Goal: Task Accomplishment & Management: Manage account settings

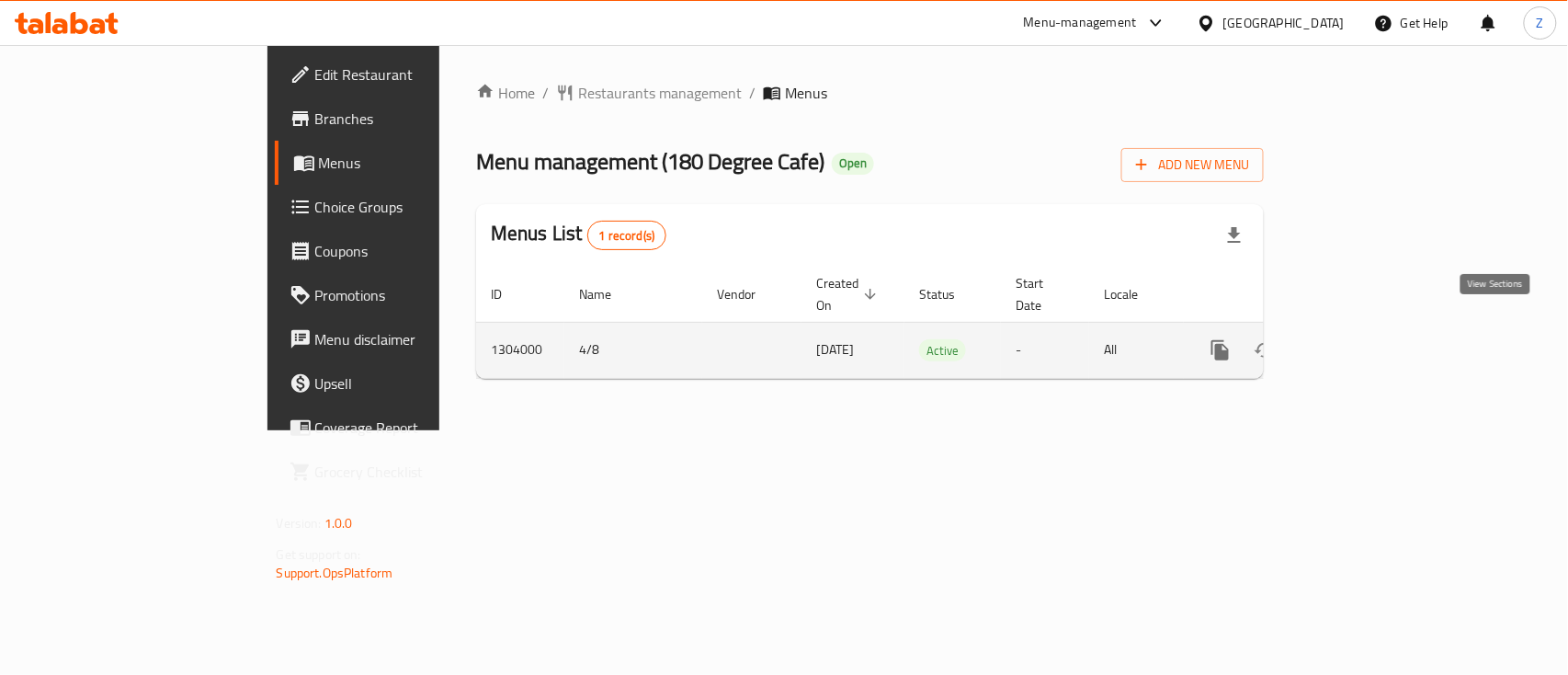
click at [1176, 335] on link "enhanced table" at bounding box center [1353, 350] width 44 height 44
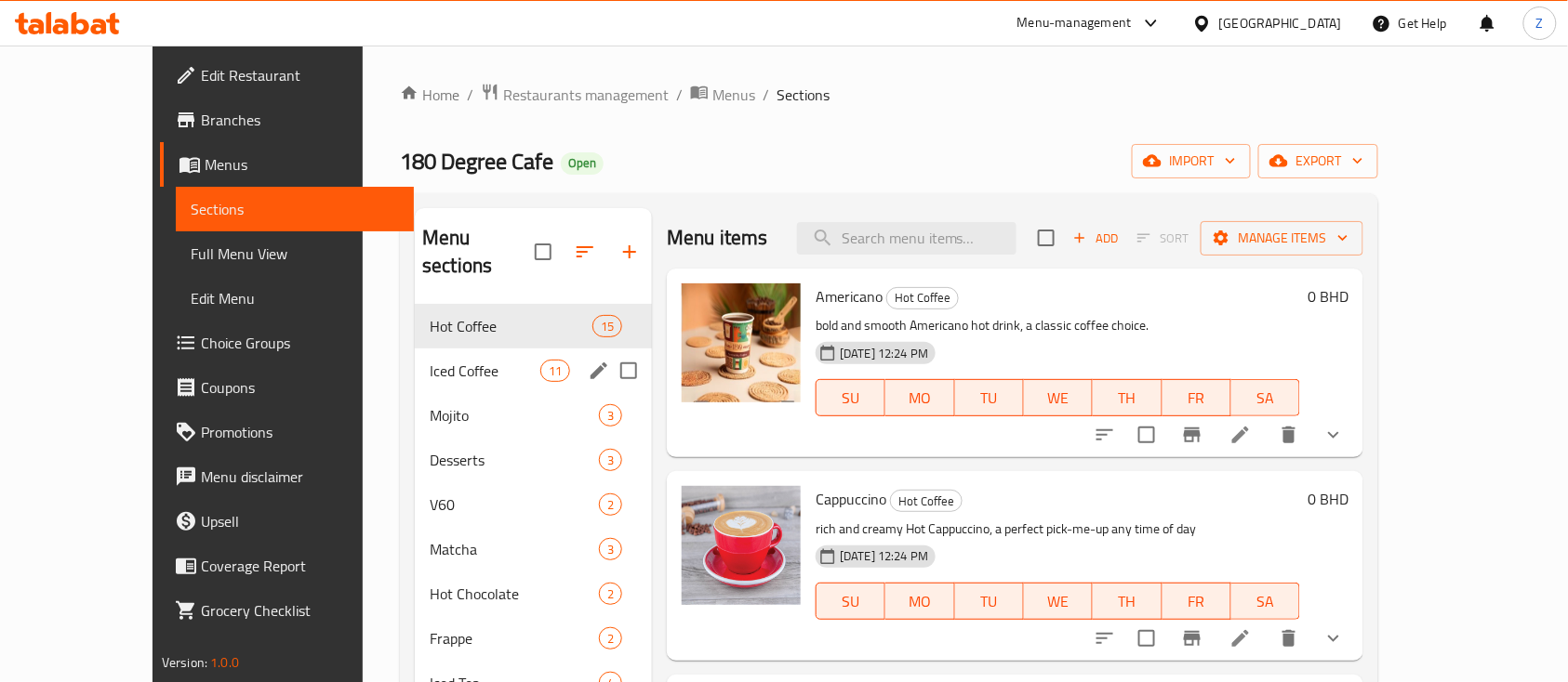
click at [414, 358] on div "Iced Coffee 11" at bounding box center [533, 370] width 238 height 44
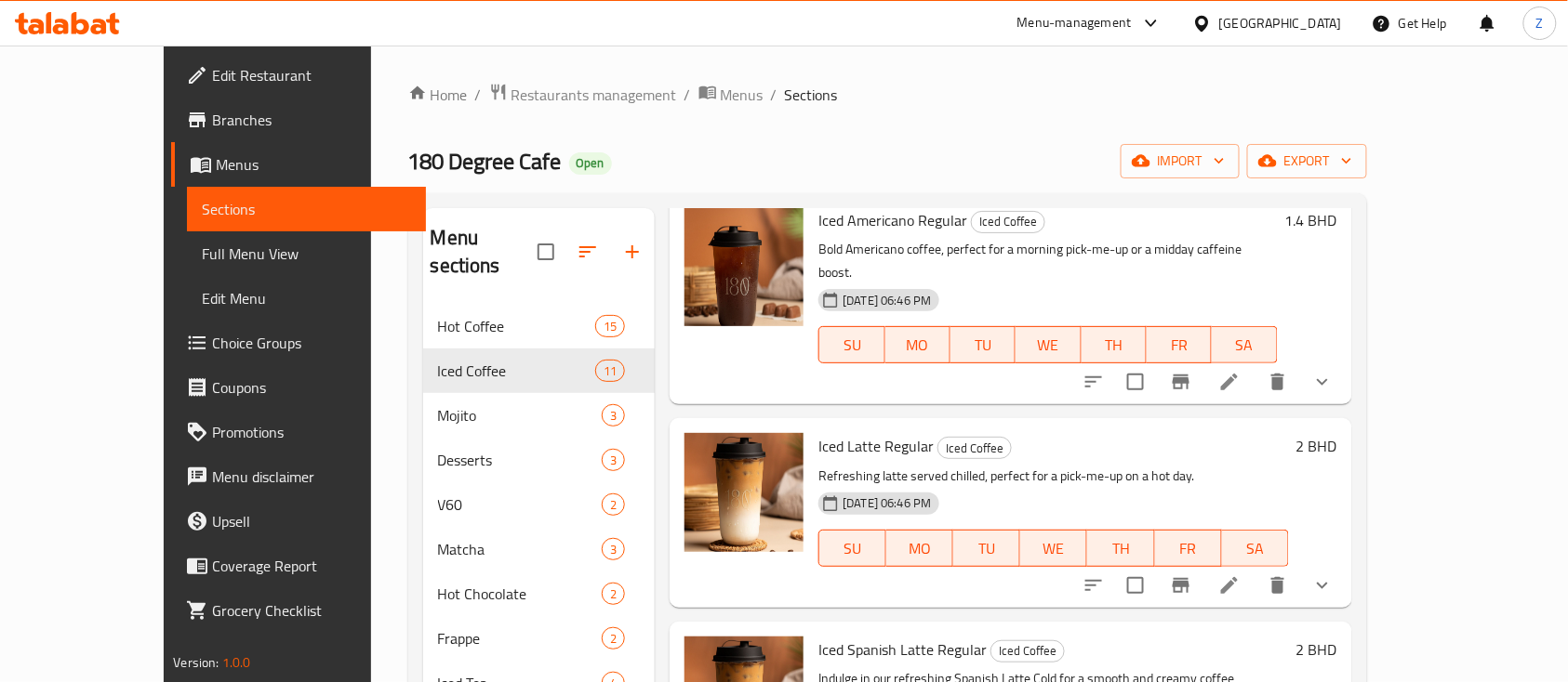
scroll to position [124, 0]
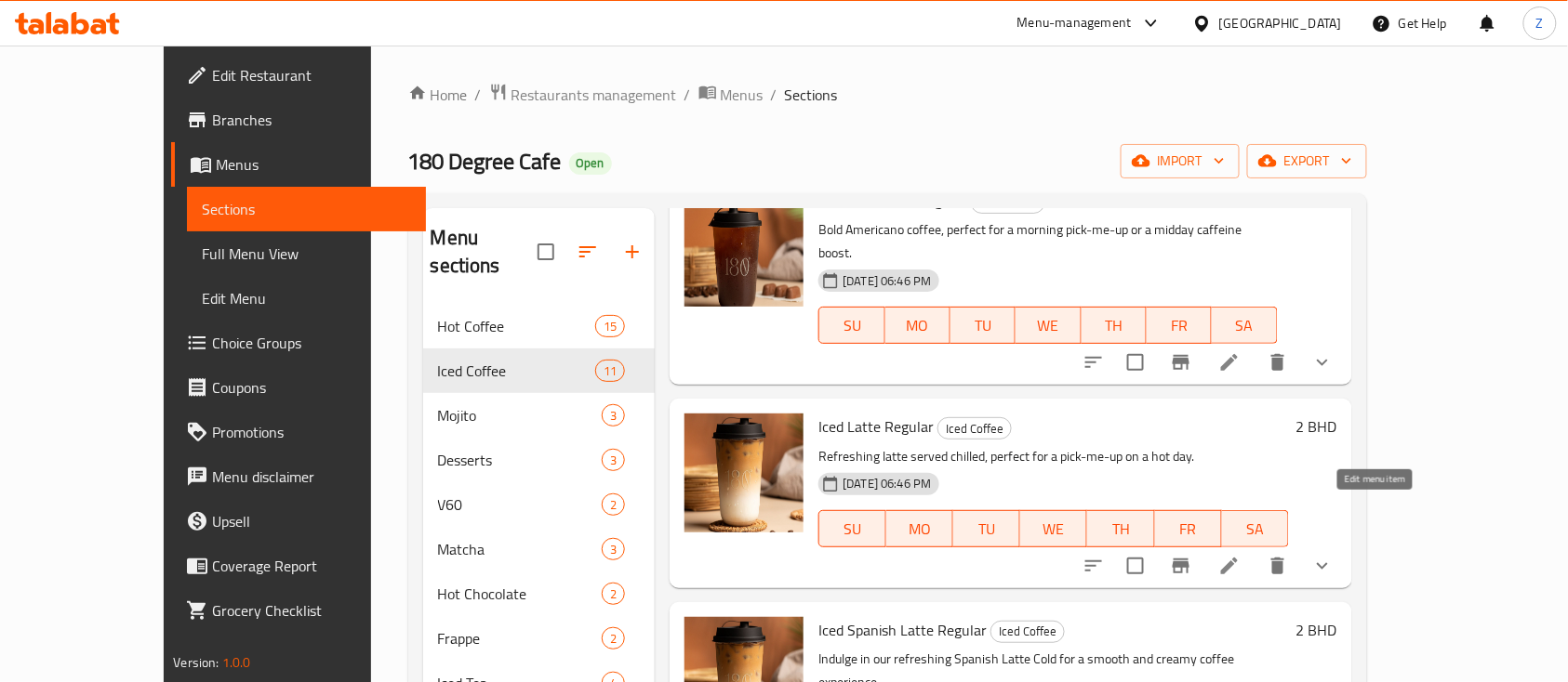
click at [1189, 511] on icon at bounding box center [1229, 567] width 23 height 23
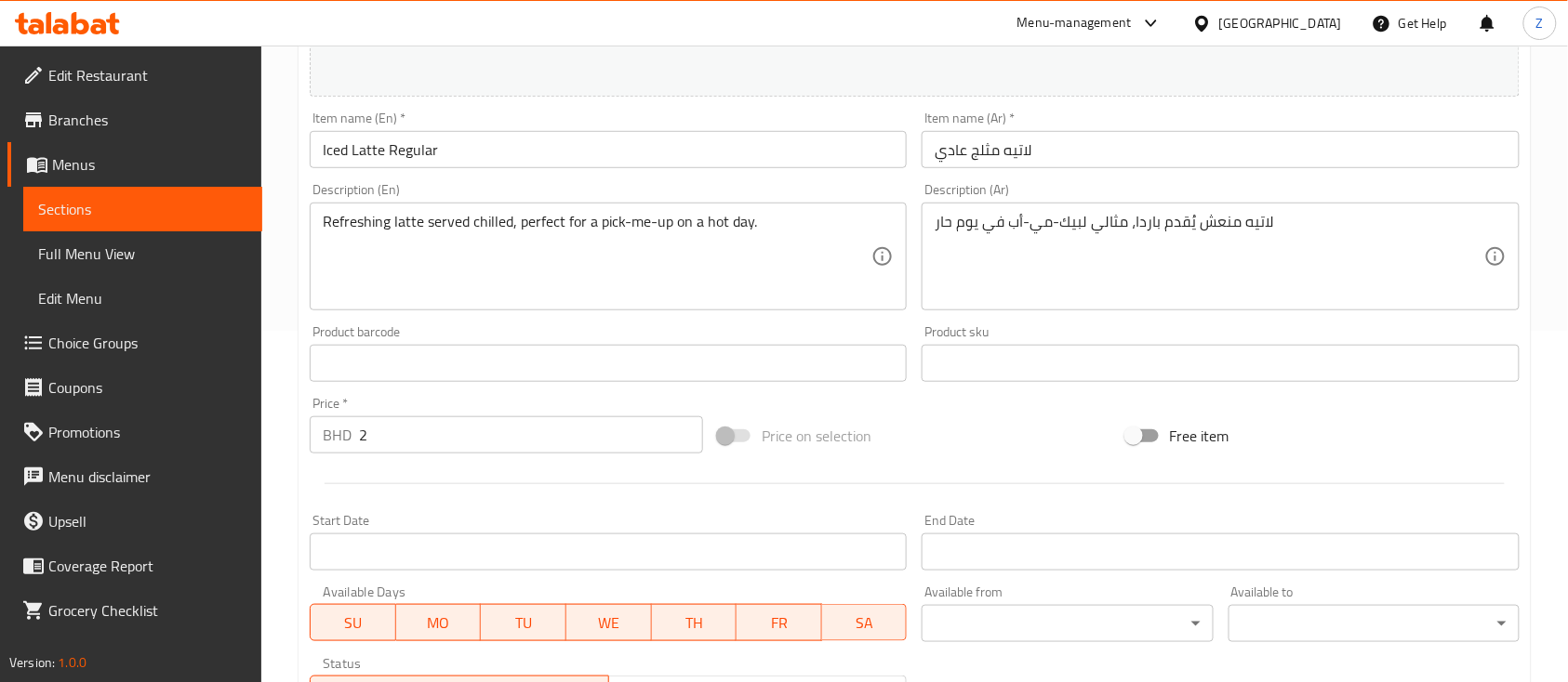
scroll to position [372, 0]
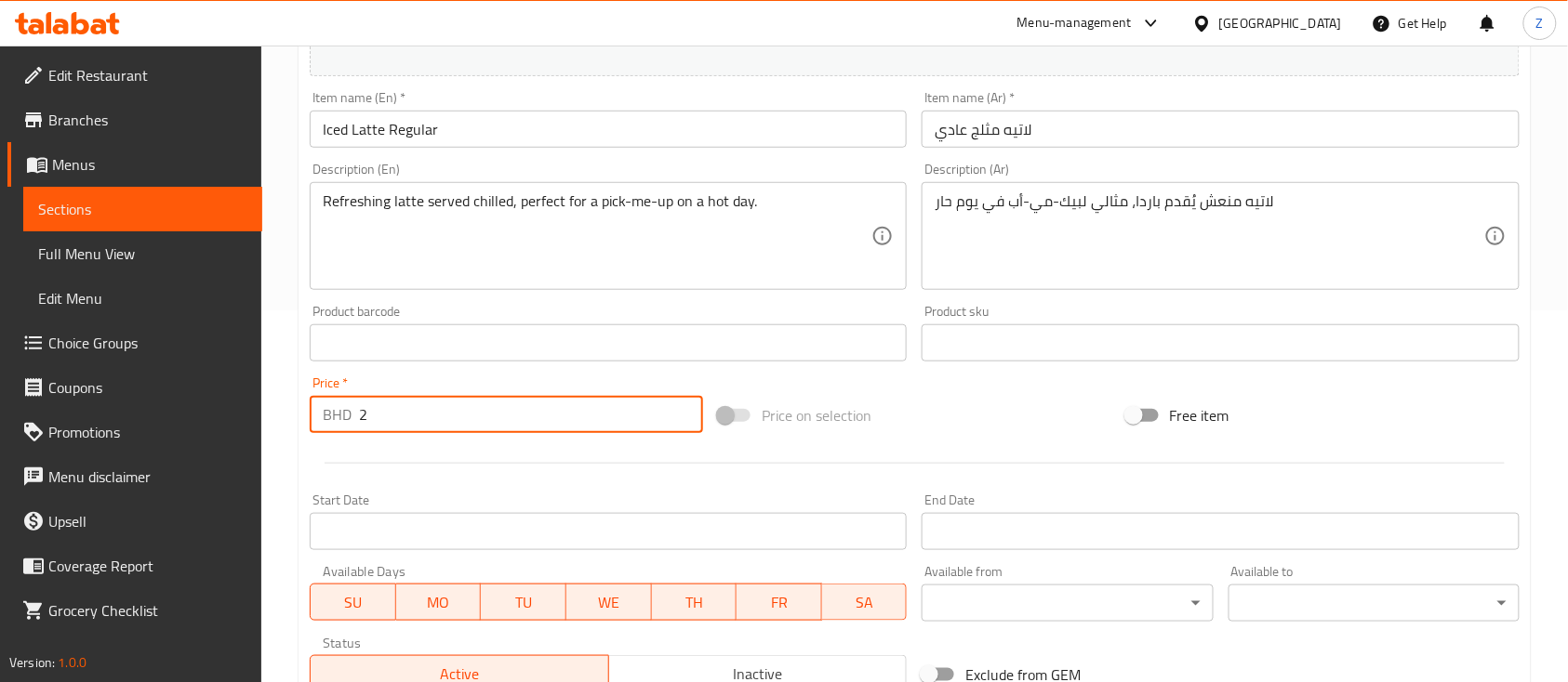
drag, startPoint x: 449, startPoint y: 420, endPoint x: 182, endPoint y: 411, distance: 267.2
click at [183, 412] on div "Edit Restaurant Branches Menus Sections Full Menu View Edit Menu Choice Groups …" at bounding box center [784, 375] width 1568 height 1402
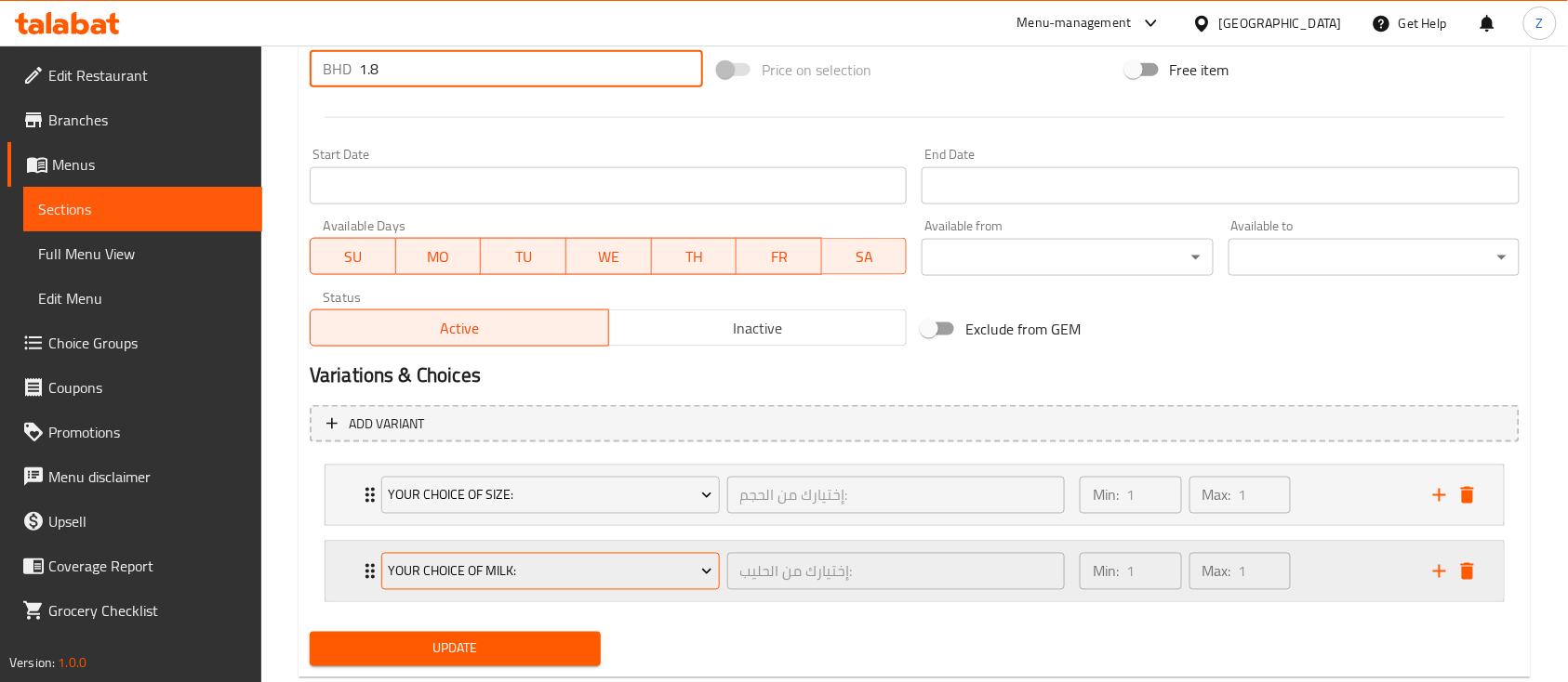
scroll to position [763, 0]
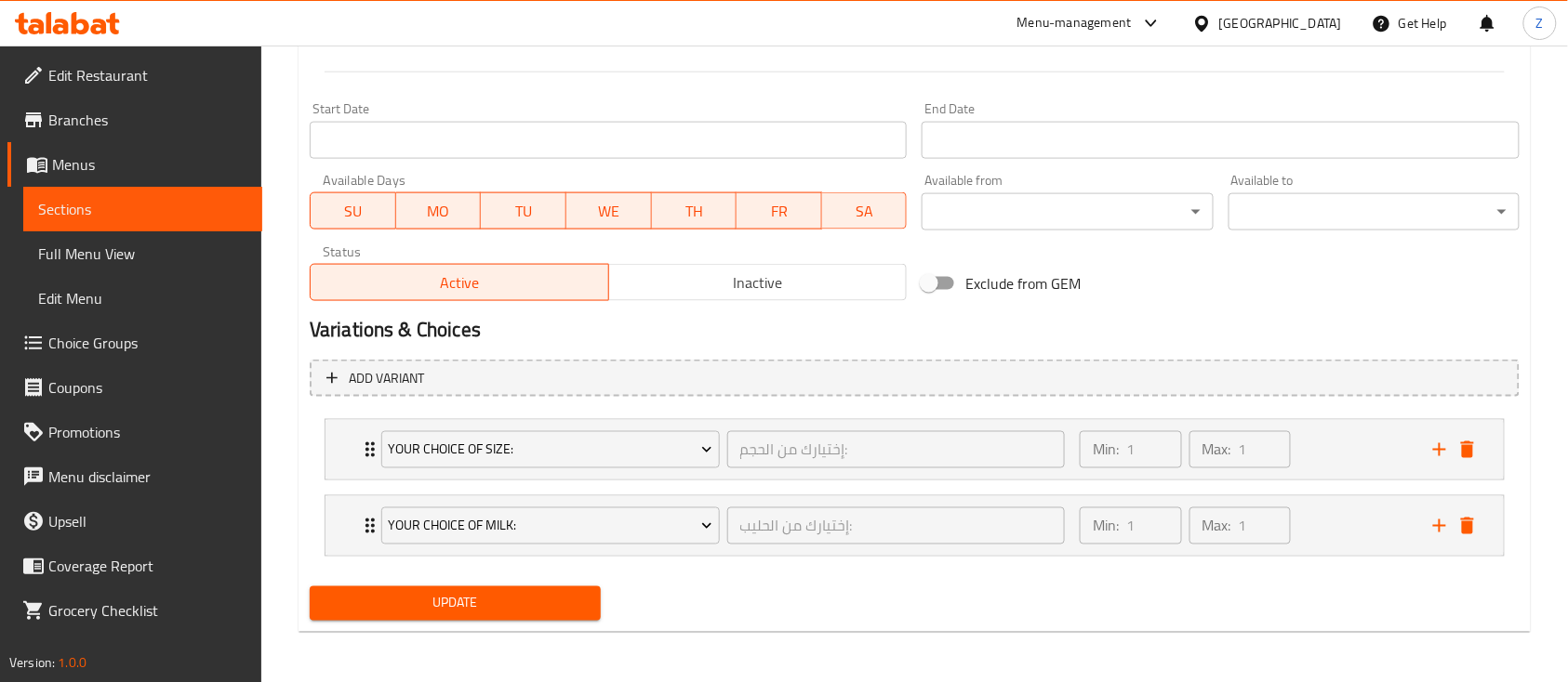
type input "1.8"
click at [490, 511] on span "Update" at bounding box center [455, 603] width 261 height 24
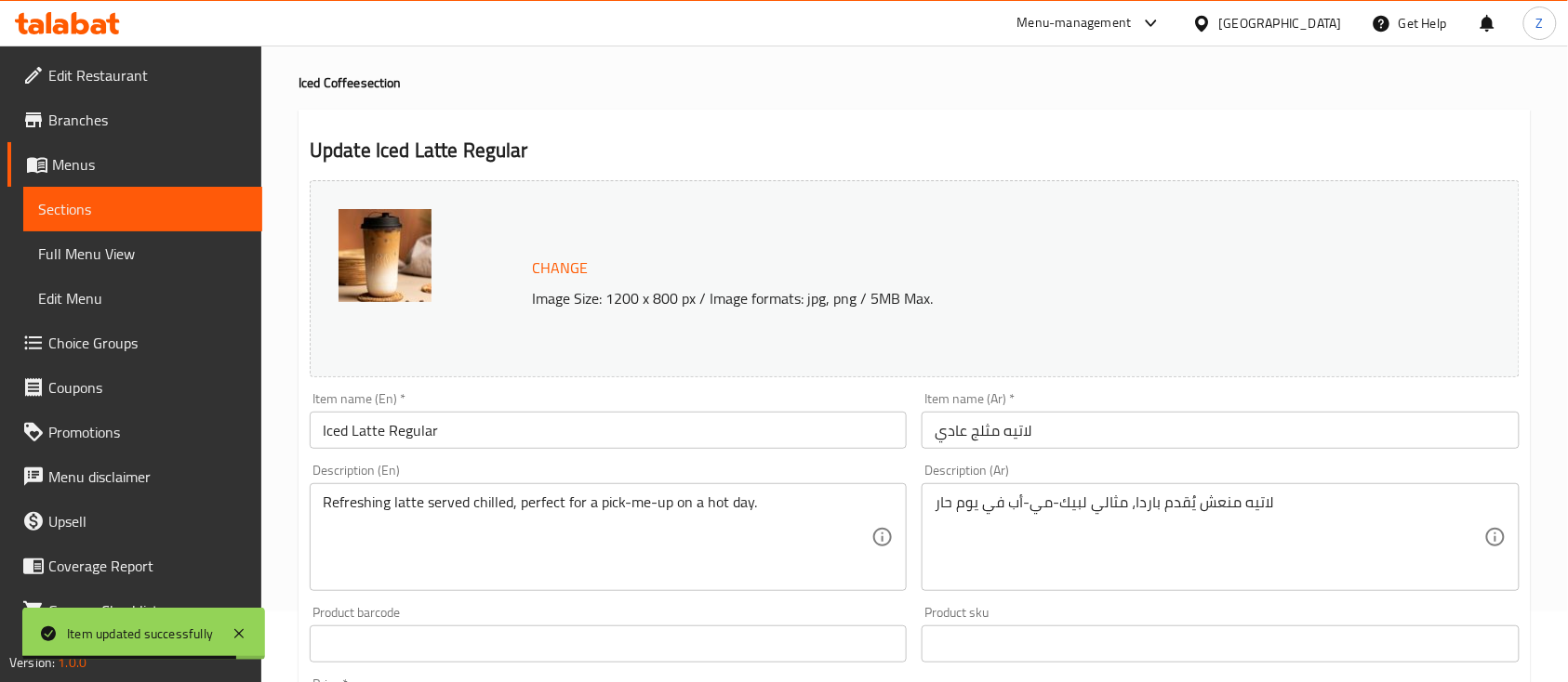
scroll to position [0, 0]
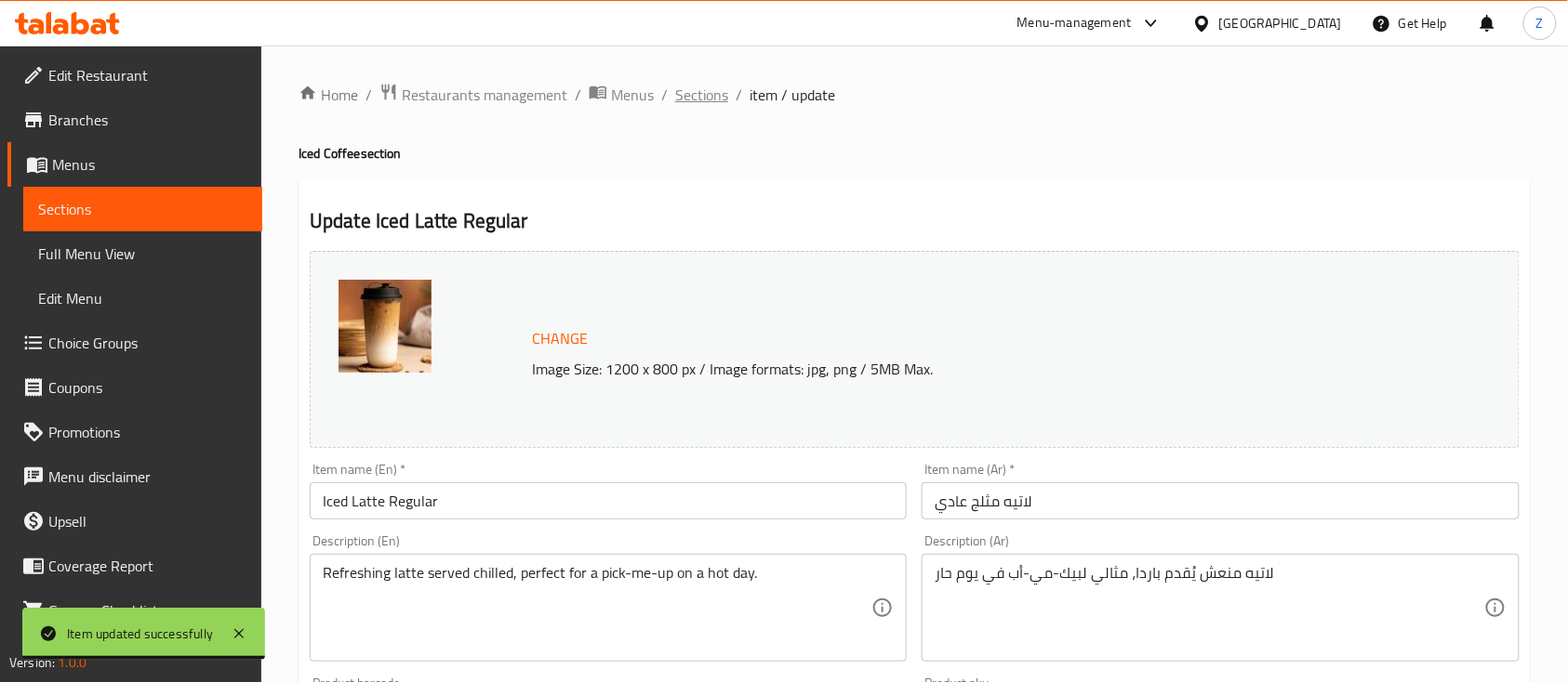
click at [696, 90] on span "Sections" at bounding box center [701, 95] width 53 height 23
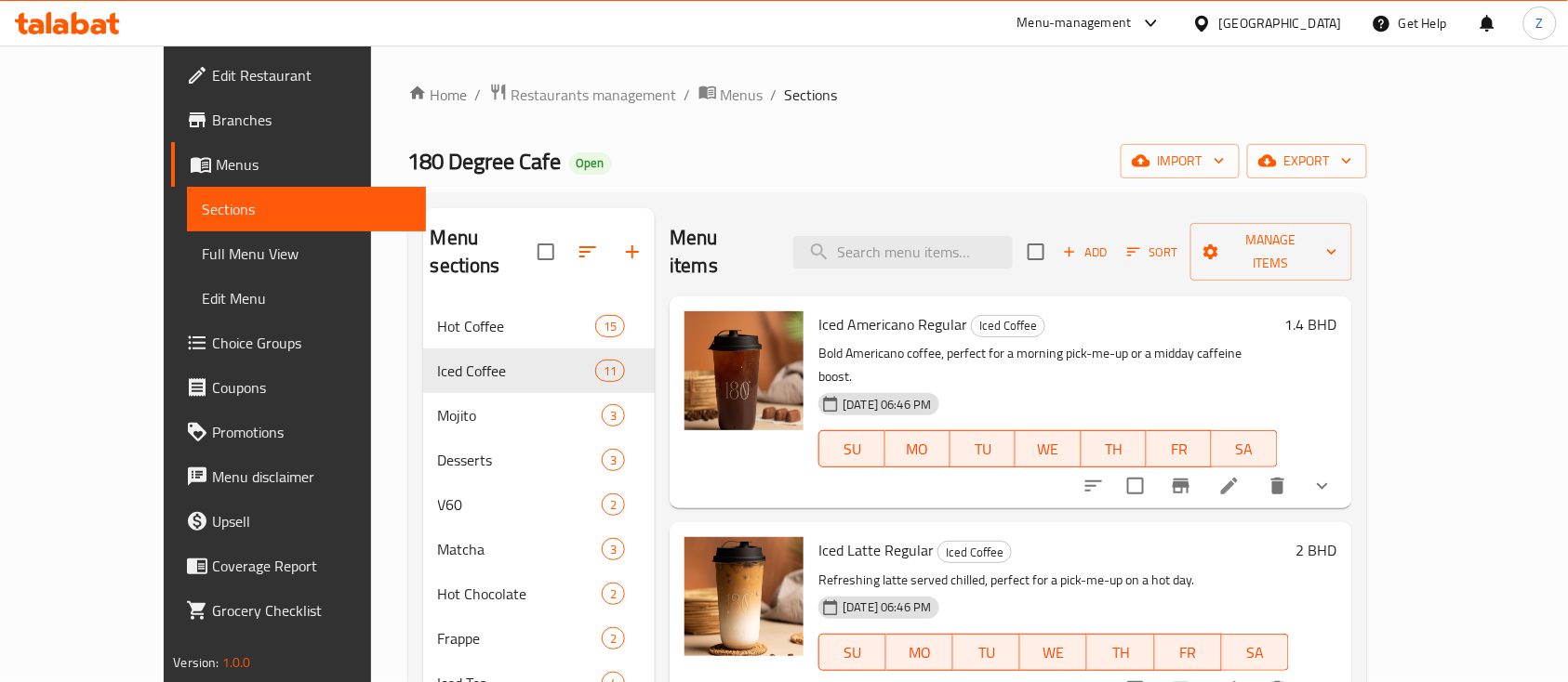
scroll to position [124, 0]
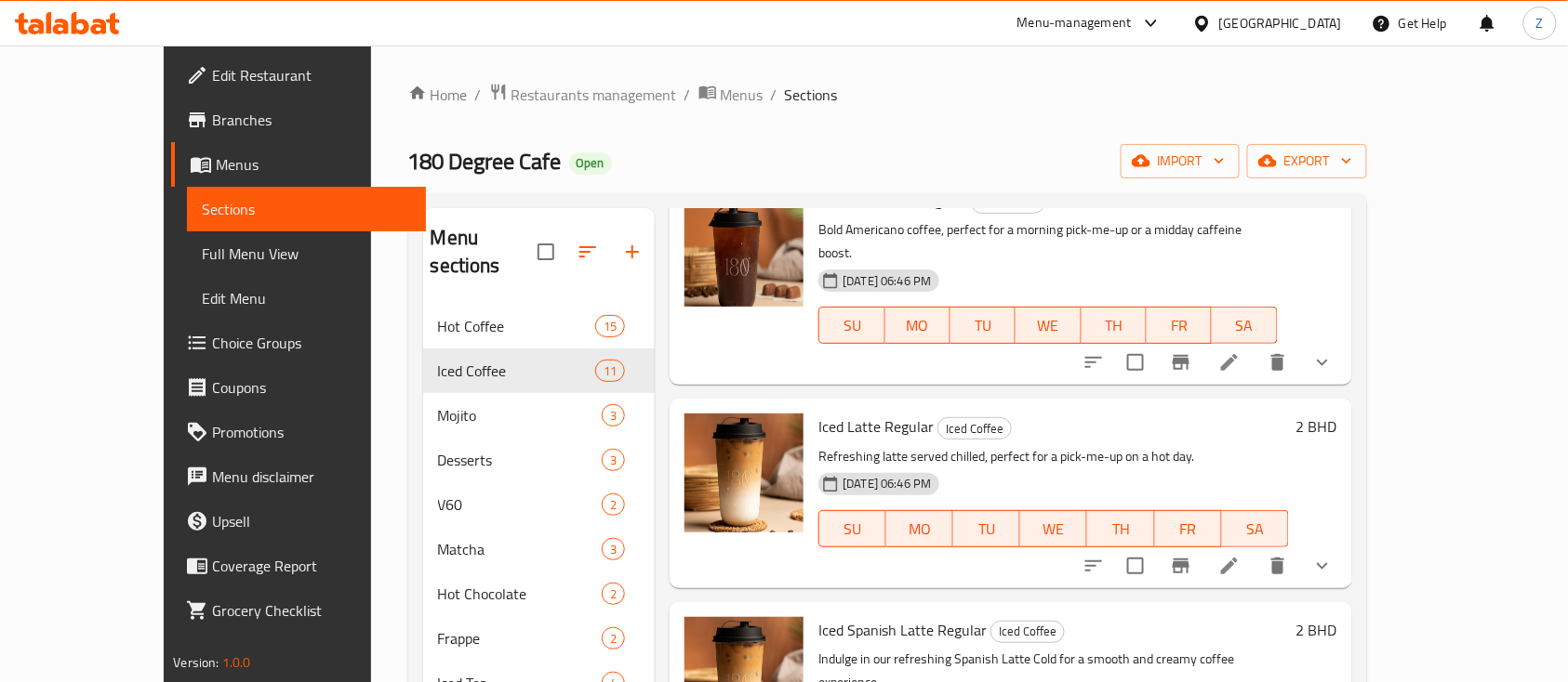
click at [1189, 413] on h6 "2 BHD" at bounding box center [1316, 427] width 41 height 26
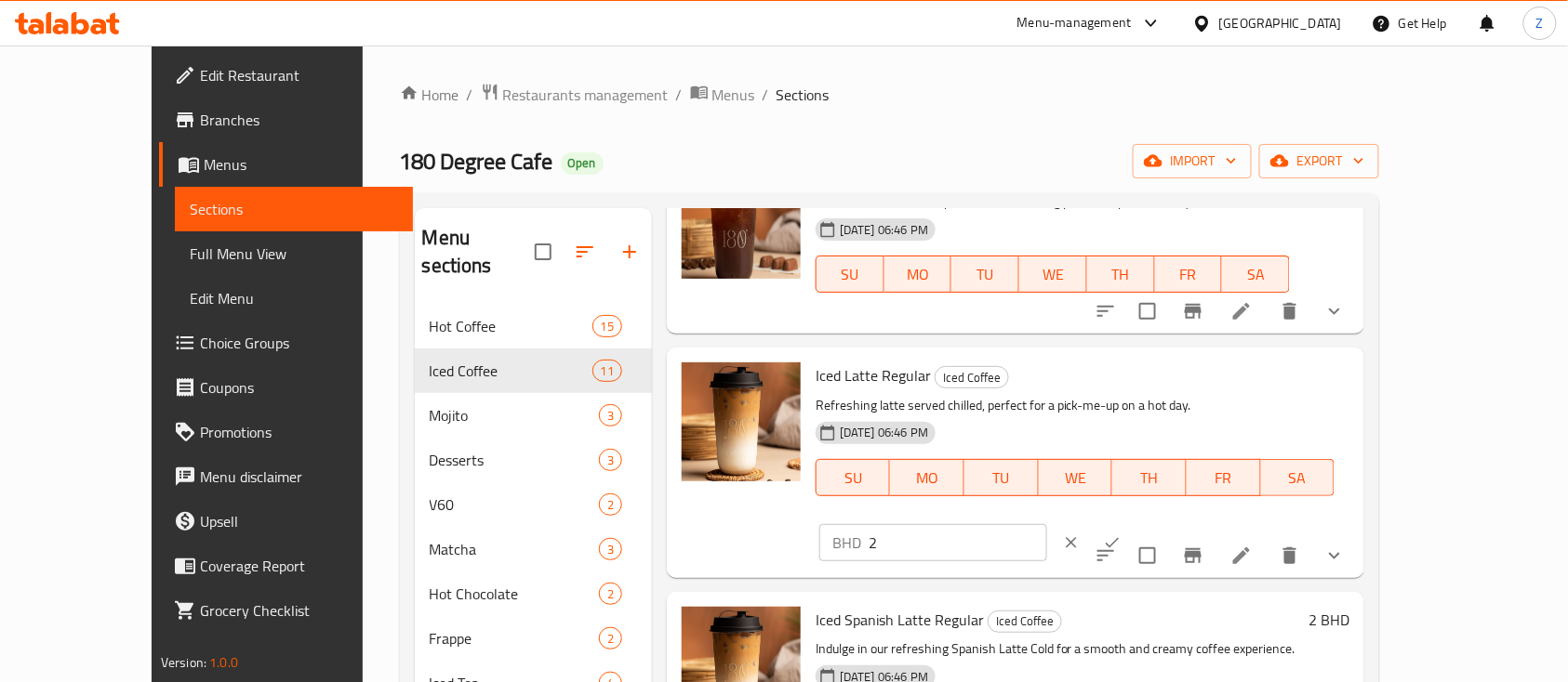
click at [1092, 511] on button "clear" at bounding box center [1070, 542] width 41 height 41
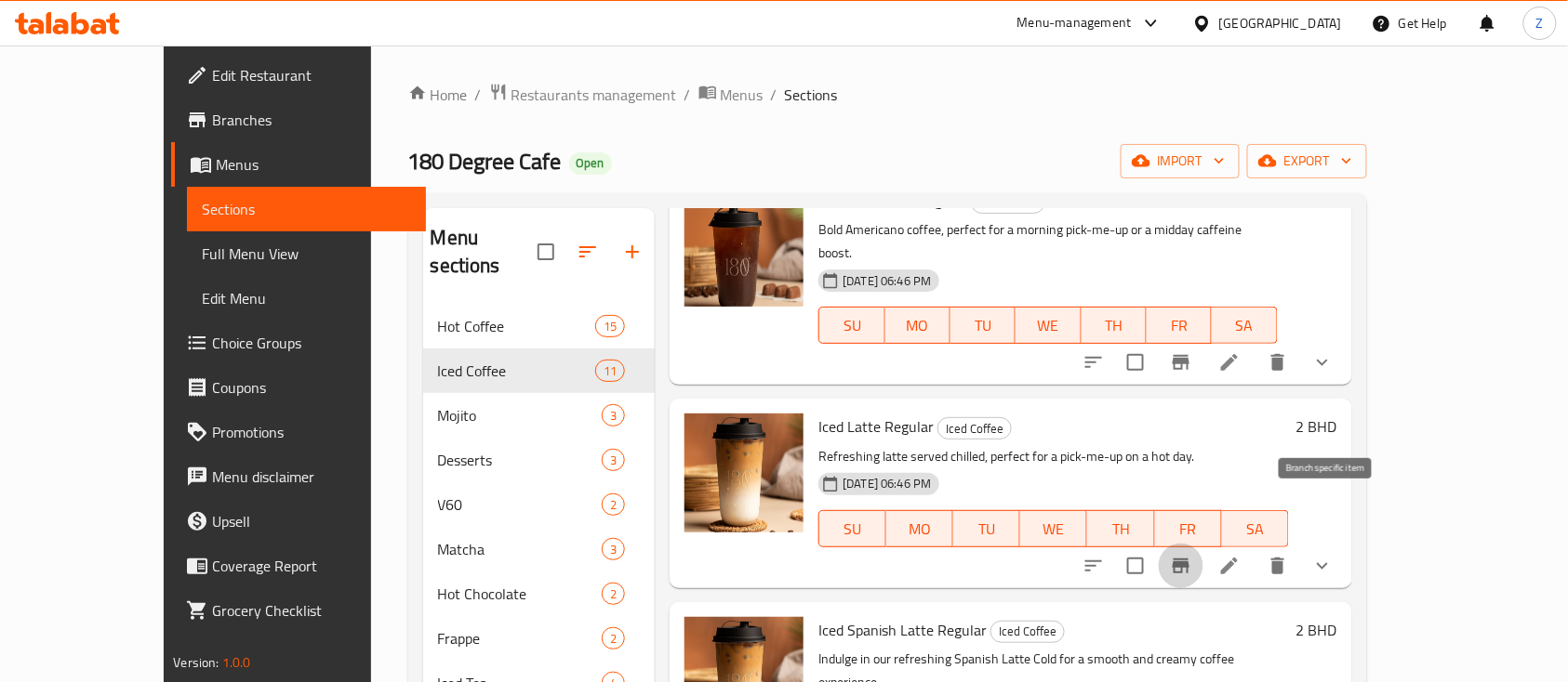
click at [1189, 511] on icon "Branch-specific-item" at bounding box center [1181, 567] width 17 height 15
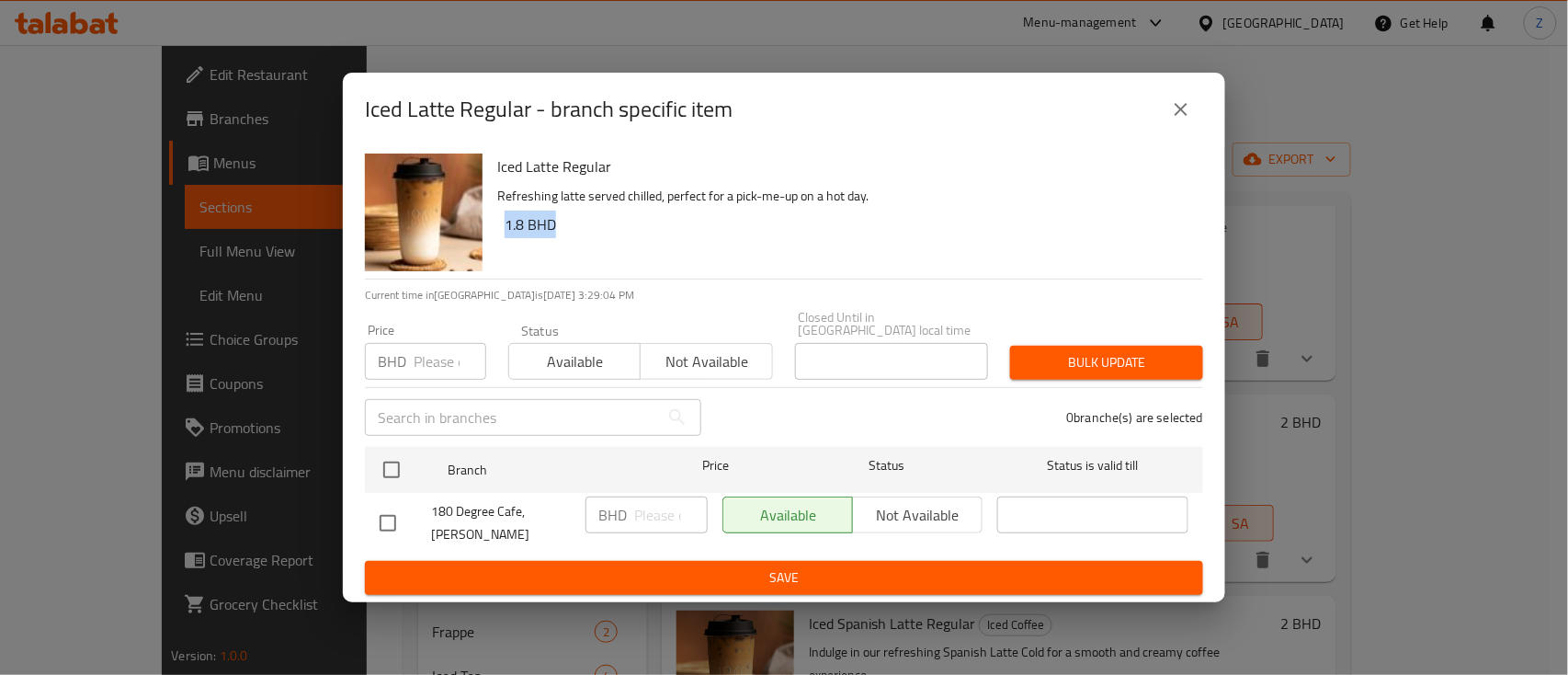
drag, startPoint x: 570, startPoint y: 219, endPoint x: 501, endPoint y: 226, distance: 69.4
click at [501, 226] on div "Iced Latte Regular Refreshing latte served chilled, perfect for a pick-me-up on…" at bounding box center [843, 212] width 706 height 132
click at [520, 227] on h6 "1.8 BHD" at bounding box center [846, 225] width 684 height 26
drag, startPoint x: 592, startPoint y: 236, endPoint x: 512, endPoint y: 229, distance: 80.3
click at [512, 229] on h6 "1.8 BHD" at bounding box center [846, 225] width 684 height 26
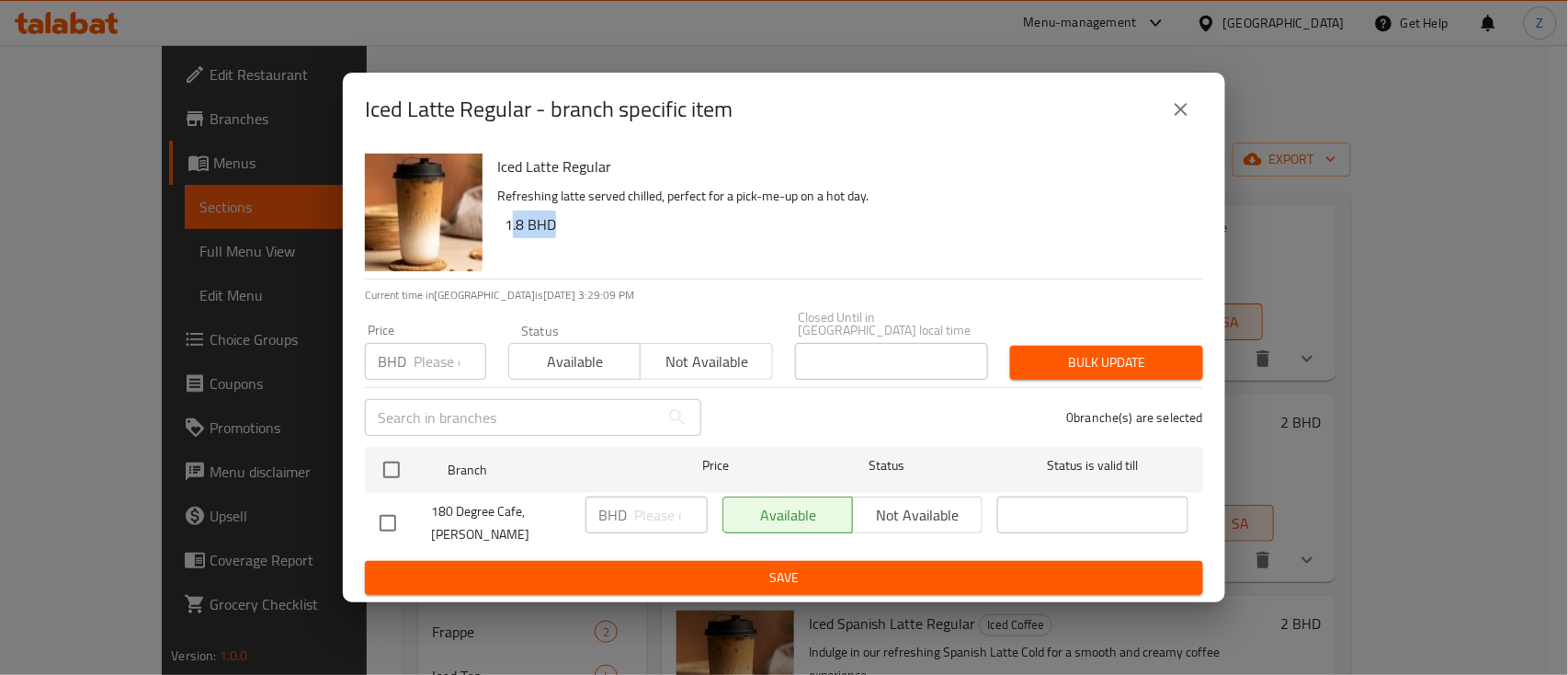
click at [1176, 121] on icon "close" at bounding box center [1182, 110] width 22 height 22
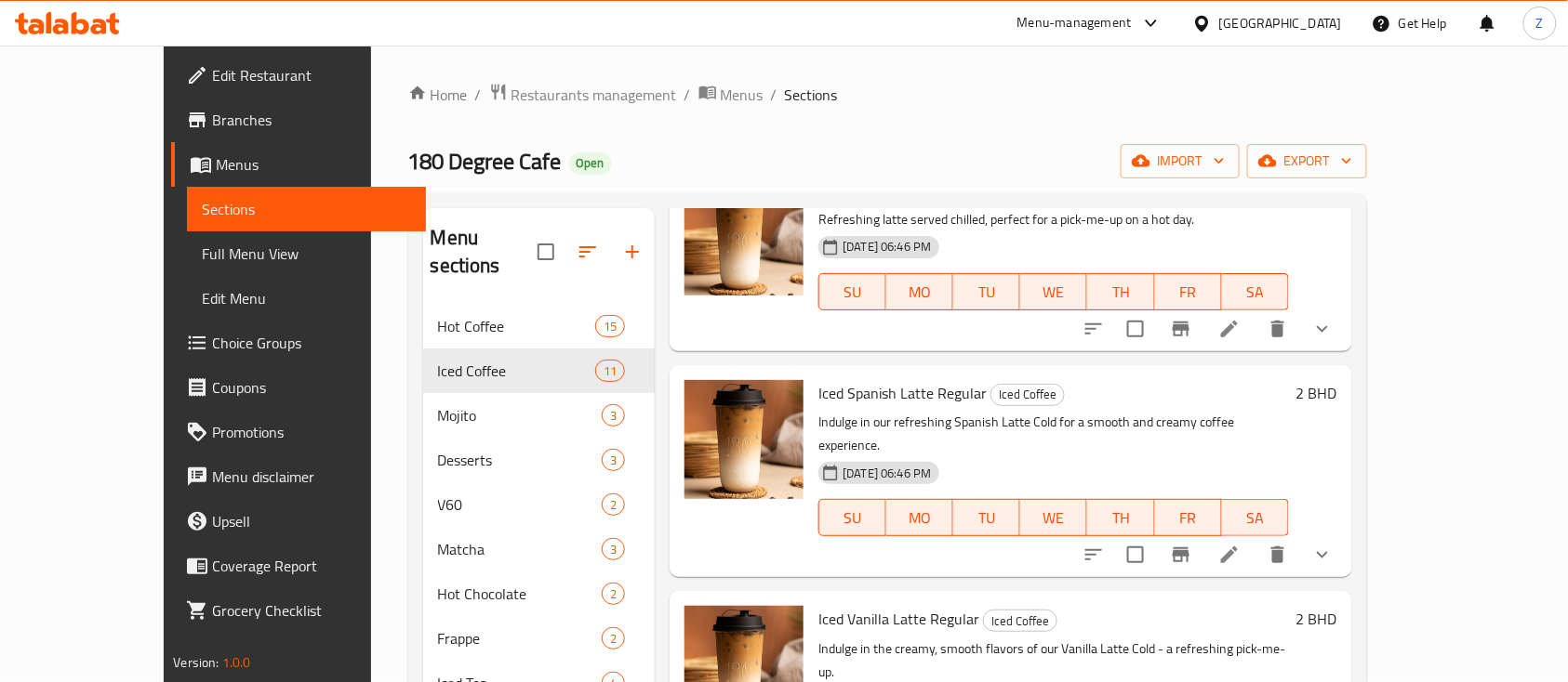
scroll to position [372, 0]
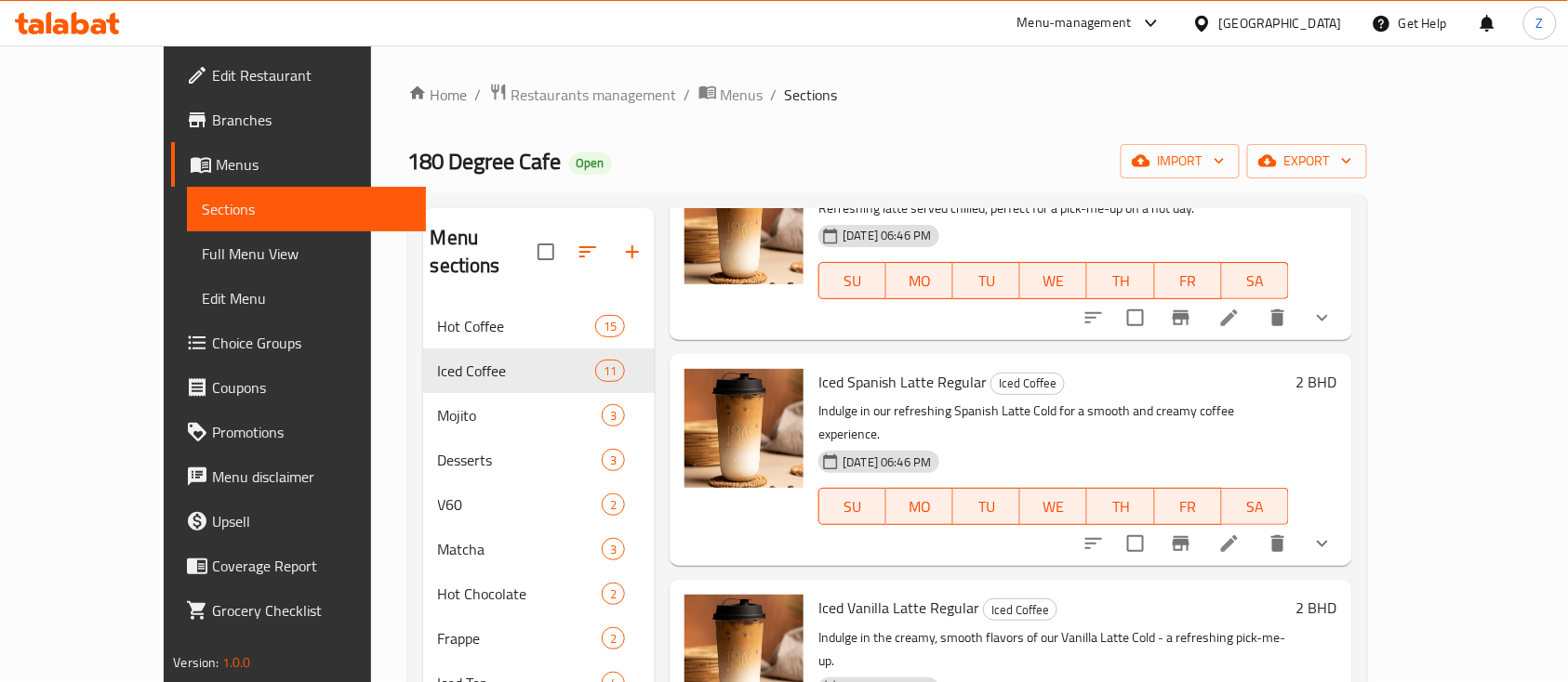
click at [1189, 511] on icon at bounding box center [1229, 544] width 23 height 23
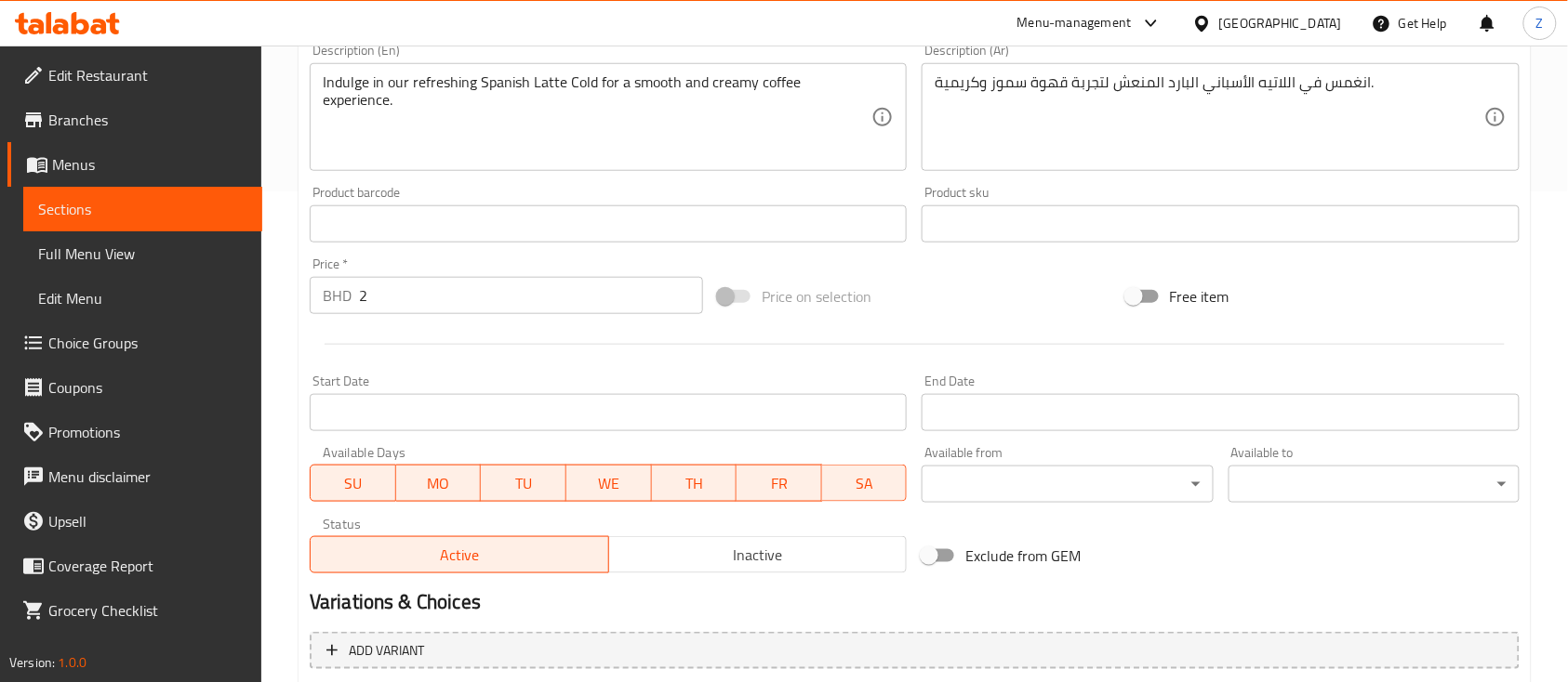
scroll to position [619, 0]
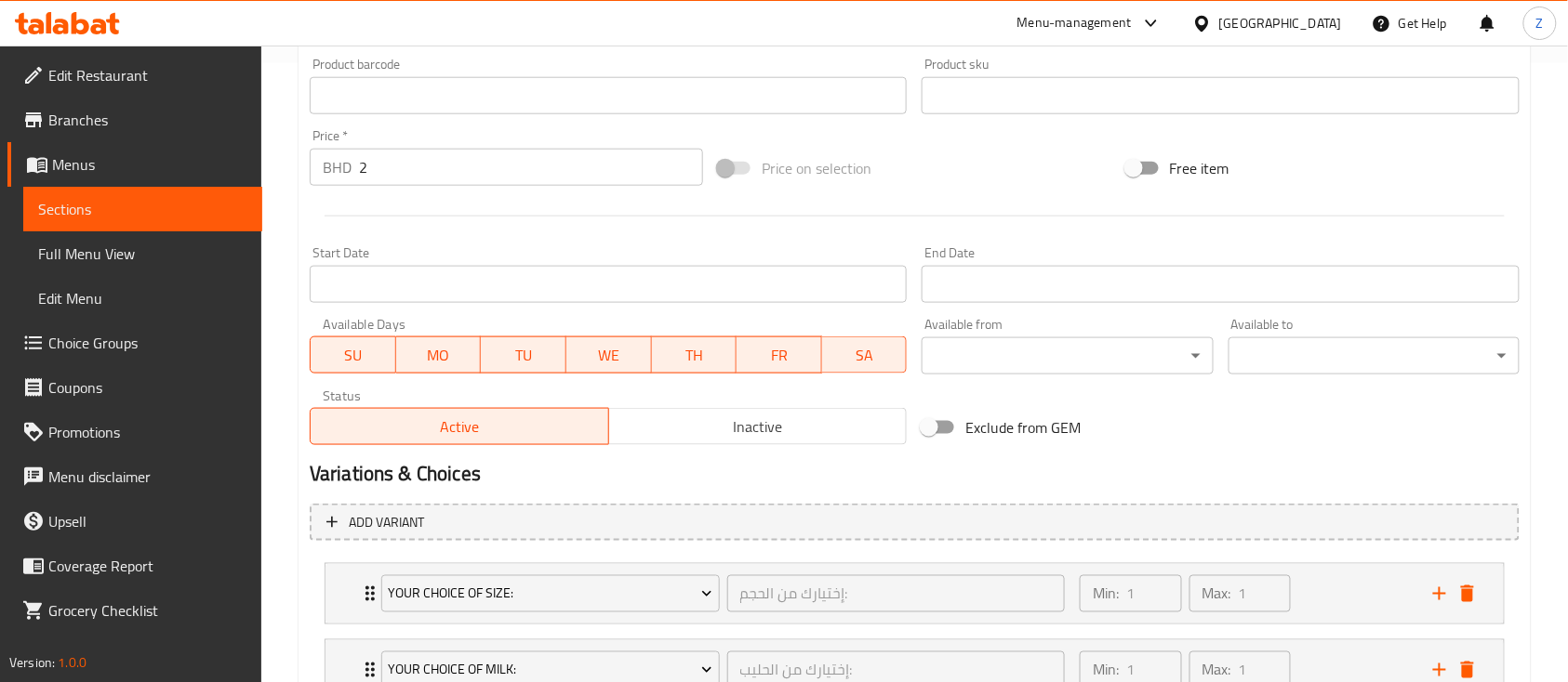
drag, startPoint x: 340, startPoint y: 167, endPoint x: 283, endPoint y: 155, distance: 58.2
click at [287, 158] on div "Home / Restaurants management / Menus / Sections / item / update Iced Coffee se…" at bounding box center [914, 128] width 1306 height 1402
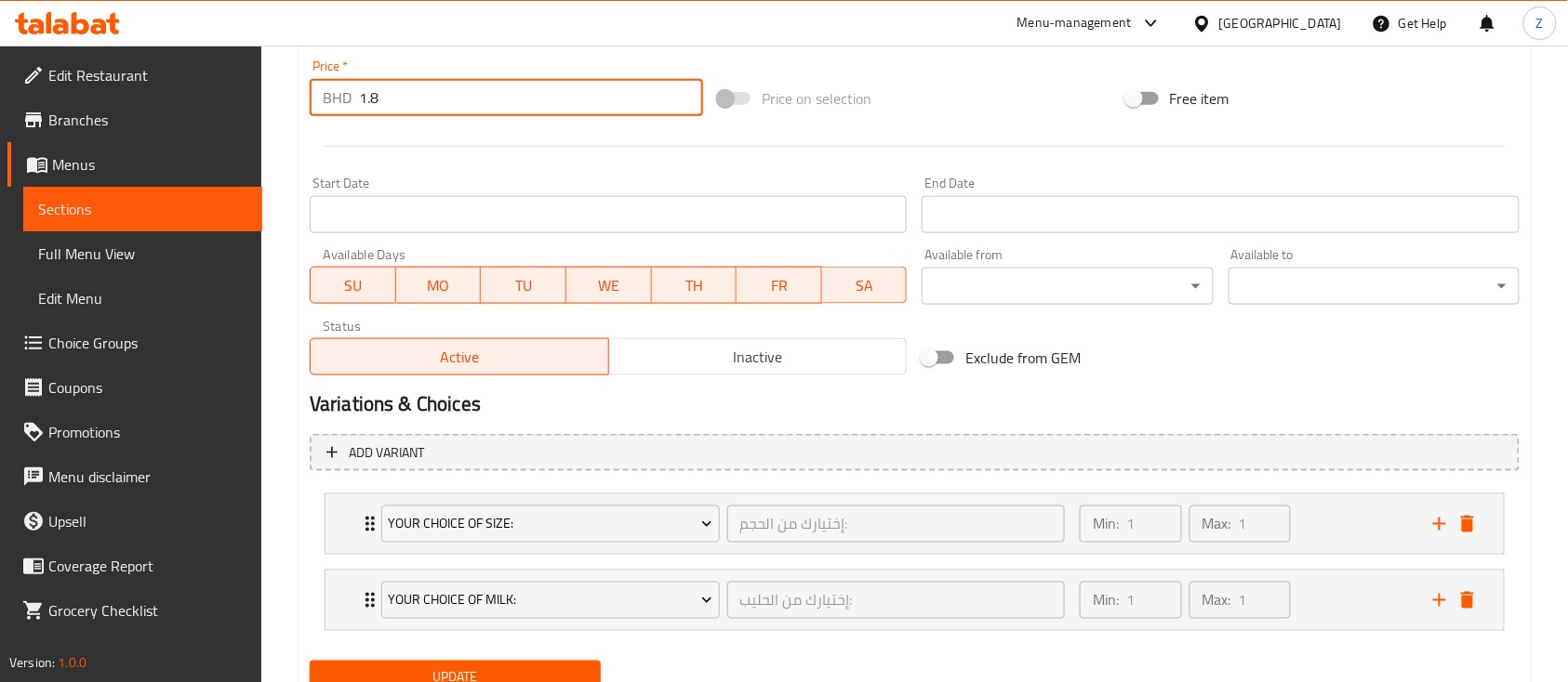
scroll to position [763, 0]
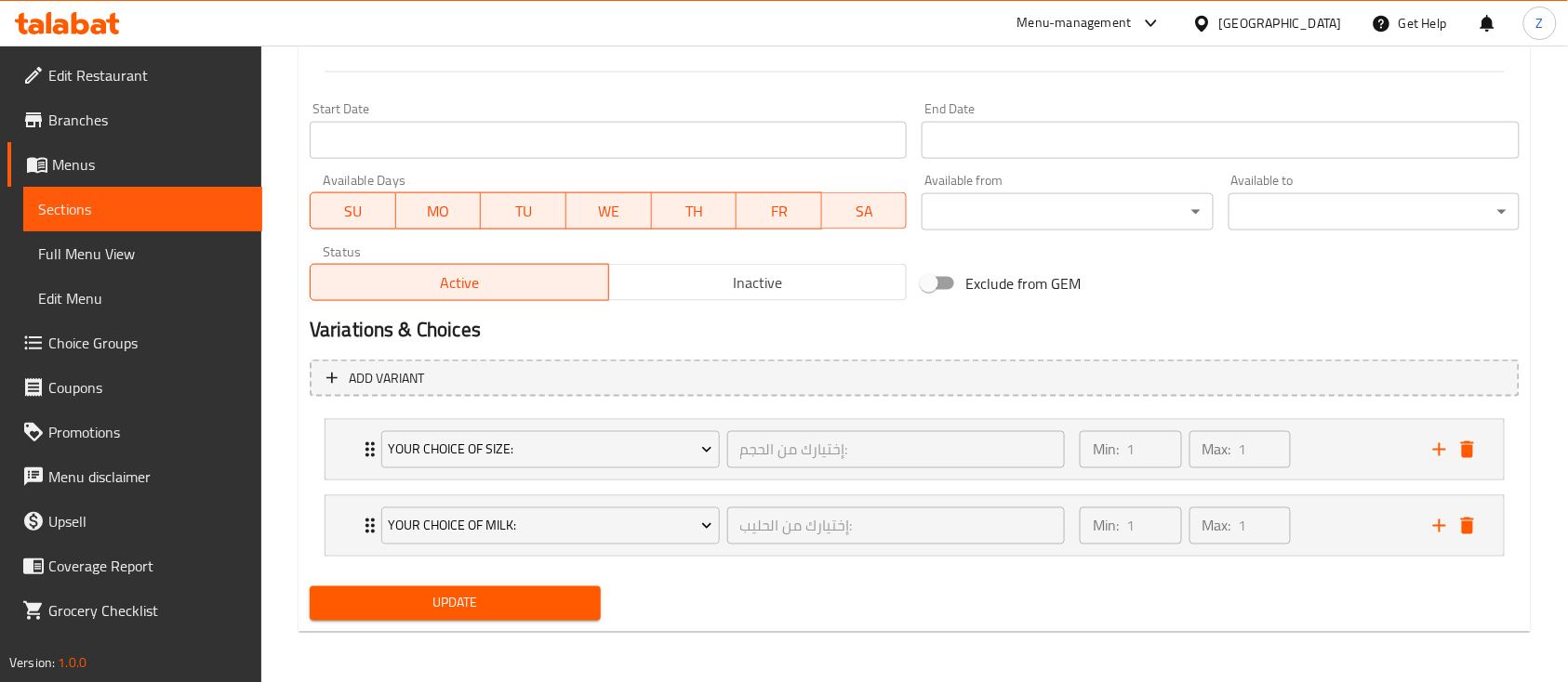
type input "1.8"
click at [522, 511] on span "Update" at bounding box center [455, 603] width 261 height 24
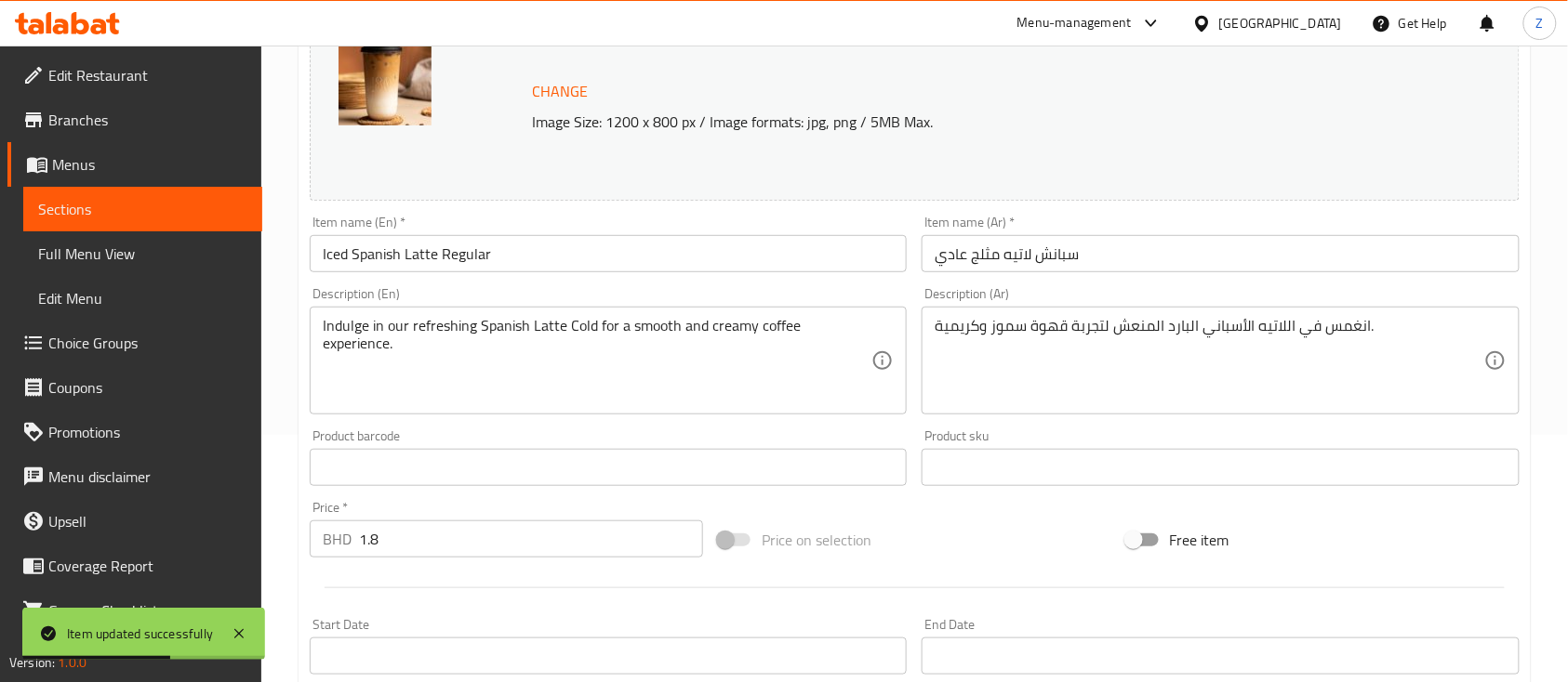
scroll to position [0, 0]
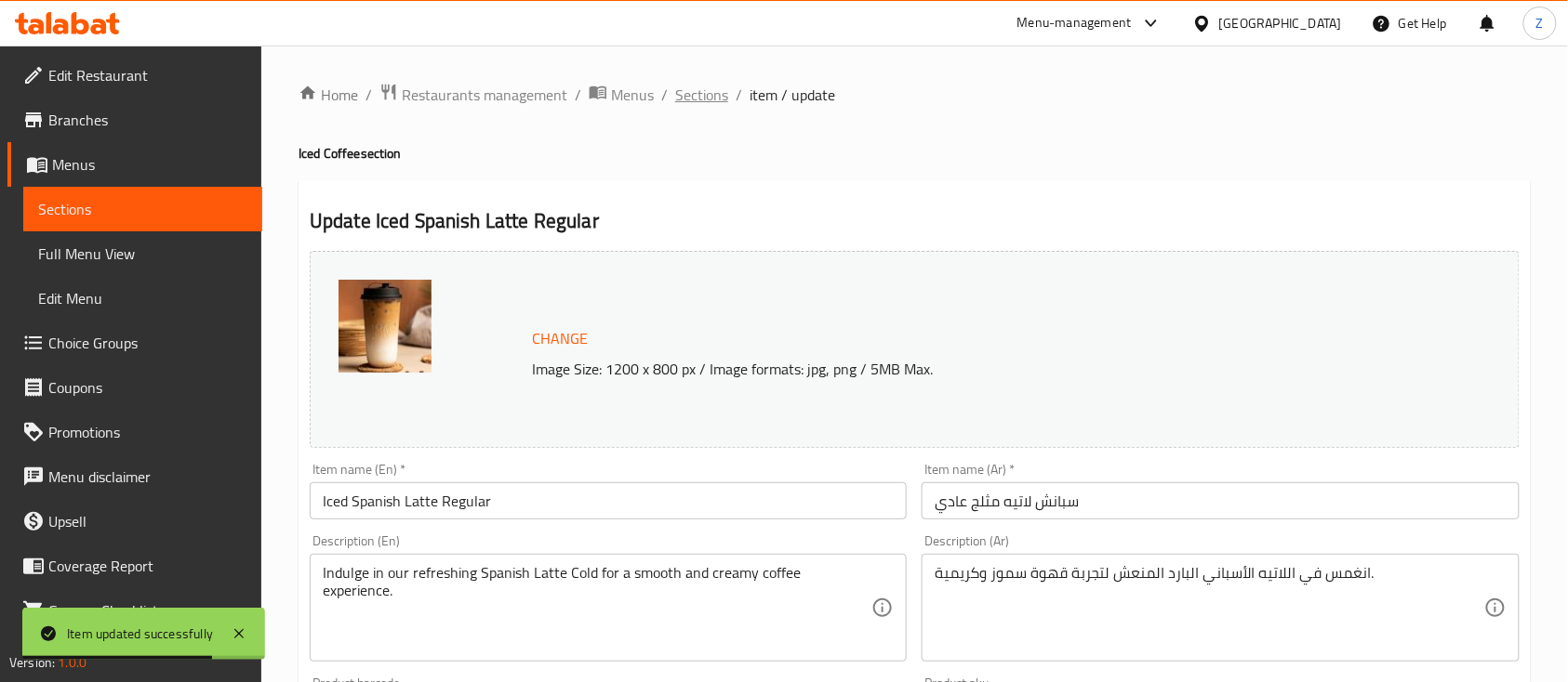
click at [714, 97] on span "Sections" at bounding box center [701, 95] width 53 height 23
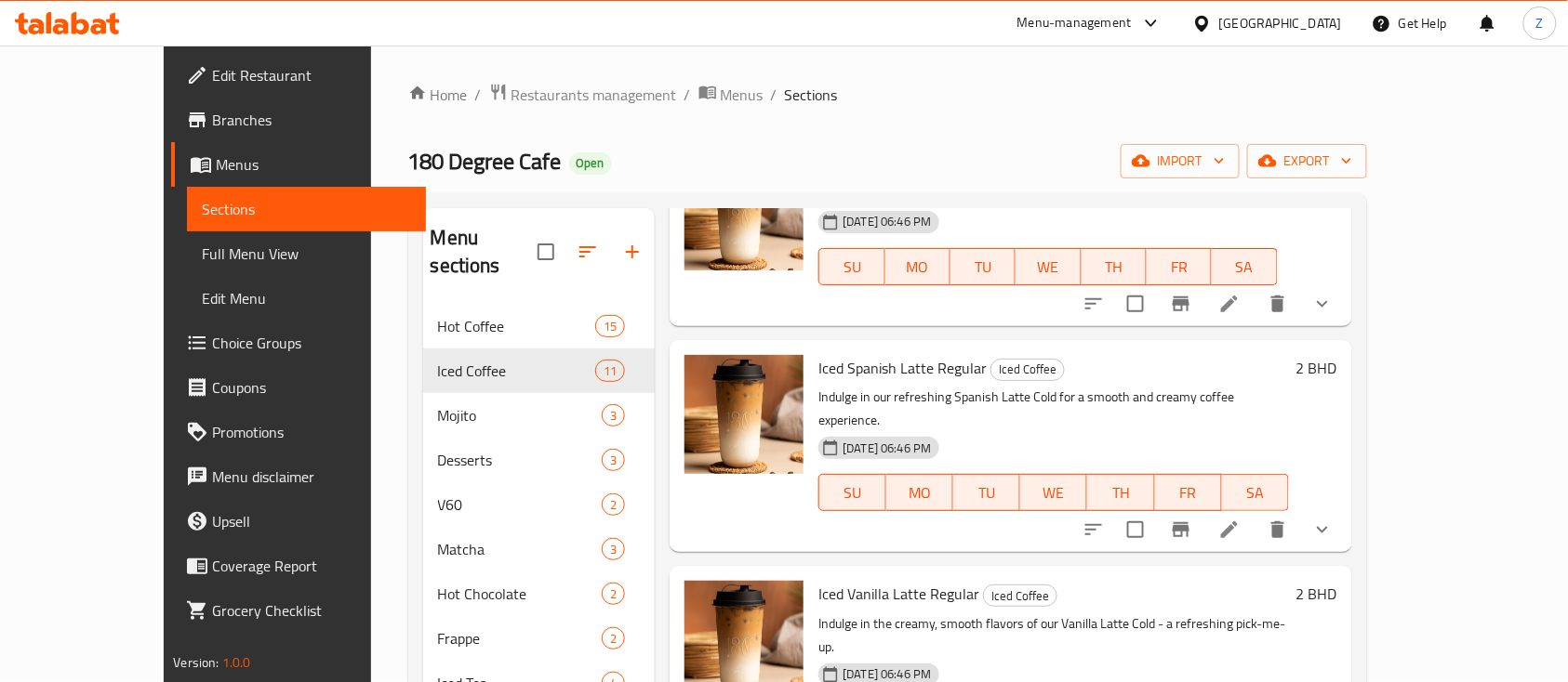
scroll to position [496, 0]
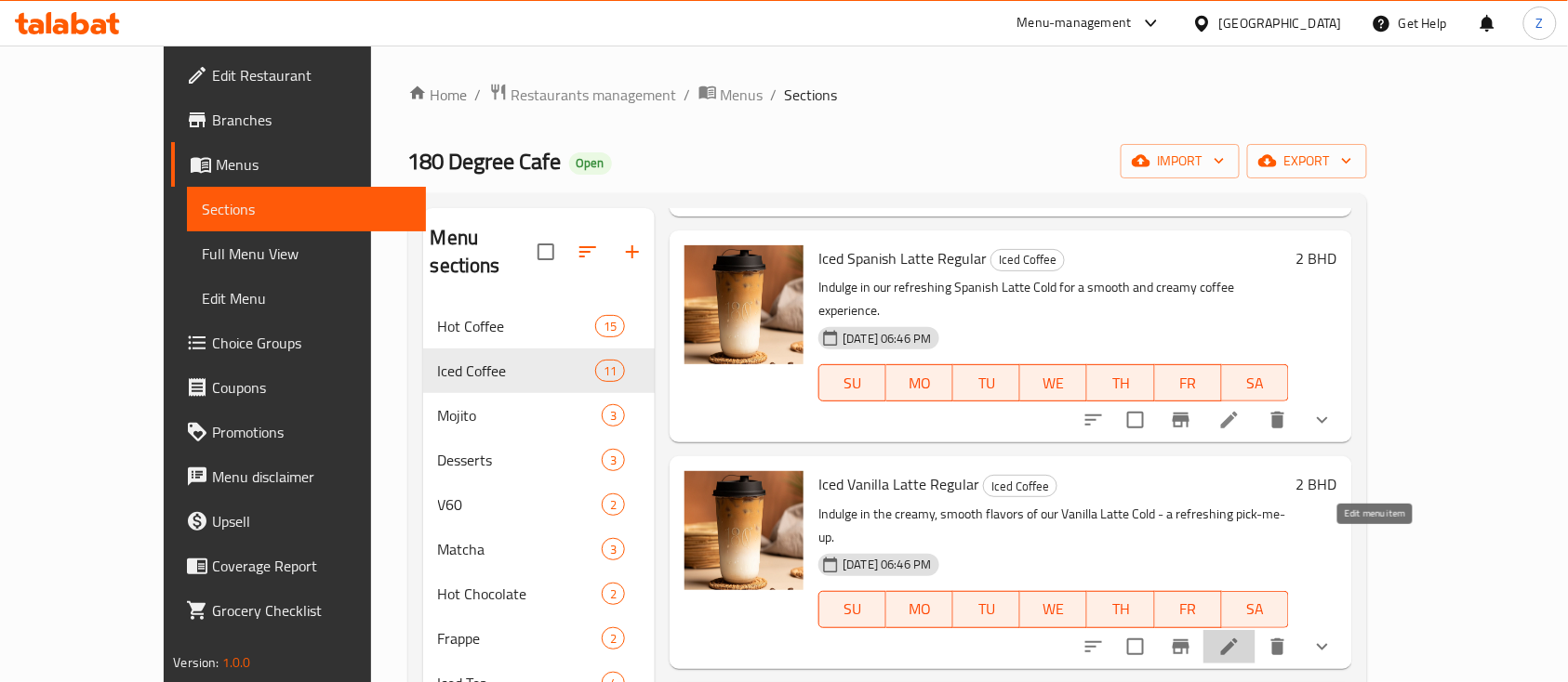
click at [1189, 511] on icon at bounding box center [1229, 647] width 23 height 23
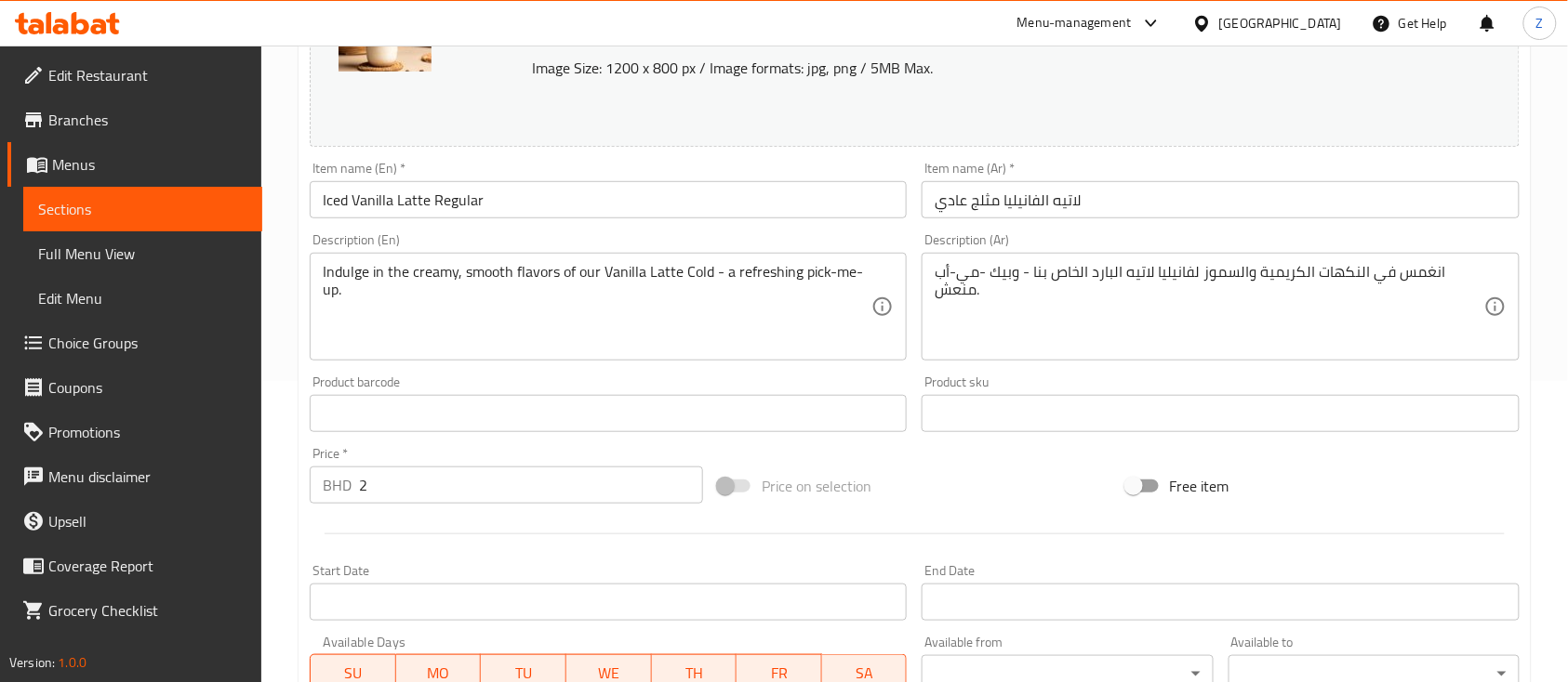
scroll to position [496, 0]
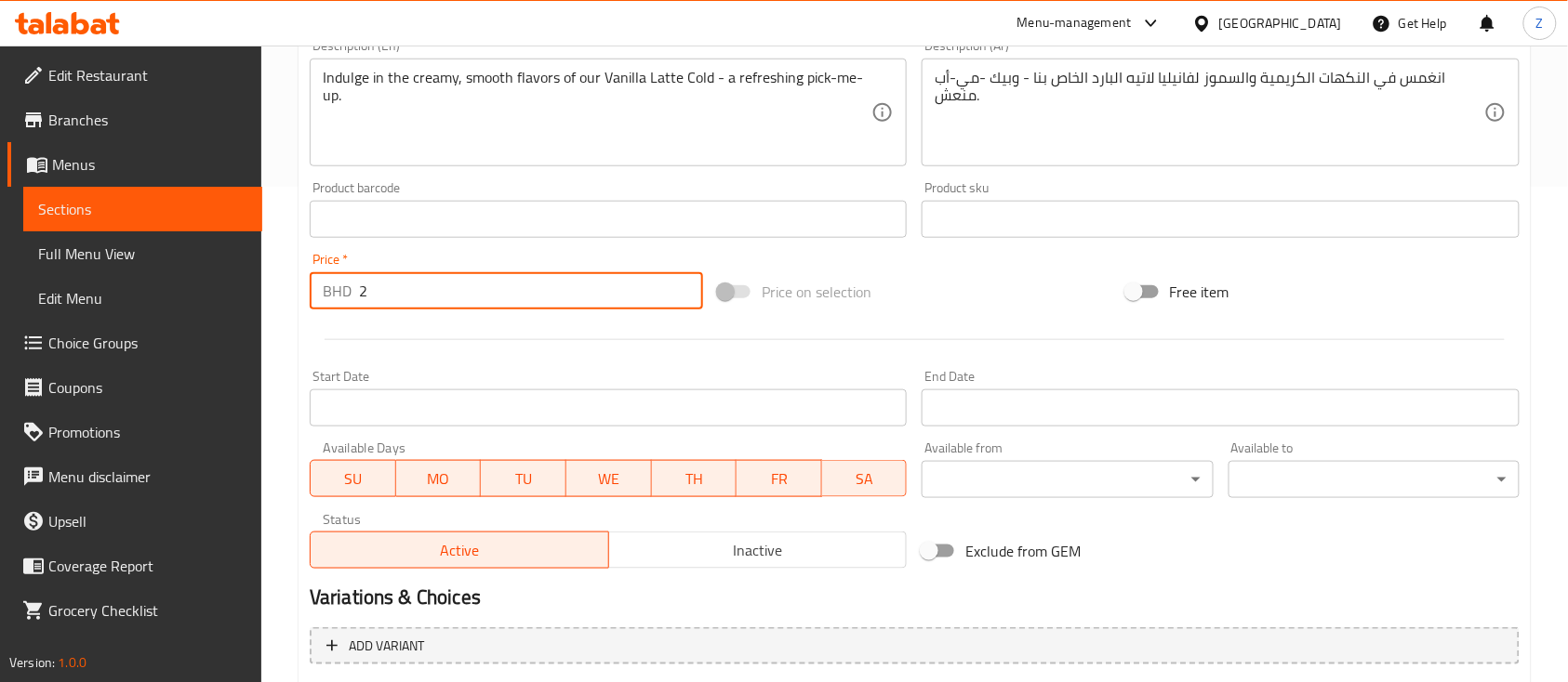
drag, startPoint x: 391, startPoint y: 283, endPoint x: 324, endPoint y: 278, distance: 67.2
click at [327, 279] on div "BHD 2 Price *" at bounding box center [506, 290] width 394 height 37
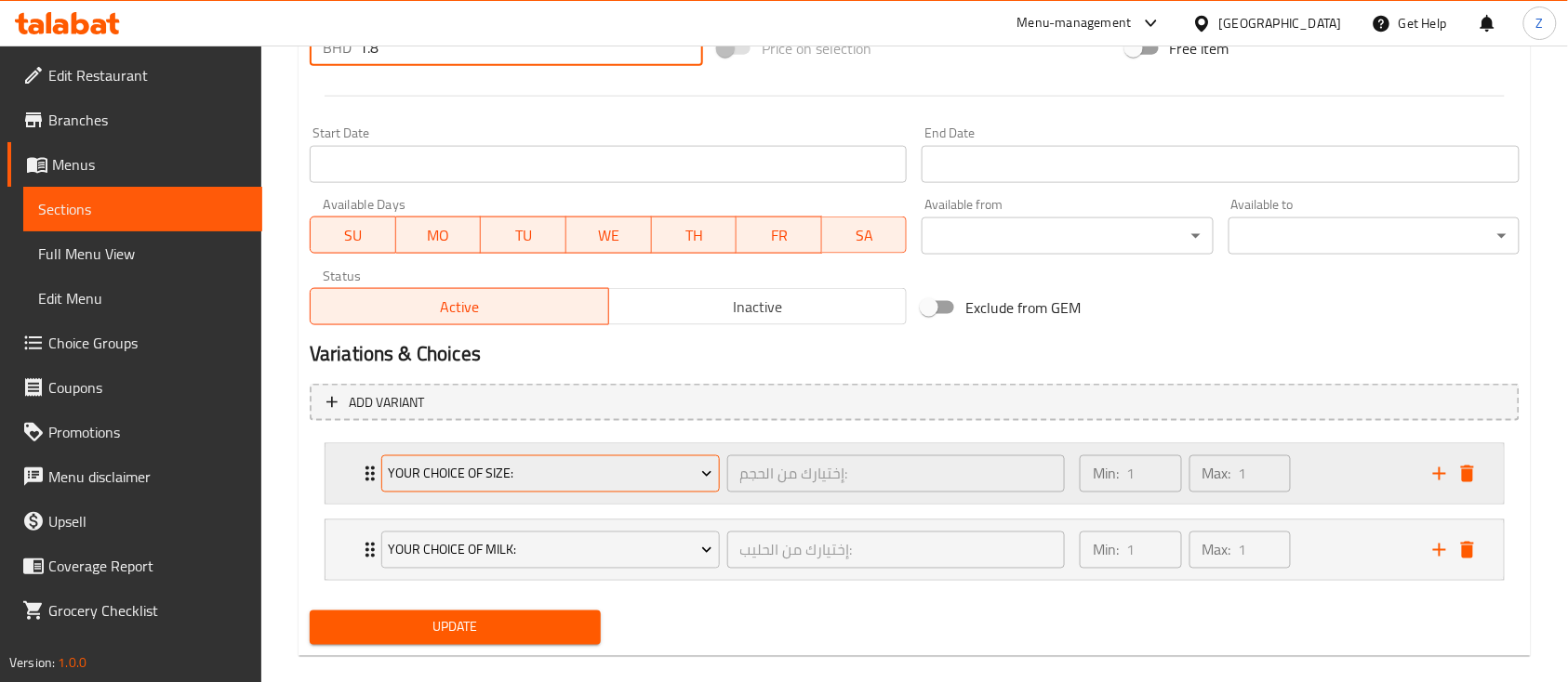
scroll to position [763, 0]
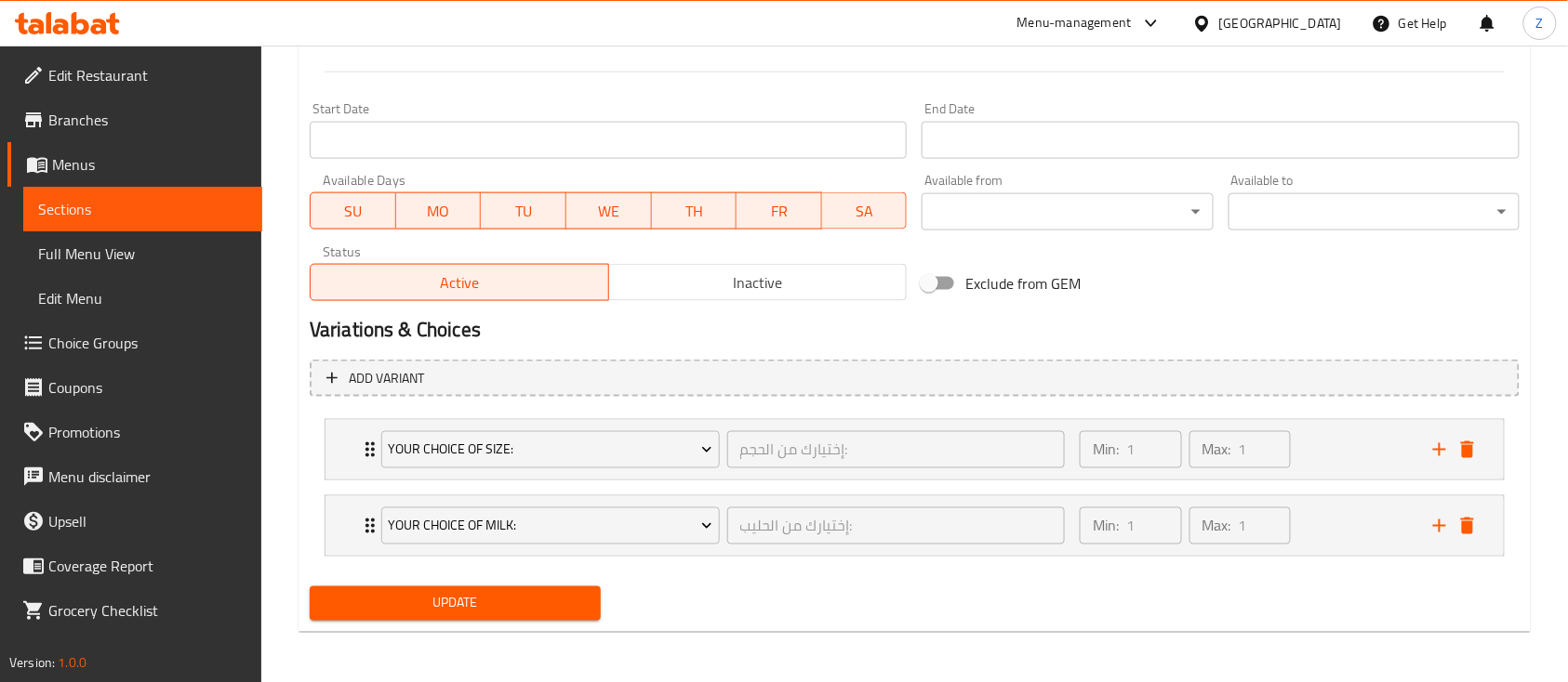
type input "1.8"
click at [480, 511] on span "Update" at bounding box center [455, 603] width 261 height 24
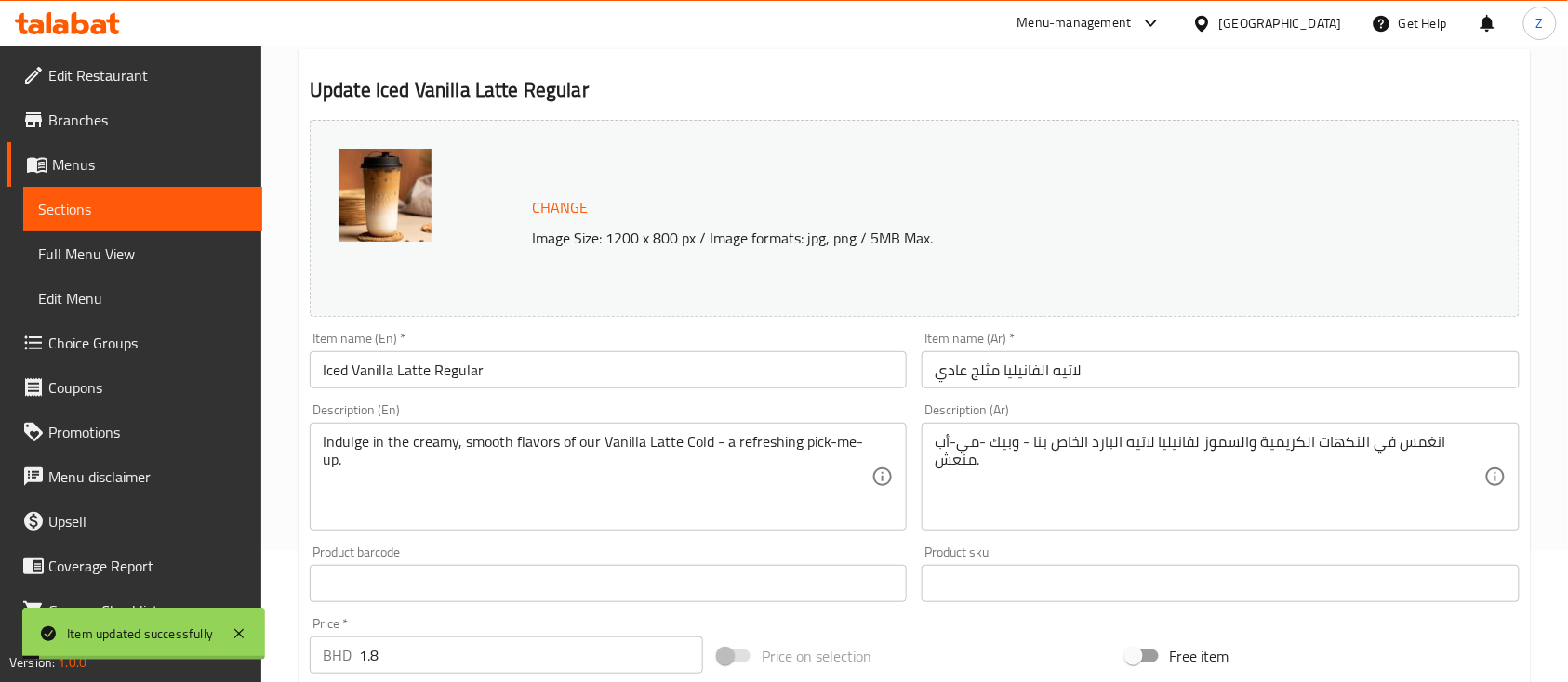
scroll to position [0, 0]
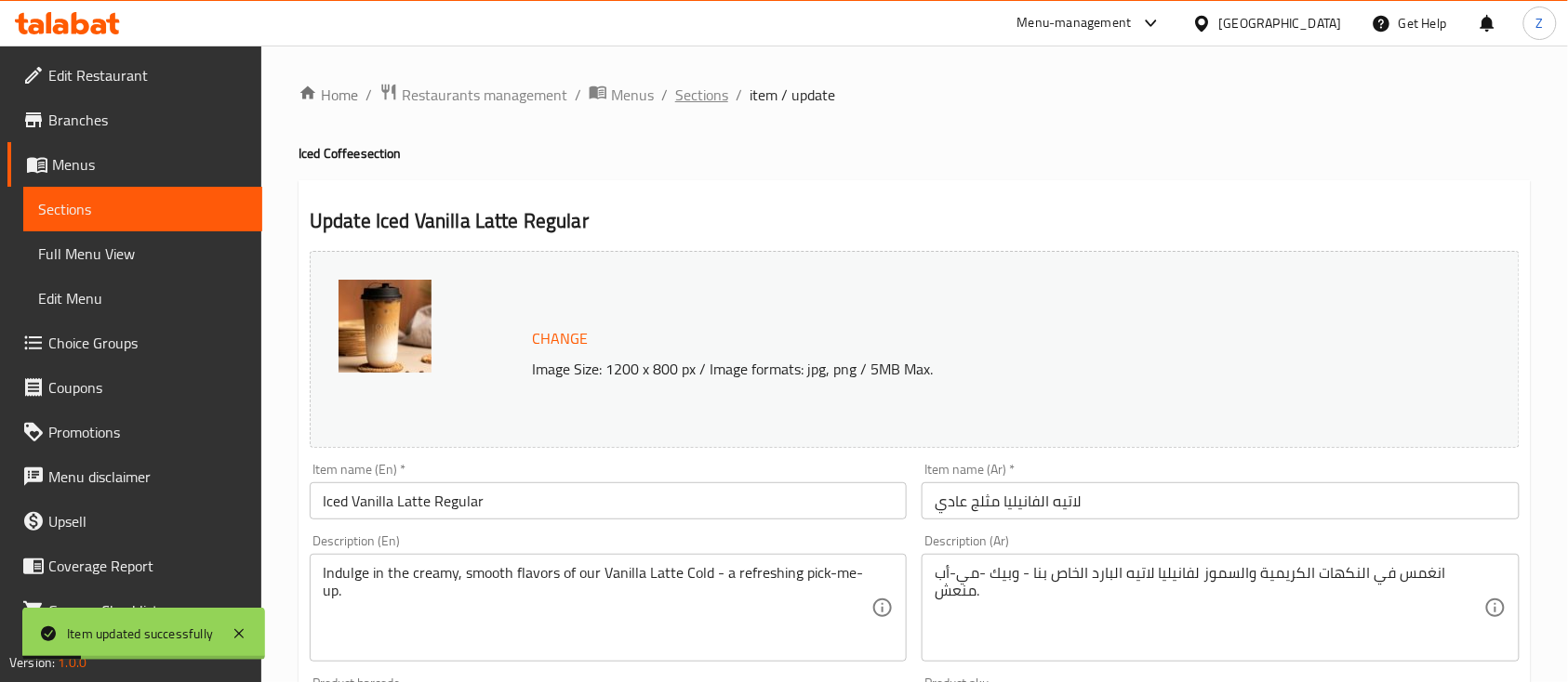
click at [696, 98] on span "Sections" at bounding box center [701, 95] width 53 height 23
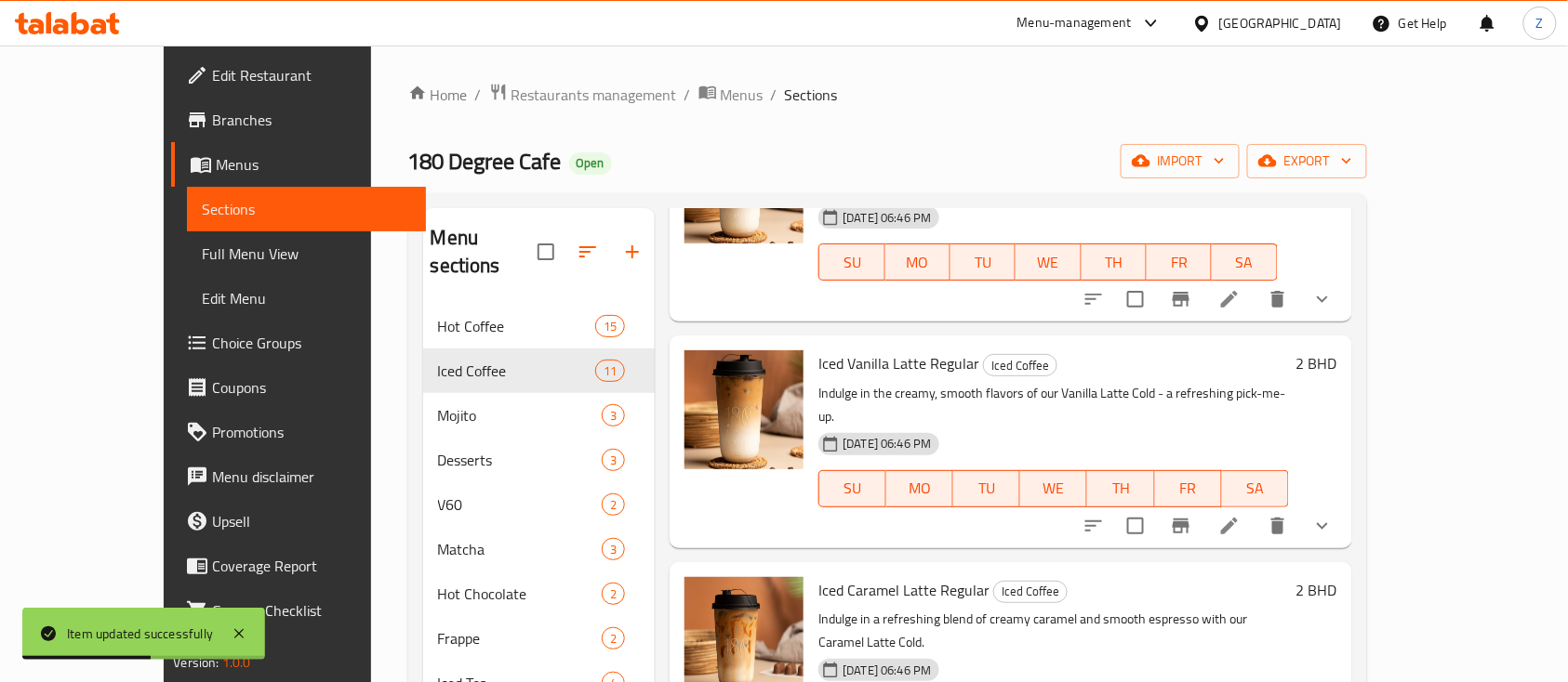
scroll to position [619, 0]
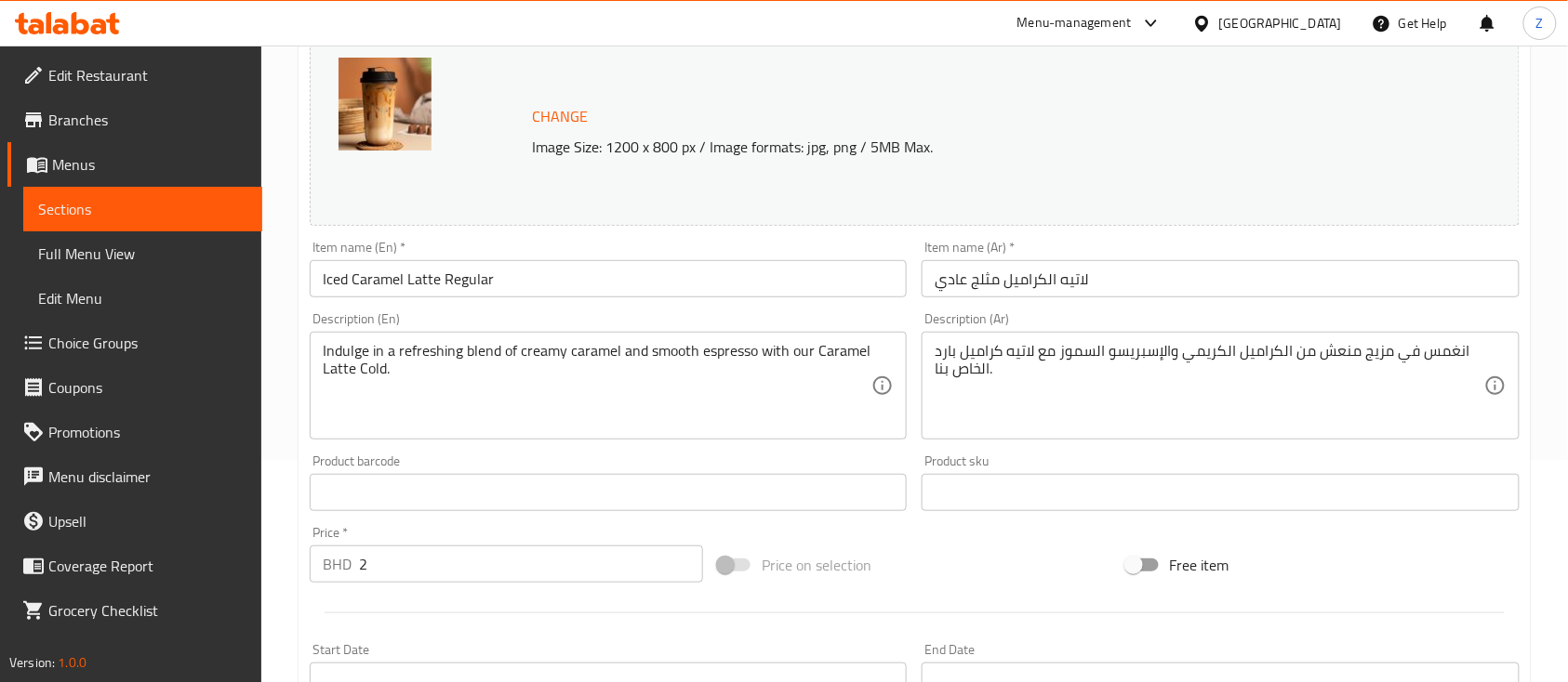
scroll to position [247, 0]
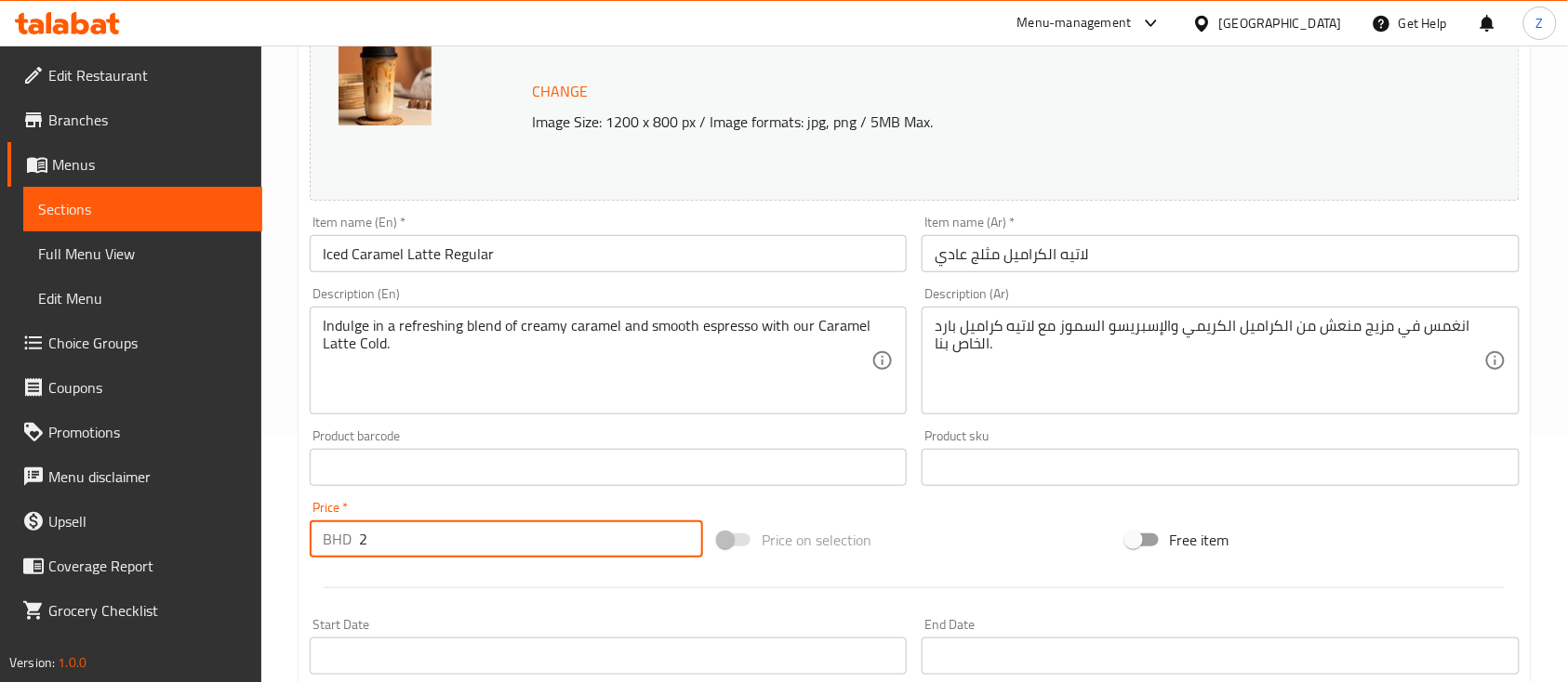
drag, startPoint x: 401, startPoint y: 536, endPoint x: 14, endPoint y: 584, distance: 390.0
click at [70, 511] on div "Edit Restaurant Branches Menus Sections Full Menu View Edit Menu Choice Groups …" at bounding box center [784, 499] width 1568 height 1402
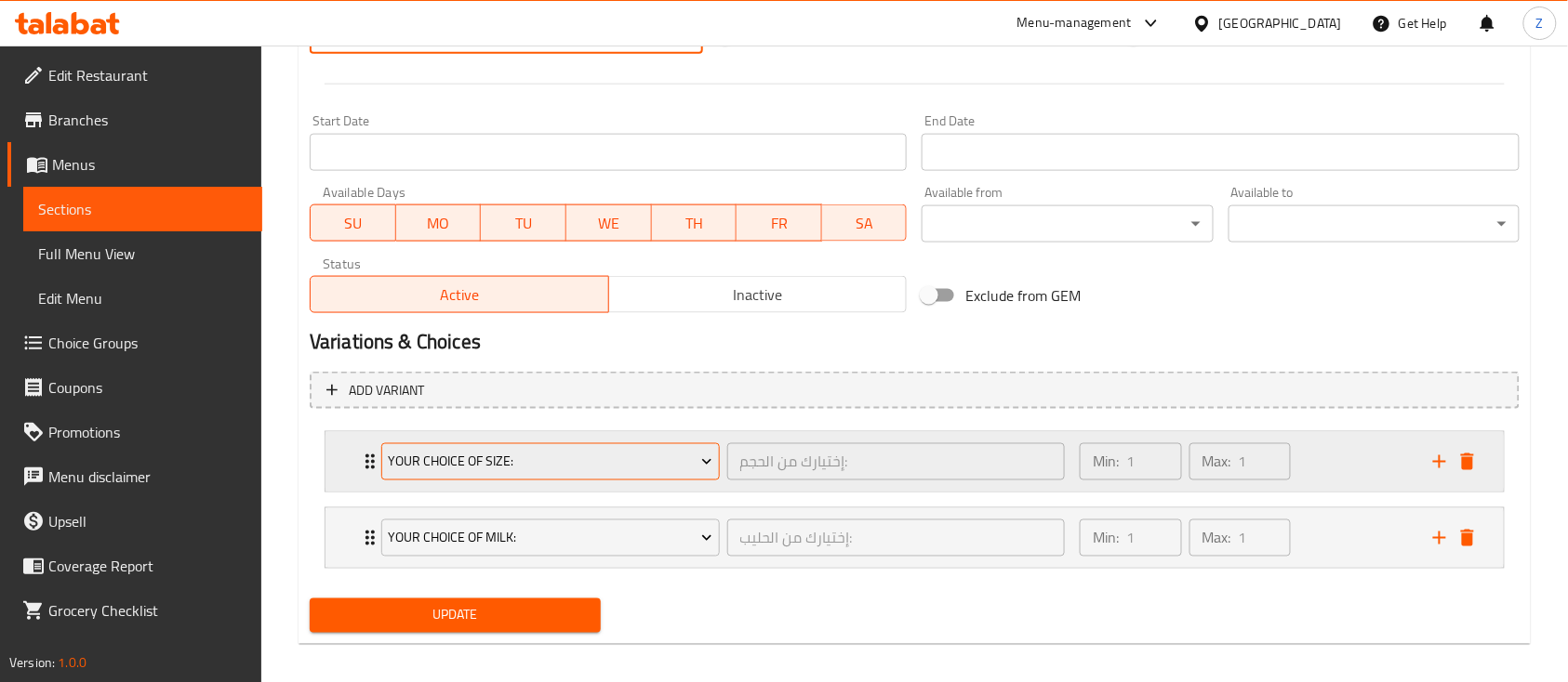
scroll to position [763, 0]
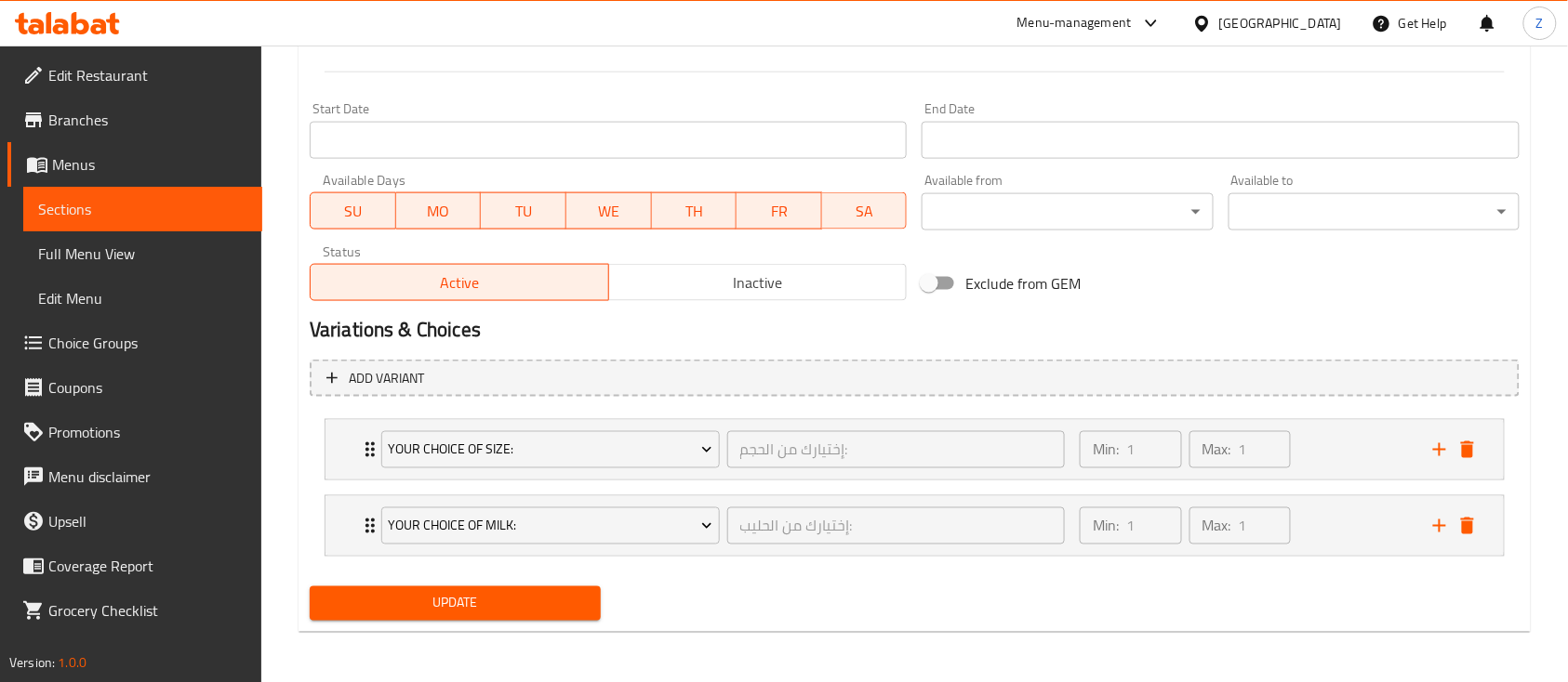
type input "1.8"
click at [536, 511] on span "Update" at bounding box center [455, 603] width 261 height 24
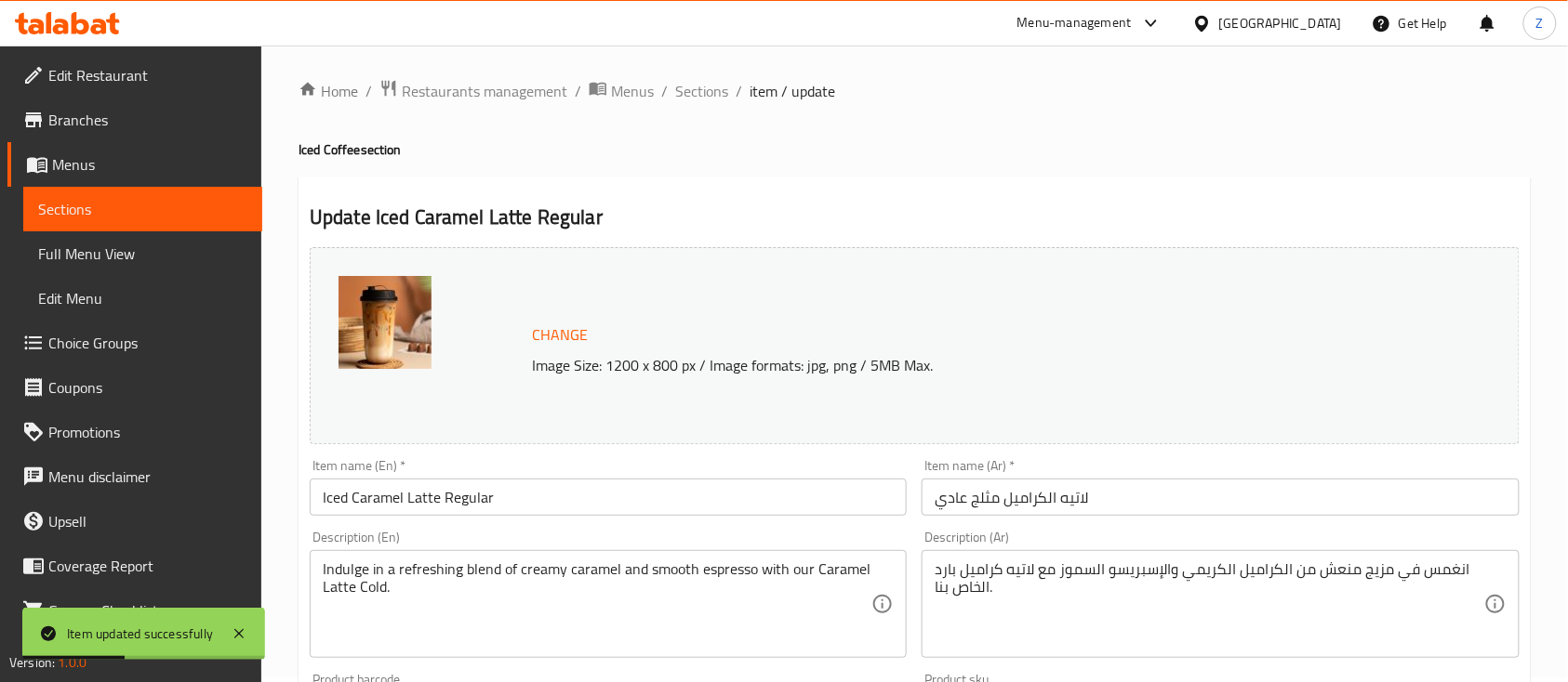
scroll to position [0, 0]
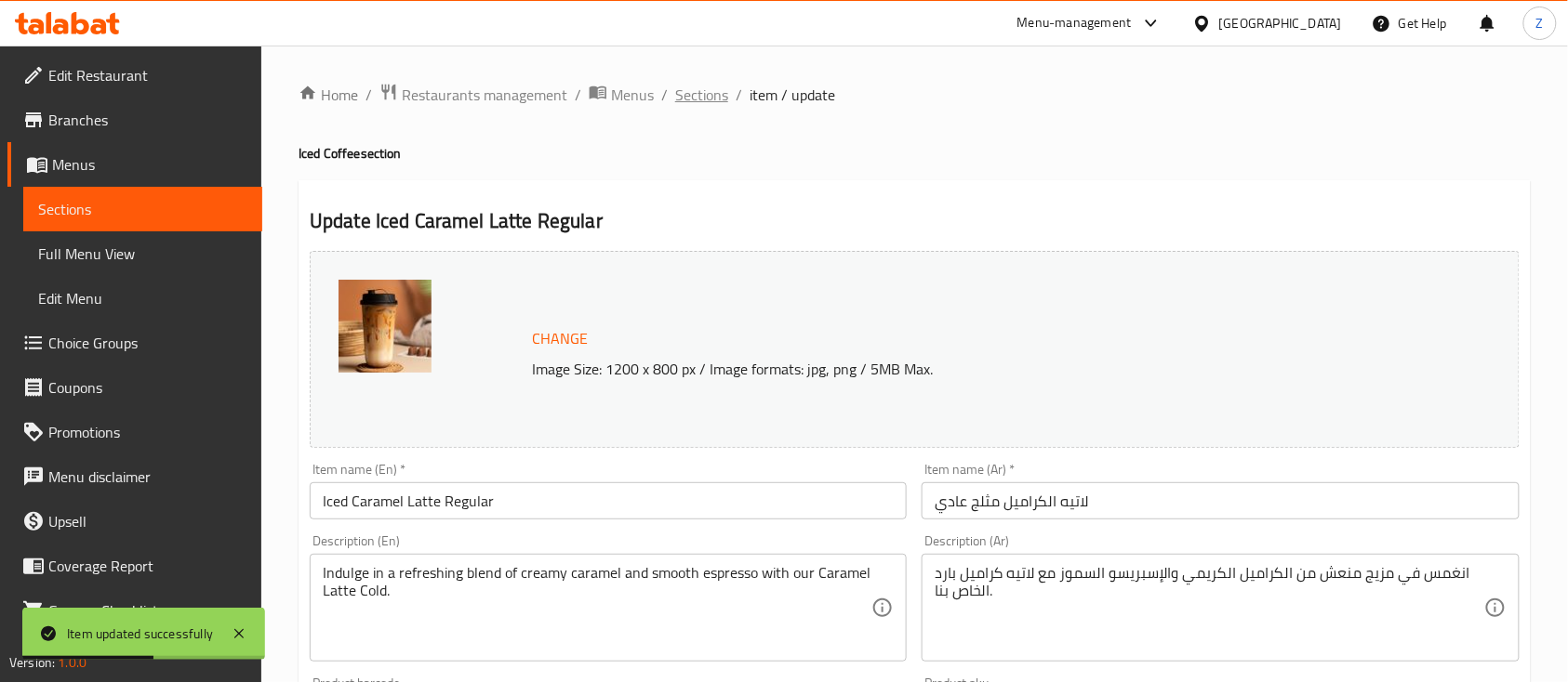
click at [683, 87] on span "Sections" at bounding box center [701, 95] width 53 height 23
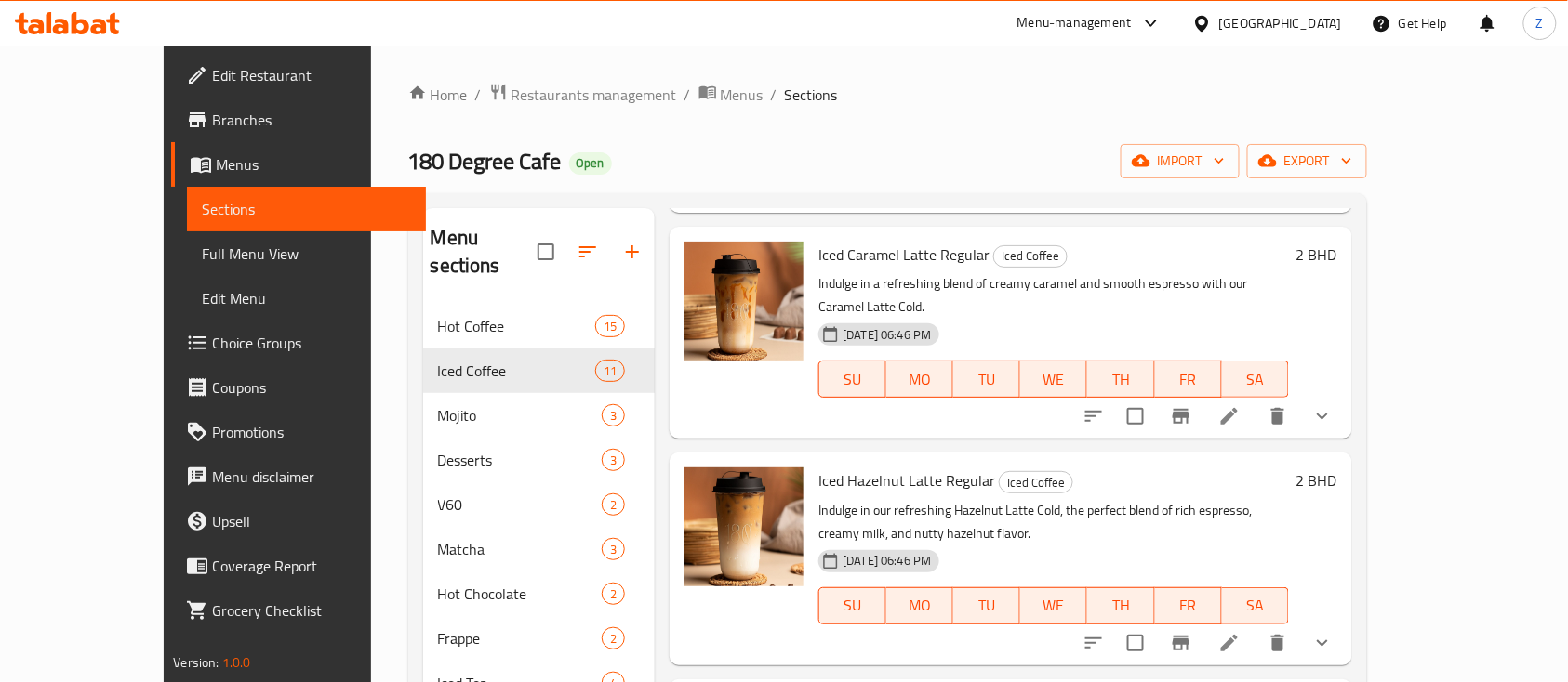
scroll to position [990, 0]
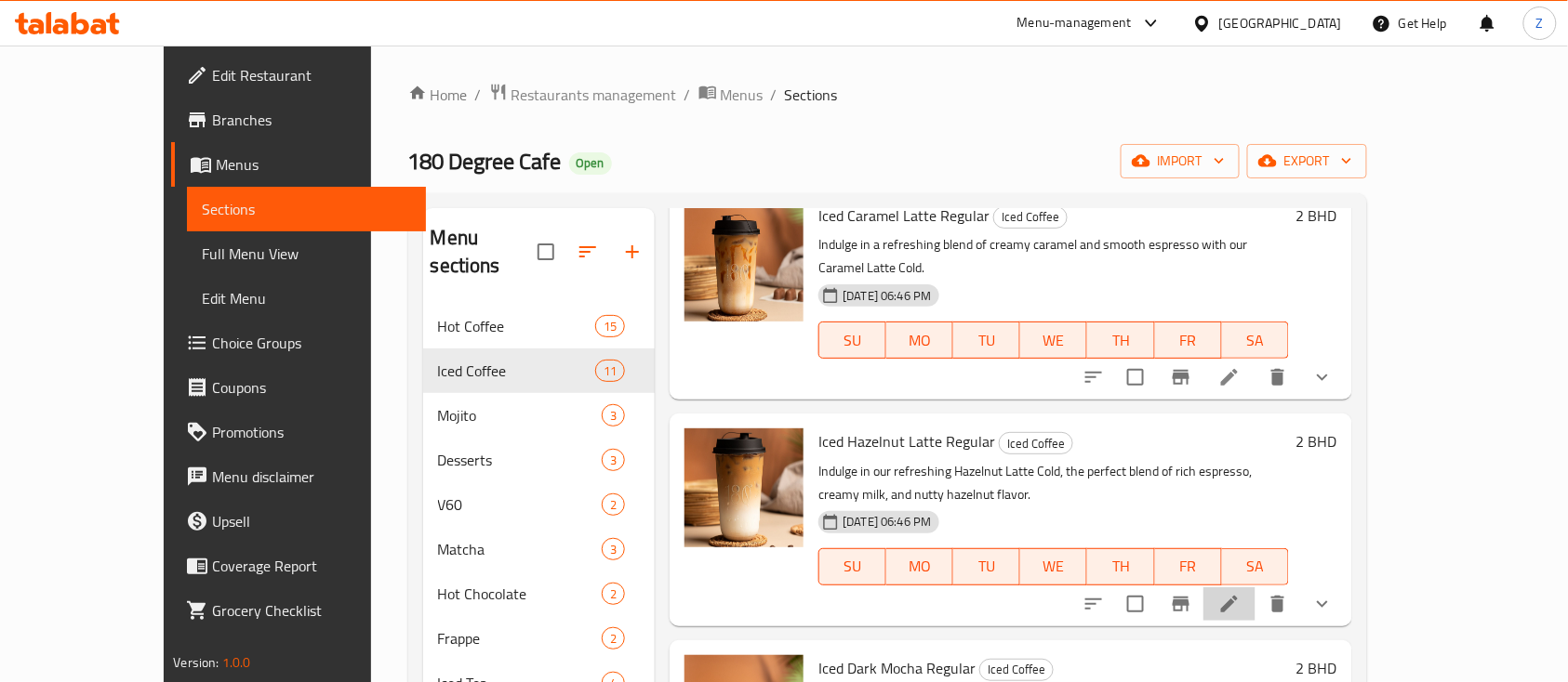
click at [1189, 511] on li at bounding box center [1228, 603] width 52 height 33
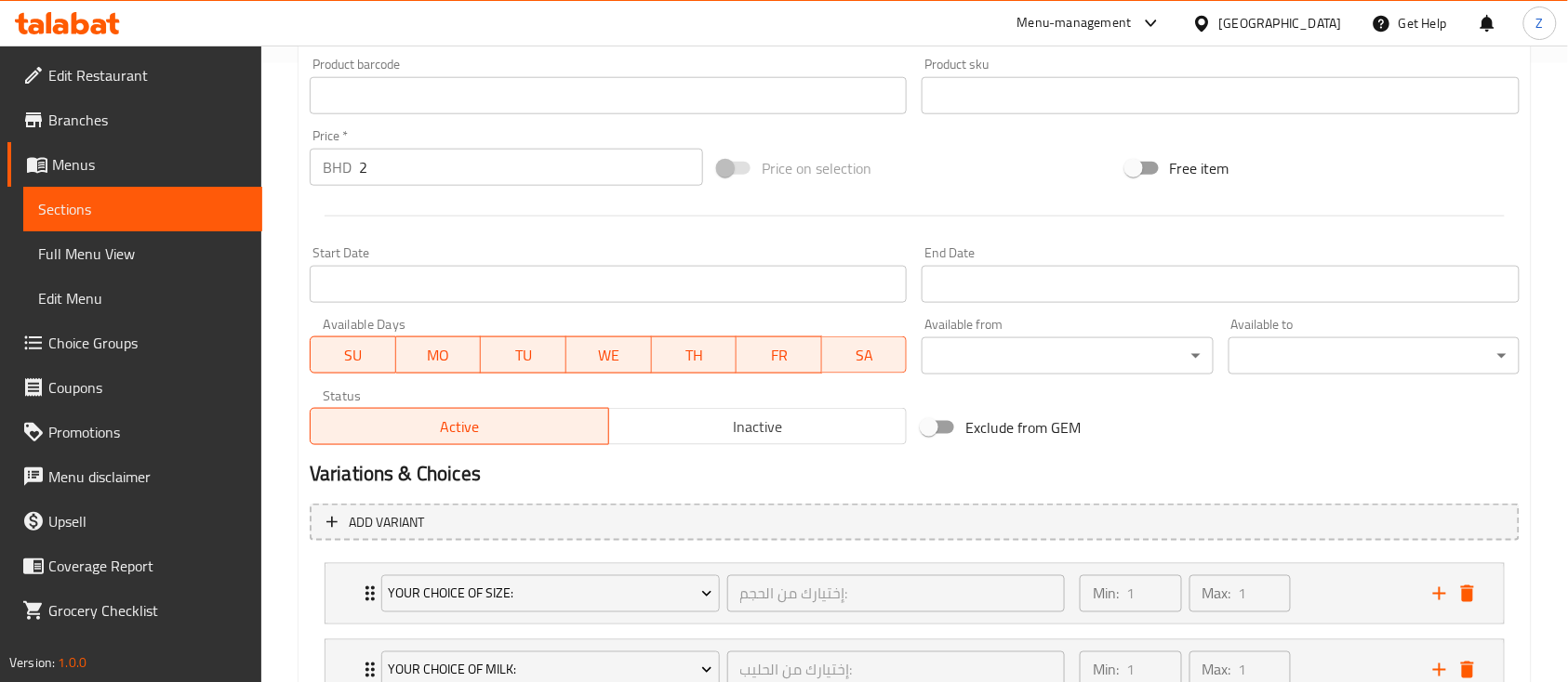
scroll to position [619, 0]
drag, startPoint x: 417, startPoint y: 151, endPoint x: 313, endPoint y: 153, distance: 104.0
click at [326, 153] on div "BHD 2 Price *" at bounding box center [506, 166] width 394 height 37
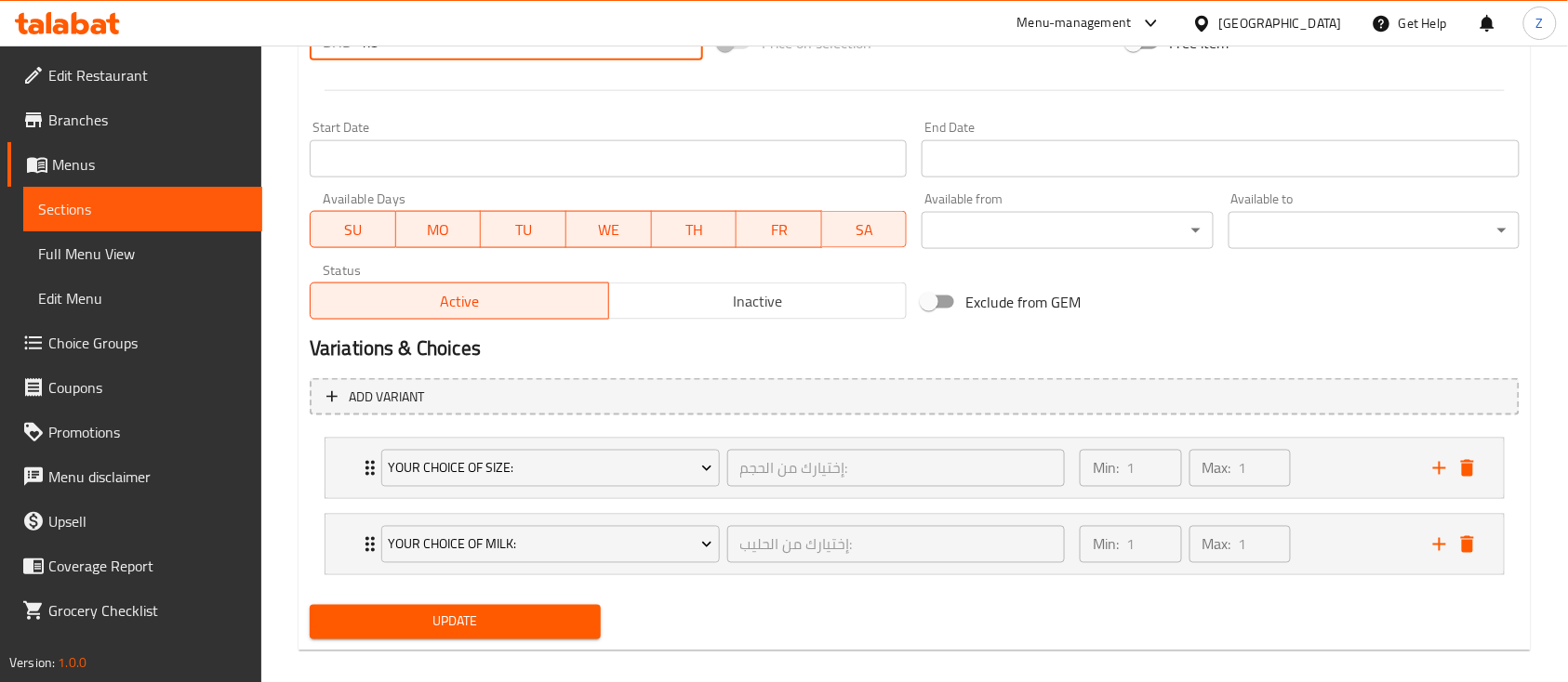
scroll to position [763, 0]
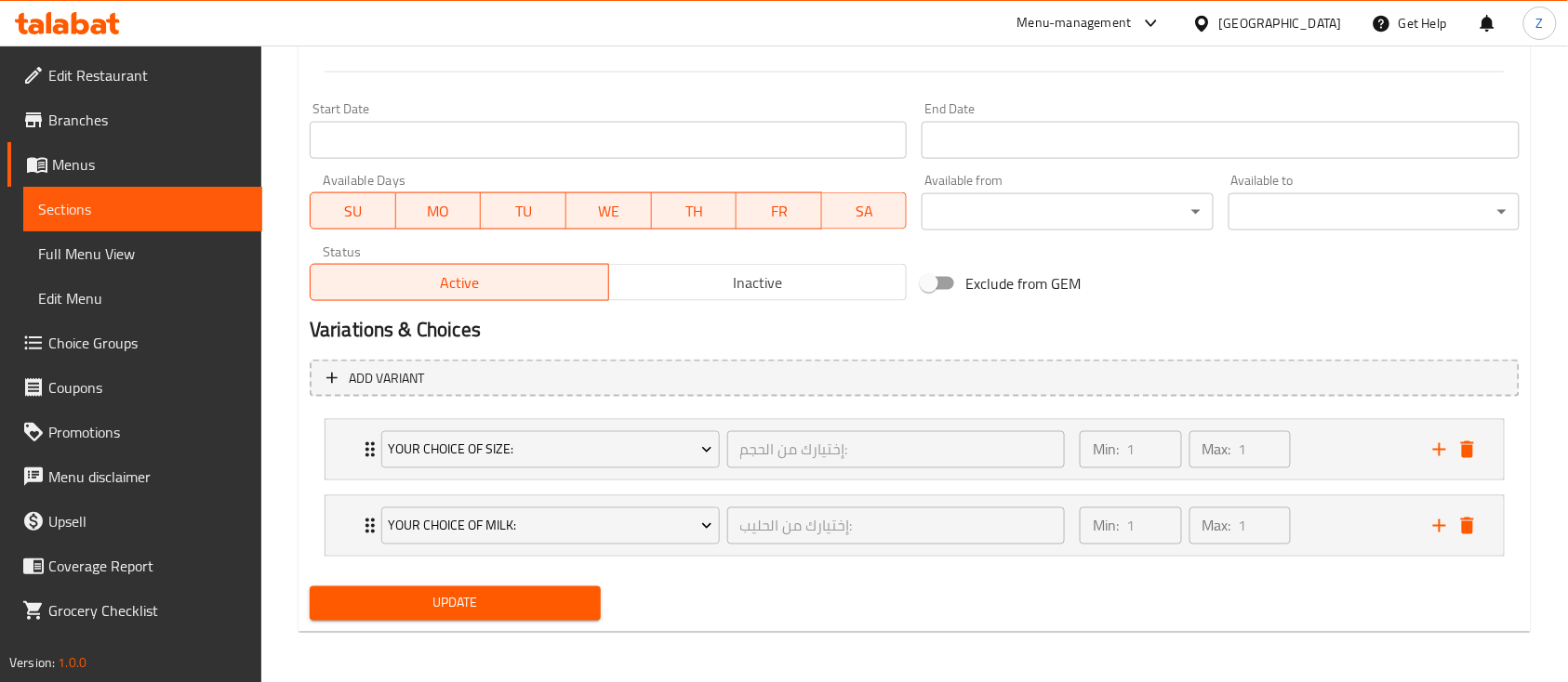
type input "1.8"
click at [527, 511] on div "Update Iced Hazelnut Latte Regular Change Image Size: 1200 x 800 px / Image for…" at bounding box center [914, 25] width 1232 height 1215
click at [529, 511] on button "Update" at bounding box center [455, 603] width 291 height 34
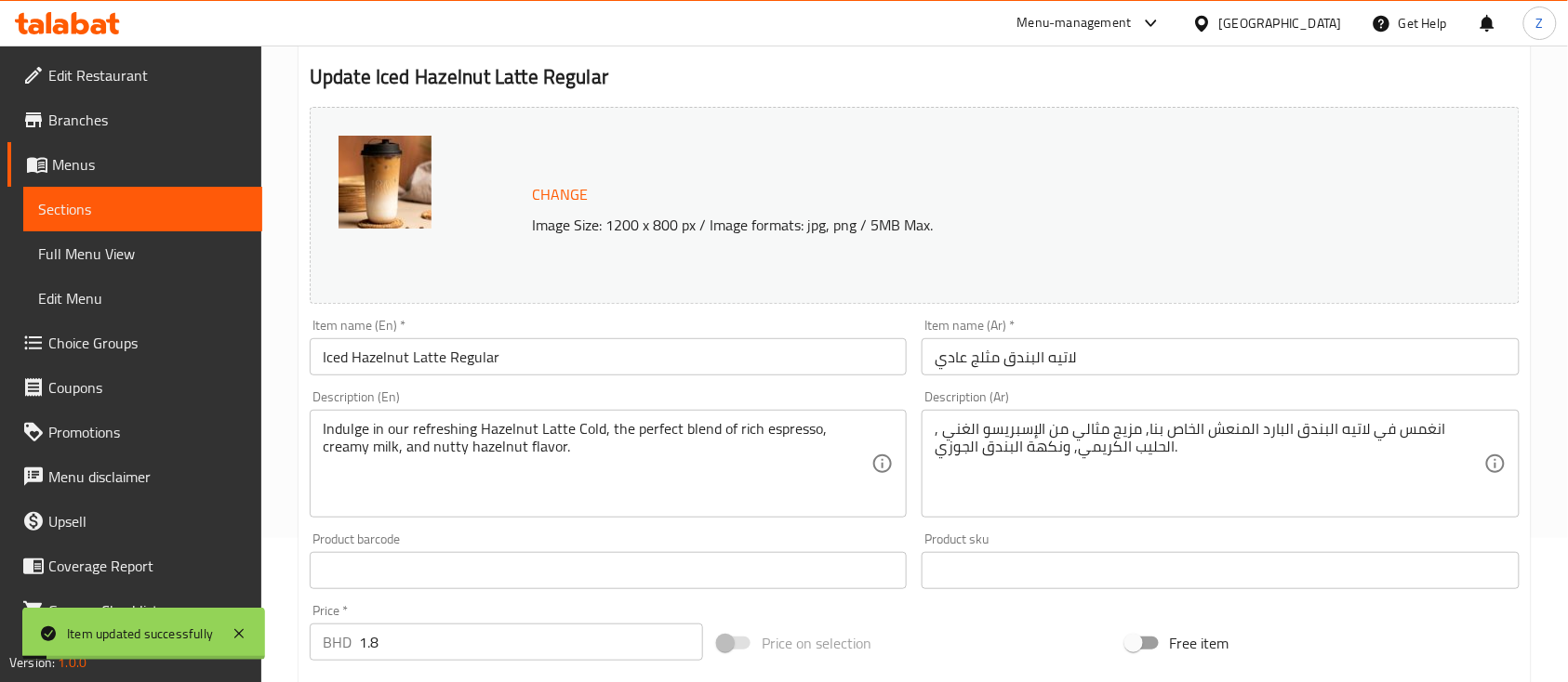
scroll to position [0, 0]
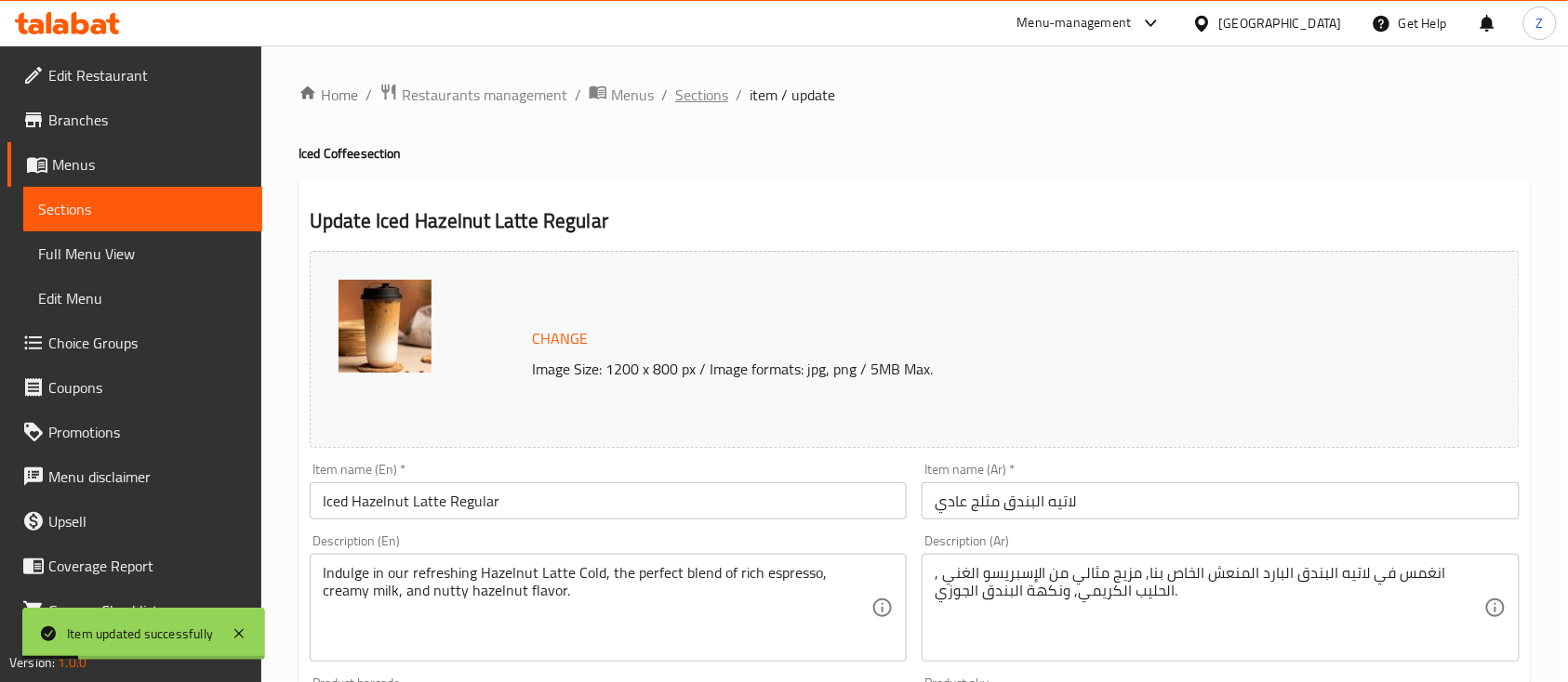
click at [706, 89] on span "Sections" at bounding box center [701, 95] width 53 height 23
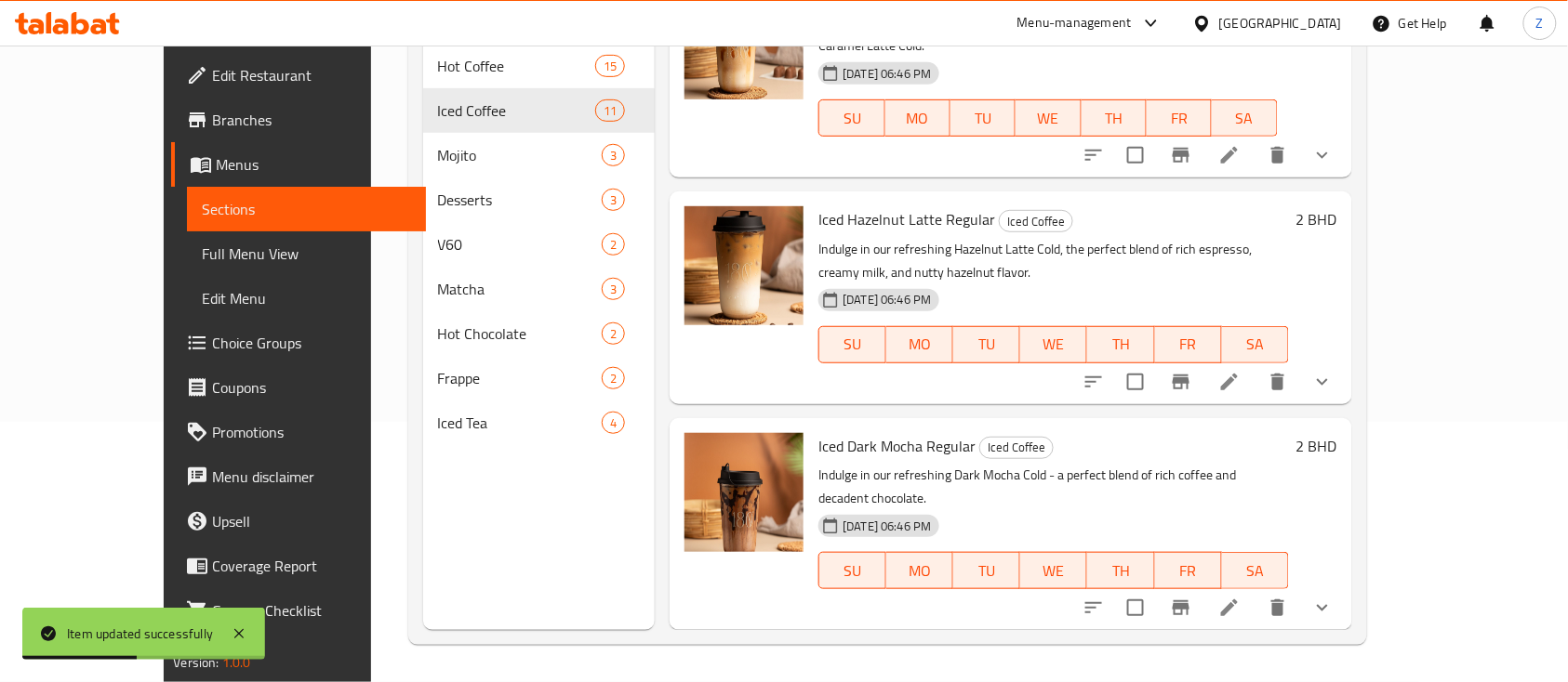
scroll to position [990, 0]
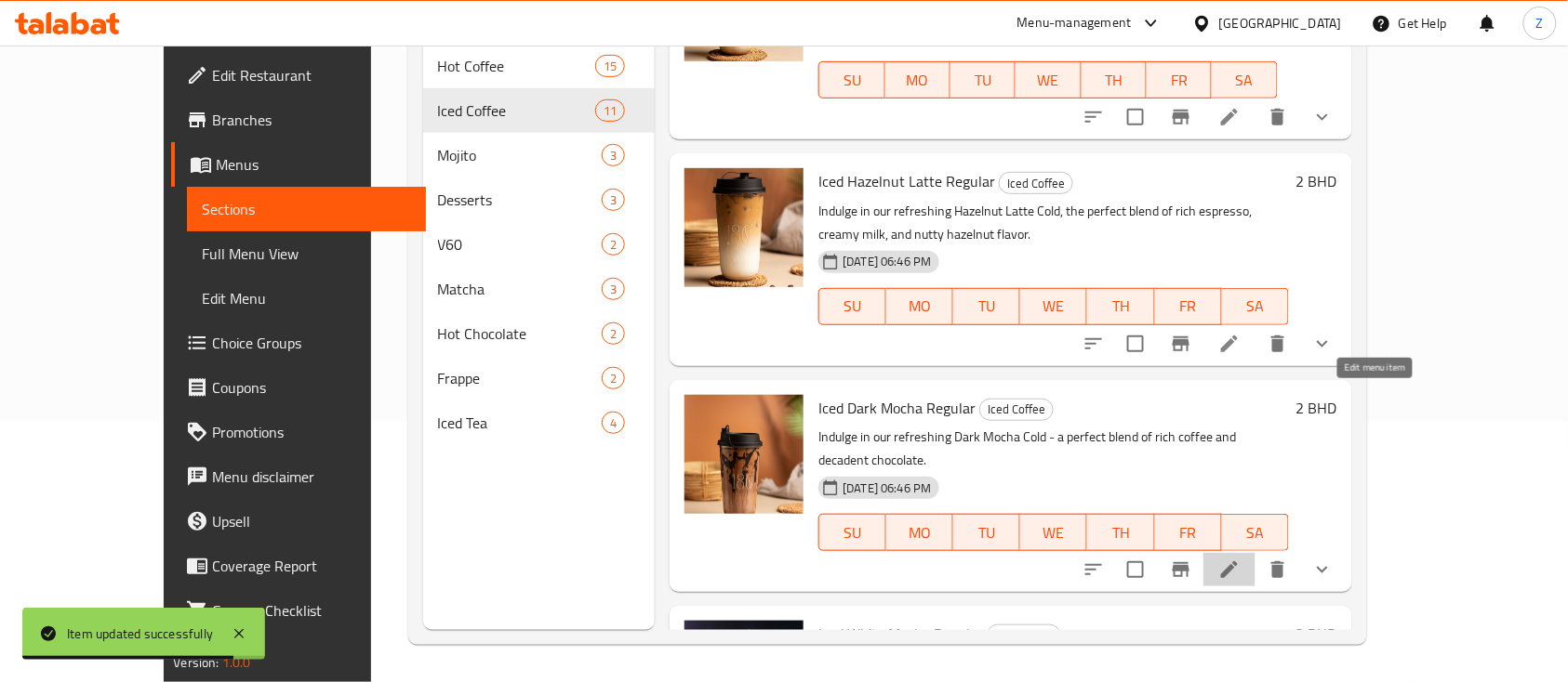
click at [1189, 511] on icon at bounding box center [1229, 570] width 23 height 23
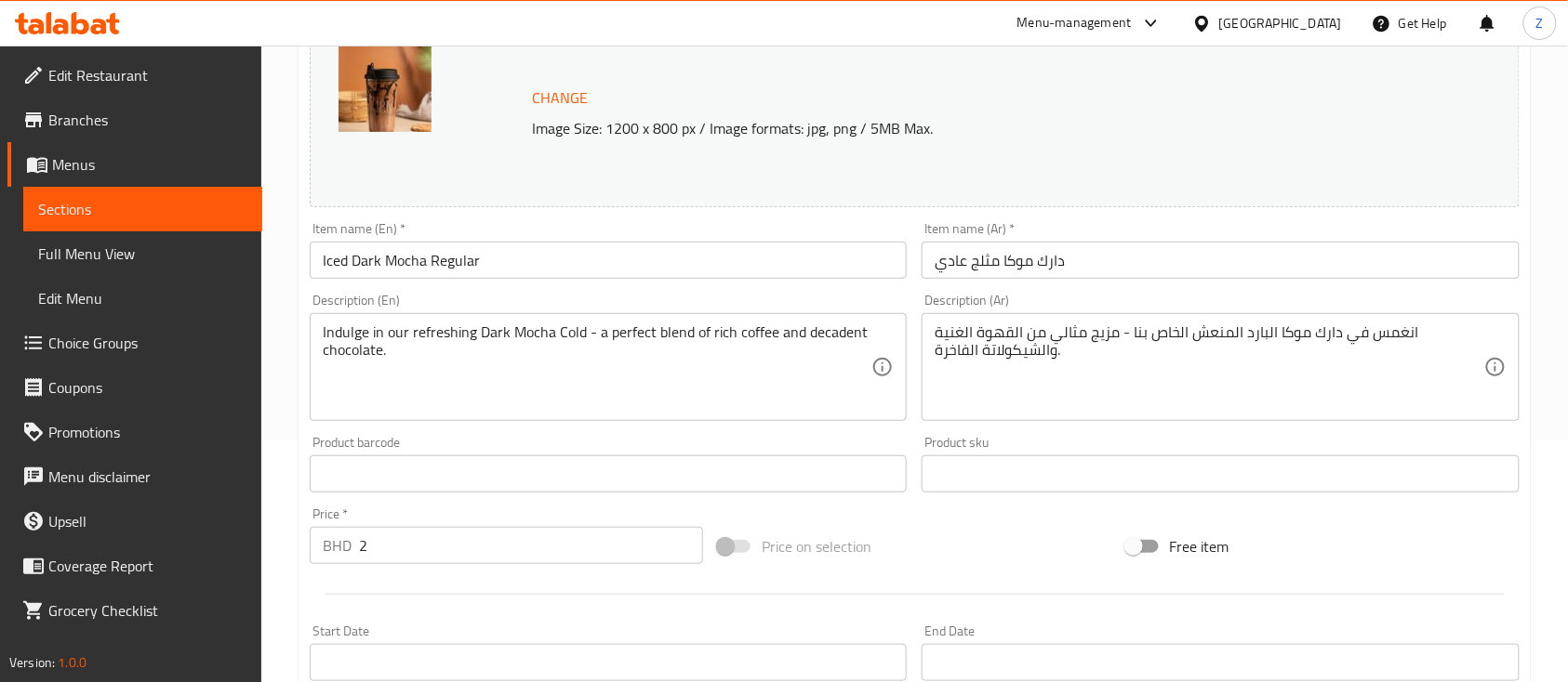
scroll to position [247, 0]
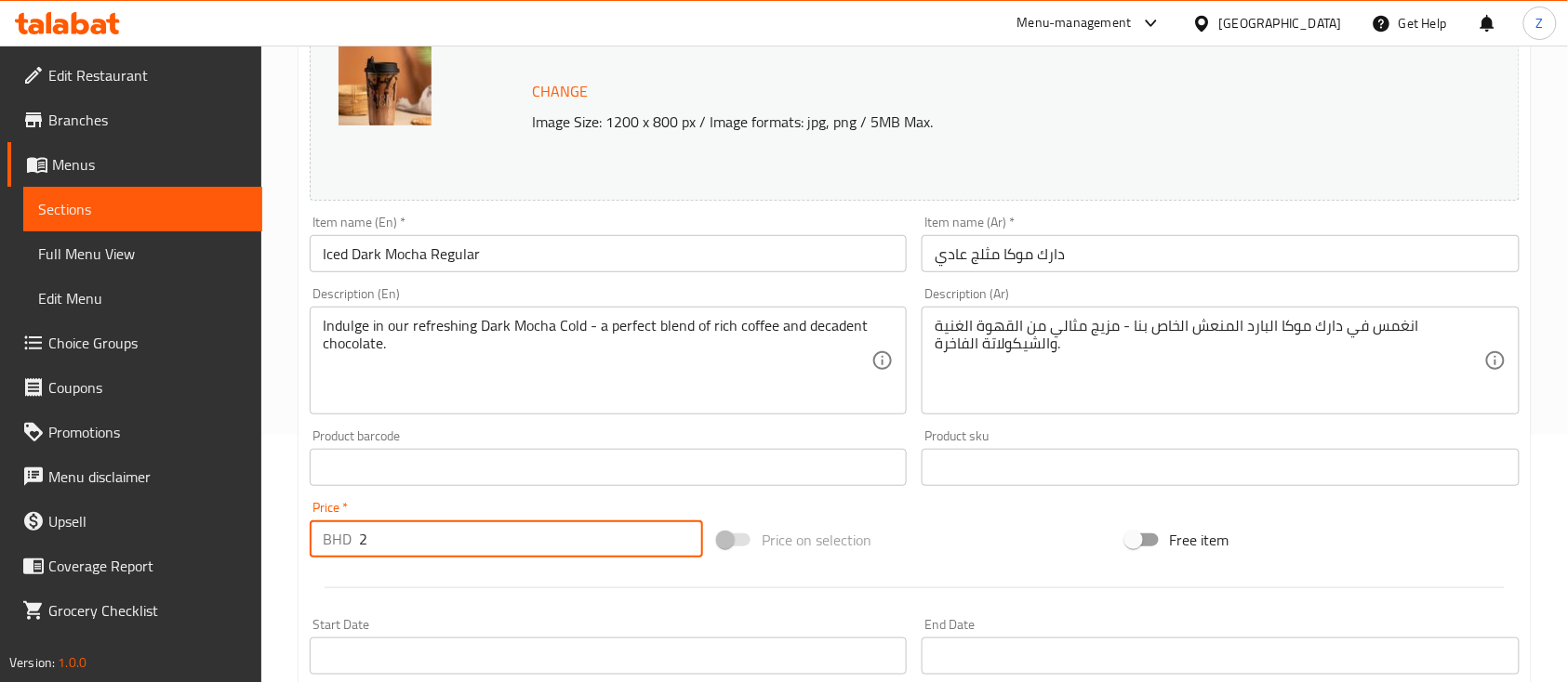
drag, startPoint x: 396, startPoint y: 540, endPoint x: 273, endPoint y: 509, distance: 126.8
click at [281, 511] on div "Home / Restaurants management / Menus / Sections / item / update Iced Coffee se…" at bounding box center [914, 499] width 1306 height 1402
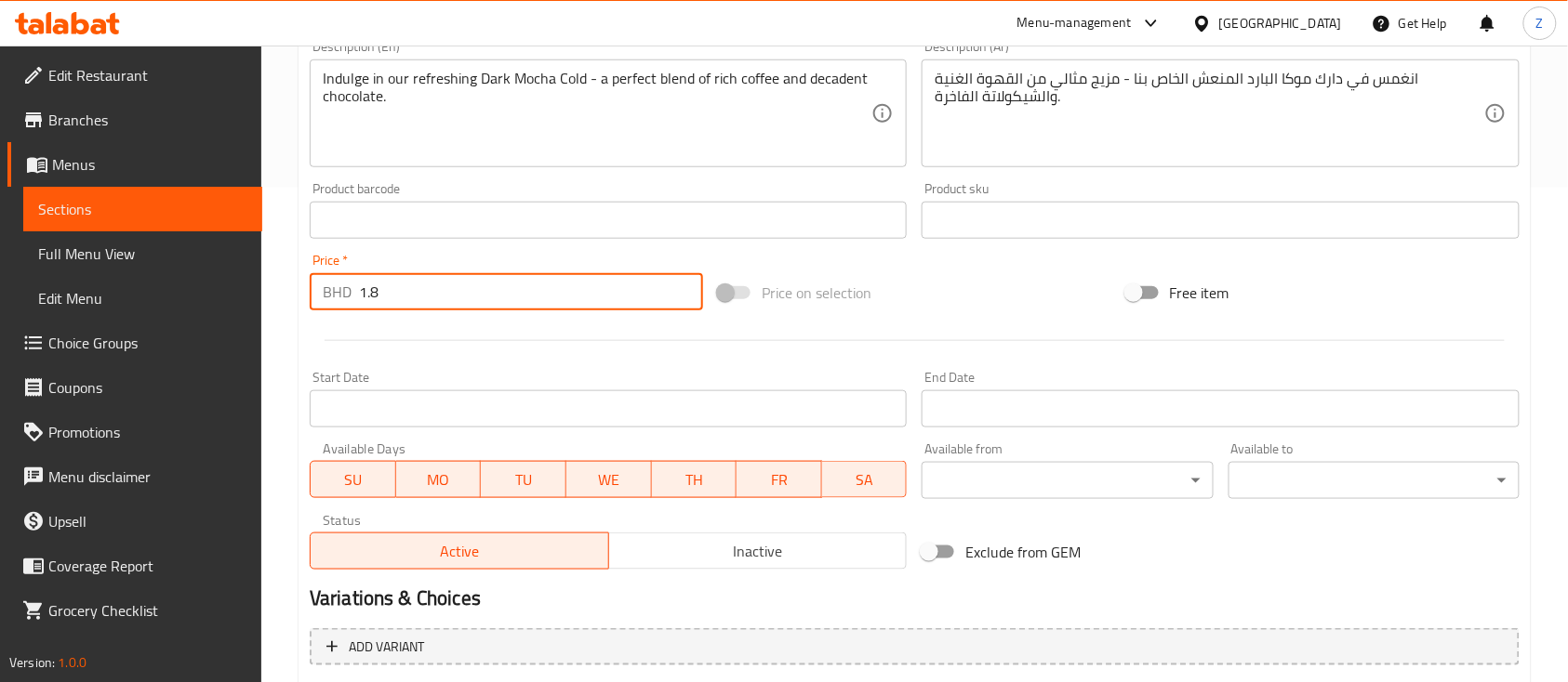
scroll to position [763, 0]
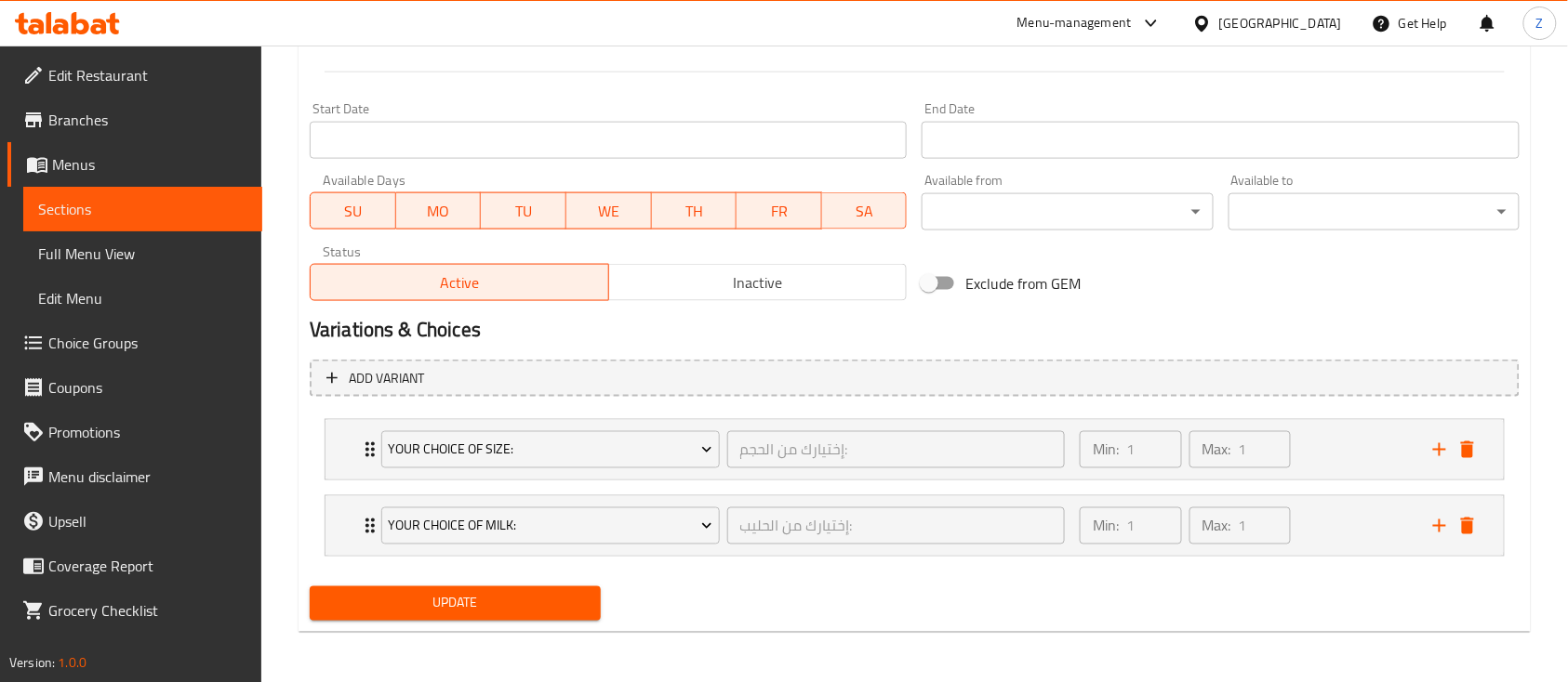
type input "1.8"
click at [412, 511] on div "Update" at bounding box center [454, 603] width 306 height 49
click at [420, 511] on button "Update" at bounding box center [455, 603] width 291 height 34
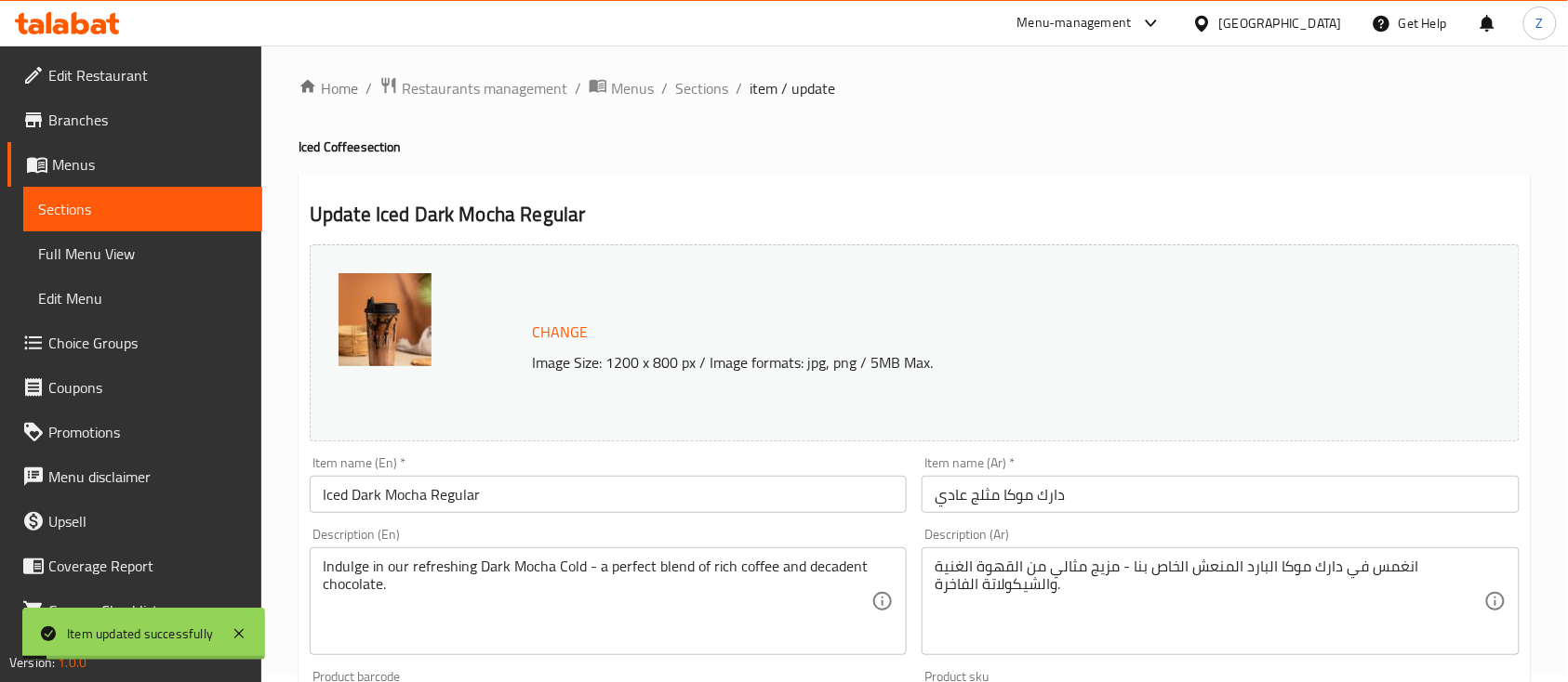
scroll to position [0, 0]
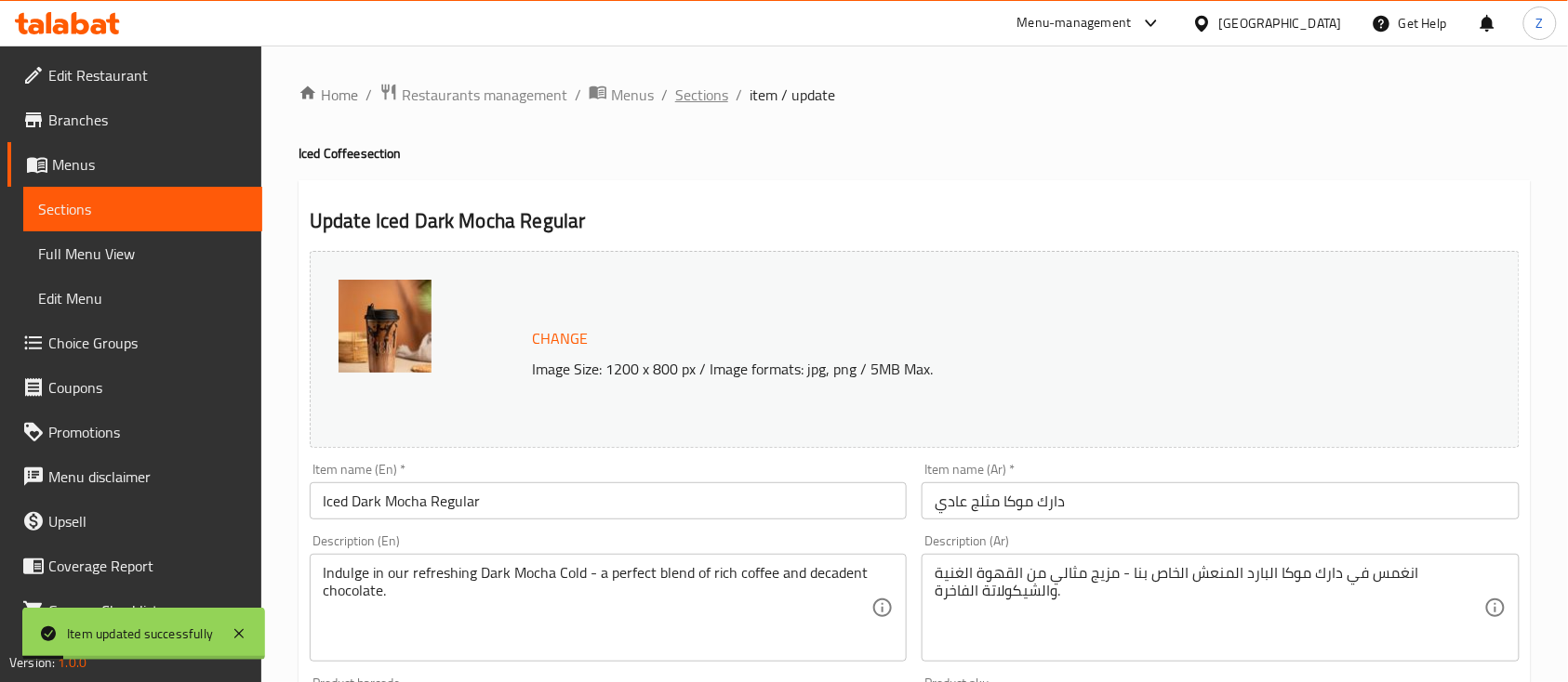
click at [697, 88] on span "Sections" at bounding box center [701, 95] width 53 height 23
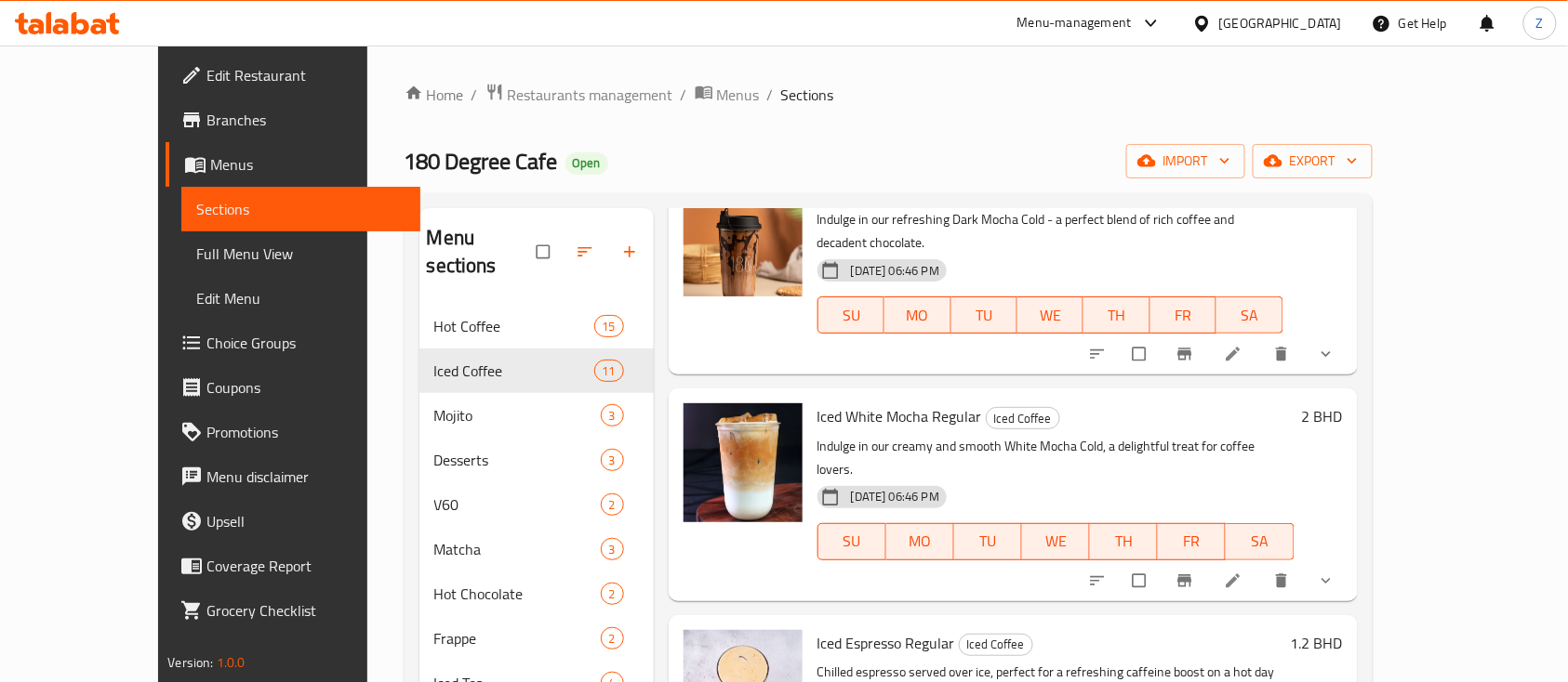
scroll to position [1487, 0]
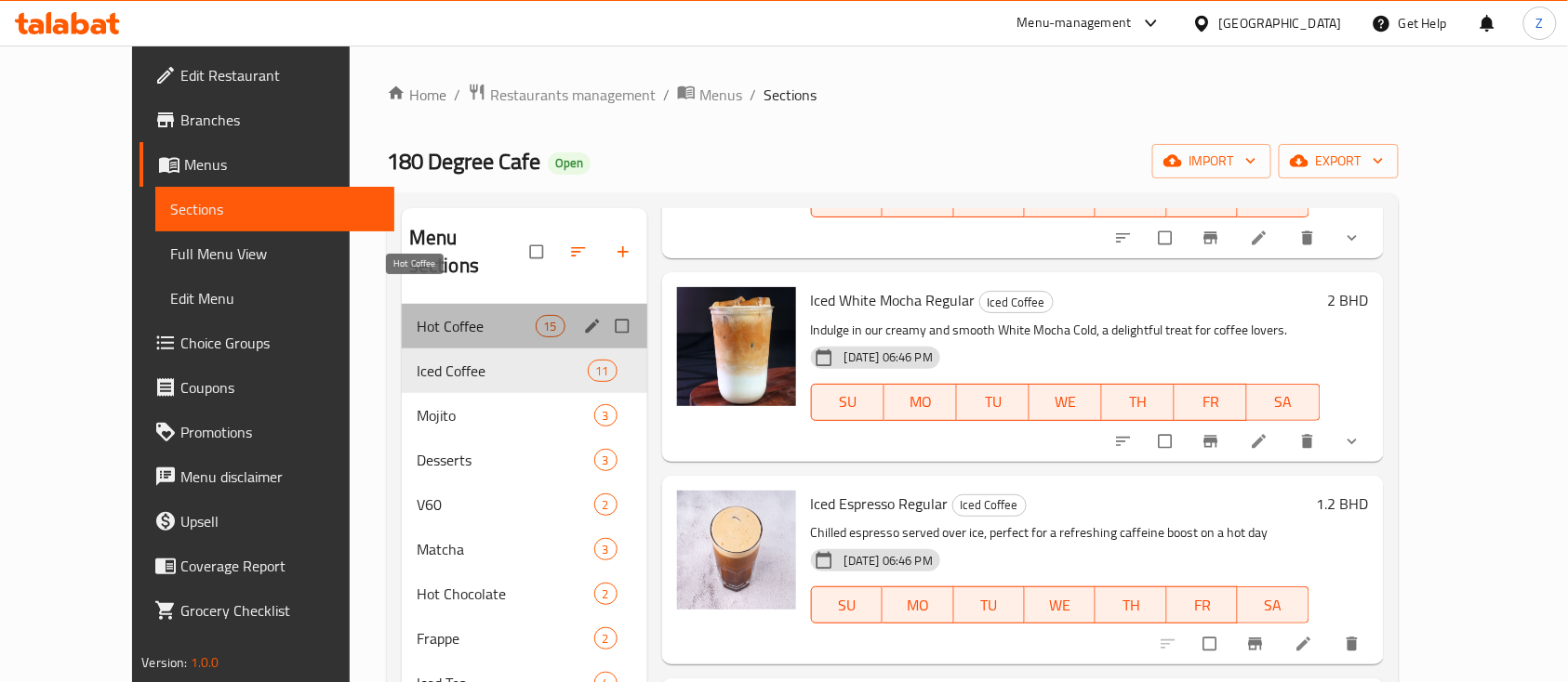
click at [420, 315] on span "Hot Coffee" at bounding box center [476, 326] width 119 height 23
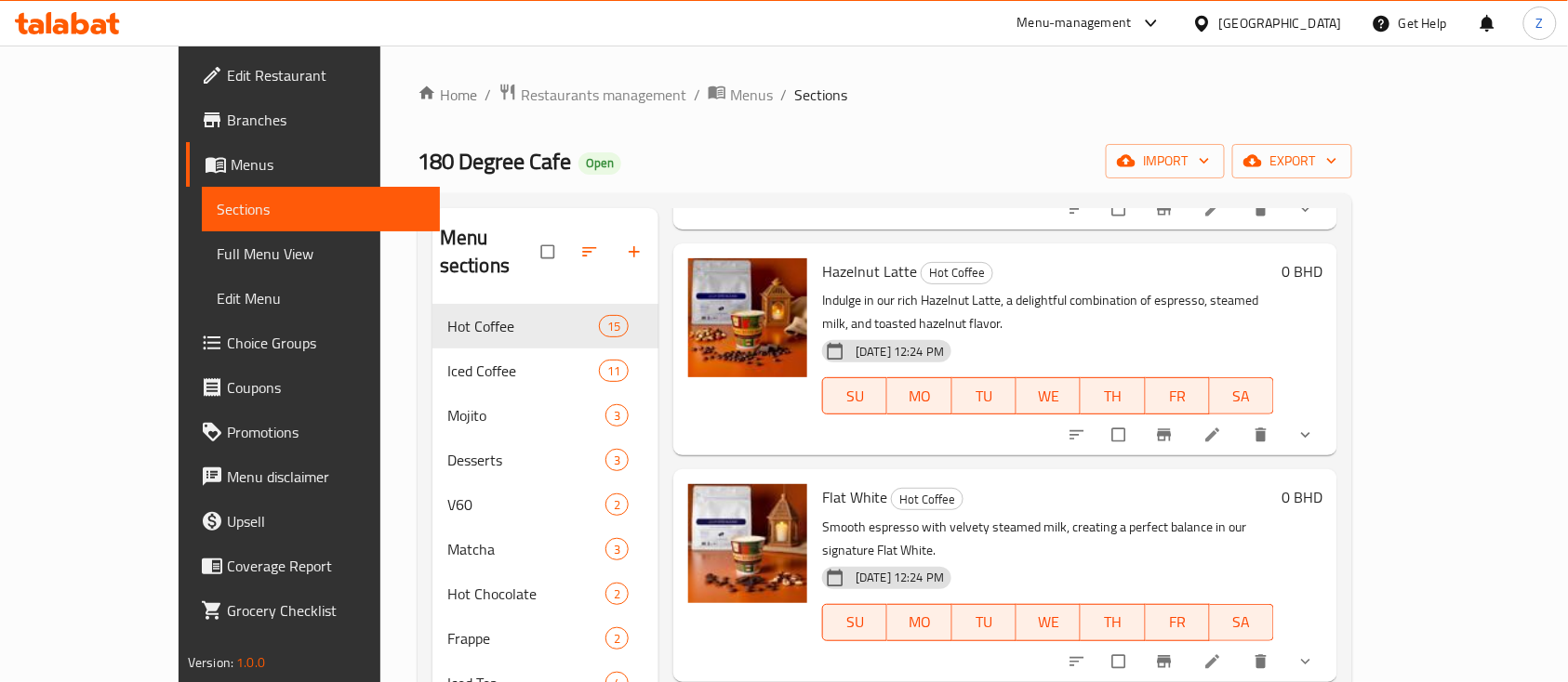
scroll to position [1362, 0]
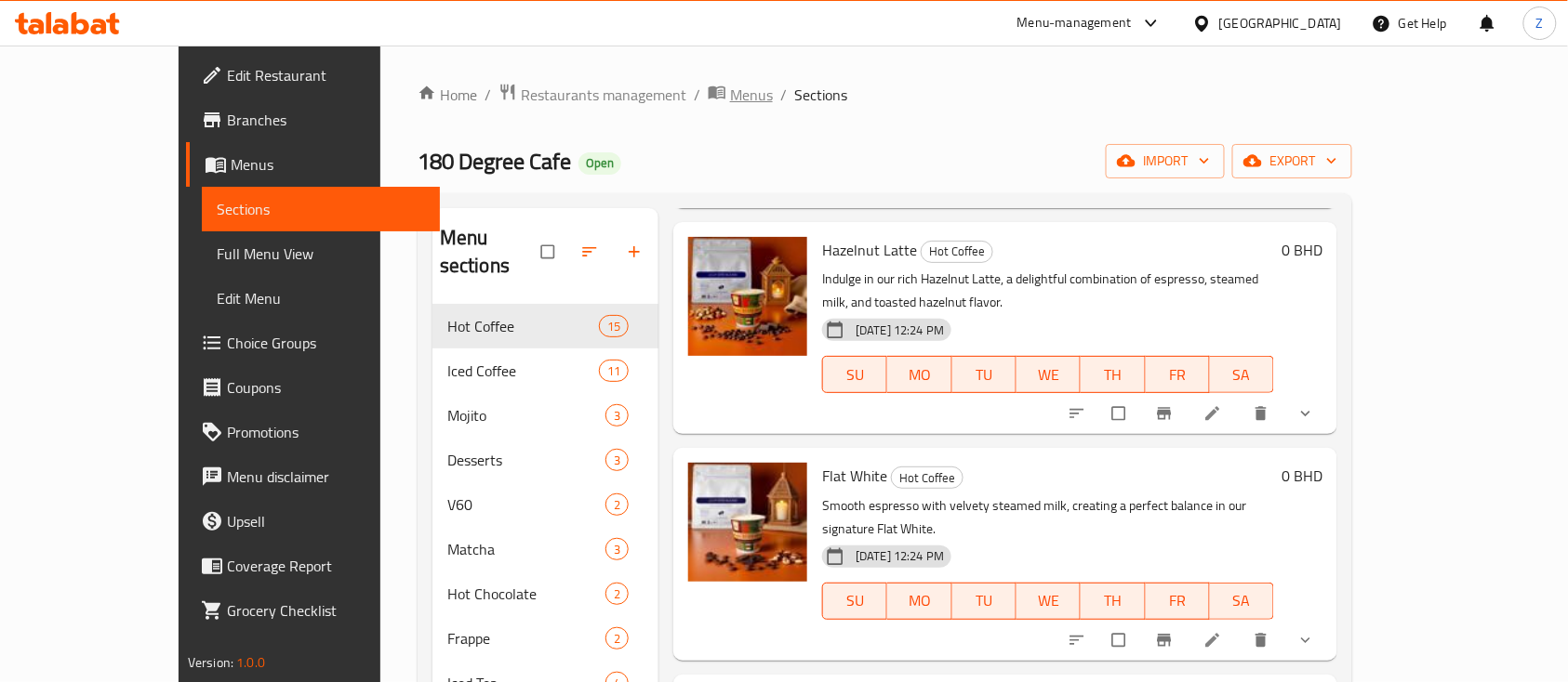
click at [730, 87] on span "Menus" at bounding box center [750, 95] width 43 height 23
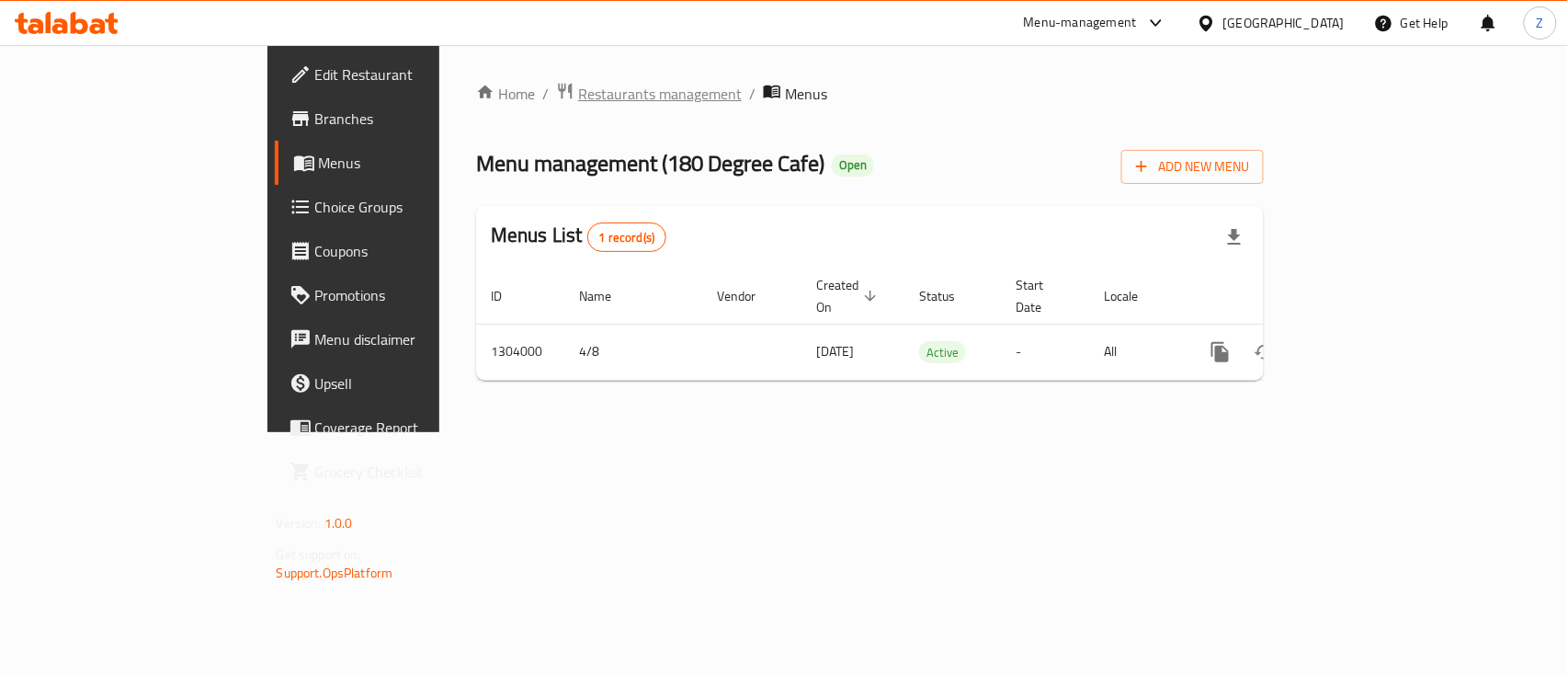
click at [578, 90] on span "Restaurants management" at bounding box center [660, 94] width 164 height 22
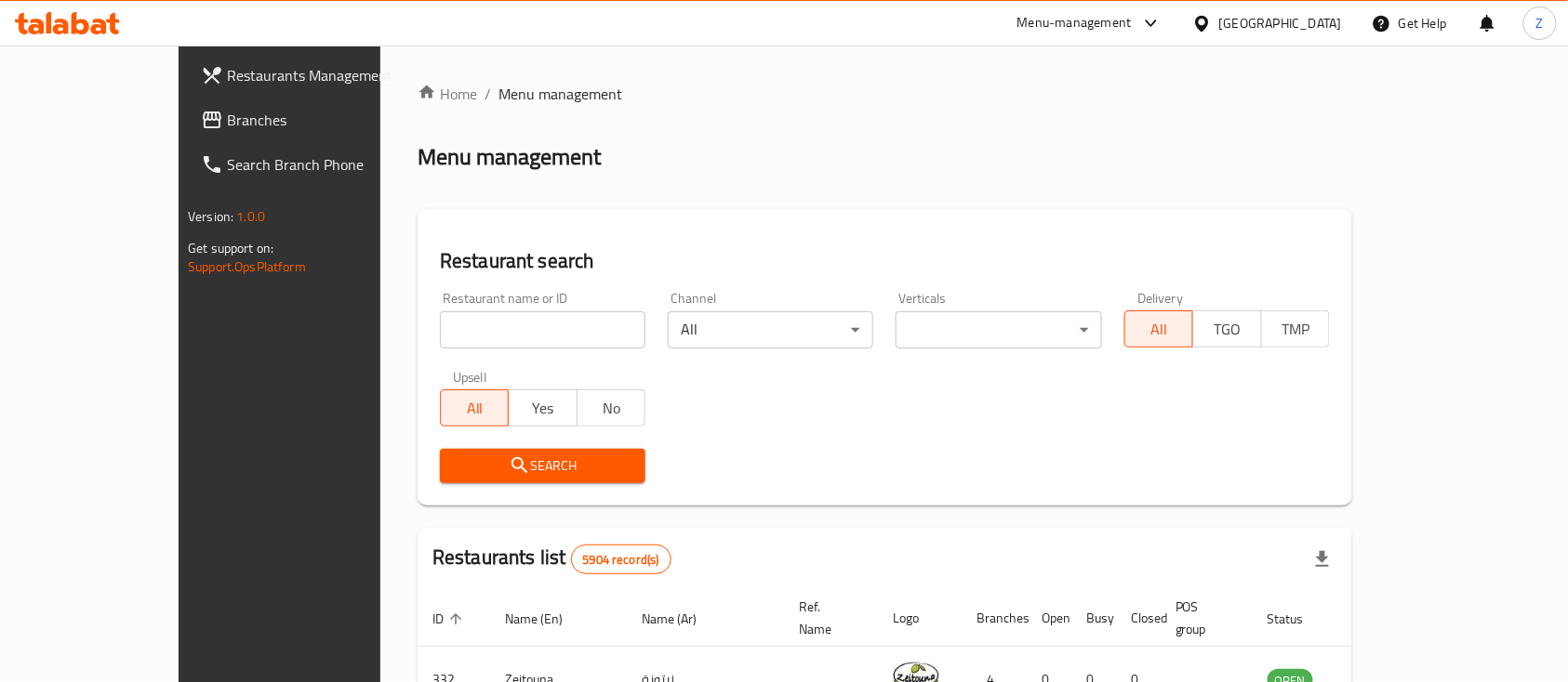
click at [507, 328] on input "search" at bounding box center [542, 329] width 205 height 37
click button "Search" at bounding box center [542, 466] width 205 height 34
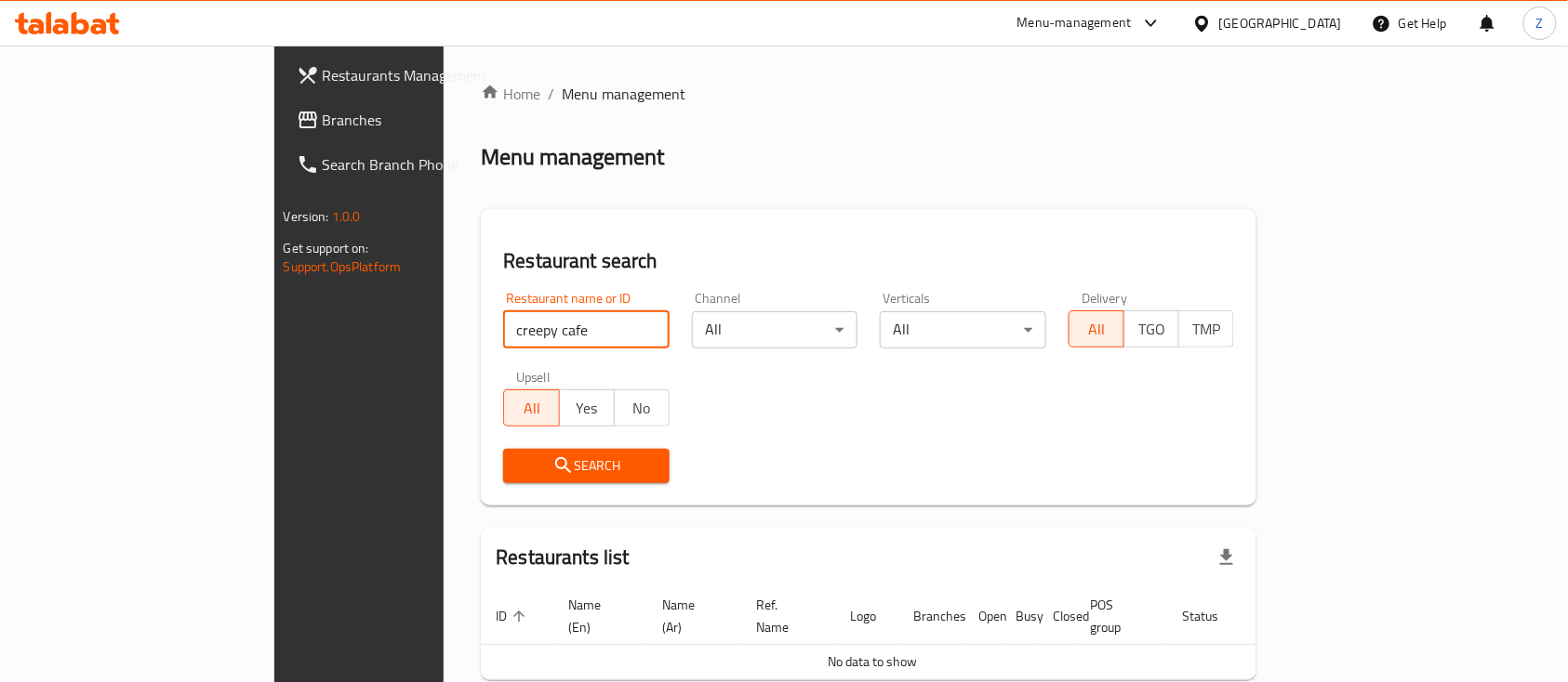
drag, startPoint x: 414, startPoint y: 346, endPoint x: 379, endPoint y: 327, distance: 39.8
click at [503, 328] on input "creepy cafe" at bounding box center [587, 329] width 167 height 37
type input "creepy"
click button "Search" at bounding box center [587, 466] width 167 height 34
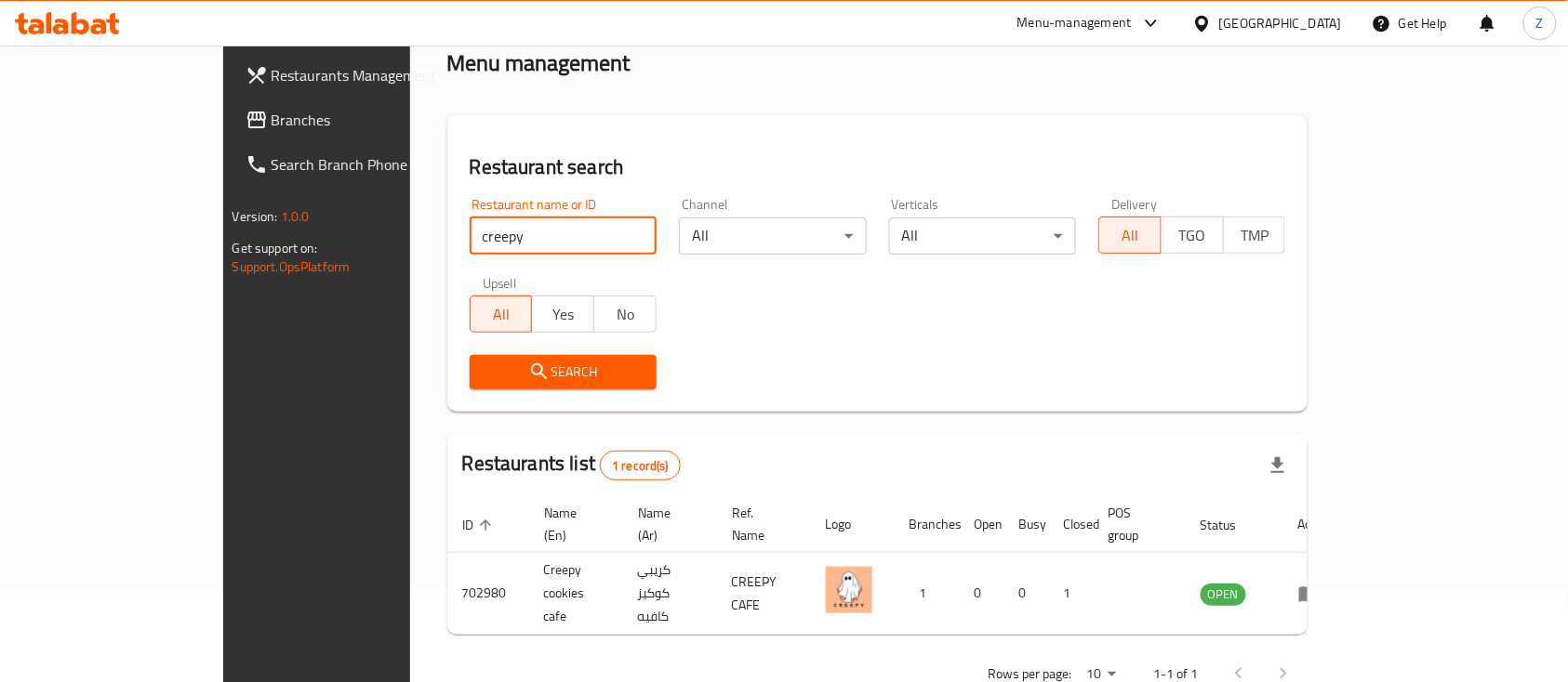
scroll to position [110, 0]
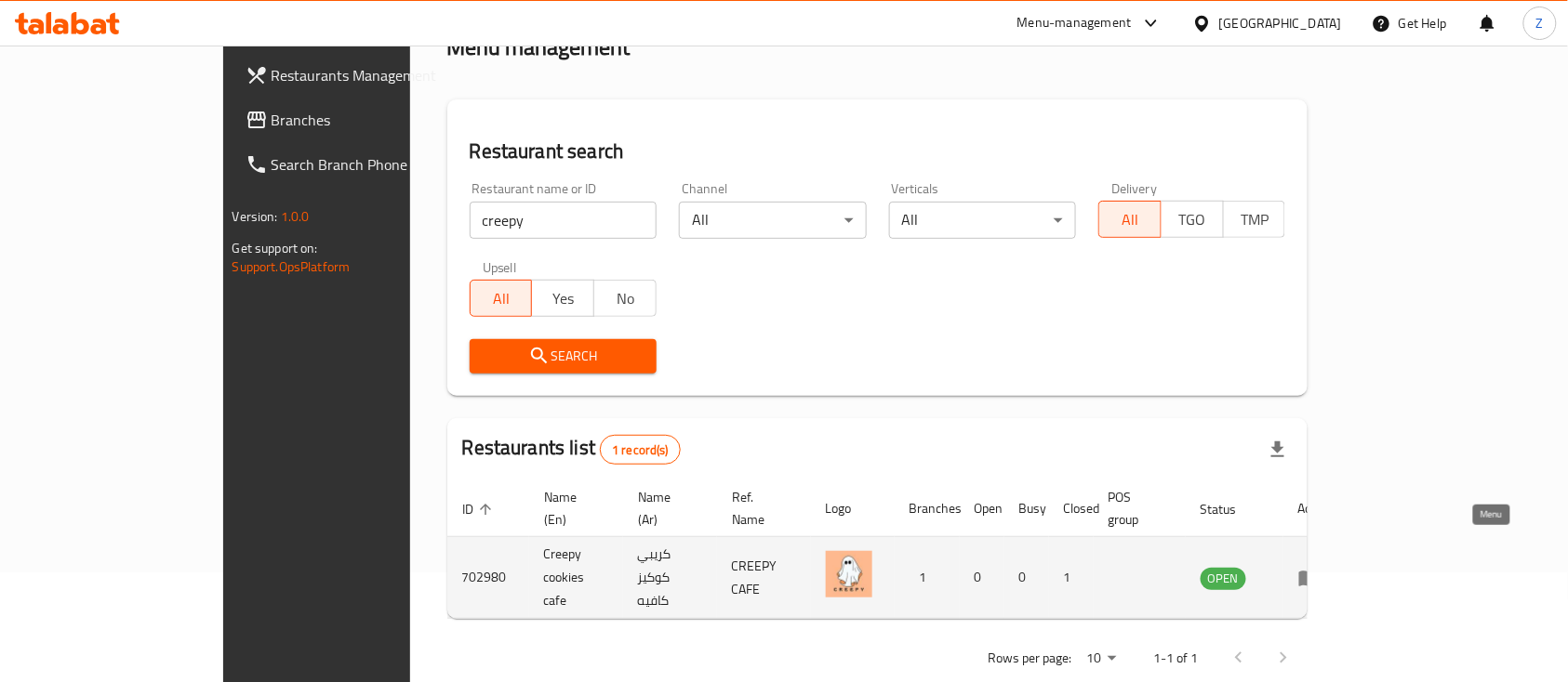
click at [1332, 567] on link "enhanced table" at bounding box center [1315, 578] width 34 height 23
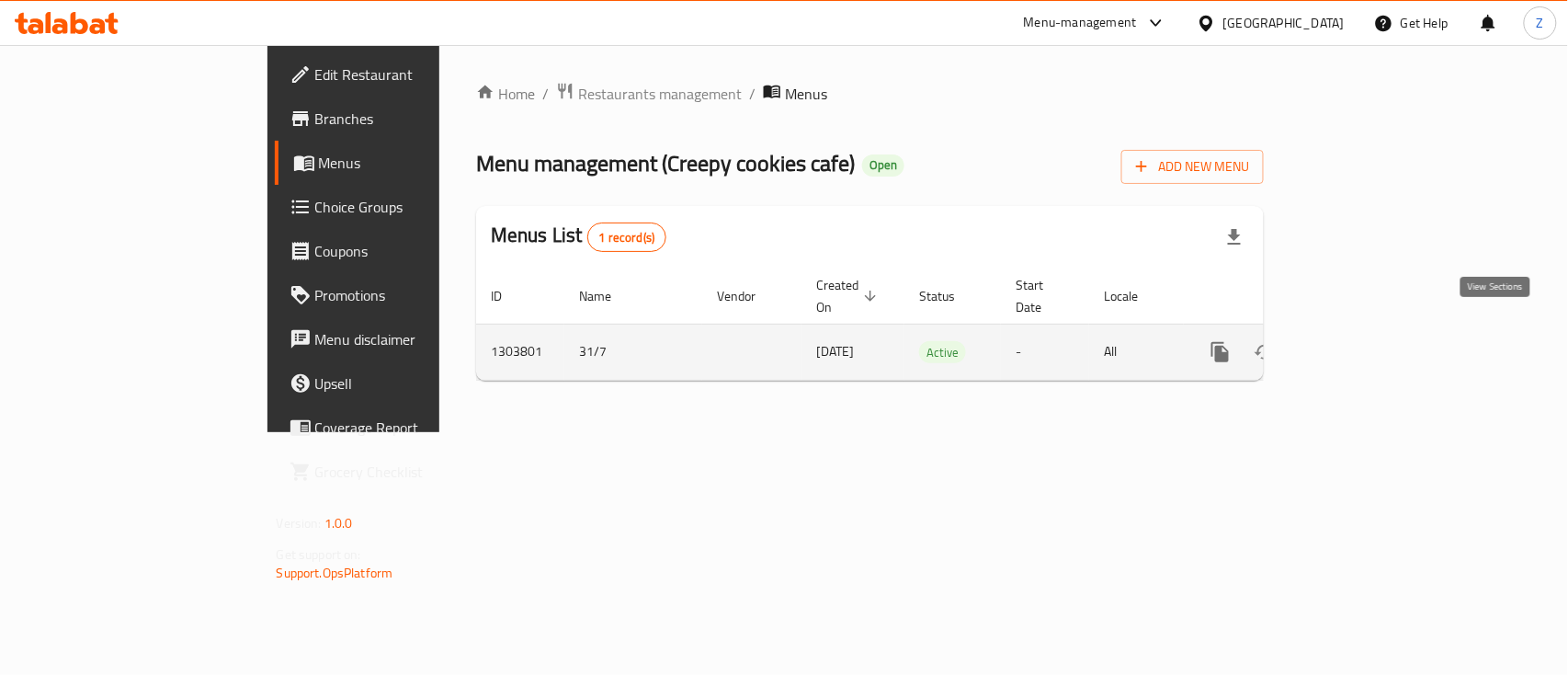
click at [1375, 330] on link "enhanced table" at bounding box center [1353, 352] width 44 height 44
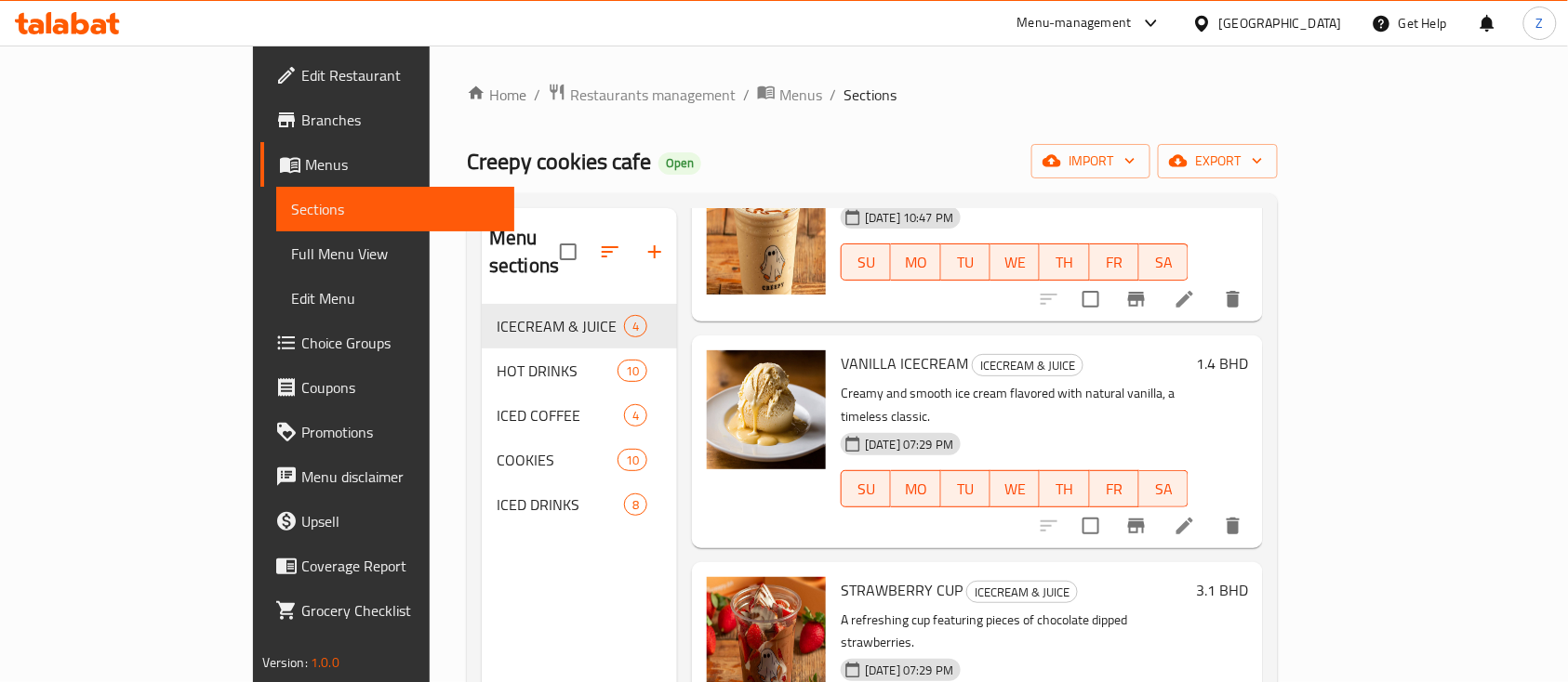
scroll to position [148, 0]
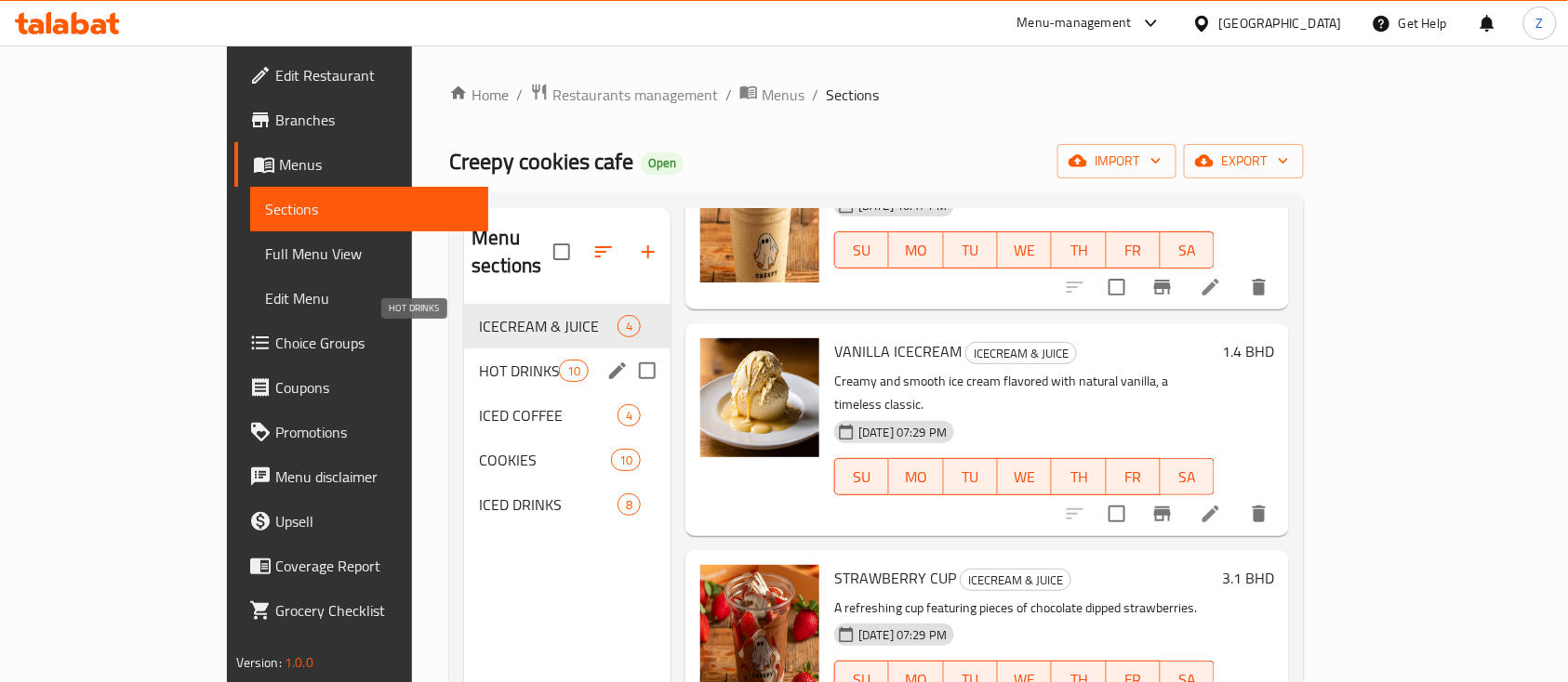
click at [479, 359] on span "HOT DRINKS" at bounding box center [519, 371] width 79 height 23
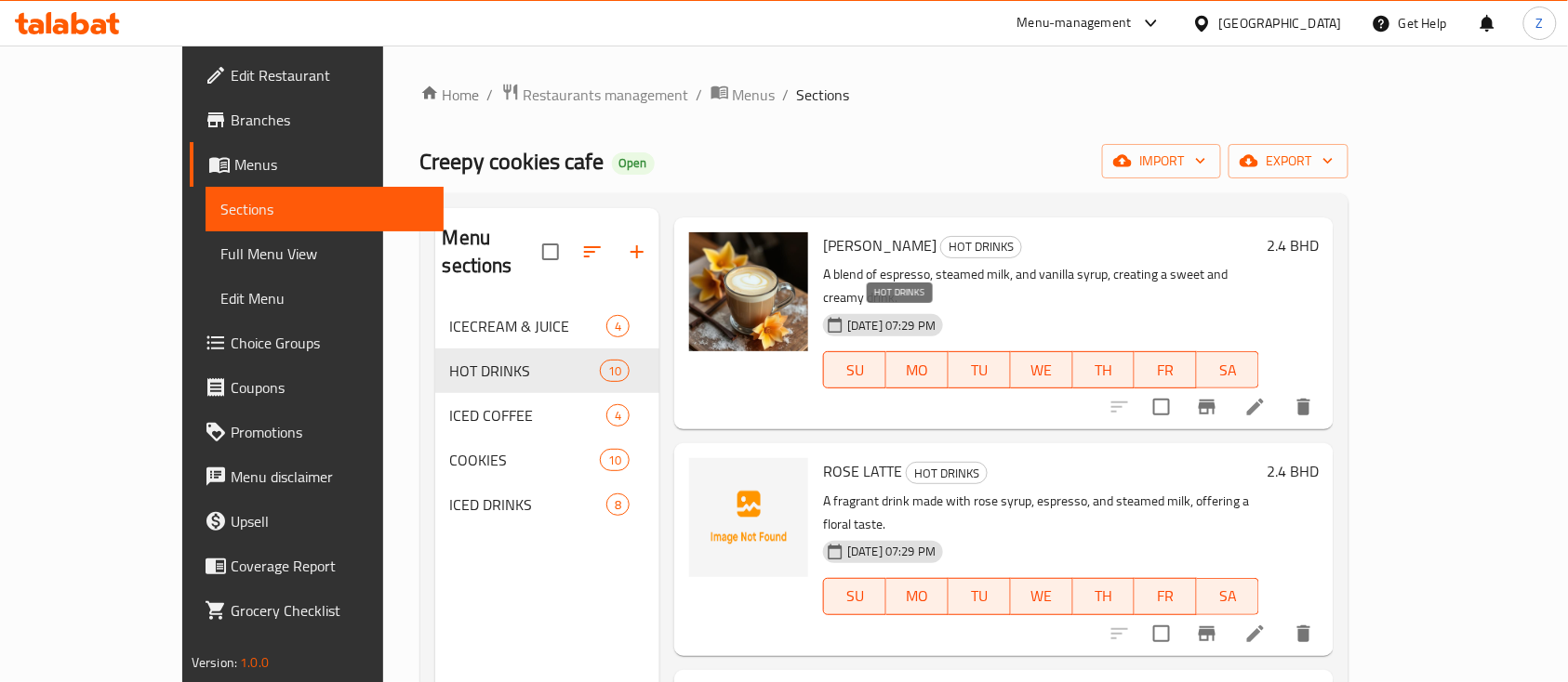
scroll to position [1366, 0]
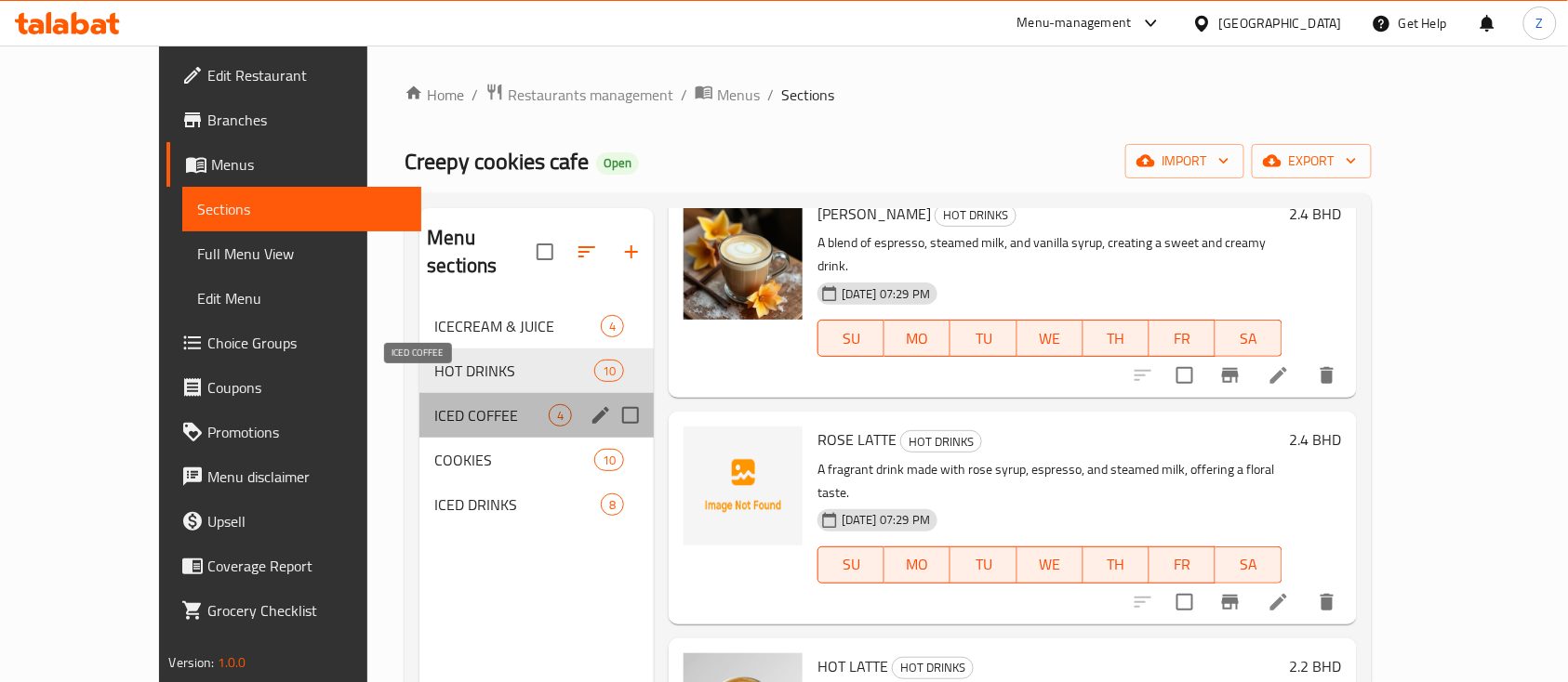
click at [434, 404] on span "ICED COFFEE" at bounding box center [491, 415] width 115 height 23
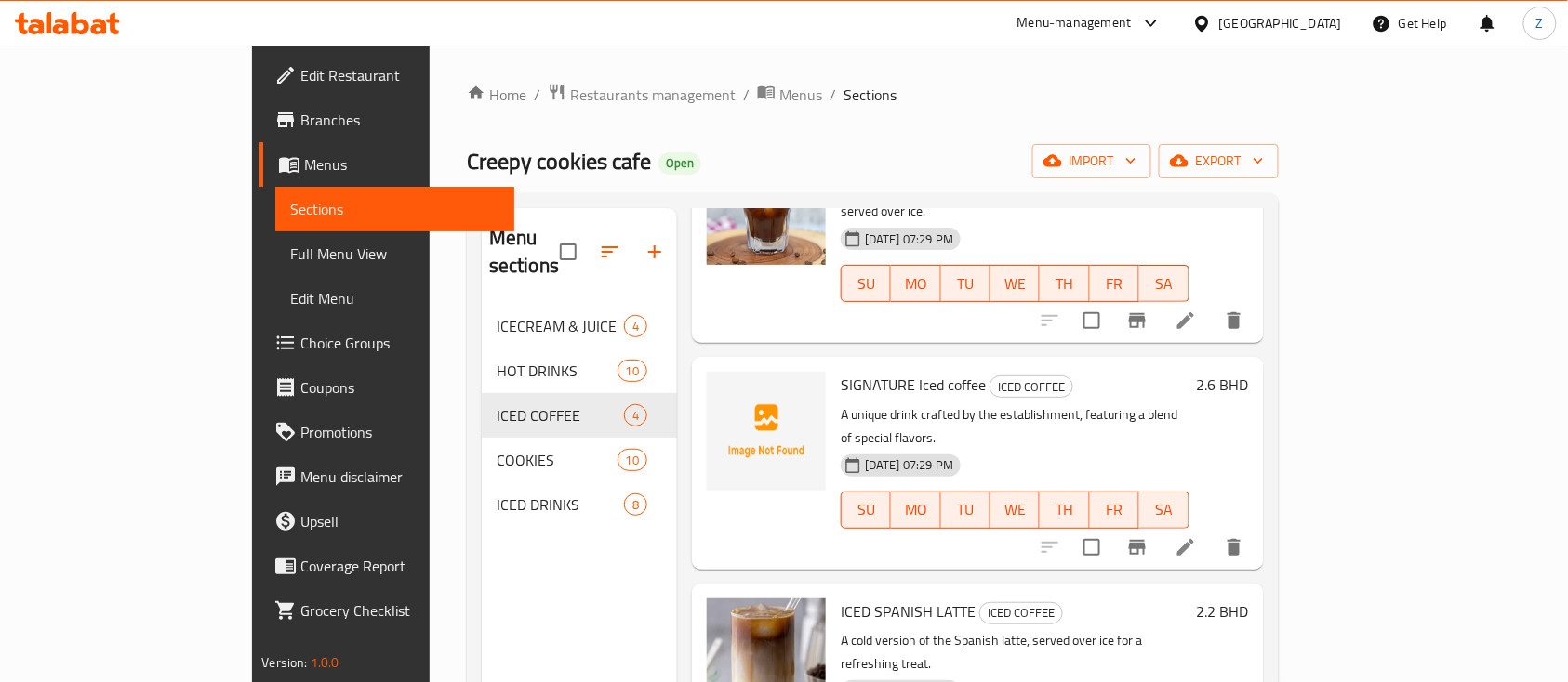
scroll to position [176, 0]
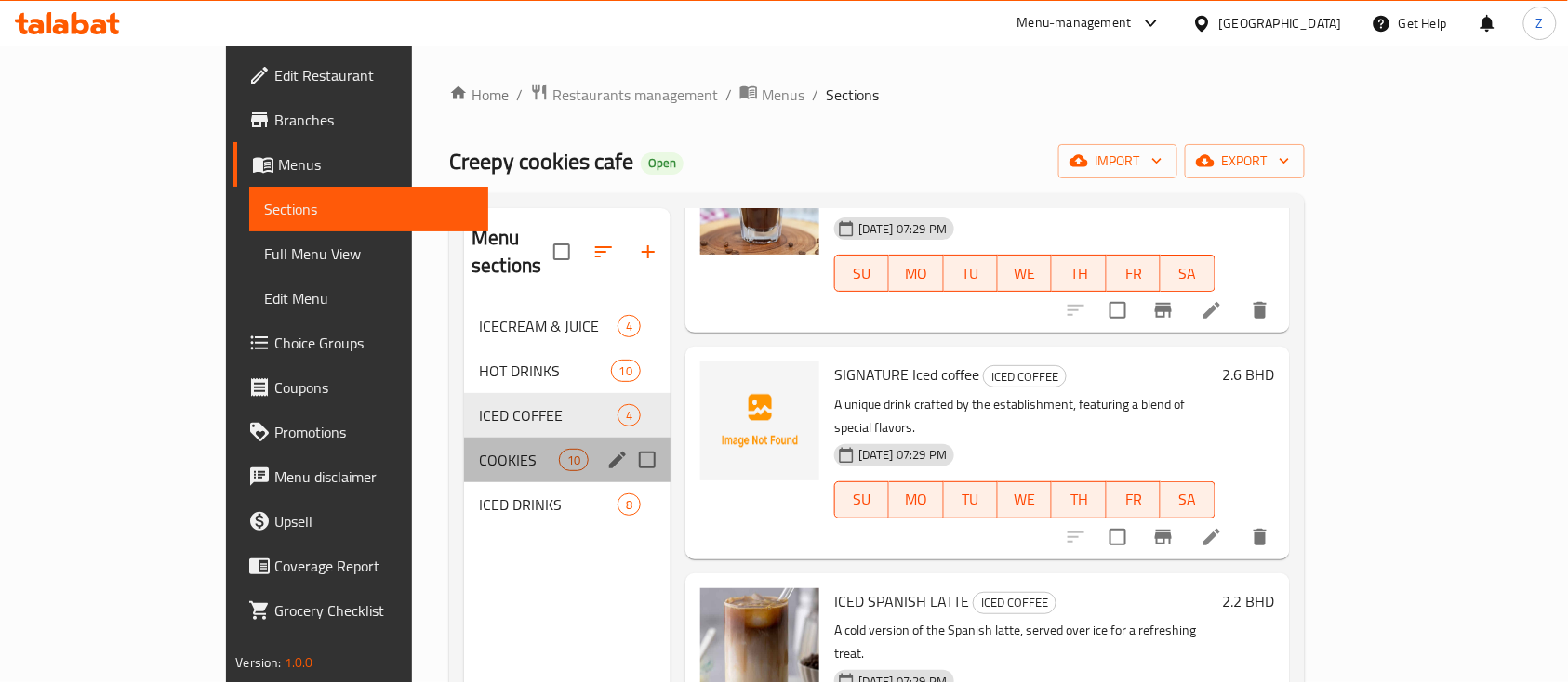
click at [464, 438] on div "COOKIES 10" at bounding box center [567, 460] width 206 height 44
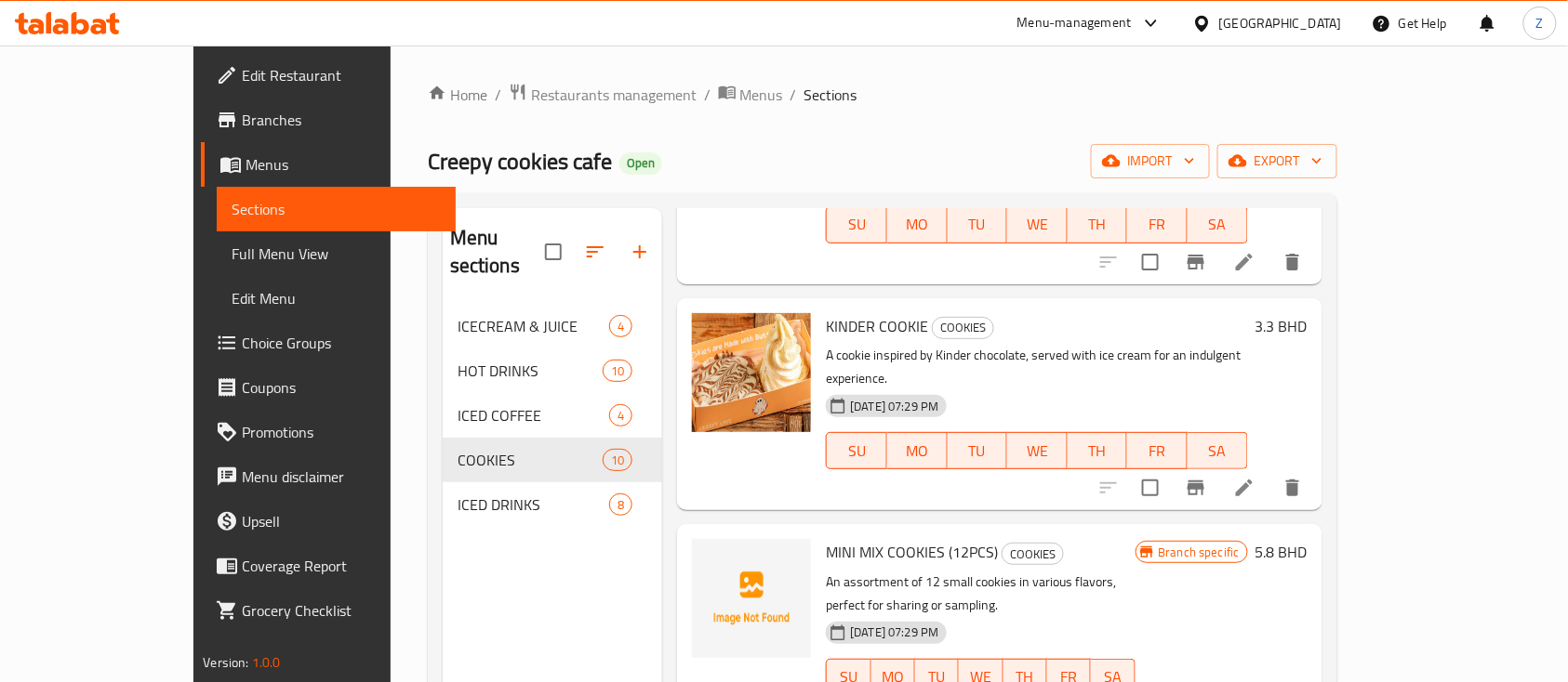
scroll to position [619, 0]
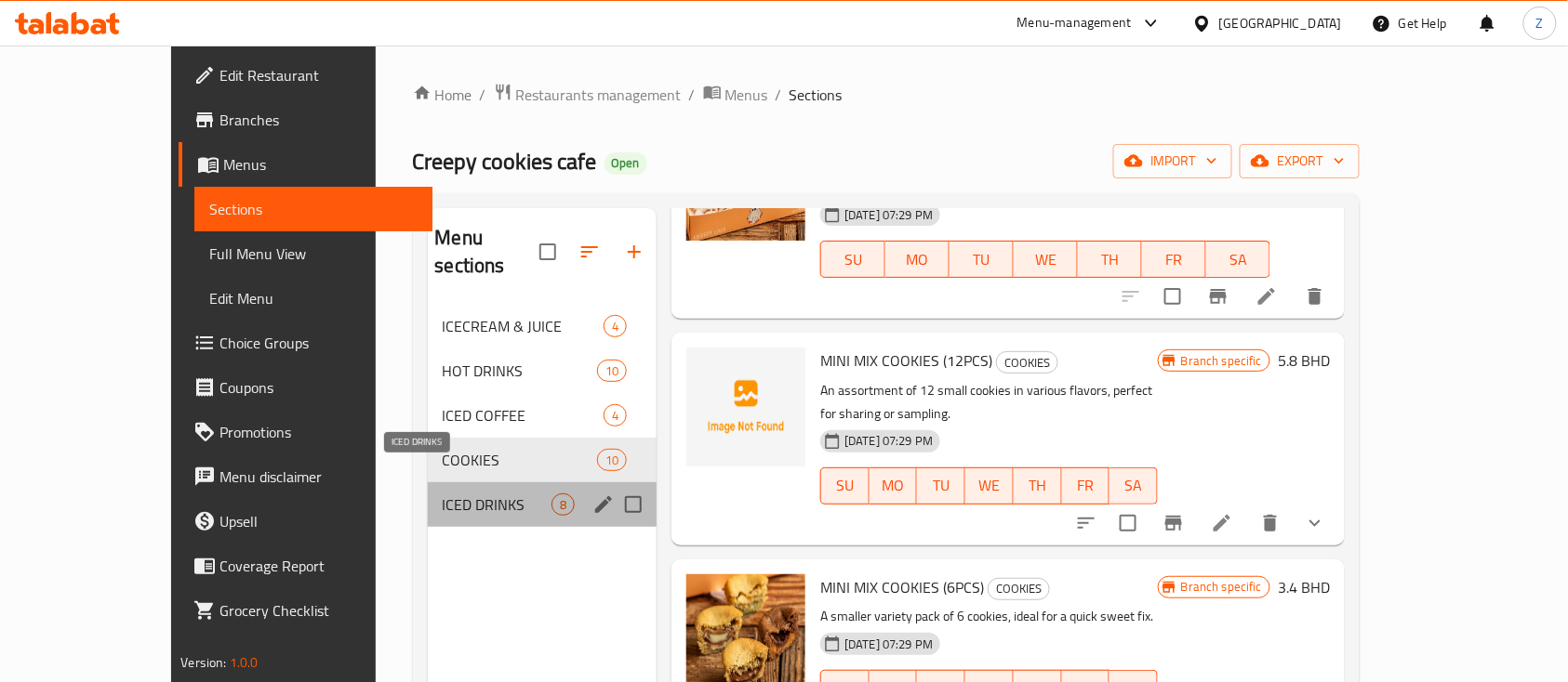
click at [453, 494] on span "ICED DRINKS" at bounding box center [498, 505] width 110 height 23
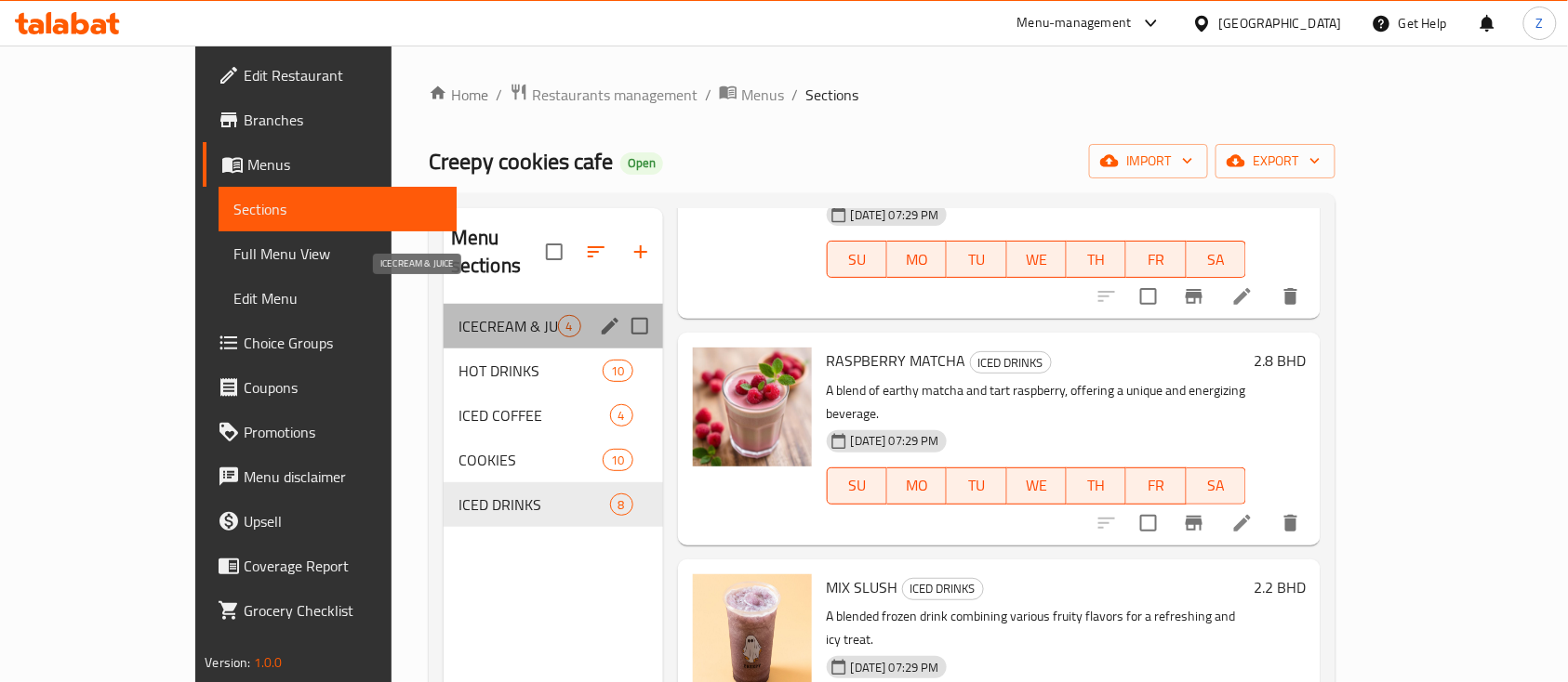
click at [458, 315] on span "ICECREAM & JUICE" at bounding box center [507, 326] width 99 height 23
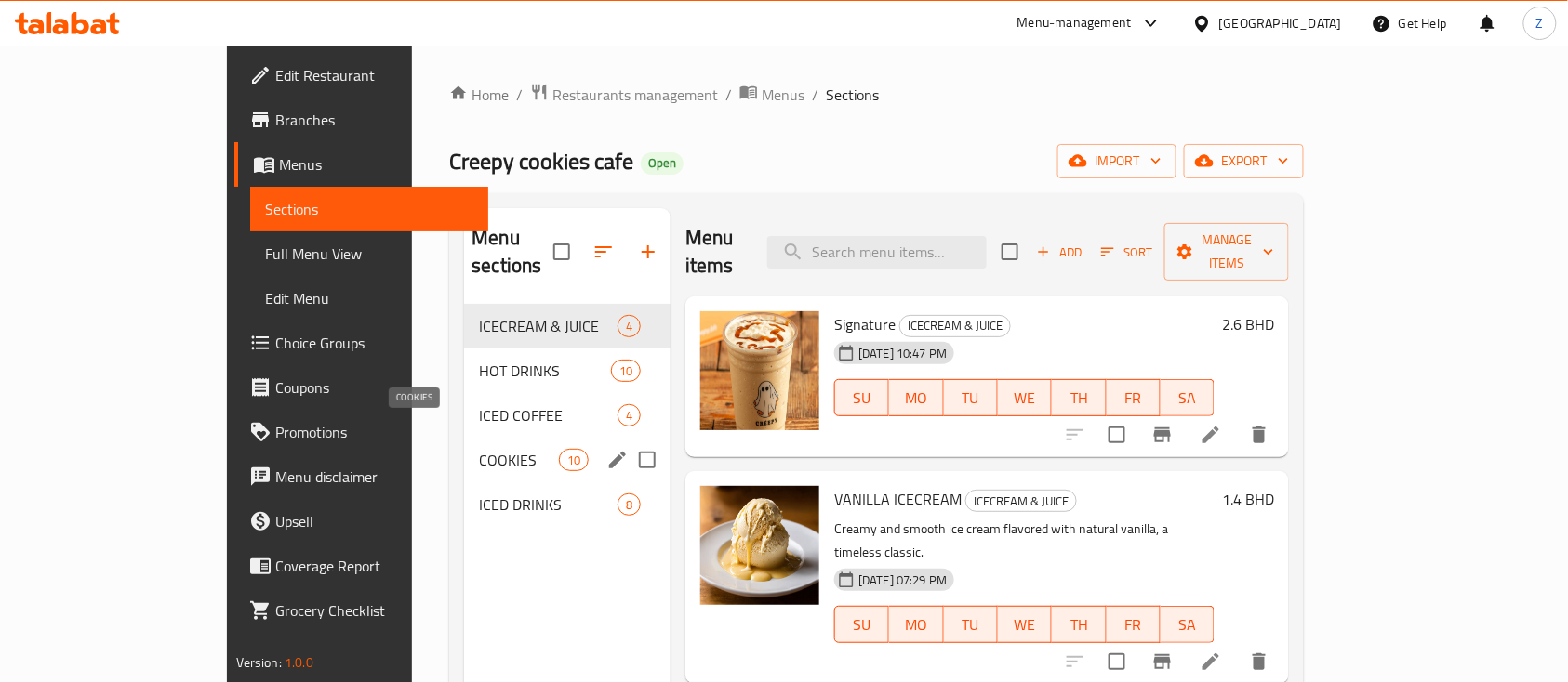
click at [479, 449] on span "COOKIES" at bounding box center [519, 461] width 79 height 23
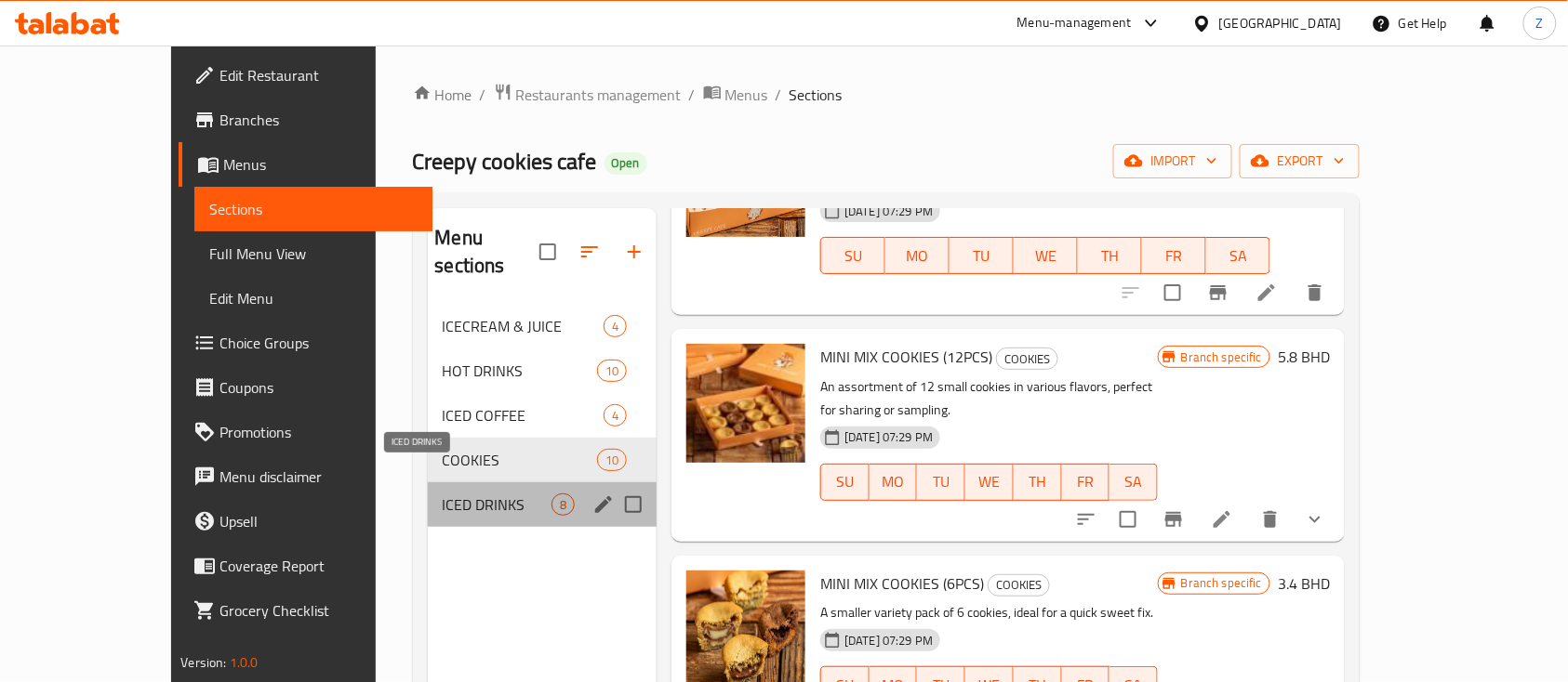
click at [446, 494] on span "ICED DRINKS" at bounding box center [498, 505] width 110 height 23
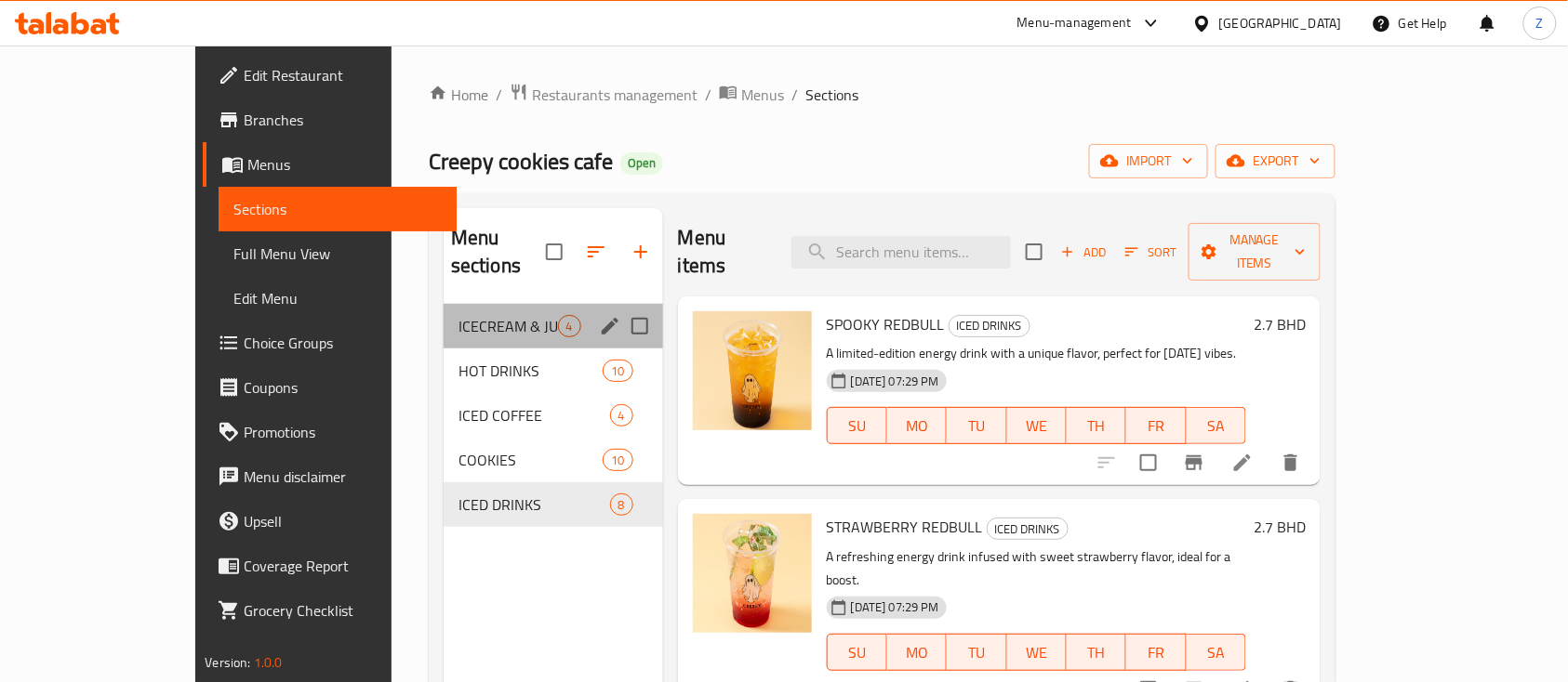
click at [444, 304] on div "ICECREAM & JUICE 4" at bounding box center [554, 325] width 220 height 44
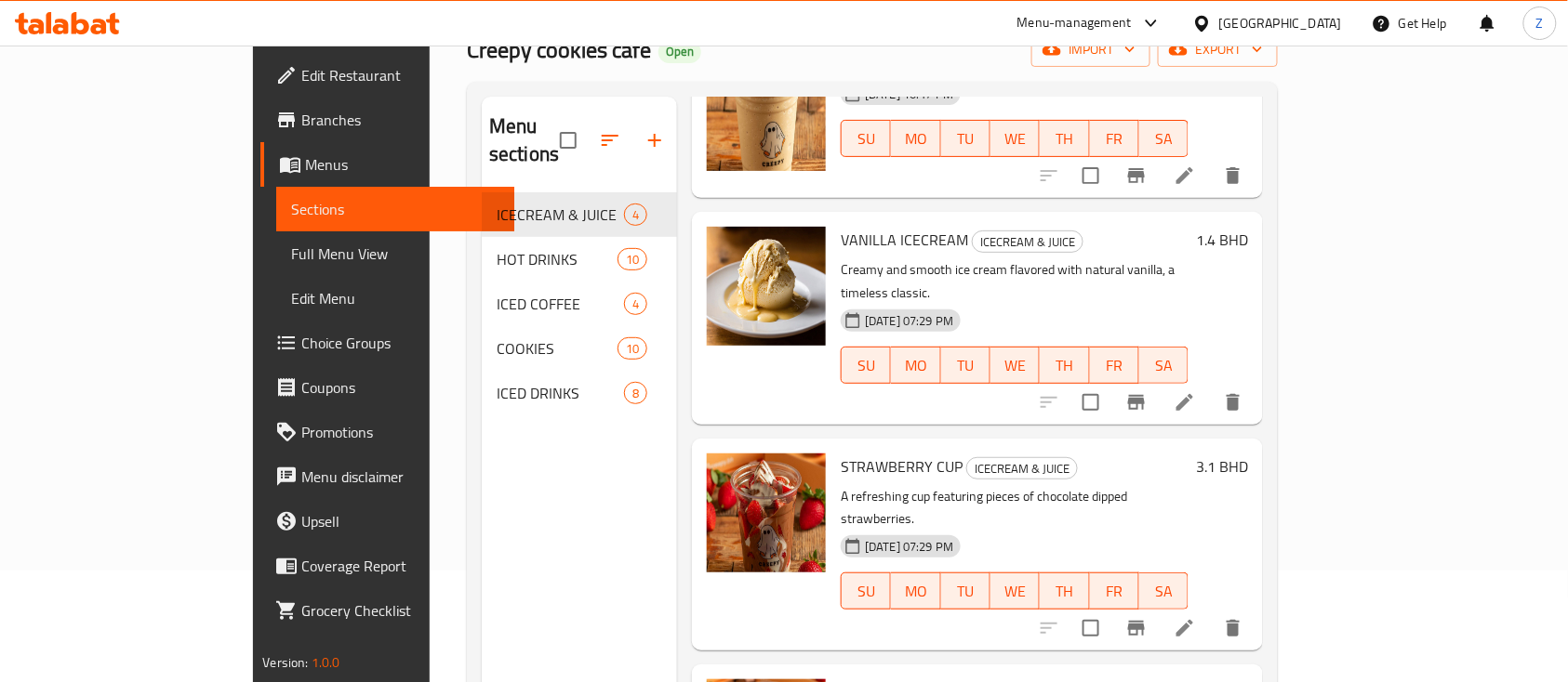
scroll to position [124, 0]
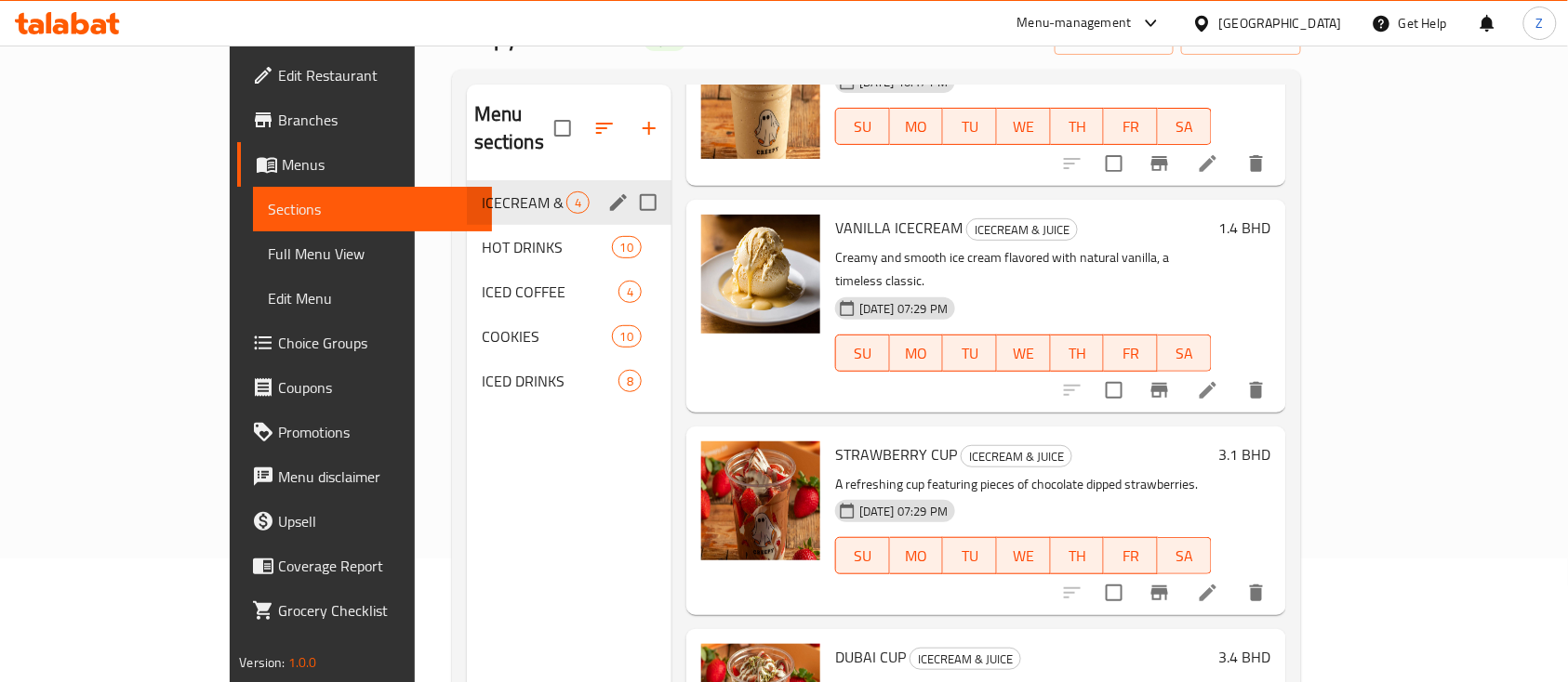
click at [482, 236] on span "HOT DRINKS" at bounding box center [547, 248] width 131 height 23
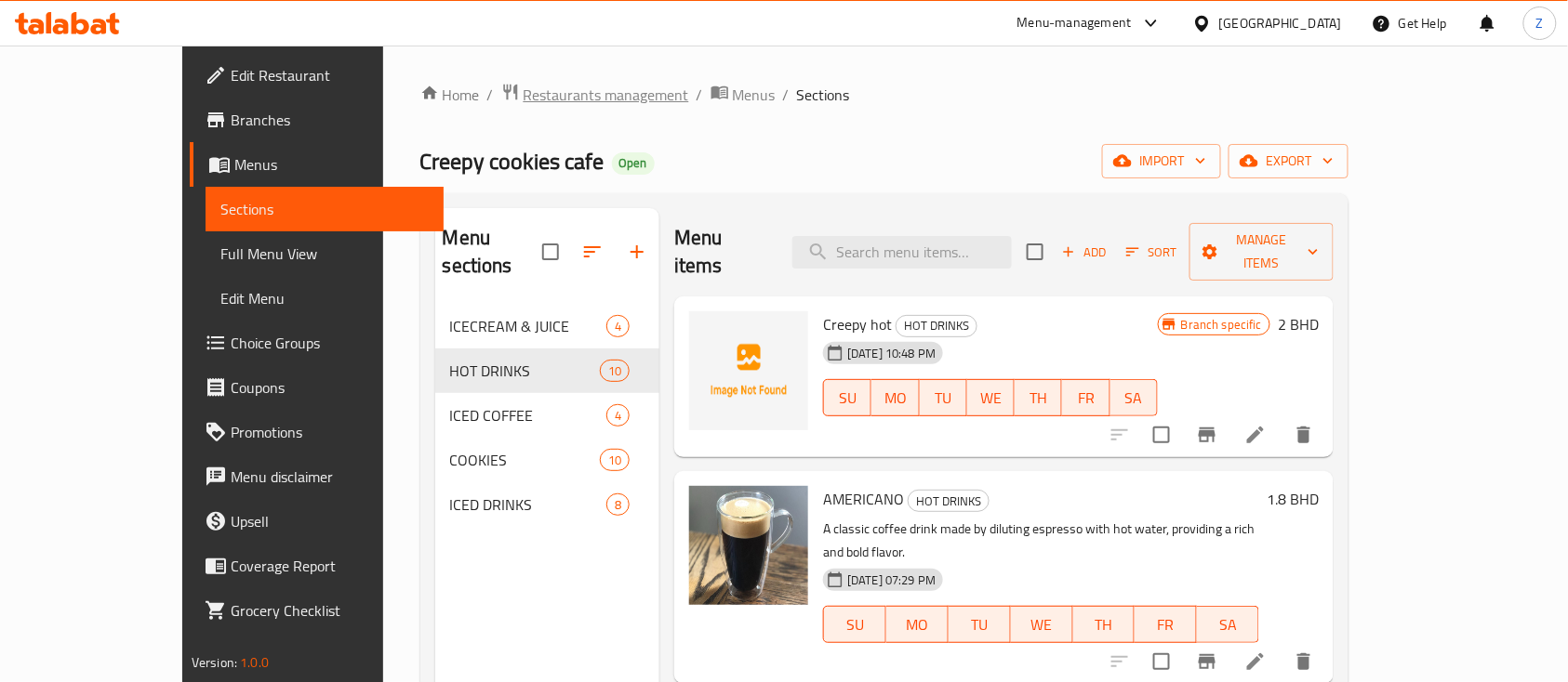
click at [523, 95] on span "Restaurants management" at bounding box center [606, 95] width 166 height 23
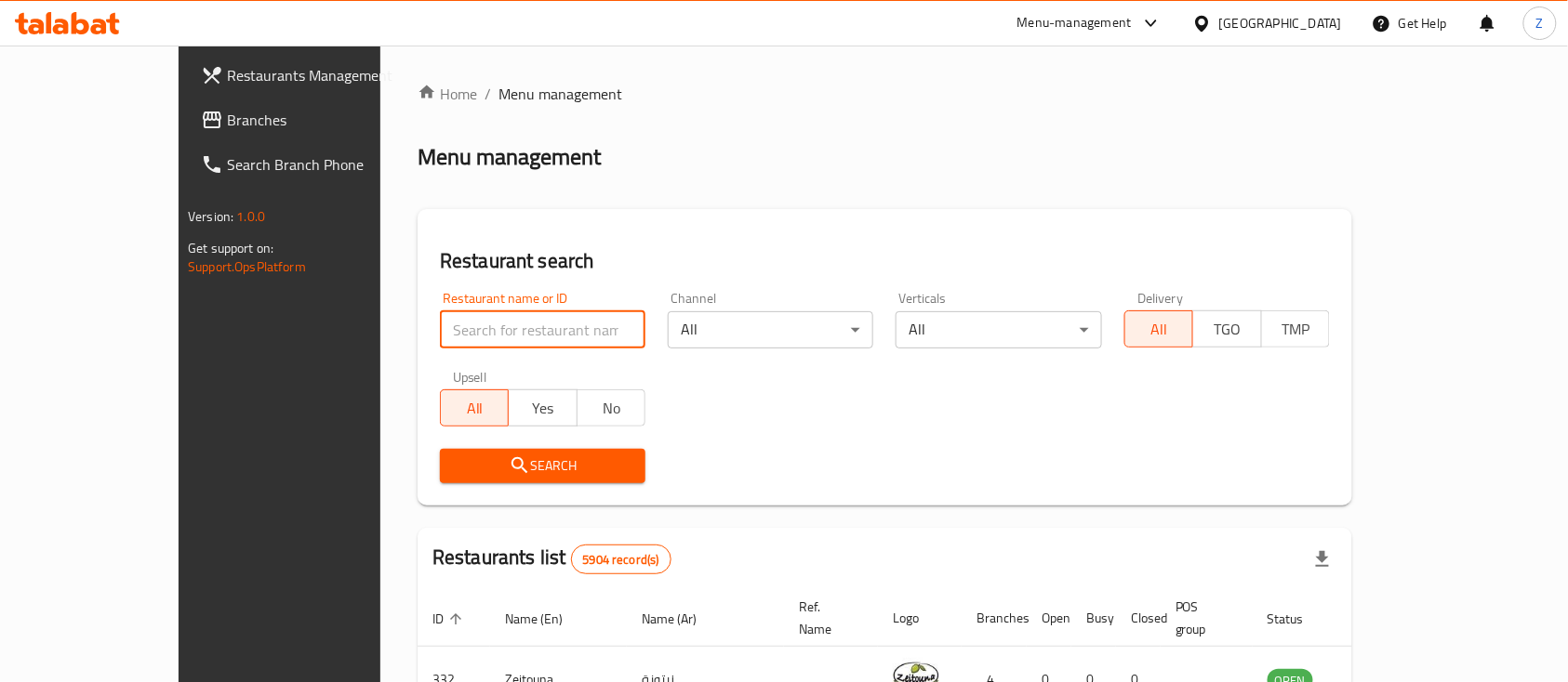
click at [440, 327] on input "search" at bounding box center [542, 329] width 205 height 37
type input "sofrat alya"
click button "Search" at bounding box center [542, 466] width 205 height 34
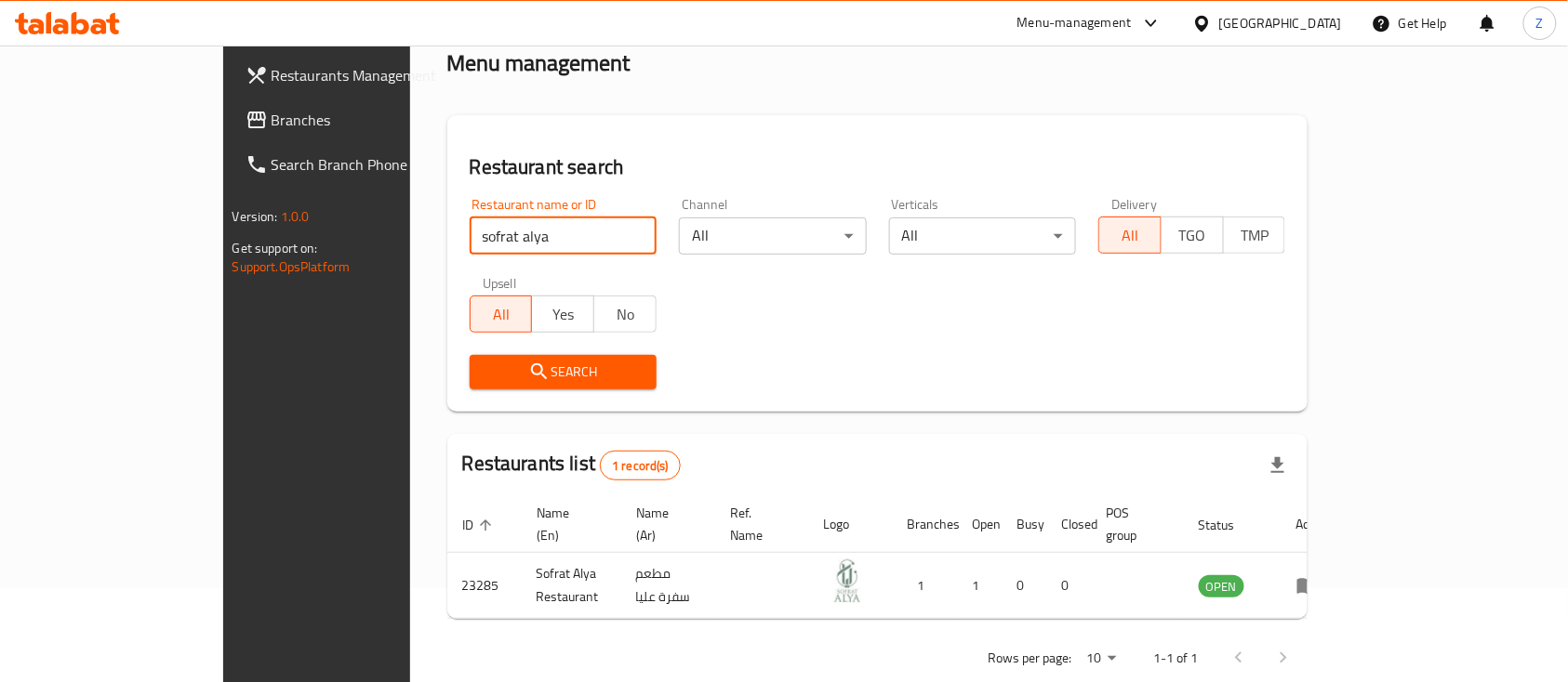
scroll to position [110, 0]
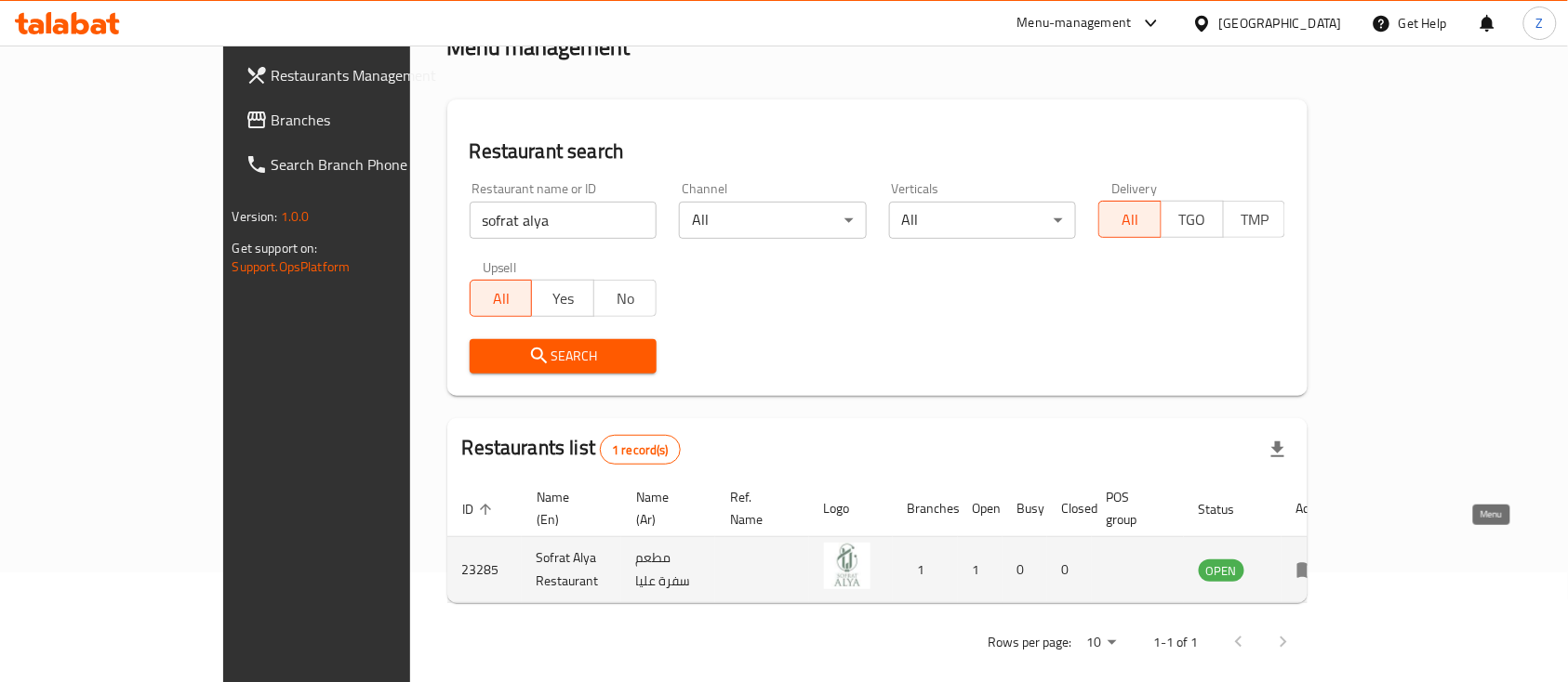
click at [1317, 563] on icon "enhanced table" at bounding box center [1308, 570] width 21 height 16
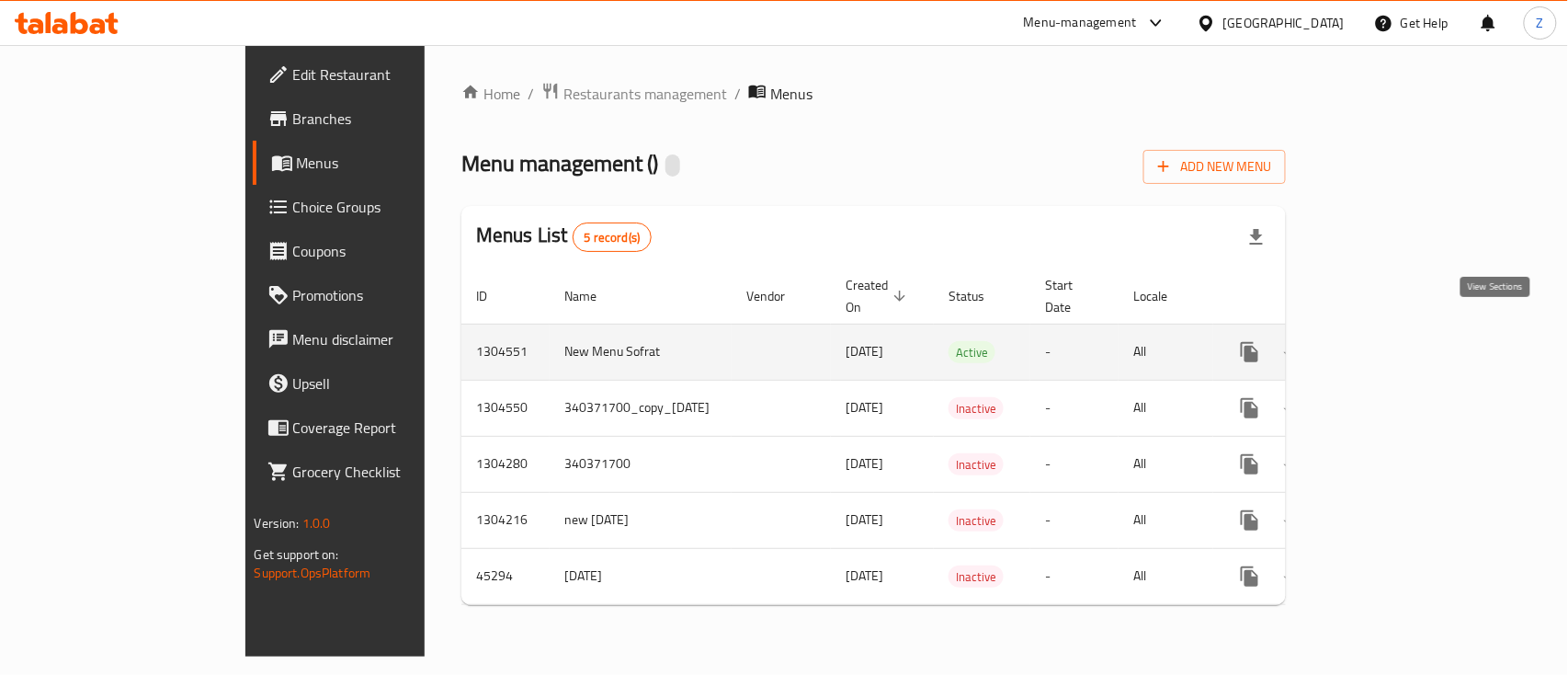
click at [1394, 342] on icon "enhanced table" at bounding box center [1383, 353] width 22 height 22
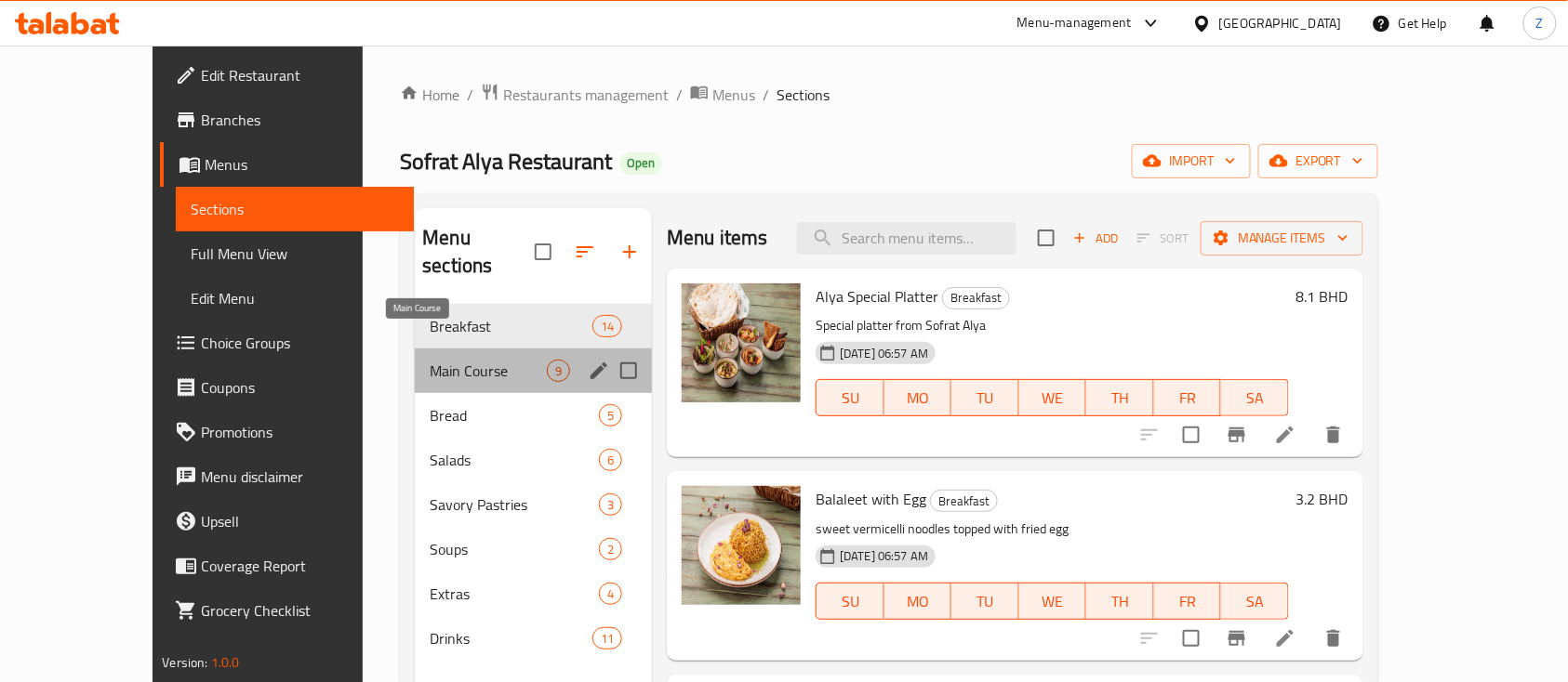
click at [430, 359] on span "Main Course" at bounding box center [488, 371] width 117 height 23
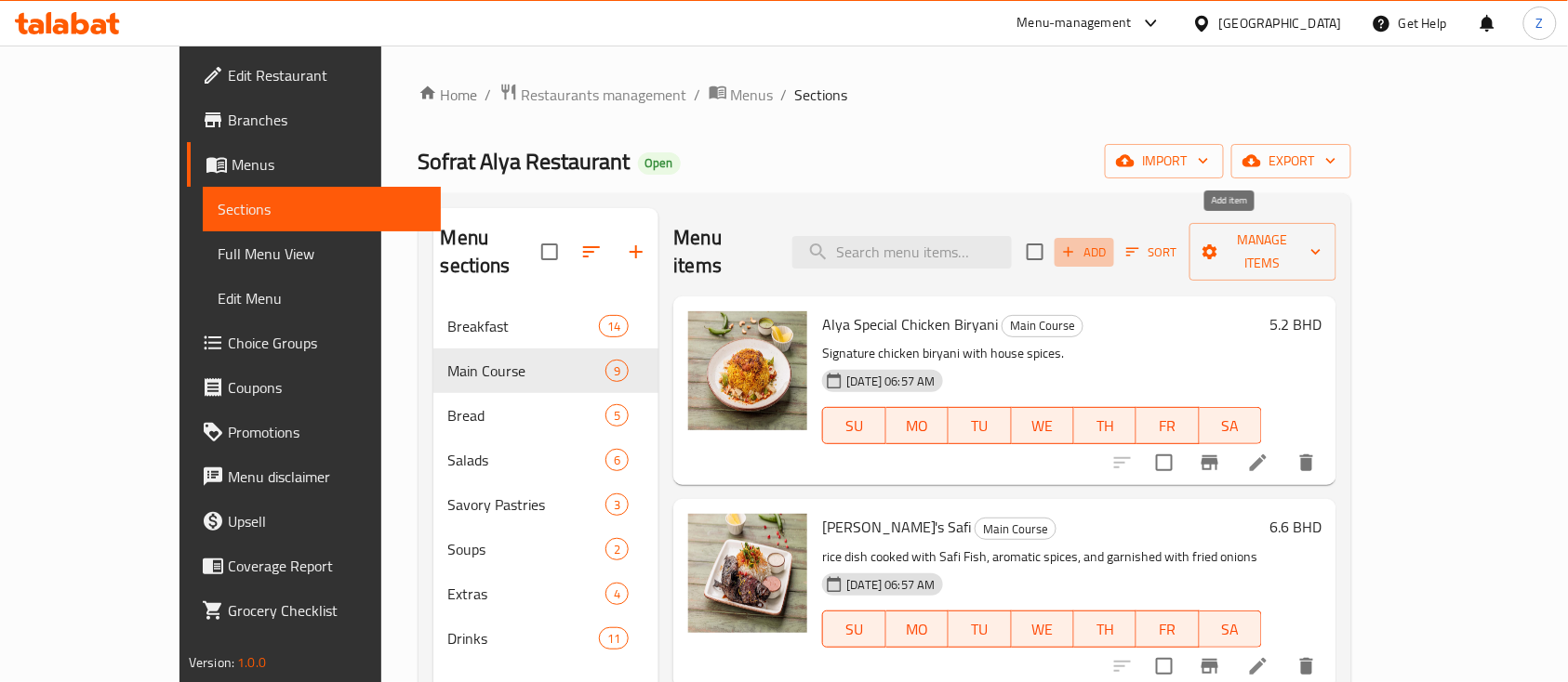
click at [1077, 243] on icon "button" at bounding box center [1068, 252] width 17 height 17
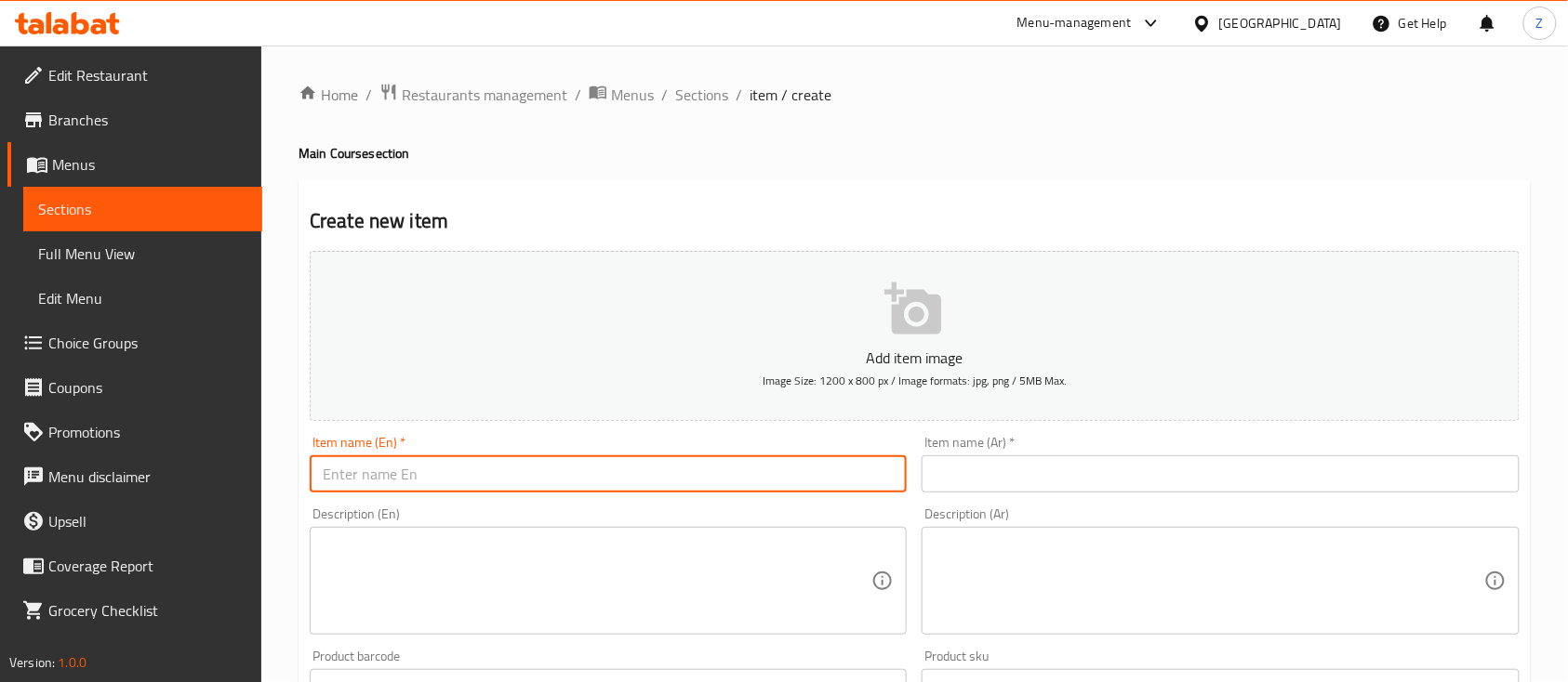
click at [396, 472] on input "text" at bounding box center [608, 473] width 597 height 37
paste input "Salmonita"
type input "Salmonita"
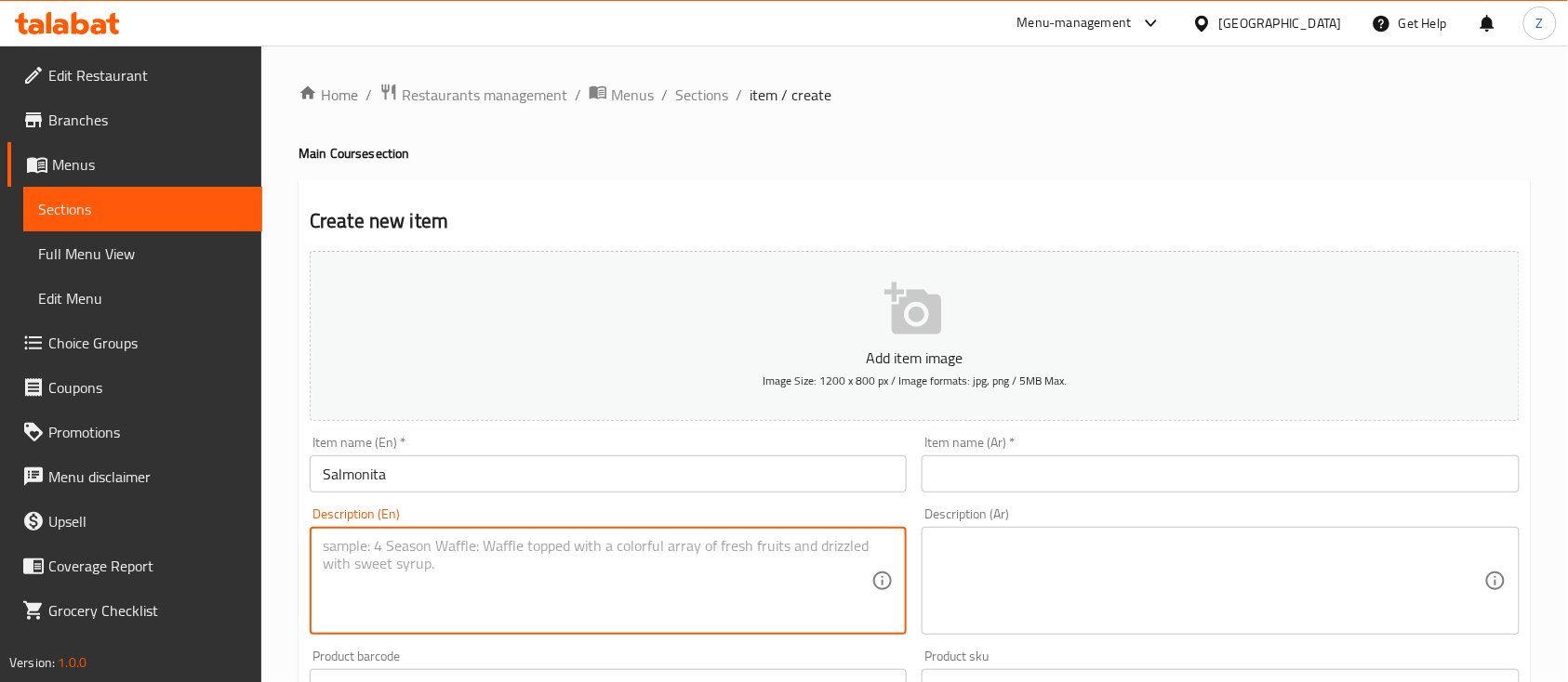
click at [495, 554] on textarea at bounding box center [597, 581] width 549 height 88
paste textarea "https://deliveryhero.slack.com/archives/D09626ACT5X/p1754830064373499"
type textarea "https://deliveryhero.slack.com/archives/D09626ACT5X/p1754830064373499"
drag, startPoint x: 816, startPoint y: 553, endPoint x: 147, endPoint y: 543, distance: 669.1
click at [149, 549] on div "Edit Restaurant Branches Menus Sections Full Menu View Edit Menu Choice Groups …" at bounding box center [784, 672] width 1568 height 1252
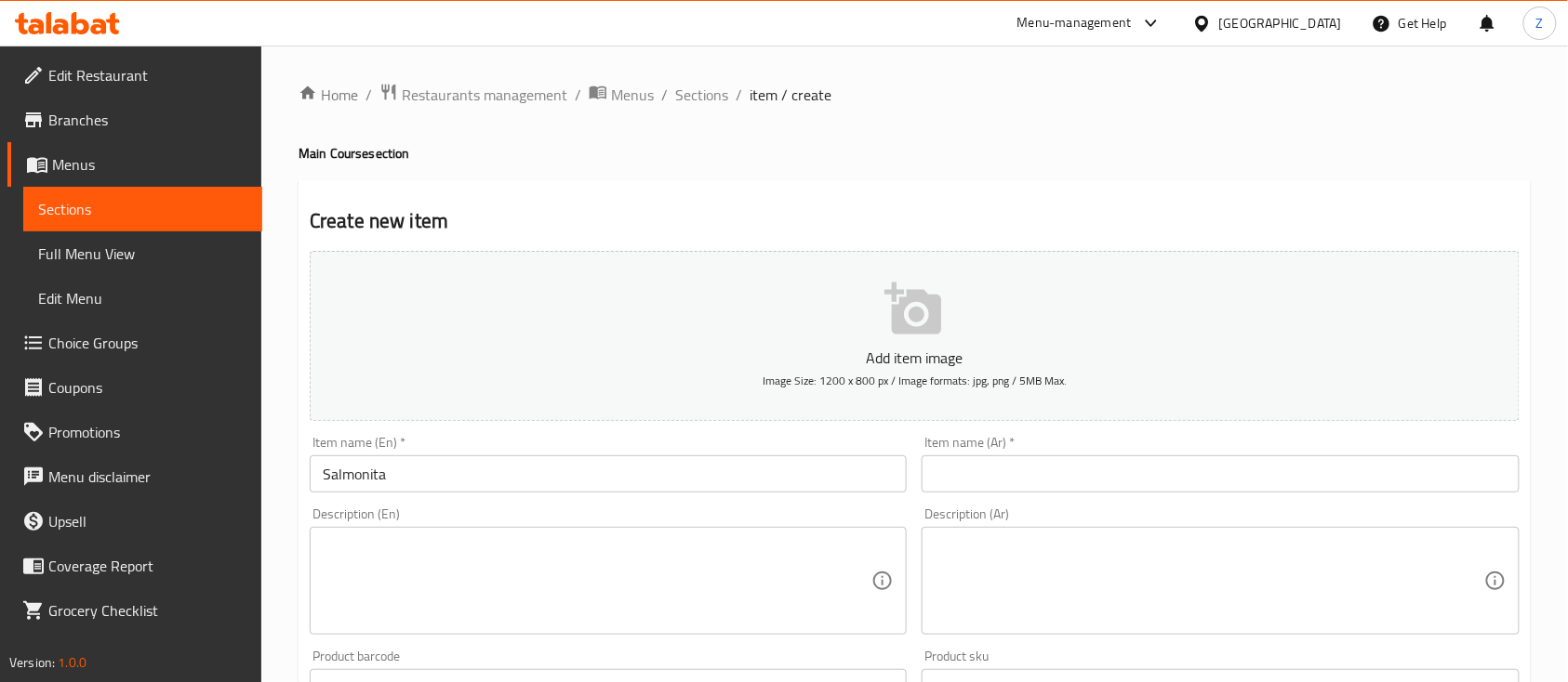
click at [489, 580] on textarea at bounding box center [597, 581] width 549 height 88
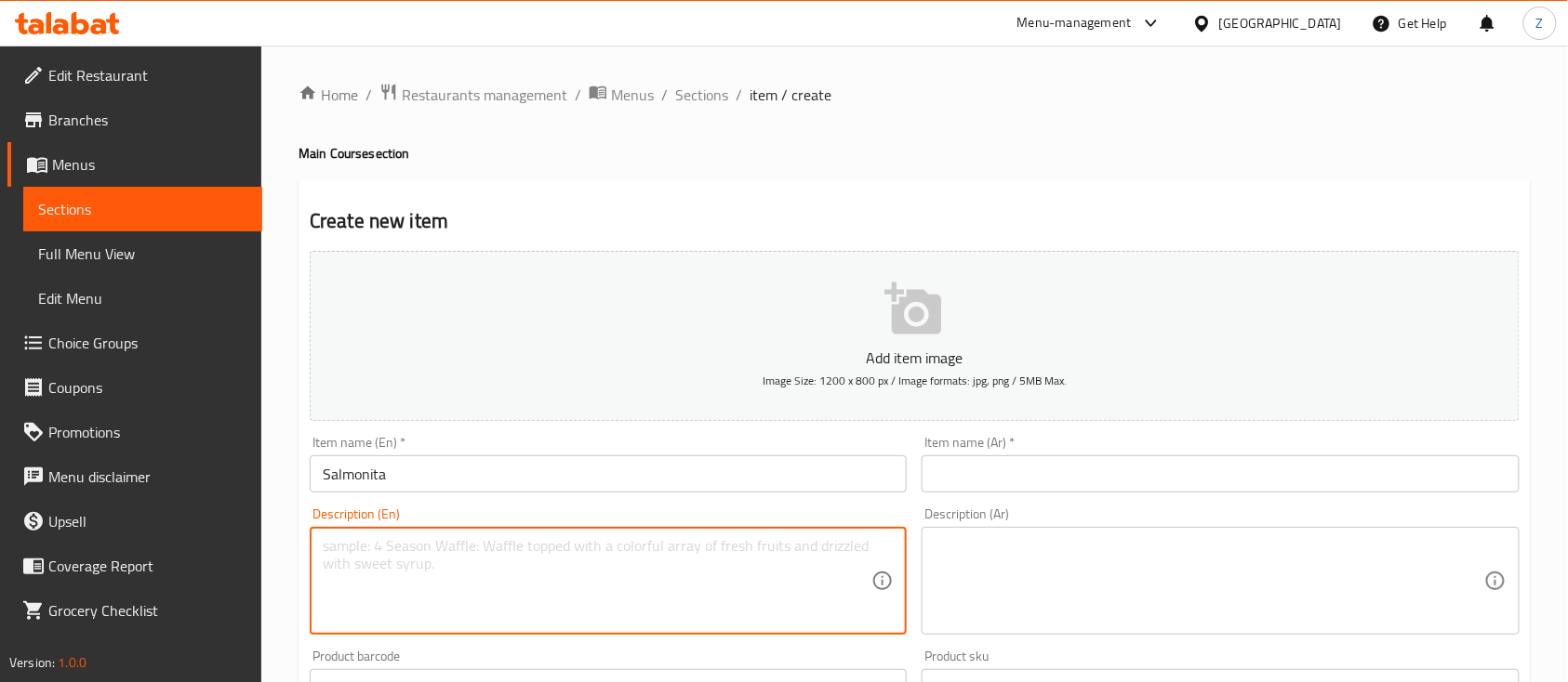
paste textarea "A grilled or baked salmon dish, seasoned with herbs and served with rice or veg…"
type textarea "A grilled or baked salmon dish, seasoned with herbs and served with rice or veg…"
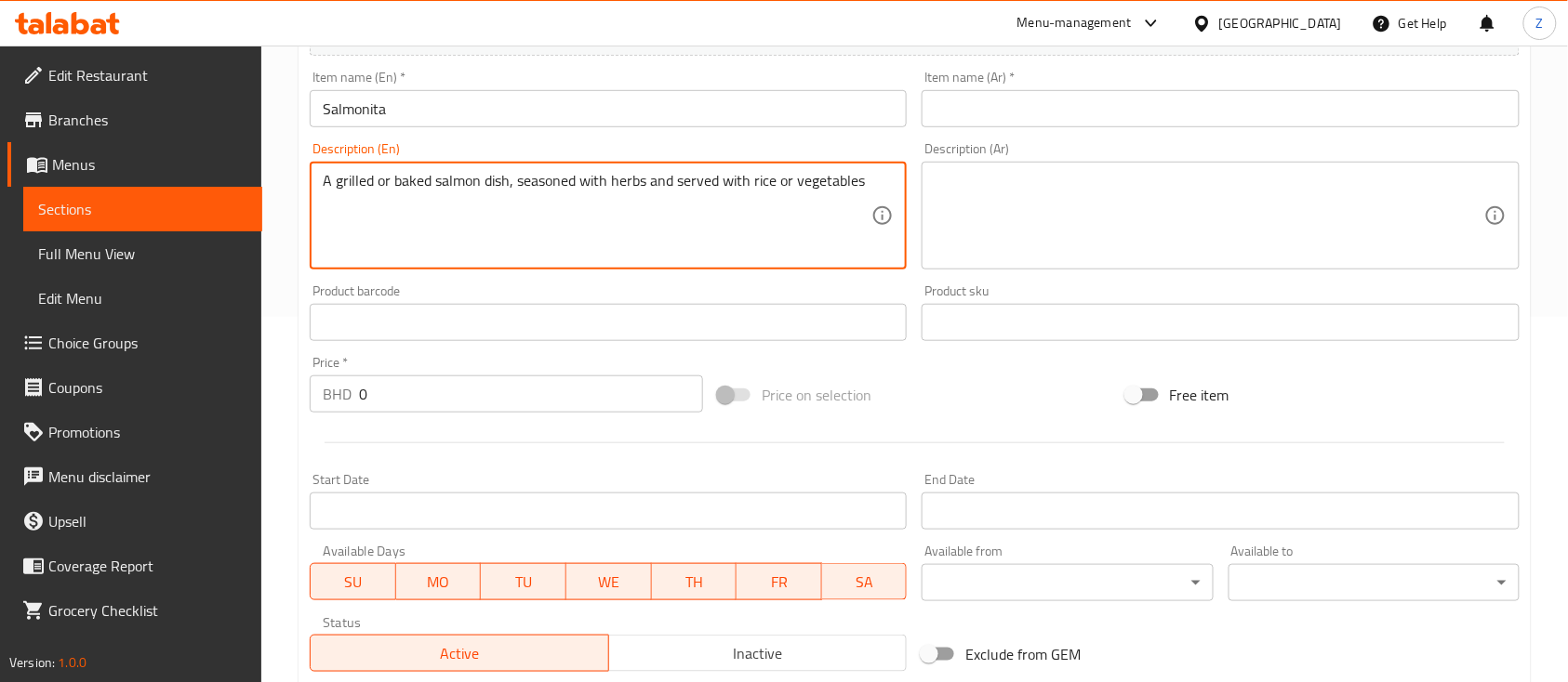
scroll to position [372, 0]
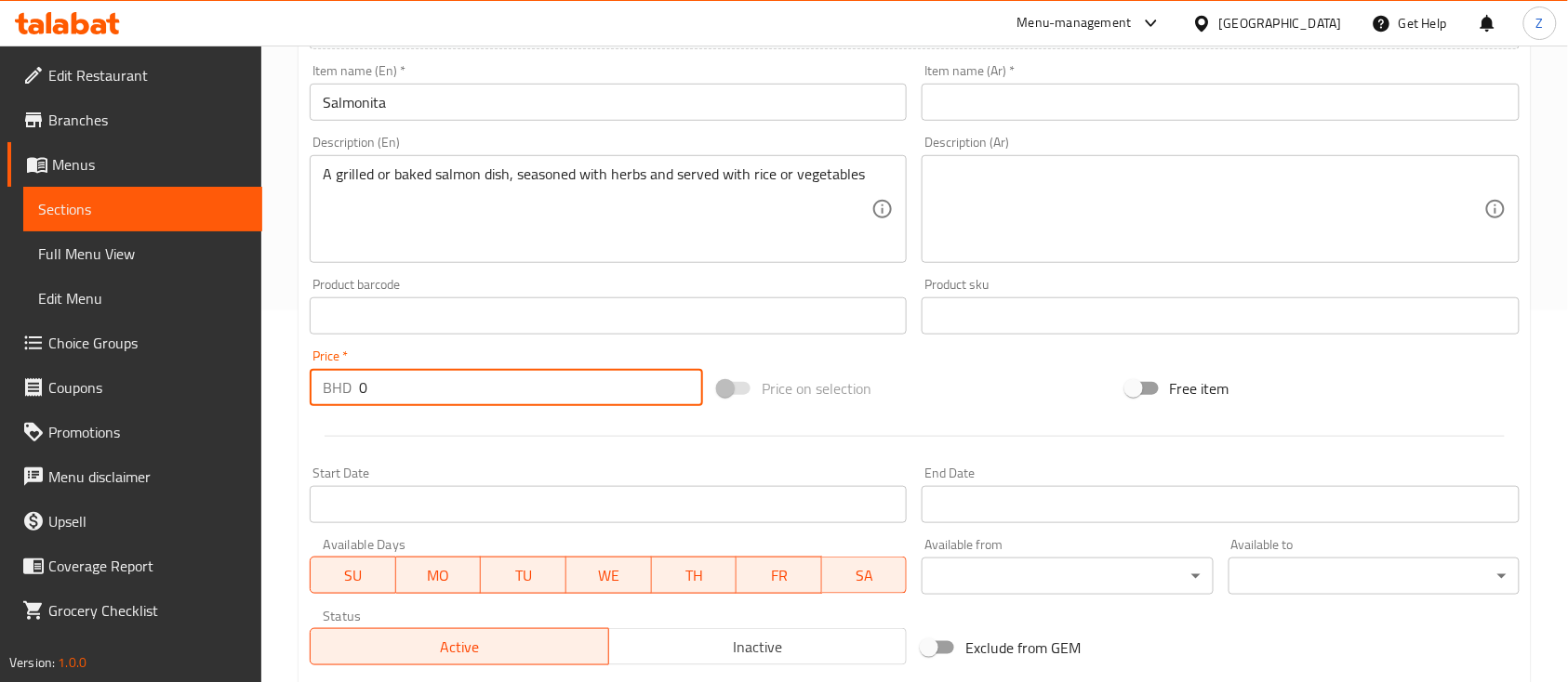
drag, startPoint x: 398, startPoint y: 396, endPoint x: 177, endPoint y: 372, distance: 222.3
click at [177, 372] on div "Edit Restaurant Branches Menus Sections Full Menu View Edit Menu Choice Groups …" at bounding box center [784, 300] width 1568 height 1252
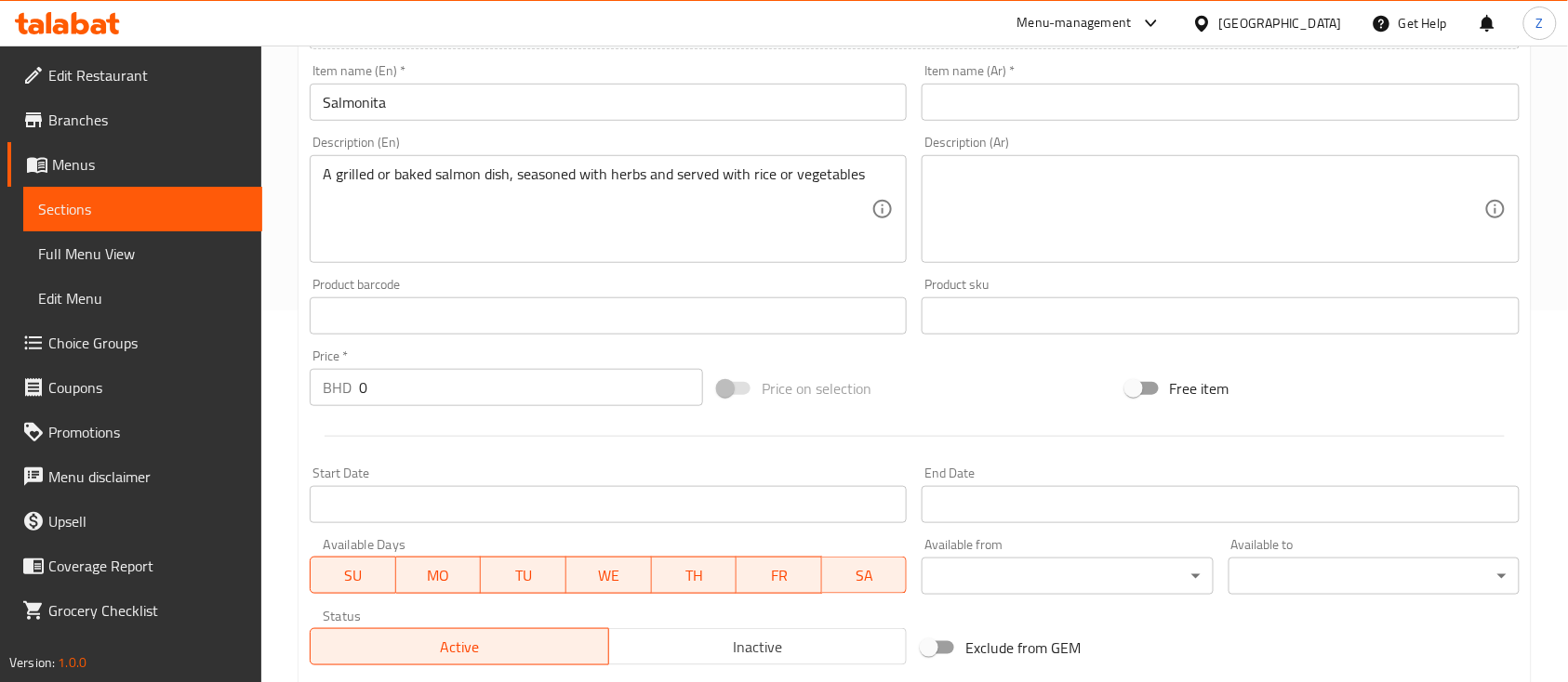
click at [388, 387] on input "0" at bounding box center [531, 387] width 344 height 37
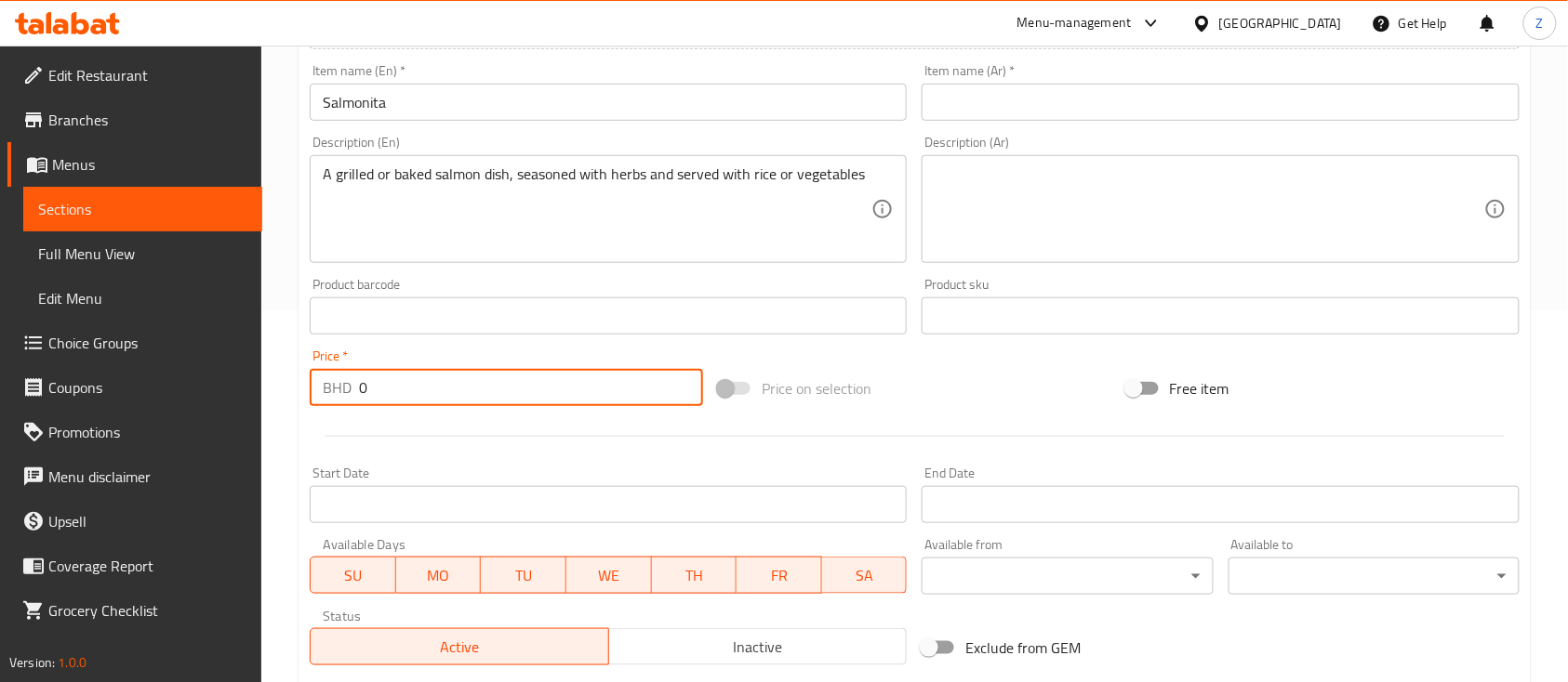
click at [388, 387] on input "0" at bounding box center [531, 387] width 344 height 37
drag, startPoint x: 388, startPoint y: 387, endPoint x: 267, endPoint y: 377, distance: 121.4
click at [267, 377] on div "Home / Restaurants management / Menus / Sections / item / create Main Course se…" at bounding box center [914, 300] width 1306 height 1252
type input "8.4"
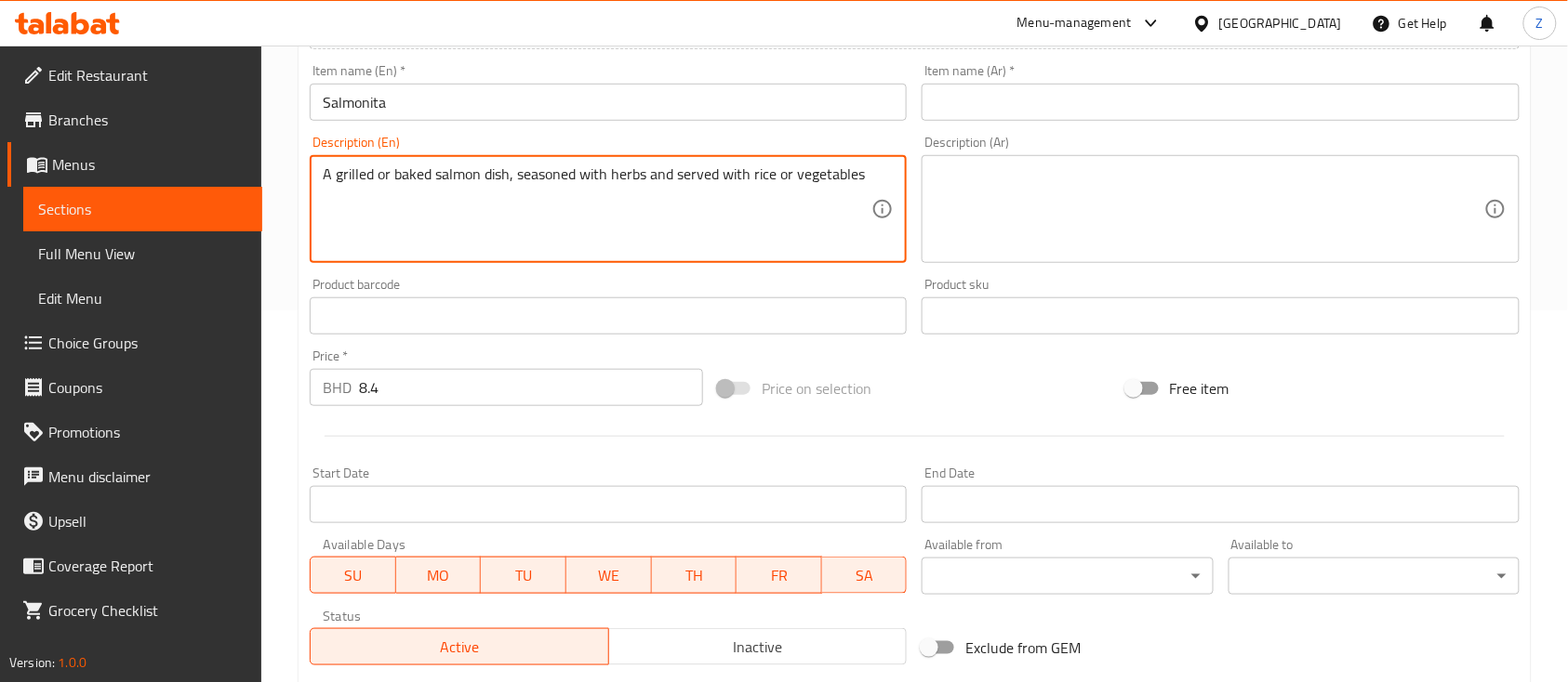
click at [682, 179] on textarea "A grilled or baked salmon dish, seasoned with herbs and served with rice or veg…" at bounding box center [597, 209] width 549 height 88
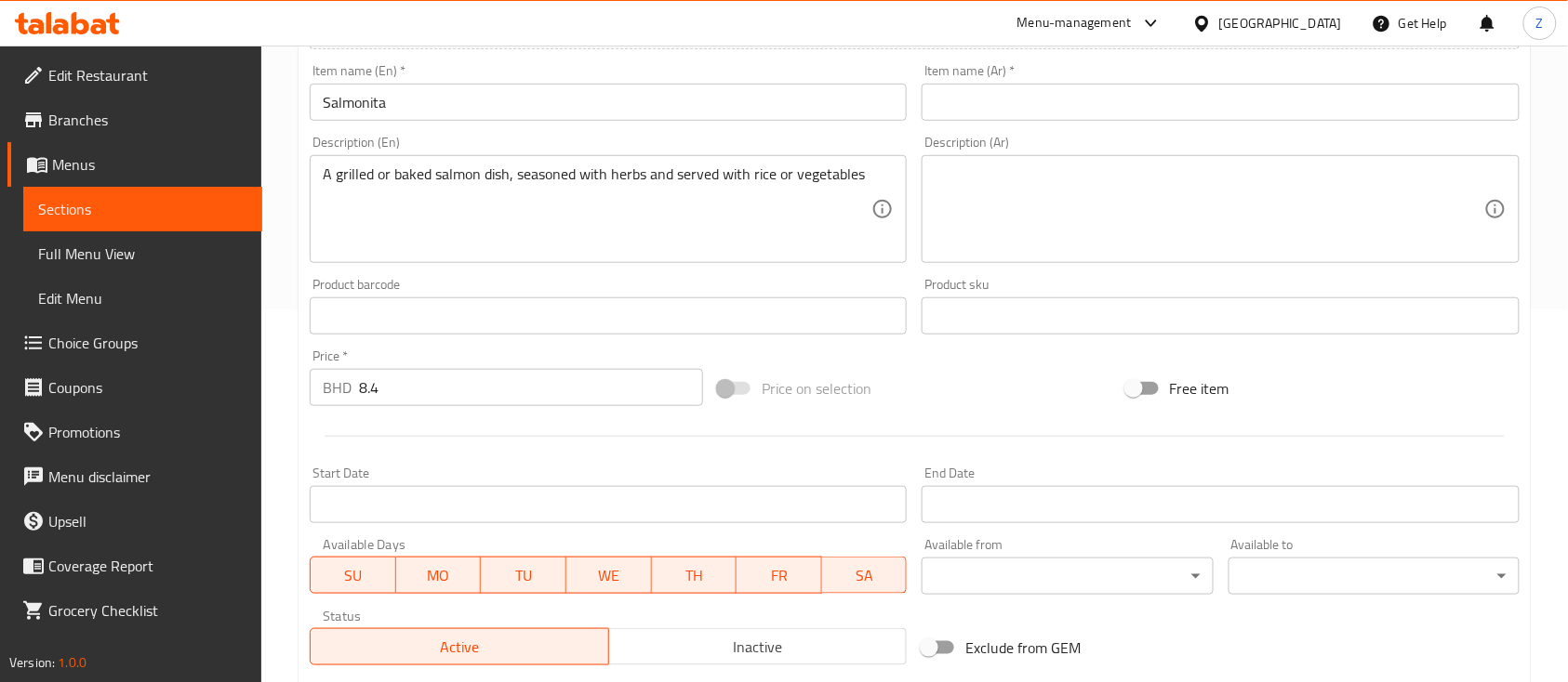
click at [986, 193] on textarea at bounding box center [1208, 209] width 549 height 88
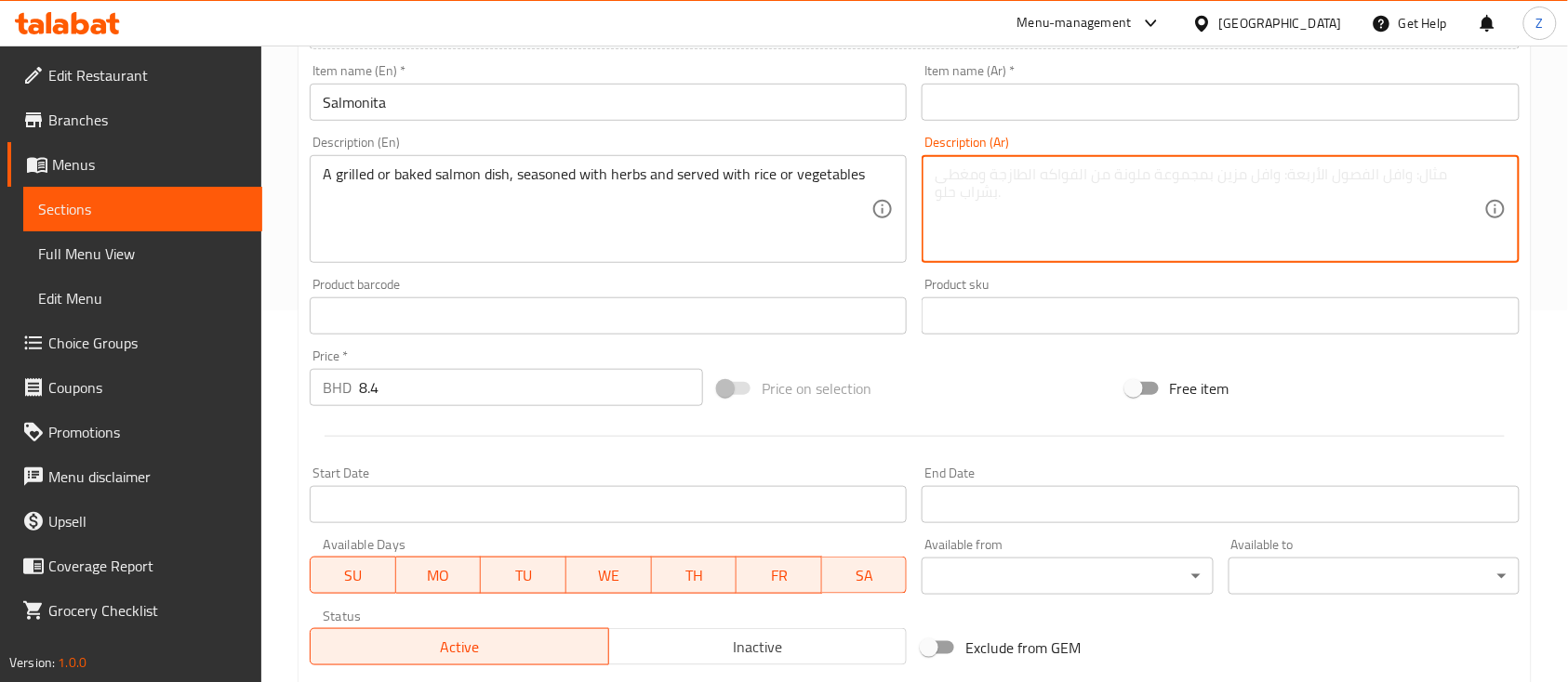
paste textarea "سمك سلمون مشوي أو مخبوز، متبل بالأعشاب ويُقدَّم مع الأرز أو الخضار"
type textarea "سمك سلمون مشوي أو مخبوز، متبل بالأعشاب ويُقدَّم مع الأرز أو الخضار"
click at [1051, 101] on input "text" at bounding box center [1220, 101] width 597 height 37
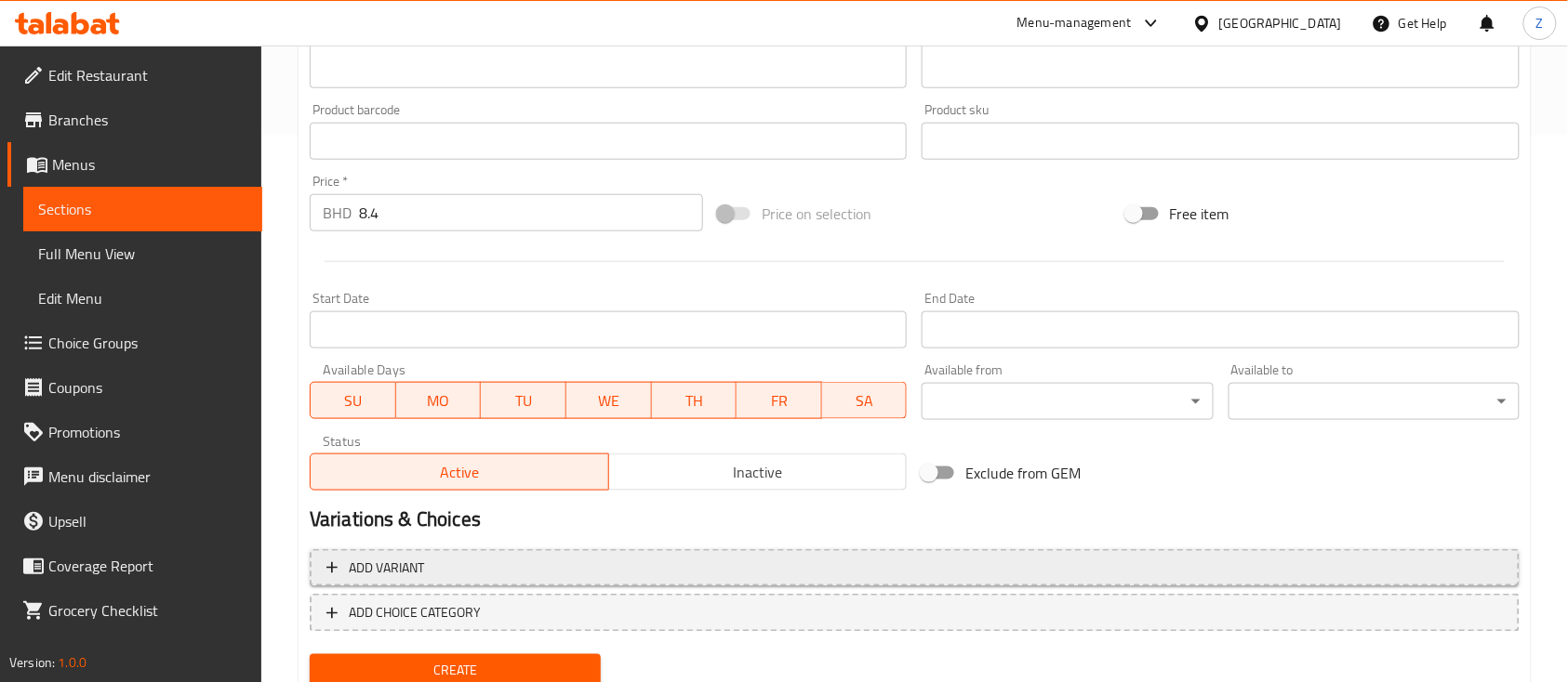
scroll to position [614, 0]
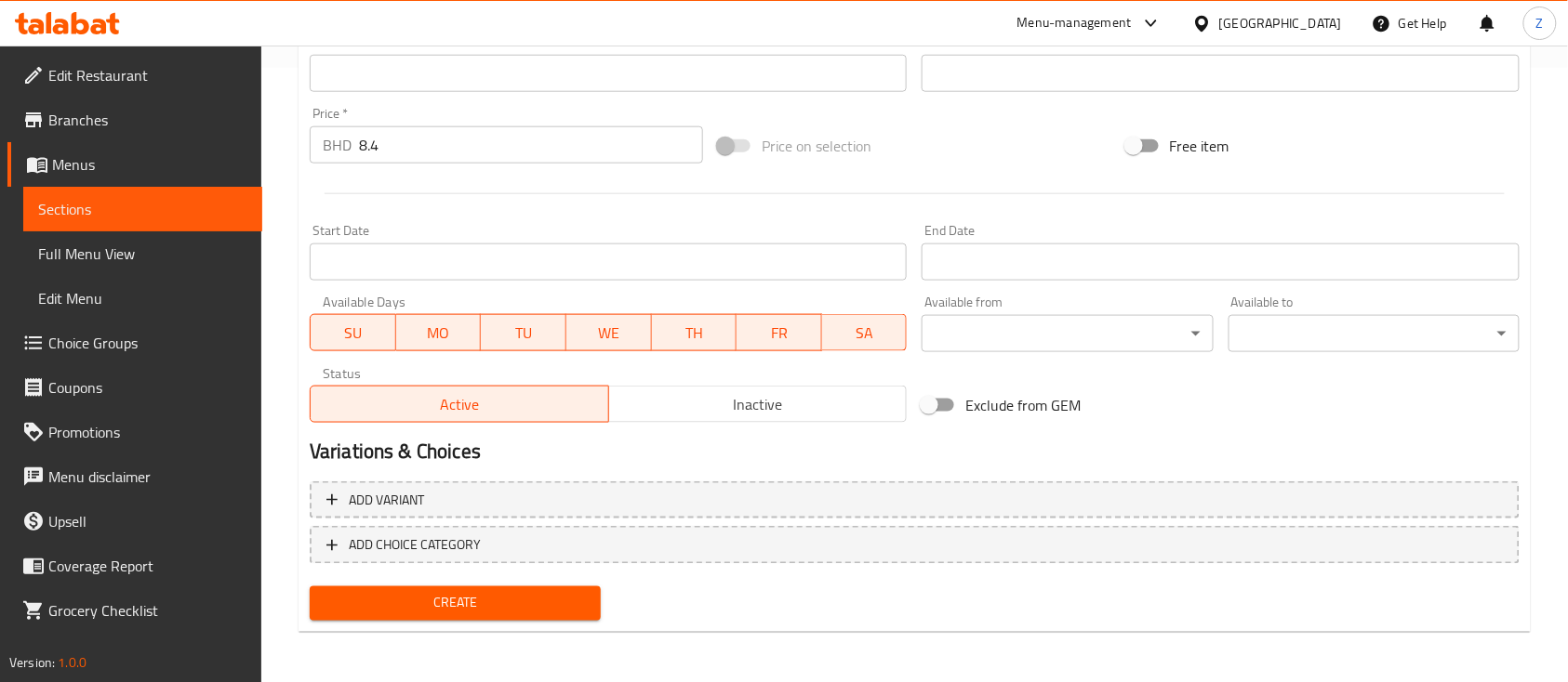
type input "سالمونيتا"
click at [401, 600] on span "Create" at bounding box center [455, 603] width 261 height 24
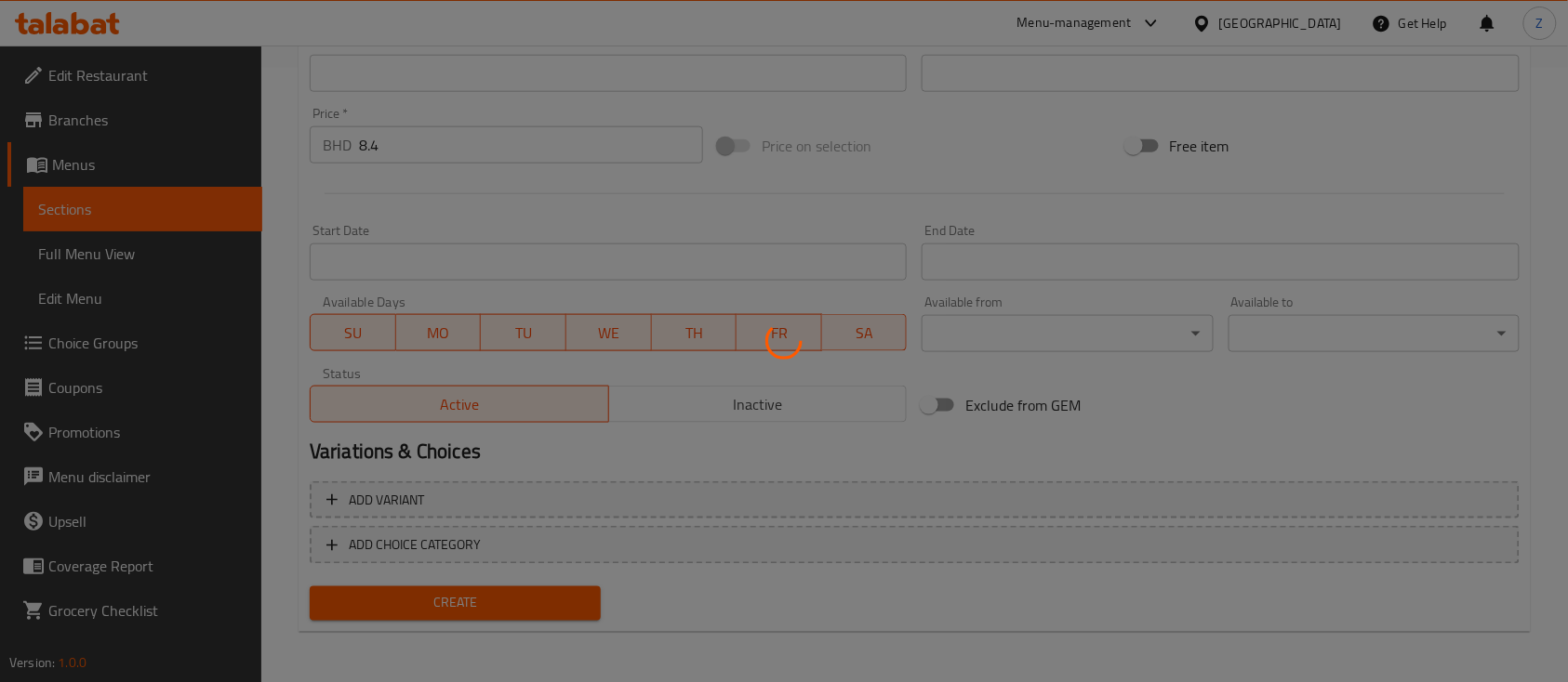
type input "0"
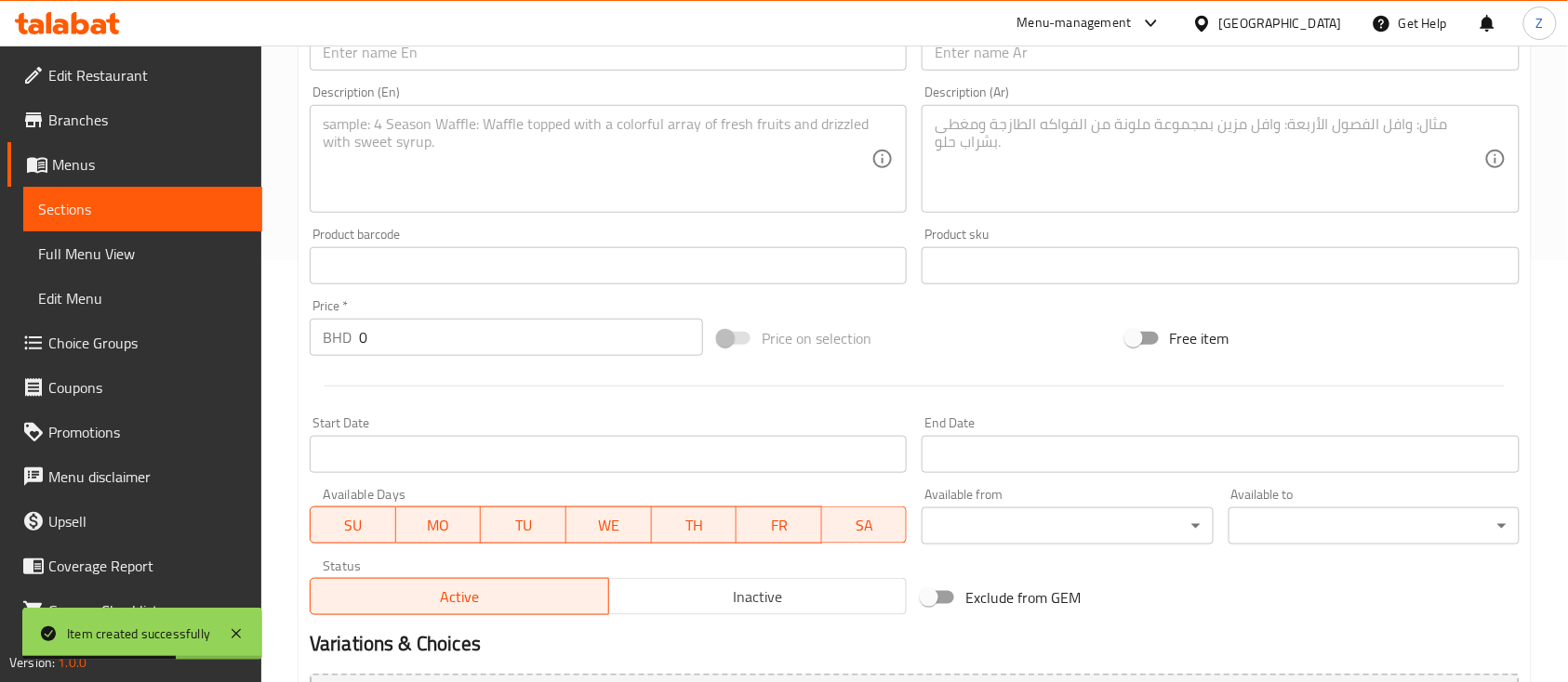
scroll to position [0, 0]
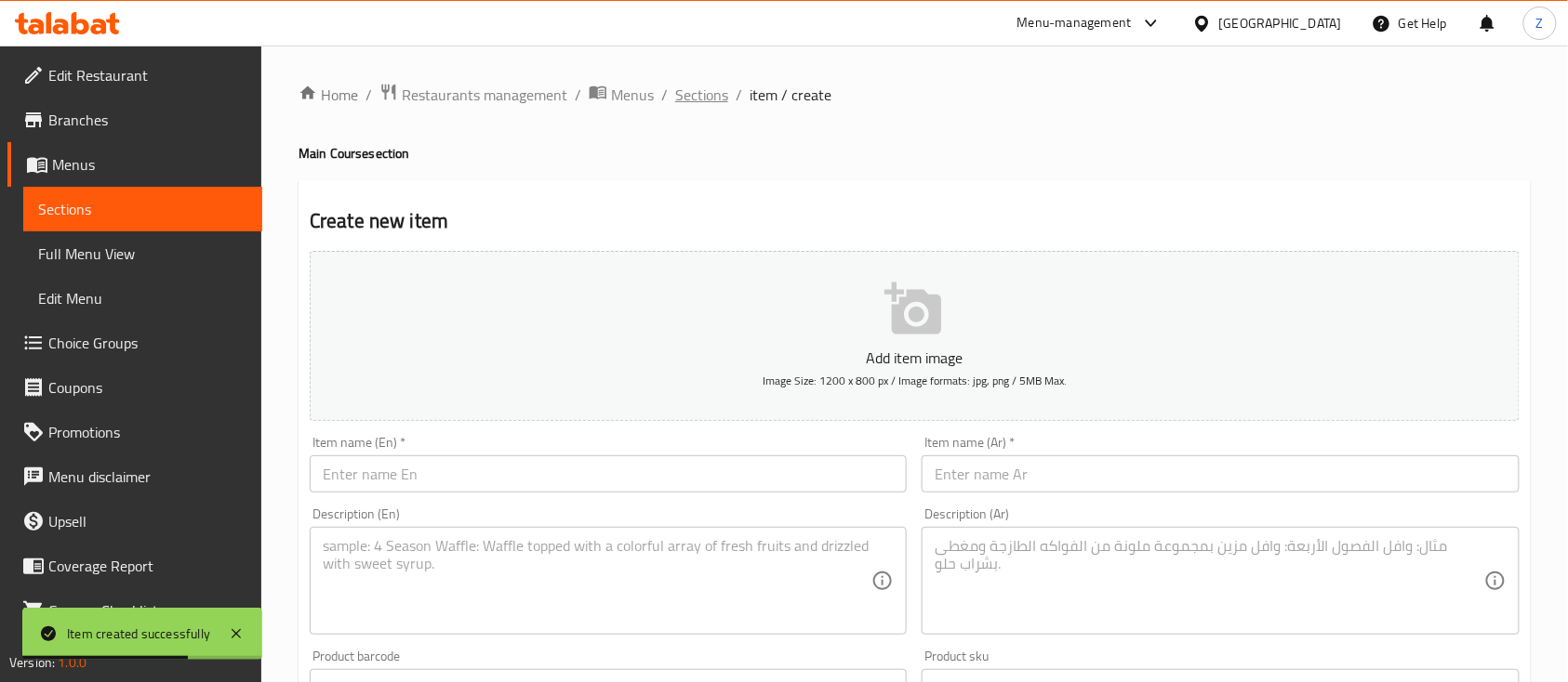
click at [702, 100] on span "Sections" at bounding box center [701, 95] width 53 height 23
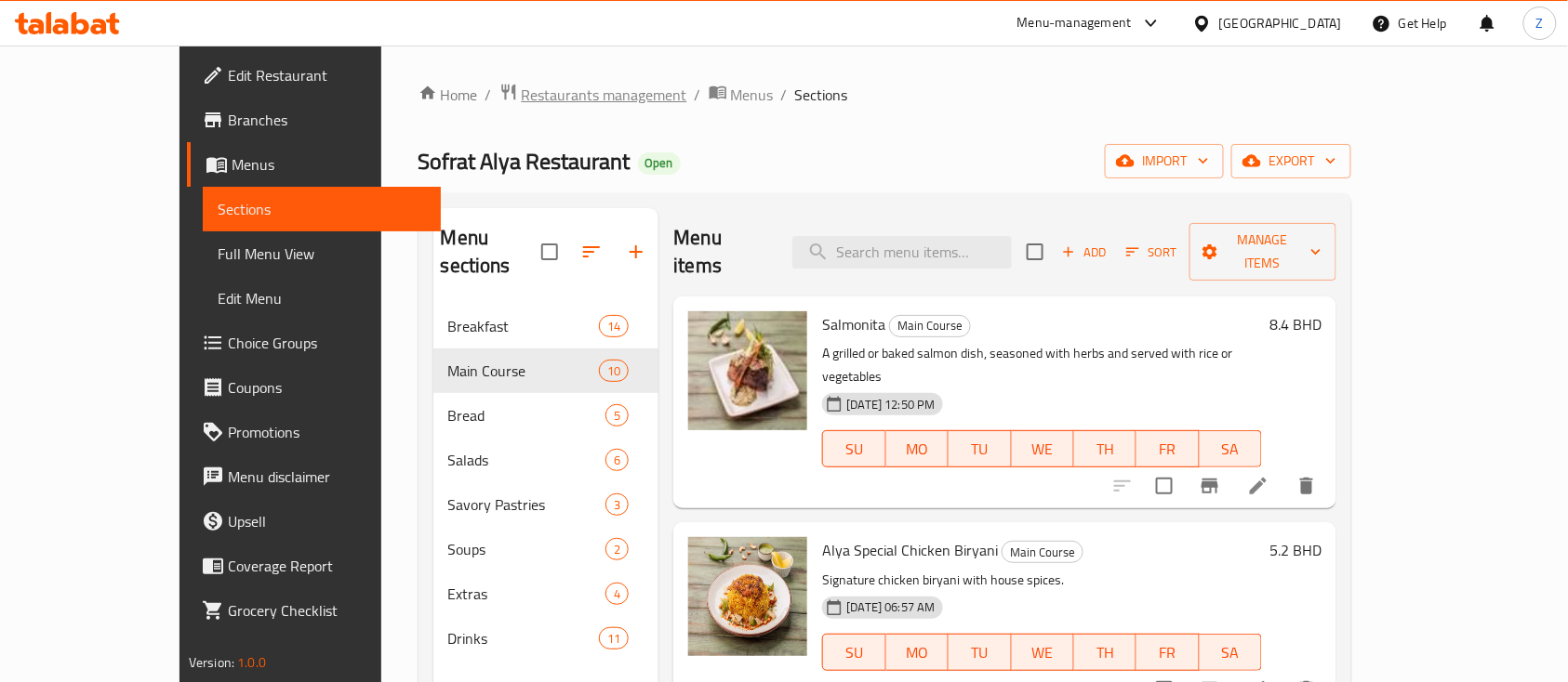
click at [521, 87] on span "Restaurants management" at bounding box center [604, 95] width 166 height 23
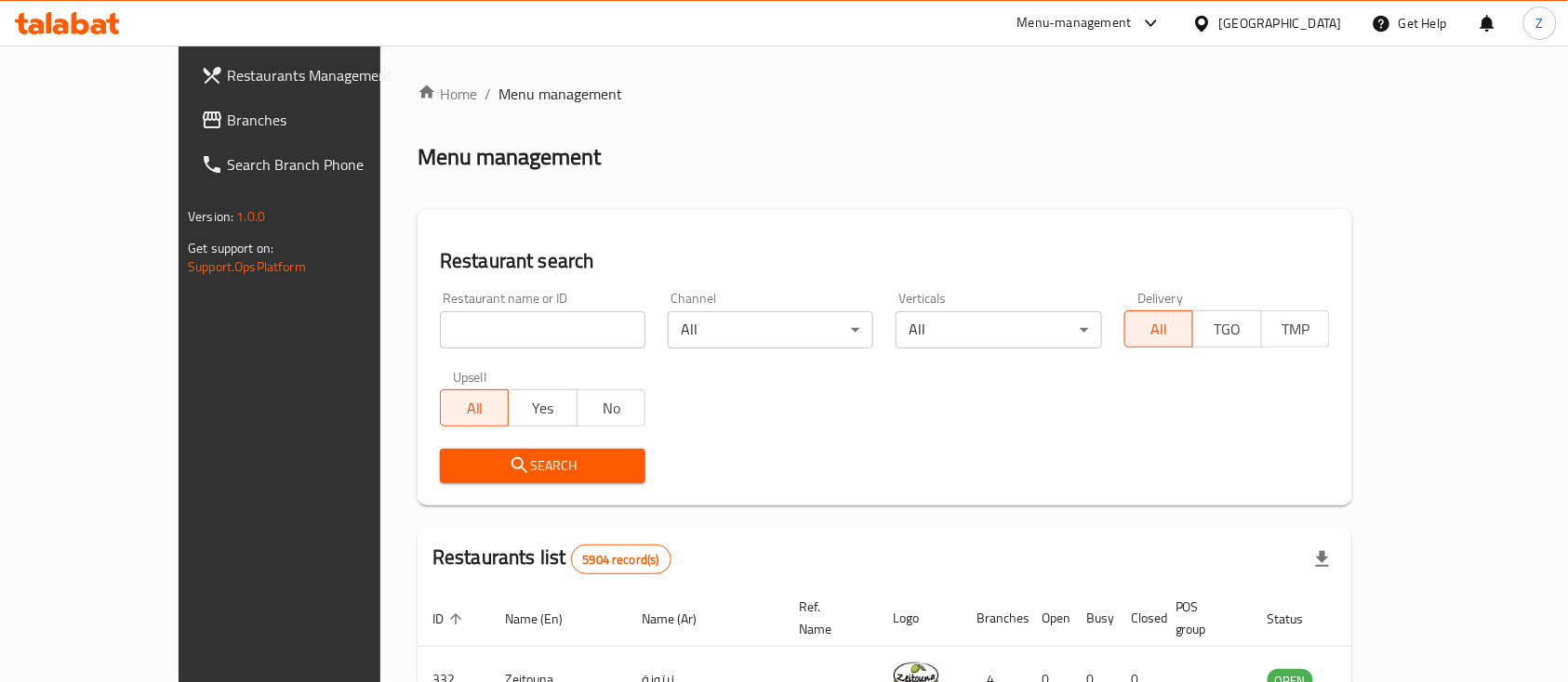
click at [472, 332] on input "search" at bounding box center [542, 329] width 205 height 37
type input "180 Degree Cafe"
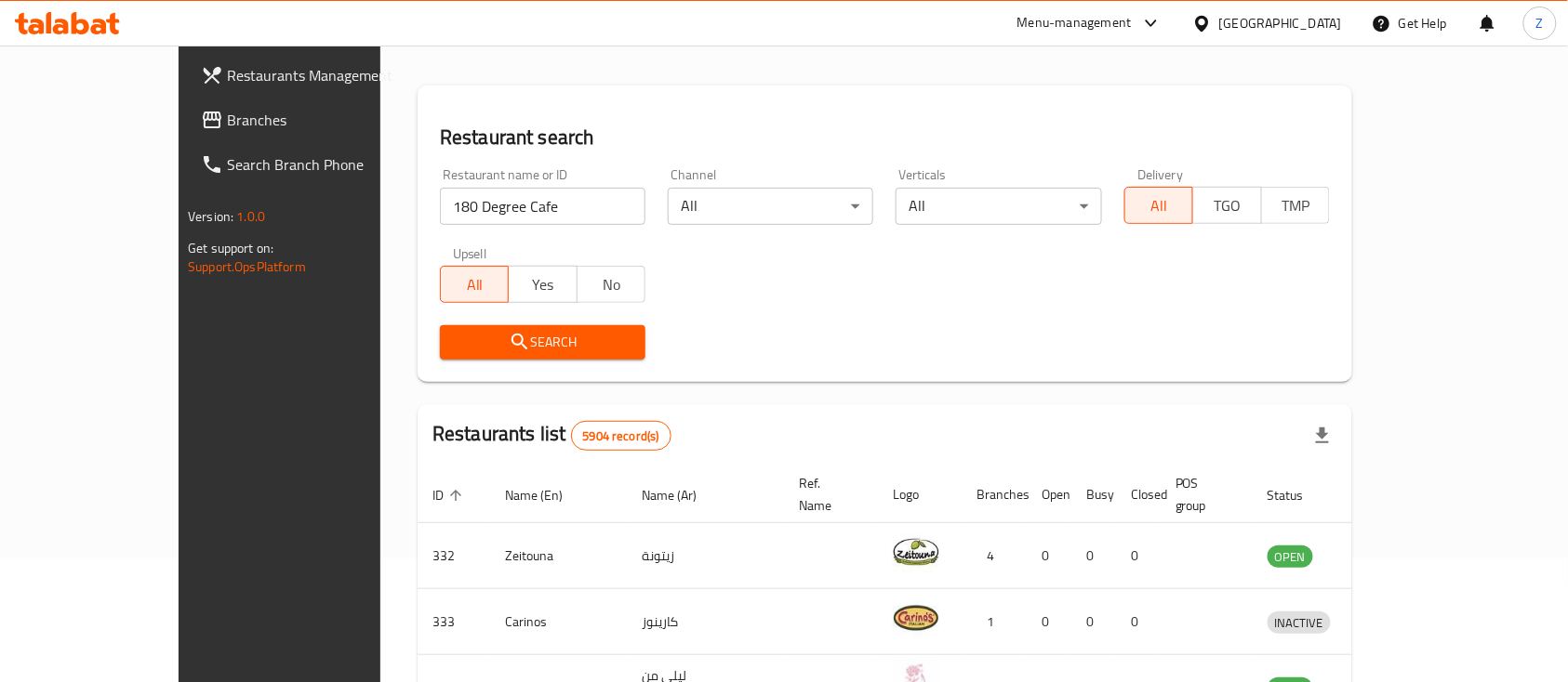
click at [440, 325] on button "Search" at bounding box center [542, 342] width 205 height 34
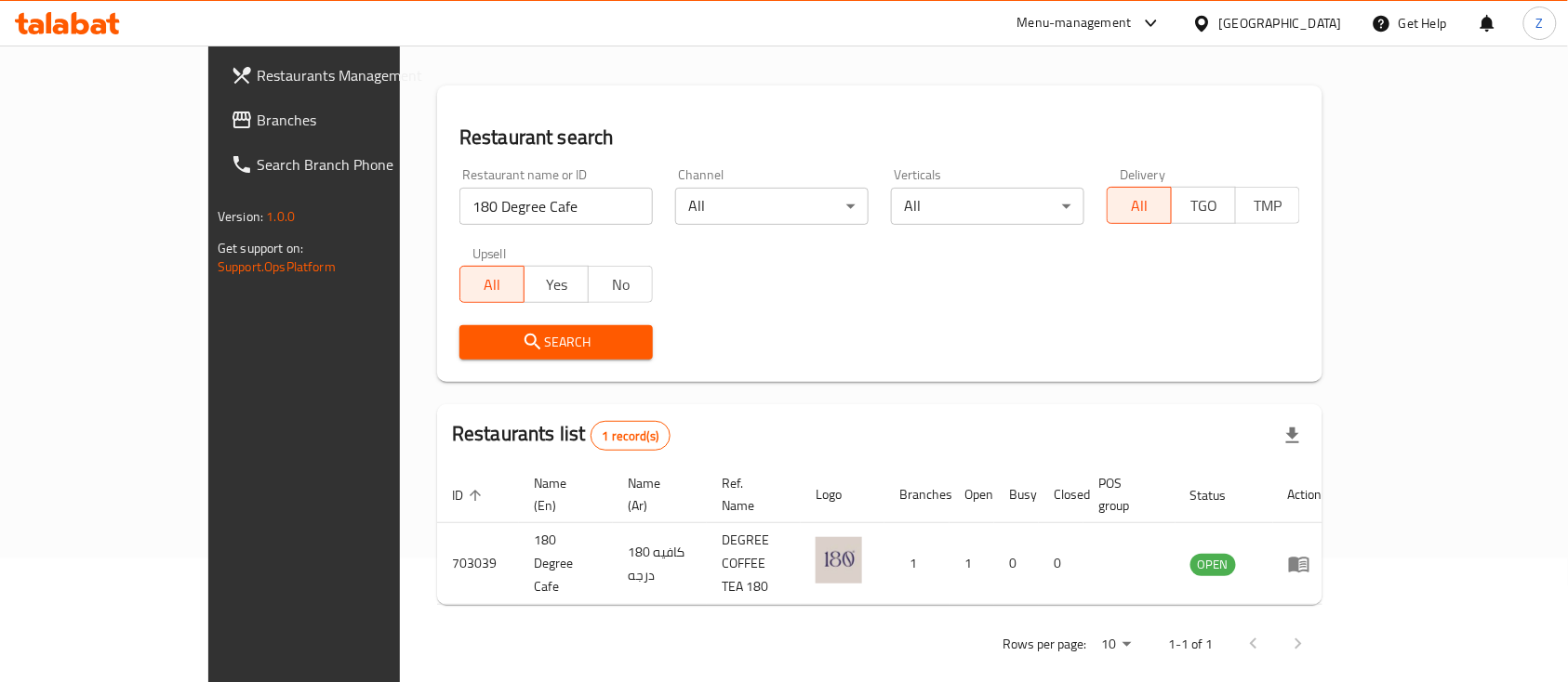
scroll to position [110, 0]
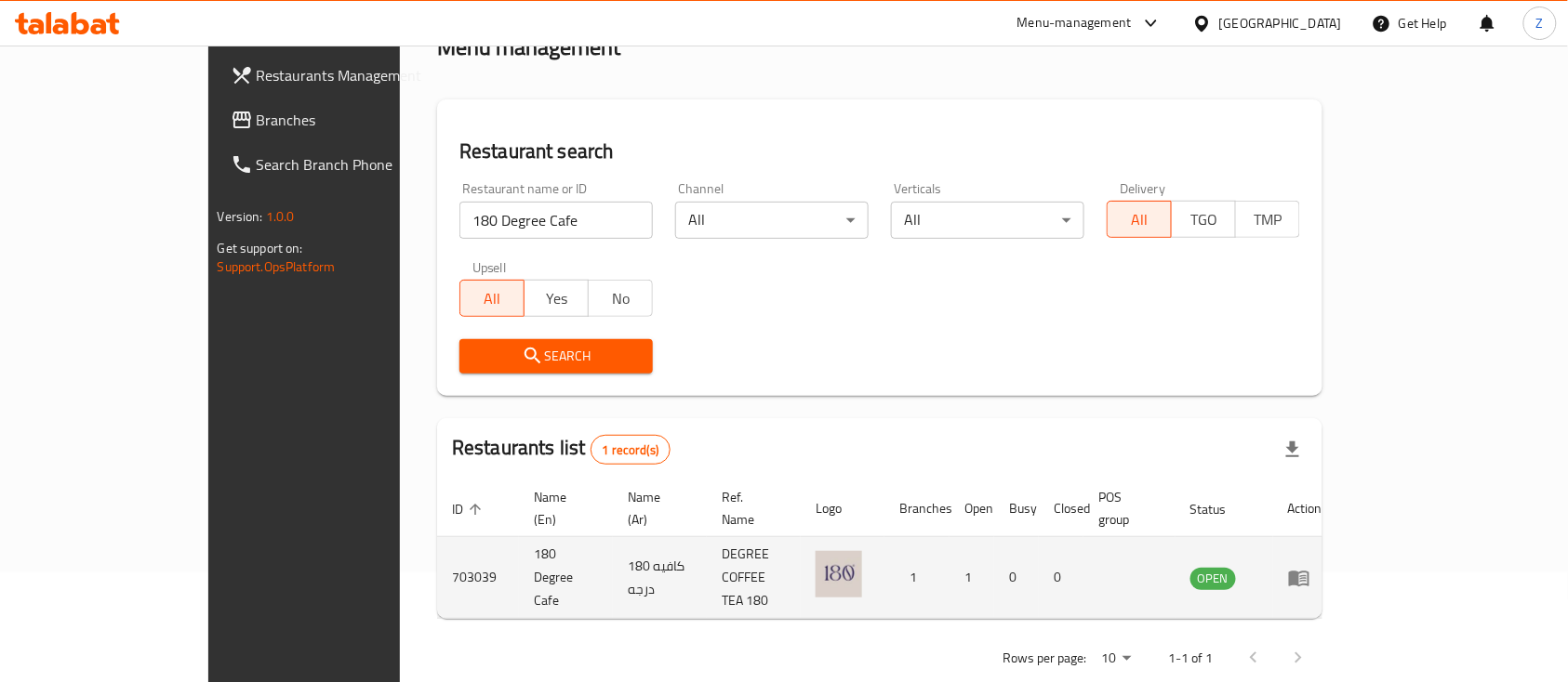
click at [1309, 570] on icon "enhanced table" at bounding box center [1299, 578] width 21 height 16
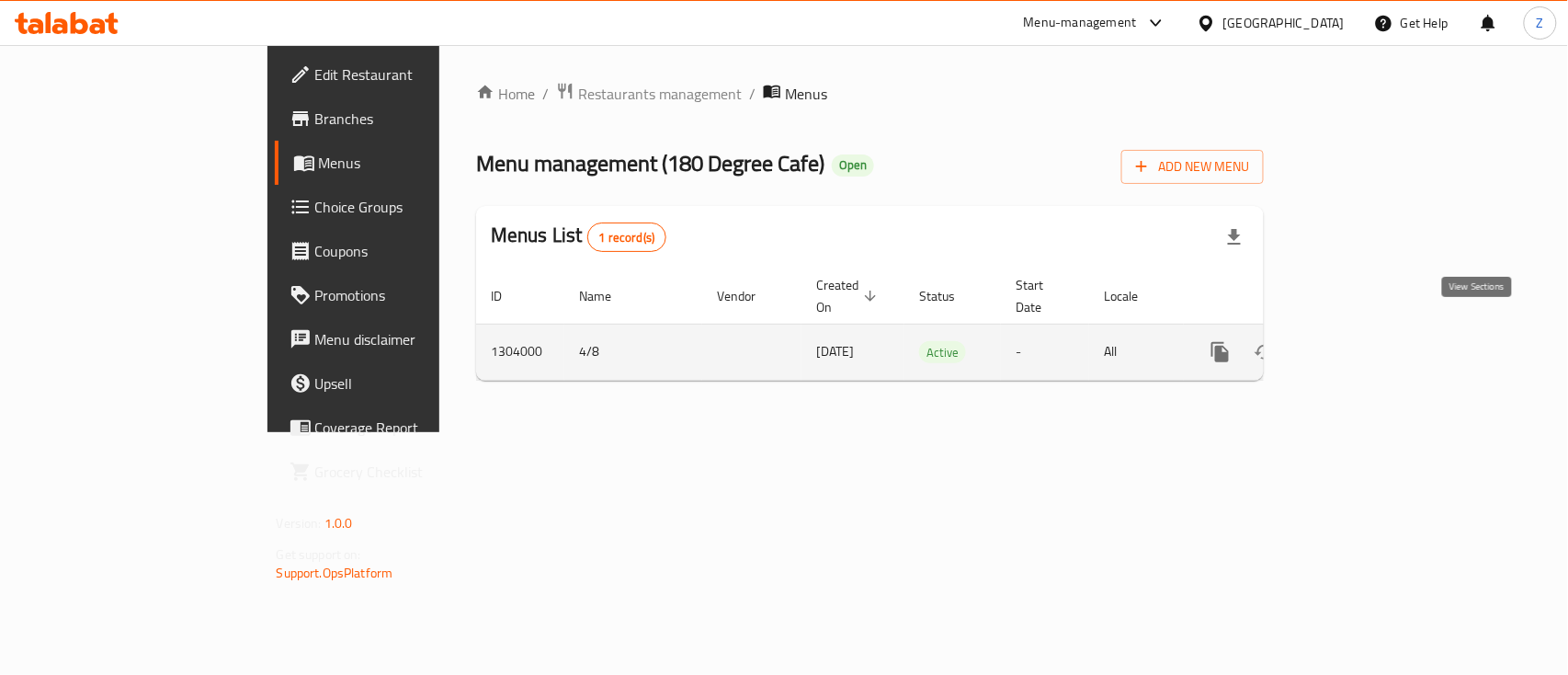
click at [1361, 344] on icon "enhanced table" at bounding box center [1353, 352] width 17 height 17
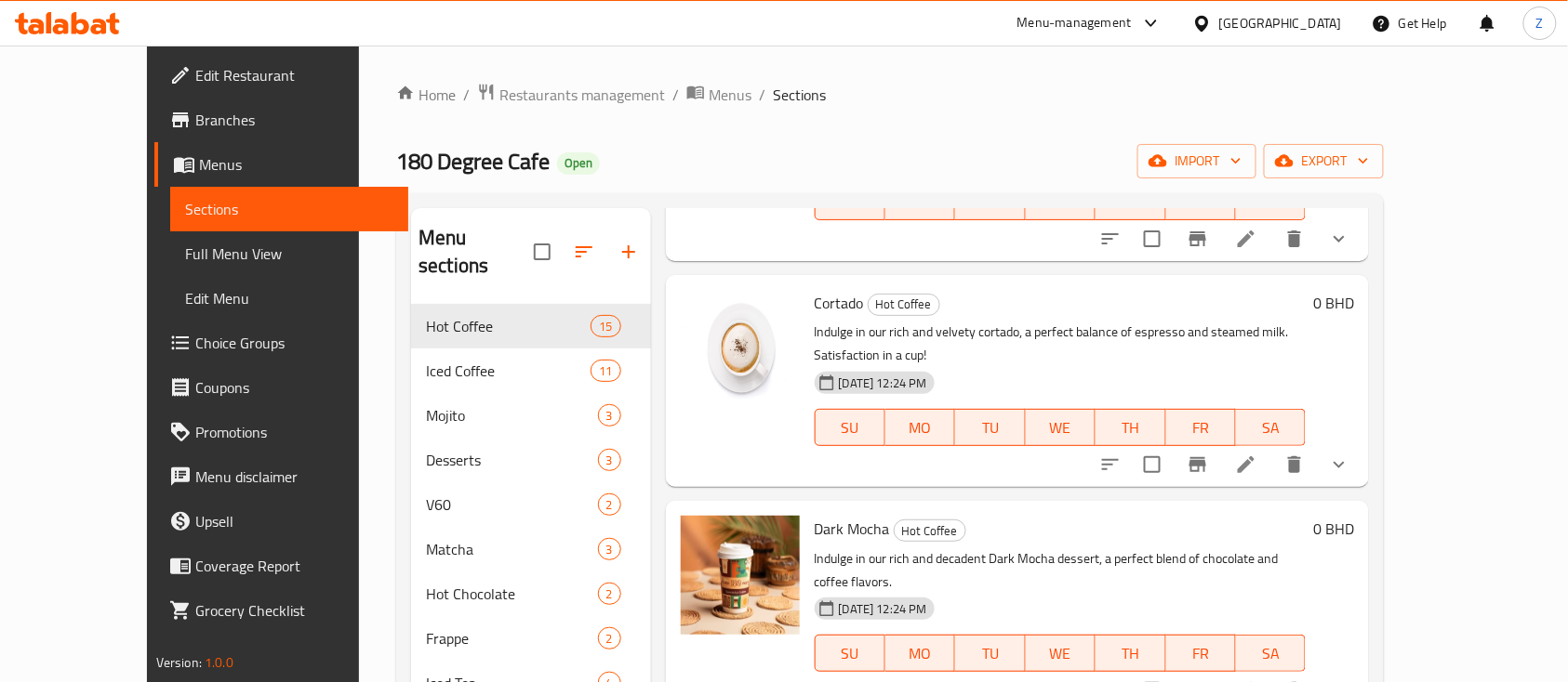
scroll to position [1983, 0]
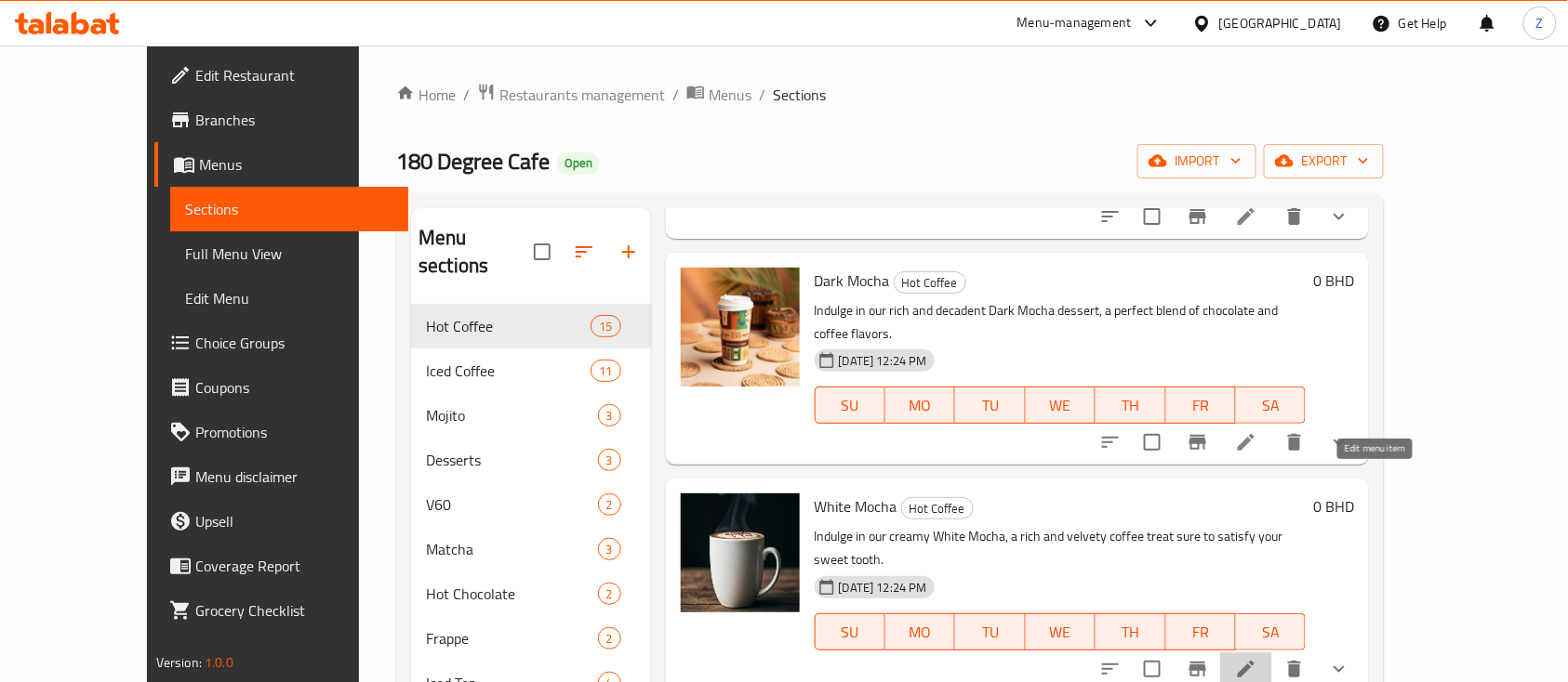
click at [1254, 661] on icon at bounding box center [1246, 670] width 17 height 17
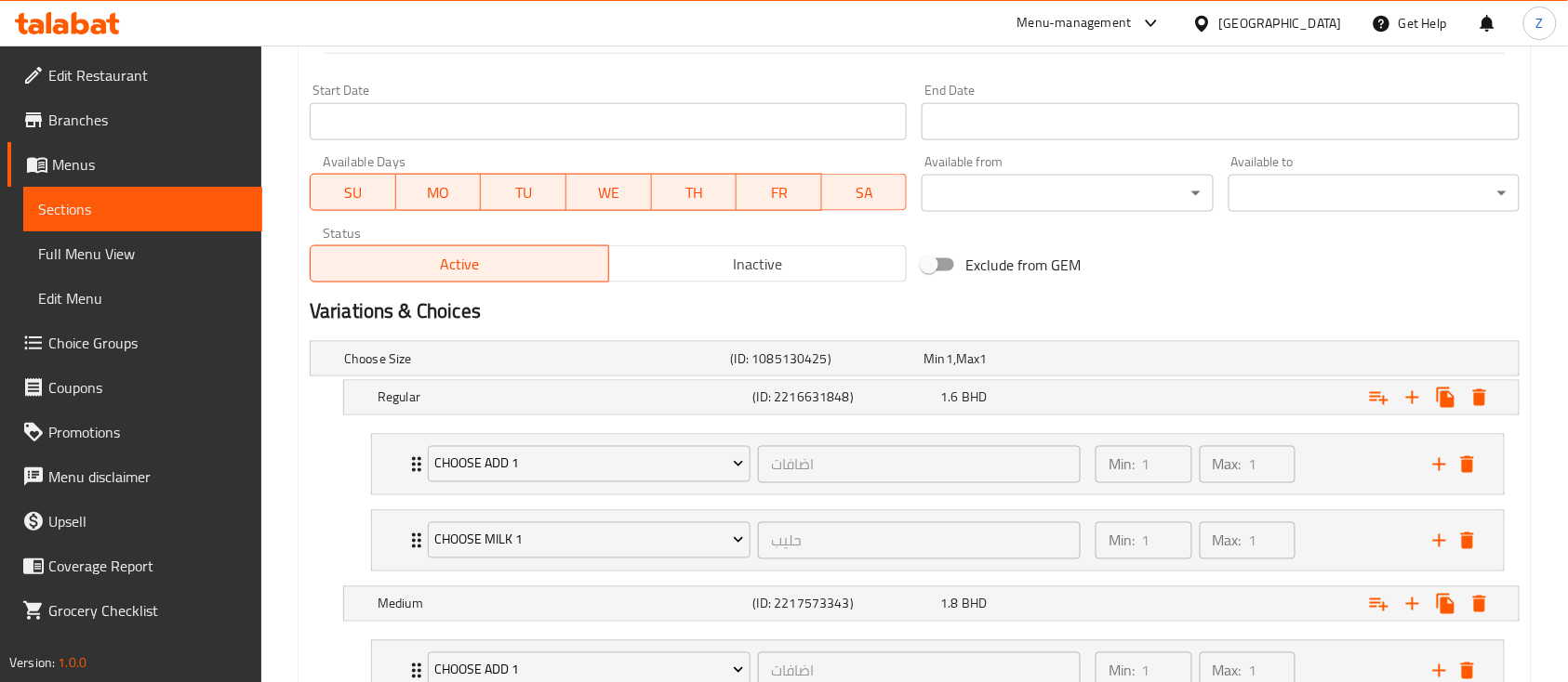
scroll to position [494, 0]
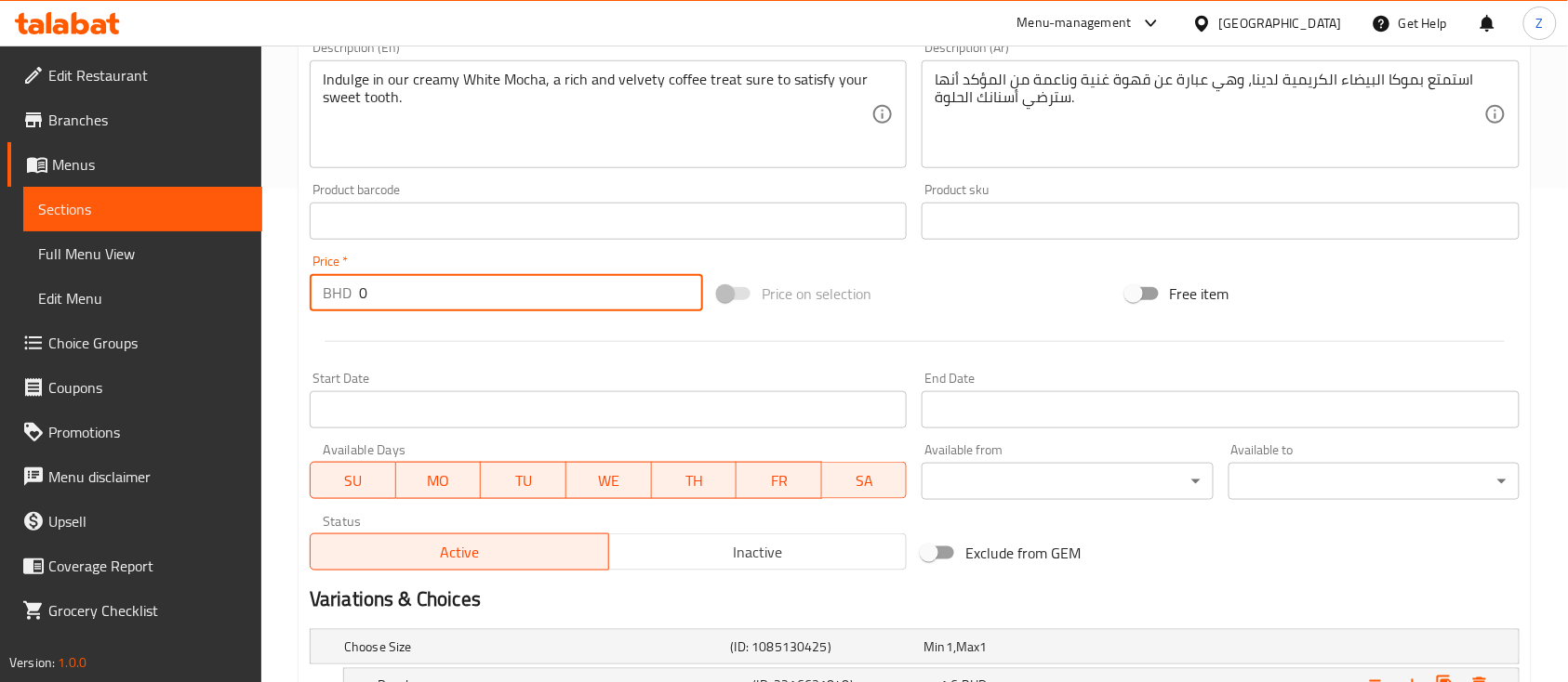
drag, startPoint x: 392, startPoint y: 291, endPoint x: 249, endPoint y: 268, distance: 144.8
click at [249, 268] on div "Edit Restaurant Branches Menus Sections Full Menu View Edit Menu Choice Groups …" at bounding box center [784, 372] width 1568 height 1641
type input "1.8"
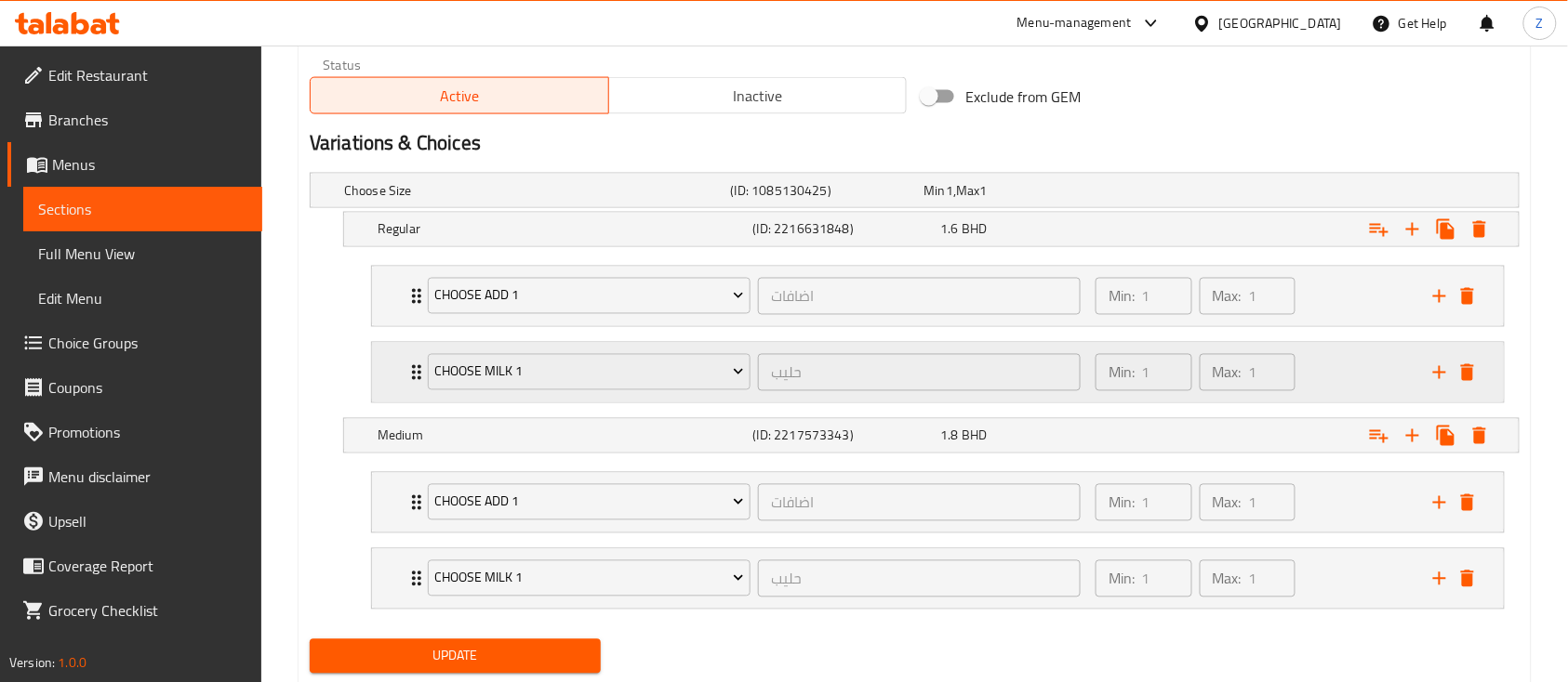
scroll to position [1002, 0]
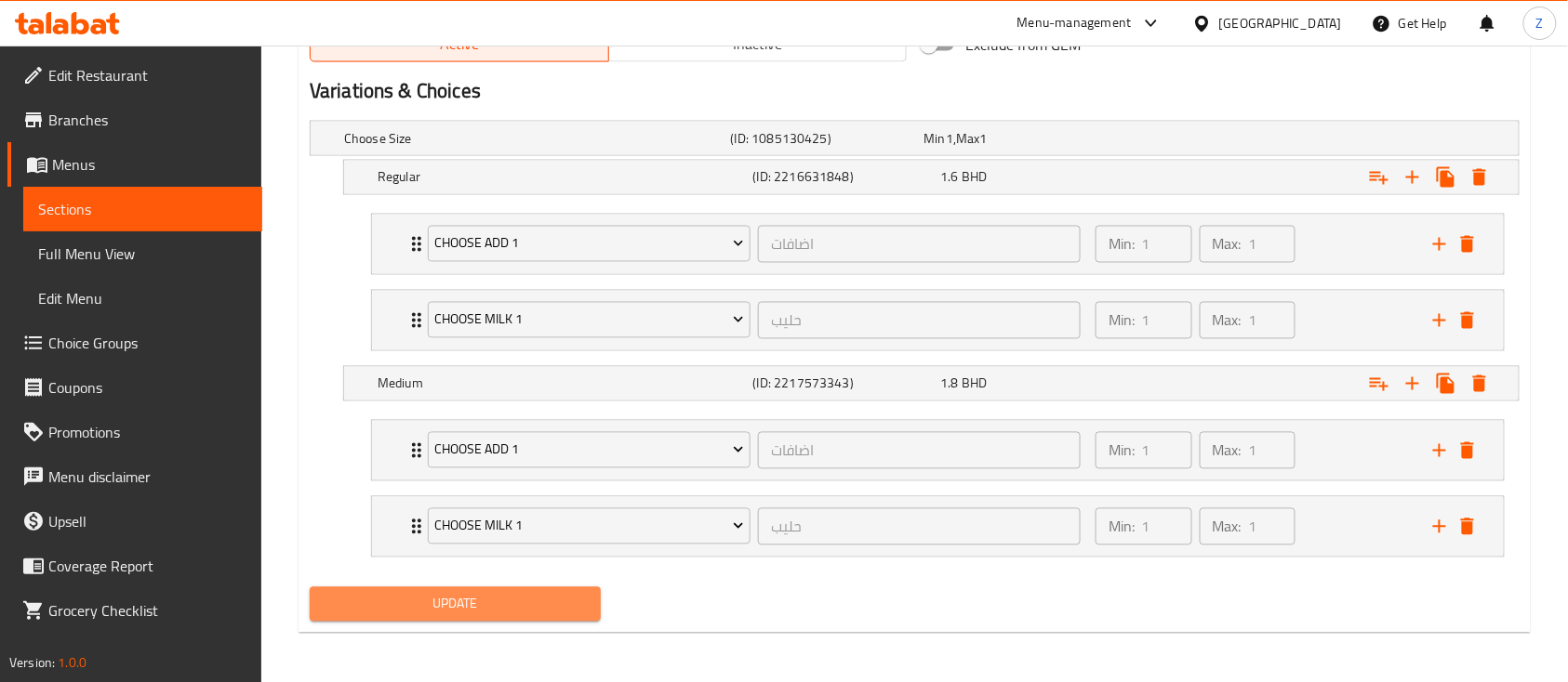
click at [528, 610] on span "Update" at bounding box center [455, 604] width 261 height 24
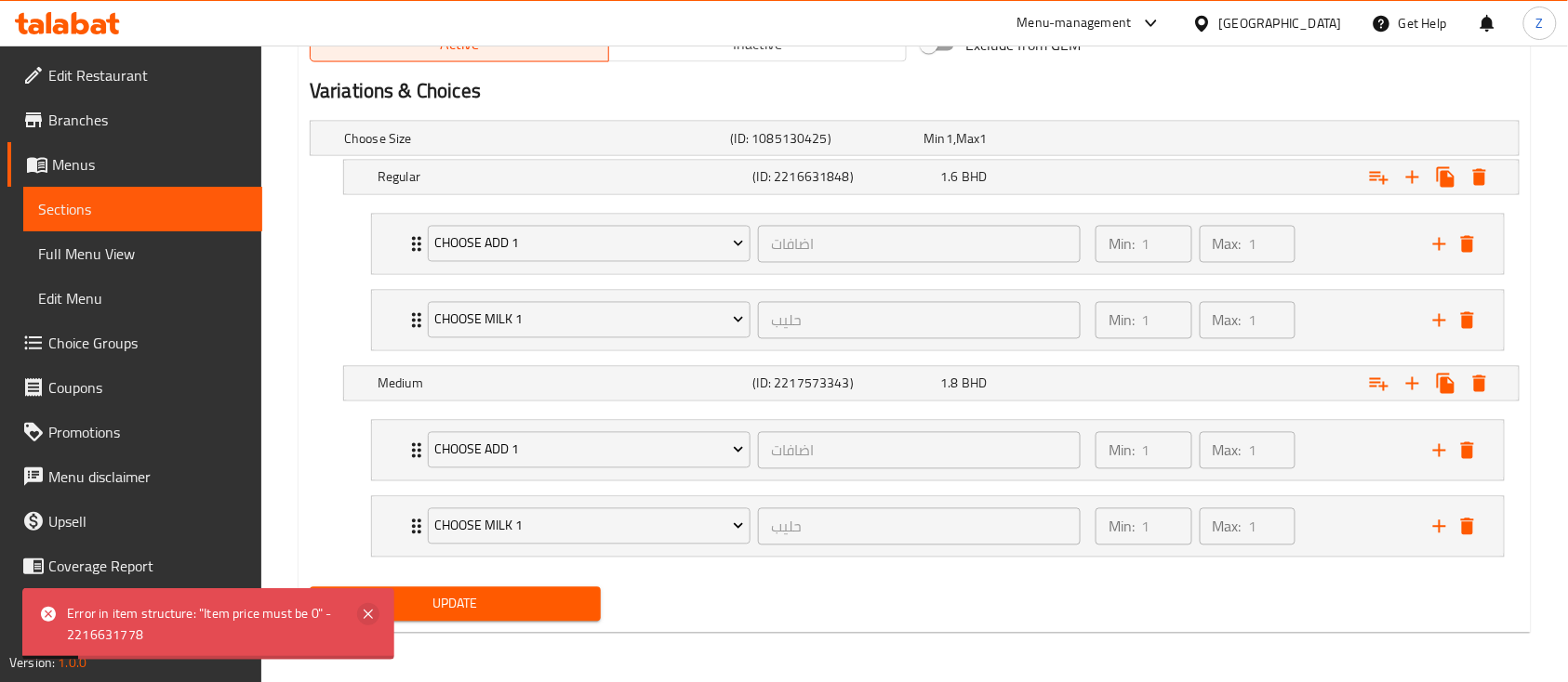
click at [366, 613] on icon at bounding box center [368, 615] width 9 height 9
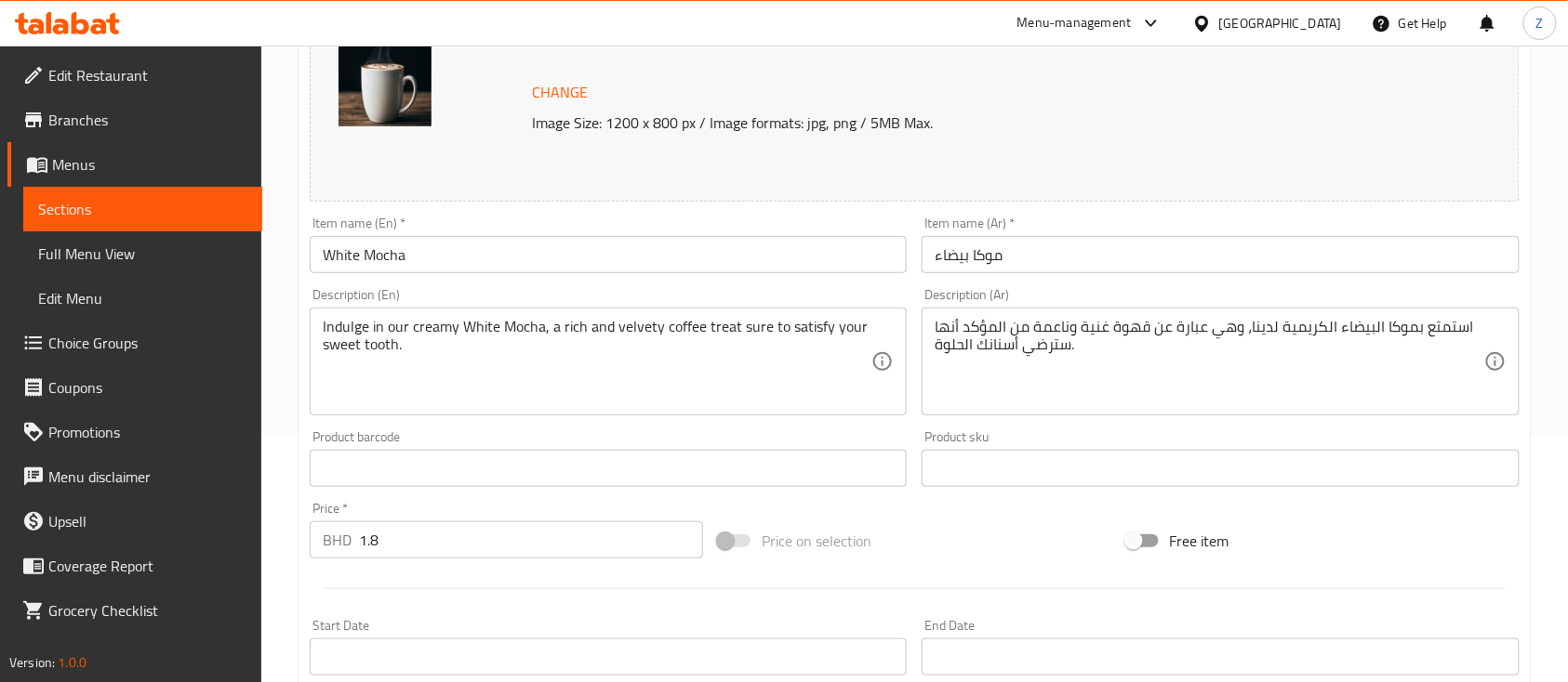
scroll to position [247, 0]
drag, startPoint x: 428, startPoint y: 546, endPoint x: 71, endPoint y: 439, distance: 372.7
click at [79, 443] on div "Edit Restaurant Branches Menus Sections Full Menu View Edit Menu Choice Groups …" at bounding box center [784, 619] width 1568 height 1641
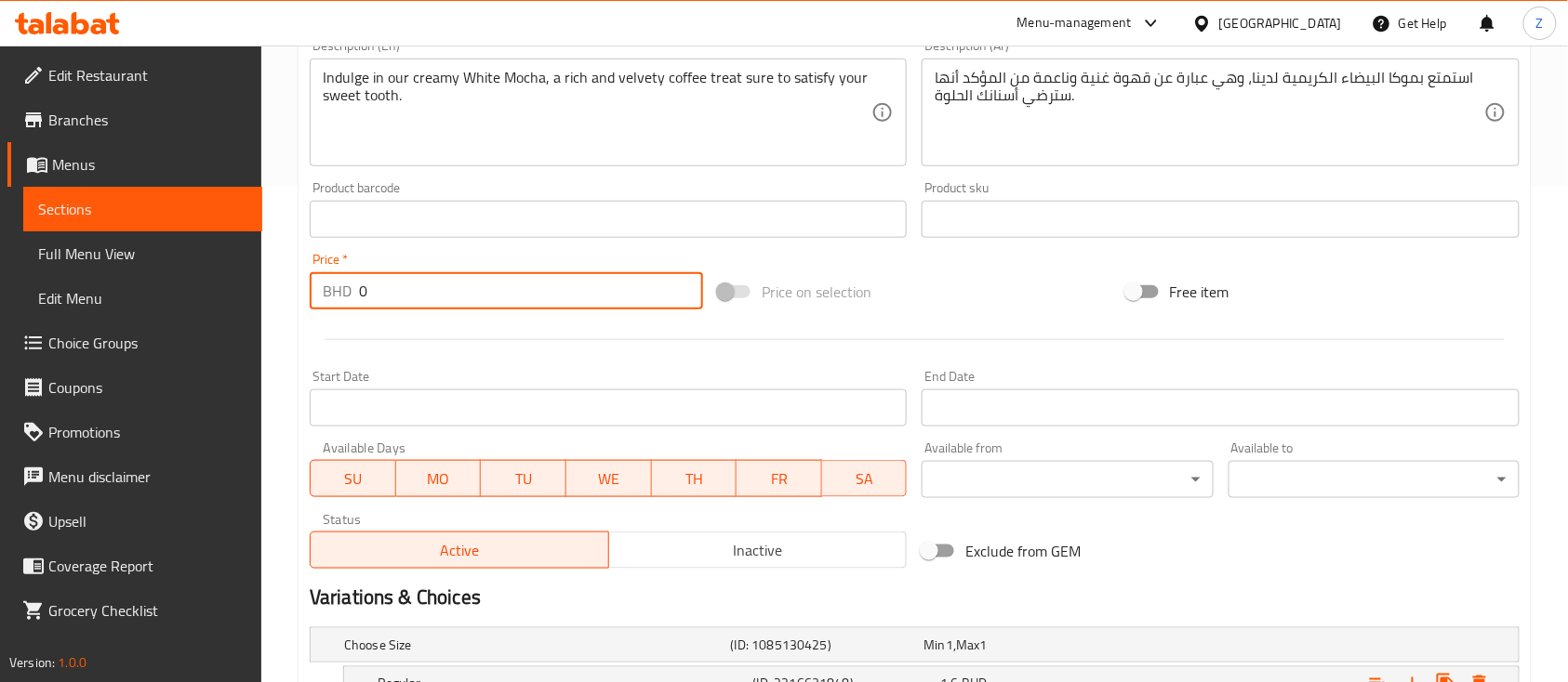
scroll to position [0, 0]
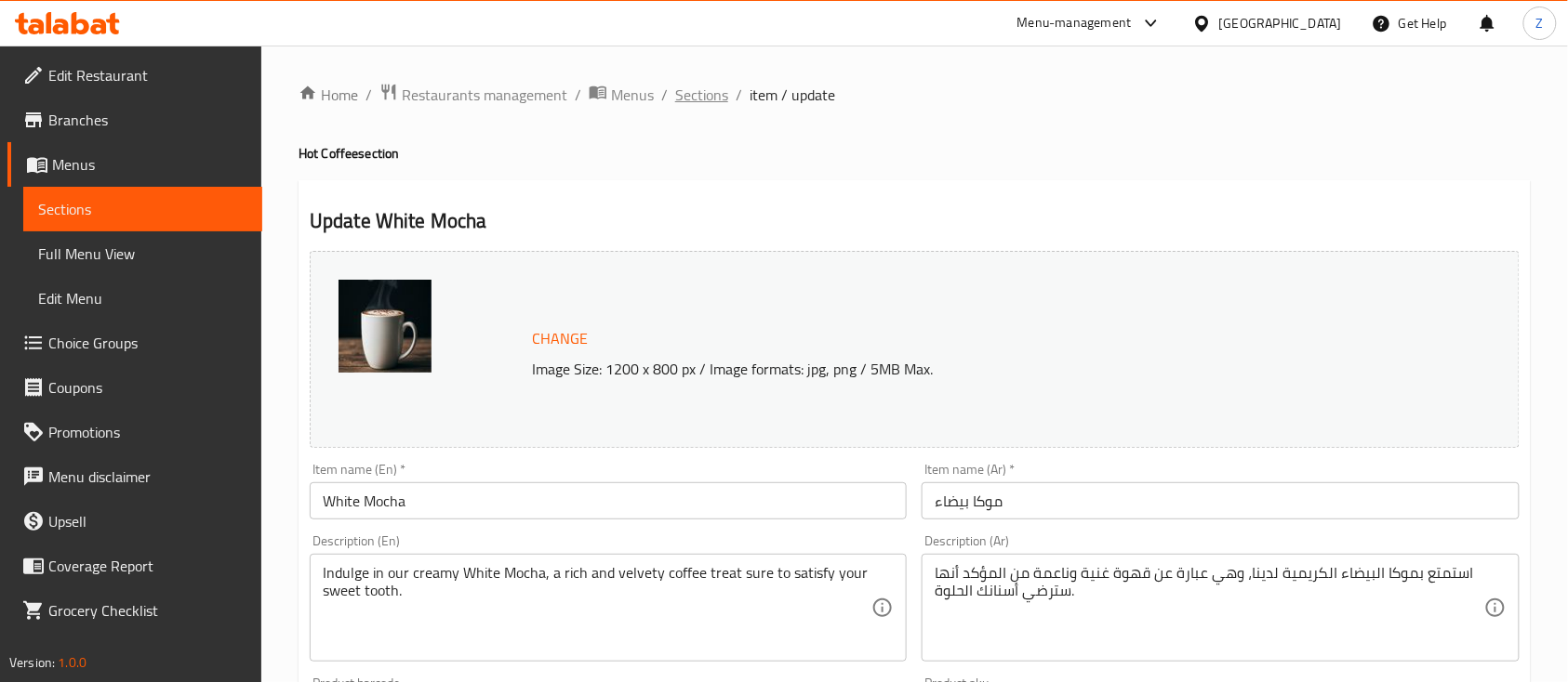
type input "0"
click at [696, 91] on span "Sections" at bounding box center [701, 95] width 53 height 23
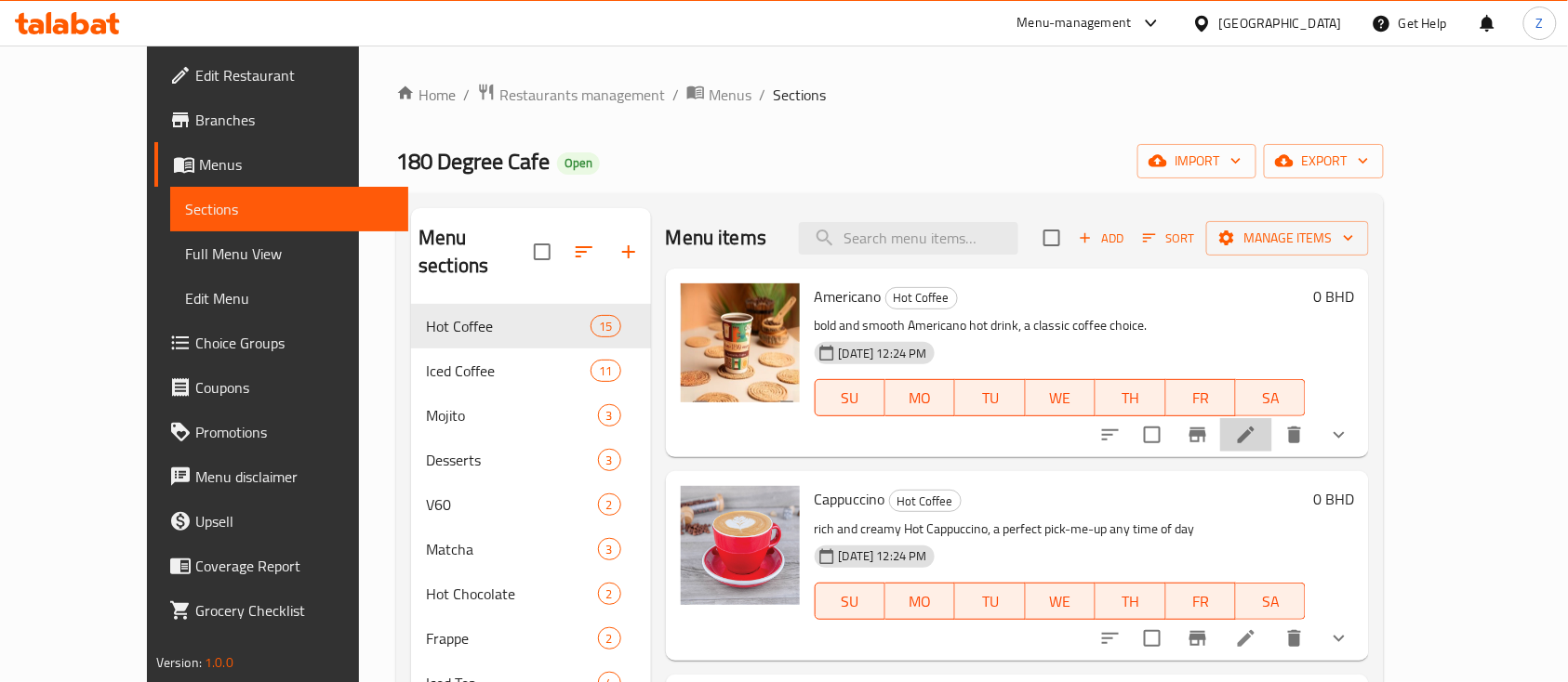
click at [1254, 434] on icon at bounding box center [1246, 435] width 17 height 17
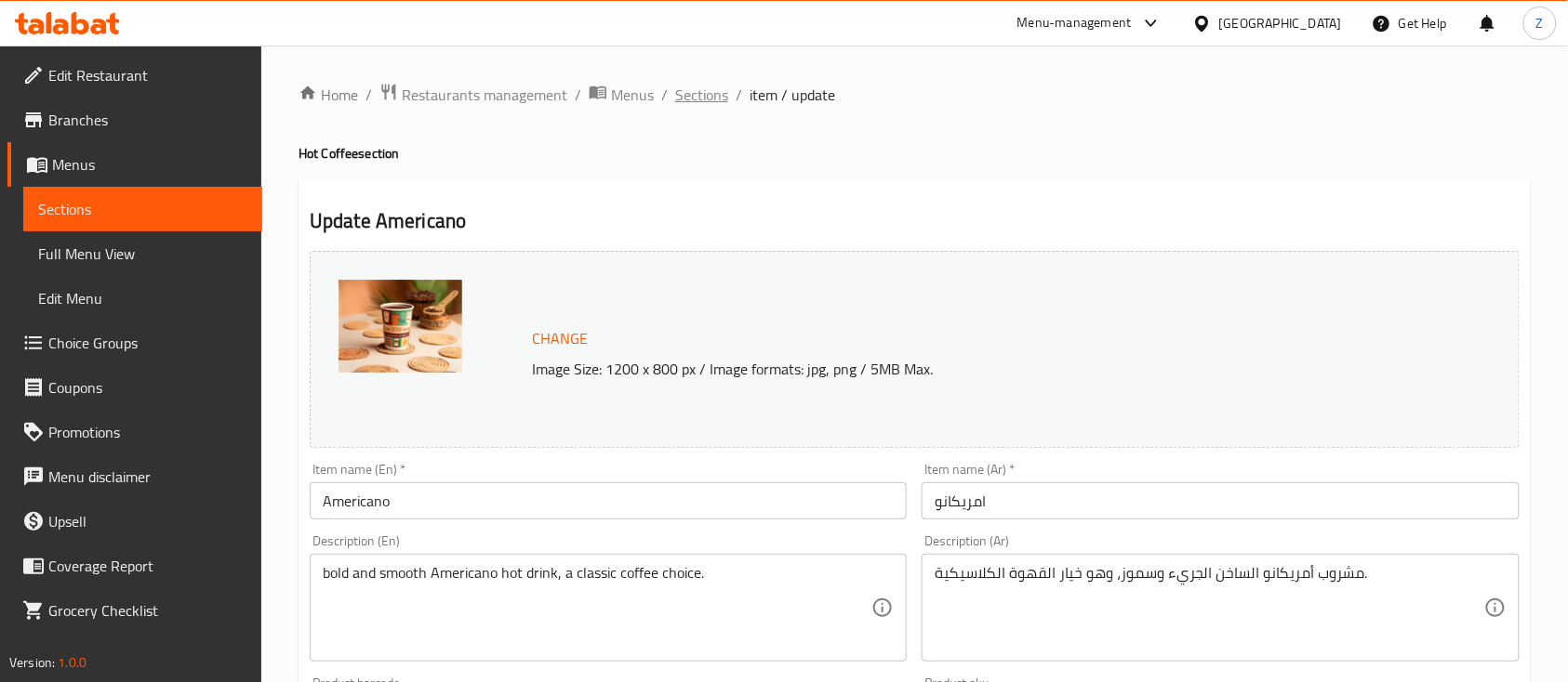
click at [699, 87] on span "Sections" at bounding box center [701, 95] width 53 height 23
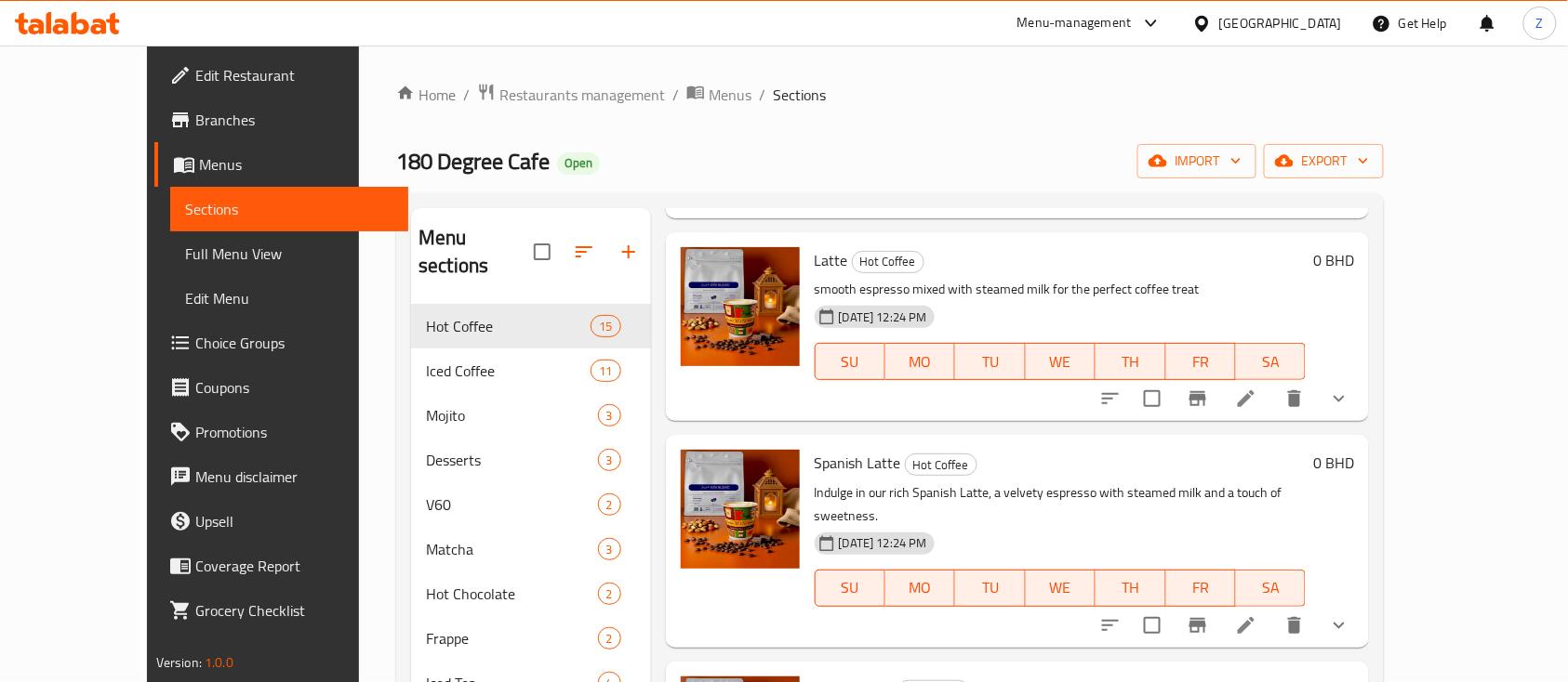
scroll to position [496, 0]
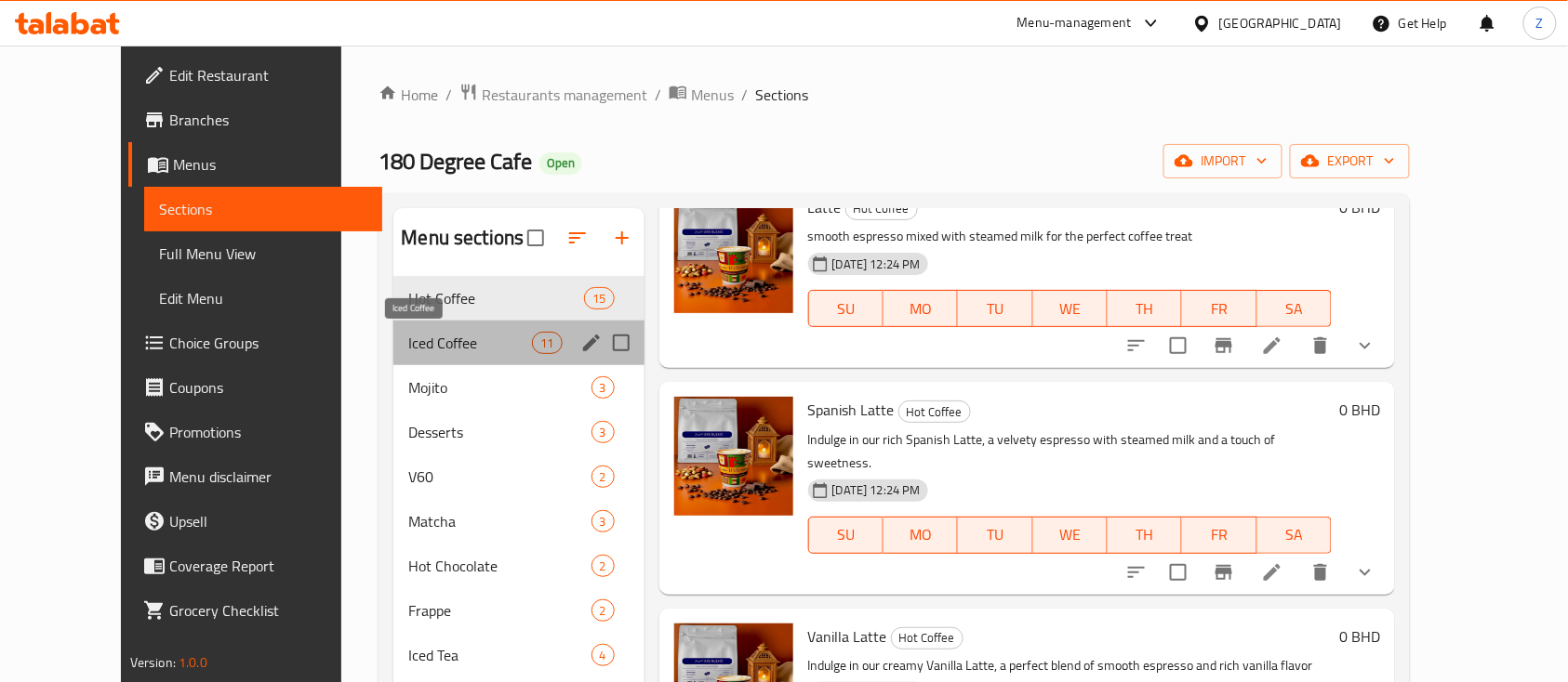
click at [408, 337] on span "Iced Coffee" at bounding box center [469, 343] width 124 height 23
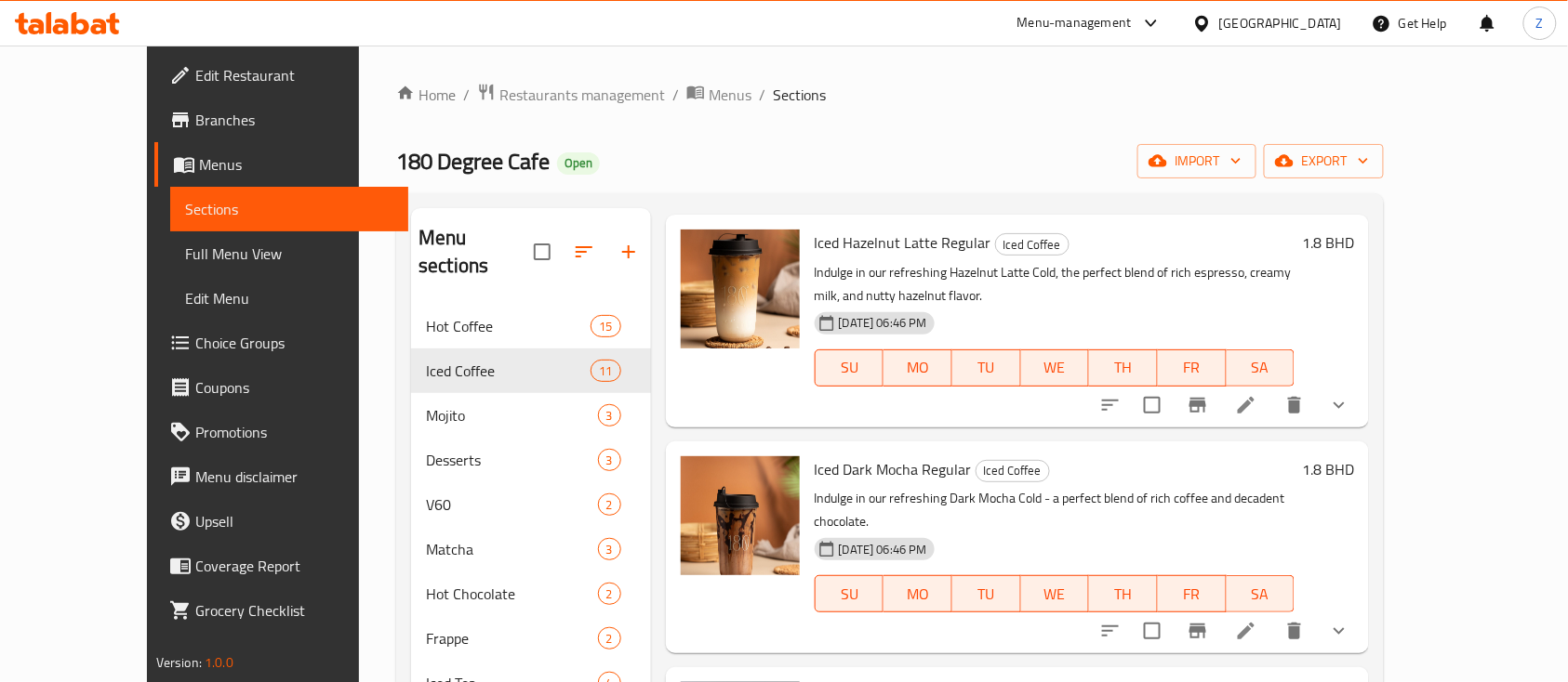
scroll to position [1362, 0]
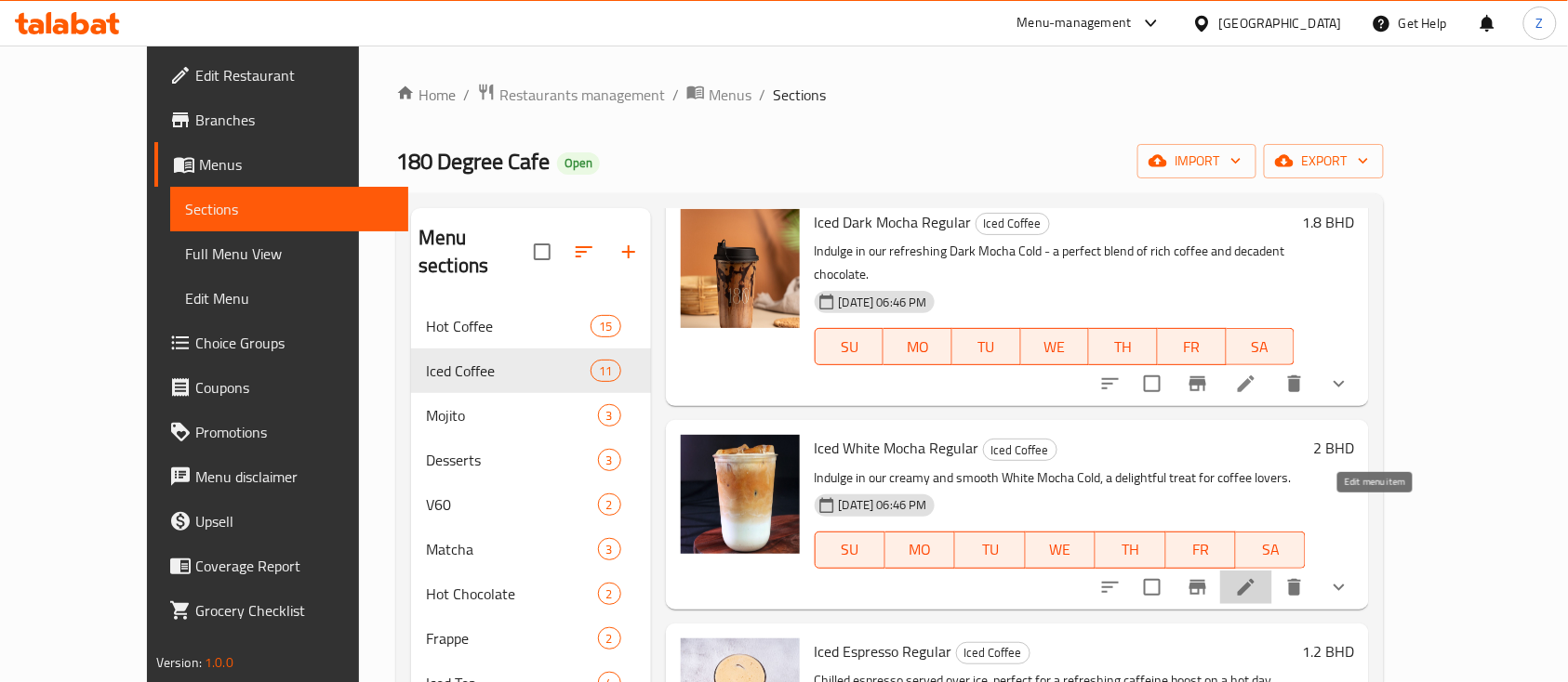
click at [1257, 576] on icon at bounding box center [1246, 587] width 23 height 23
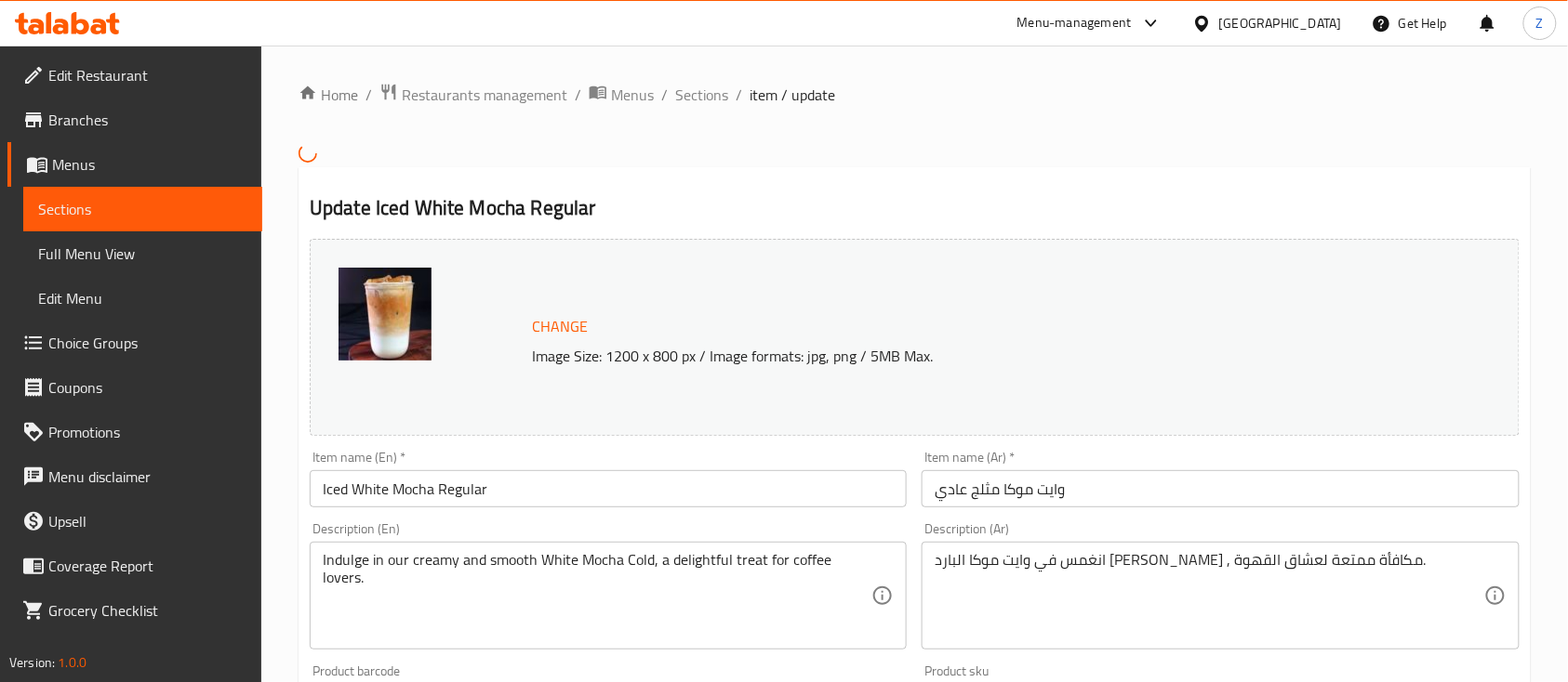
scroll to position [247, 0]
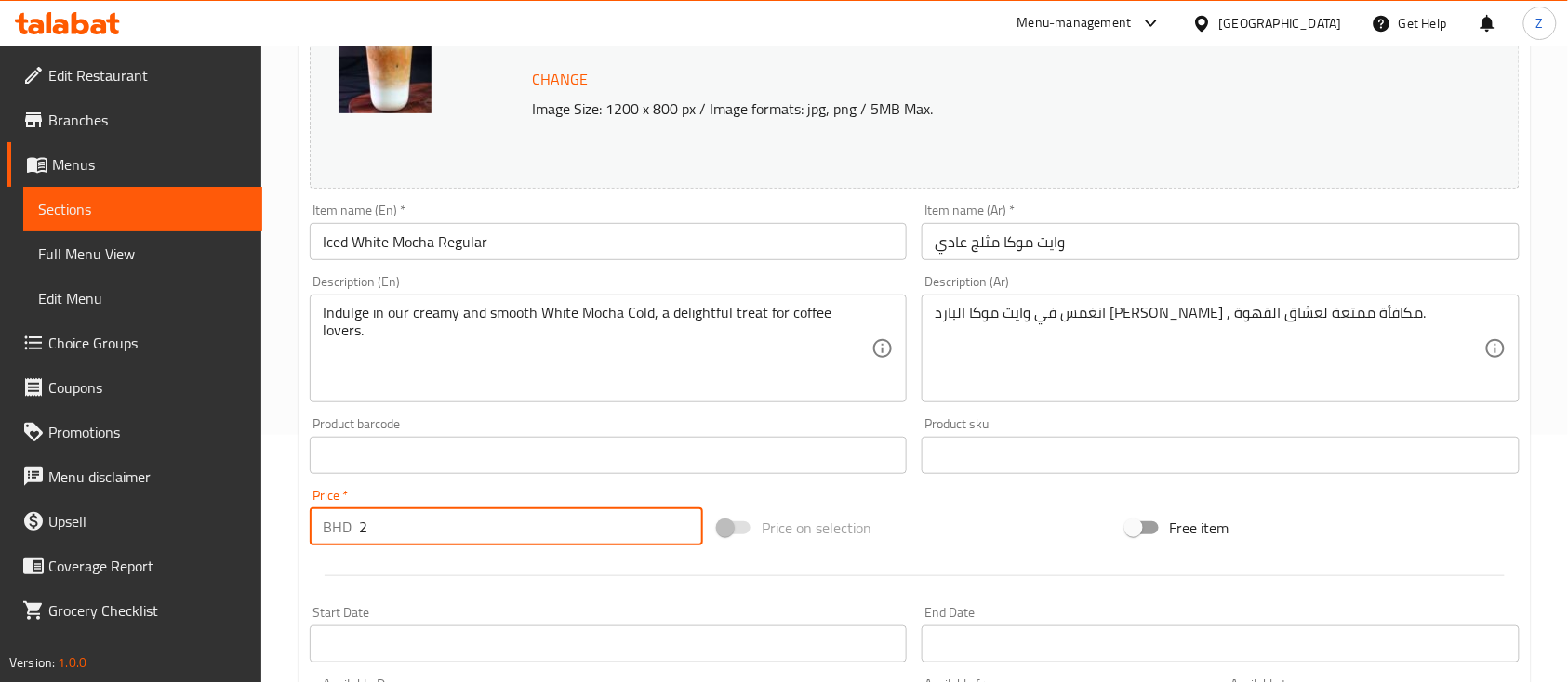
drag, startPoint x: 358, startPoint y: 518, endPoint x: 228, endPoint y: 517, distance: 130.0
click at [250, 513] on div "Edit Restaurant Branches Menus Sections Full Menu View Edit Menu Choice Groups …" at bounding box center [784, 493] width 1568 height 1390
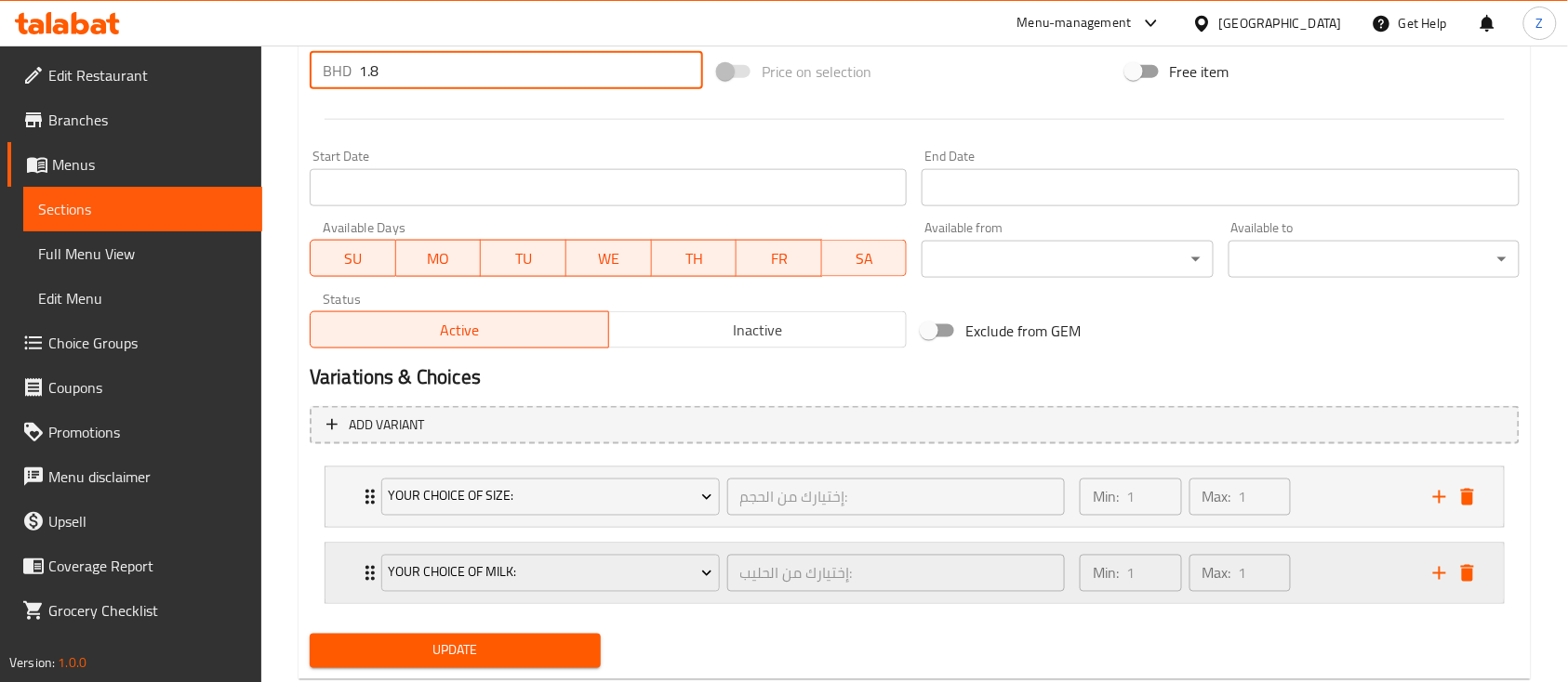
scroll to position [751, 0]
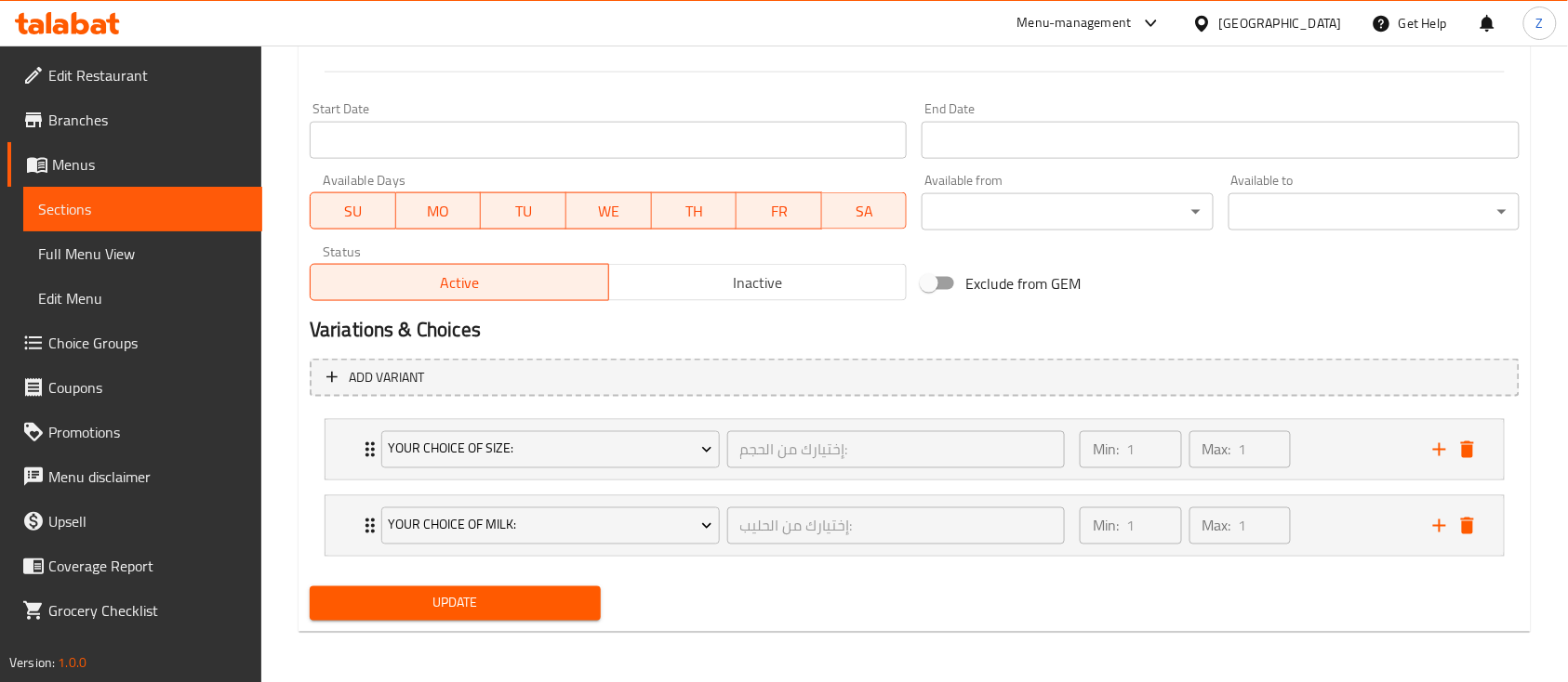
type input "1.8"
click at [504, 622] on div "Update" at bounding box center [454, 603] width 306 height 49
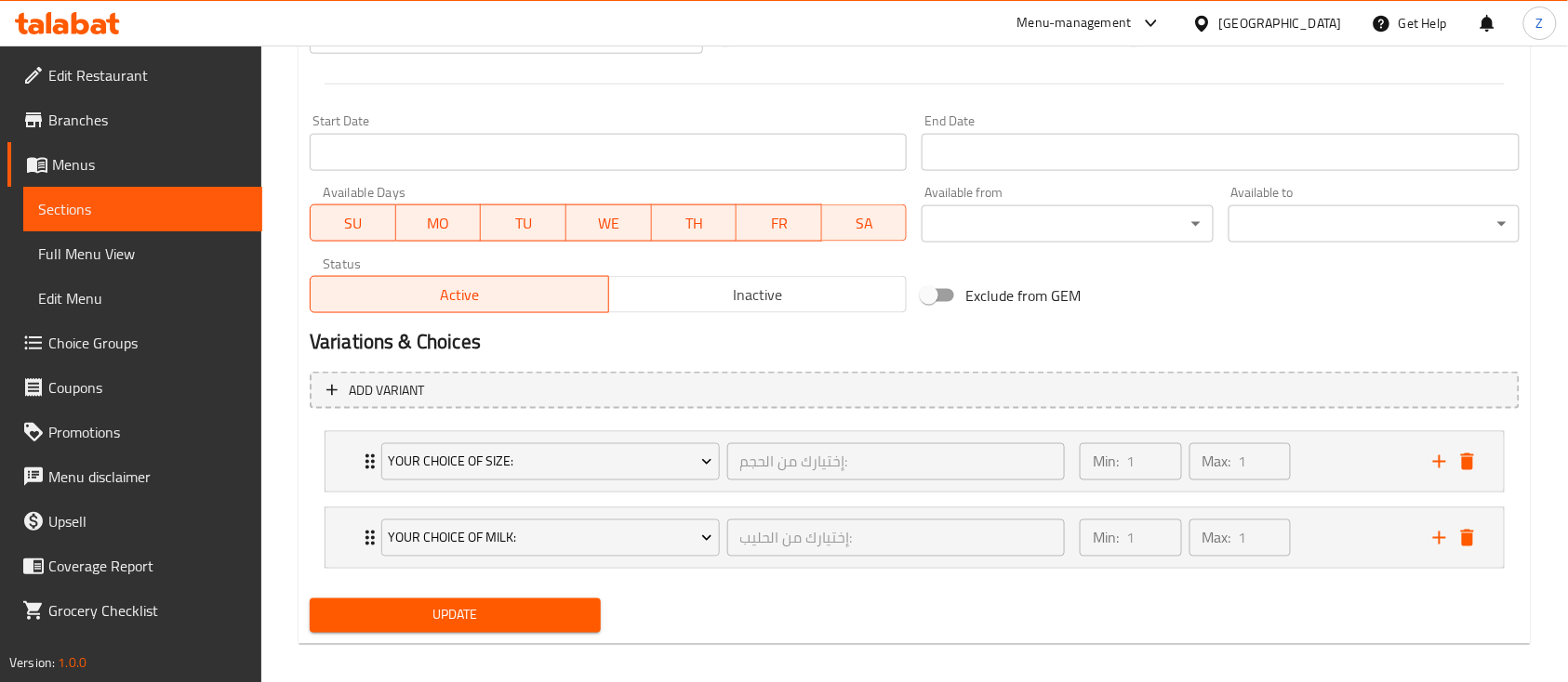
click at [508, 615] on span "Update" at bounding box center [455, 616] width 261 height 24
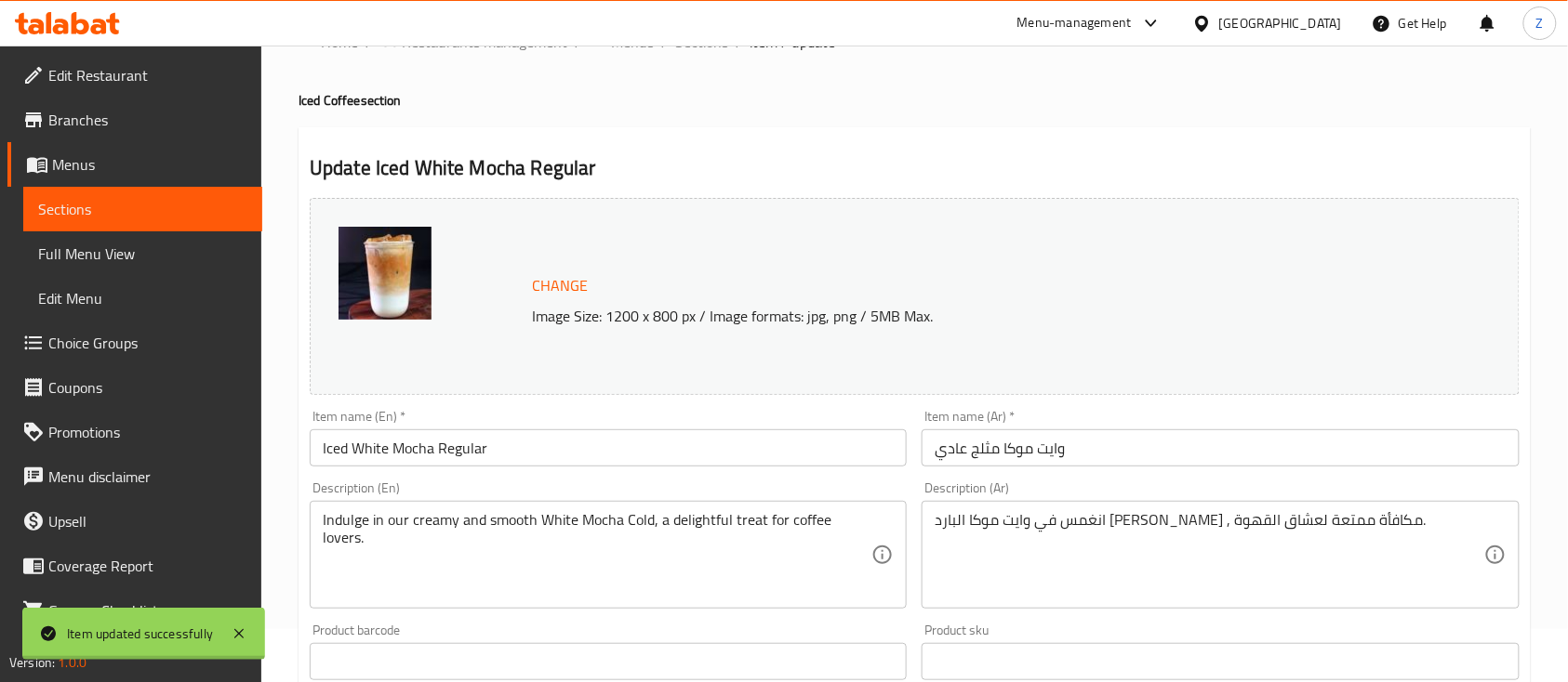
scroll to position [0, 0]
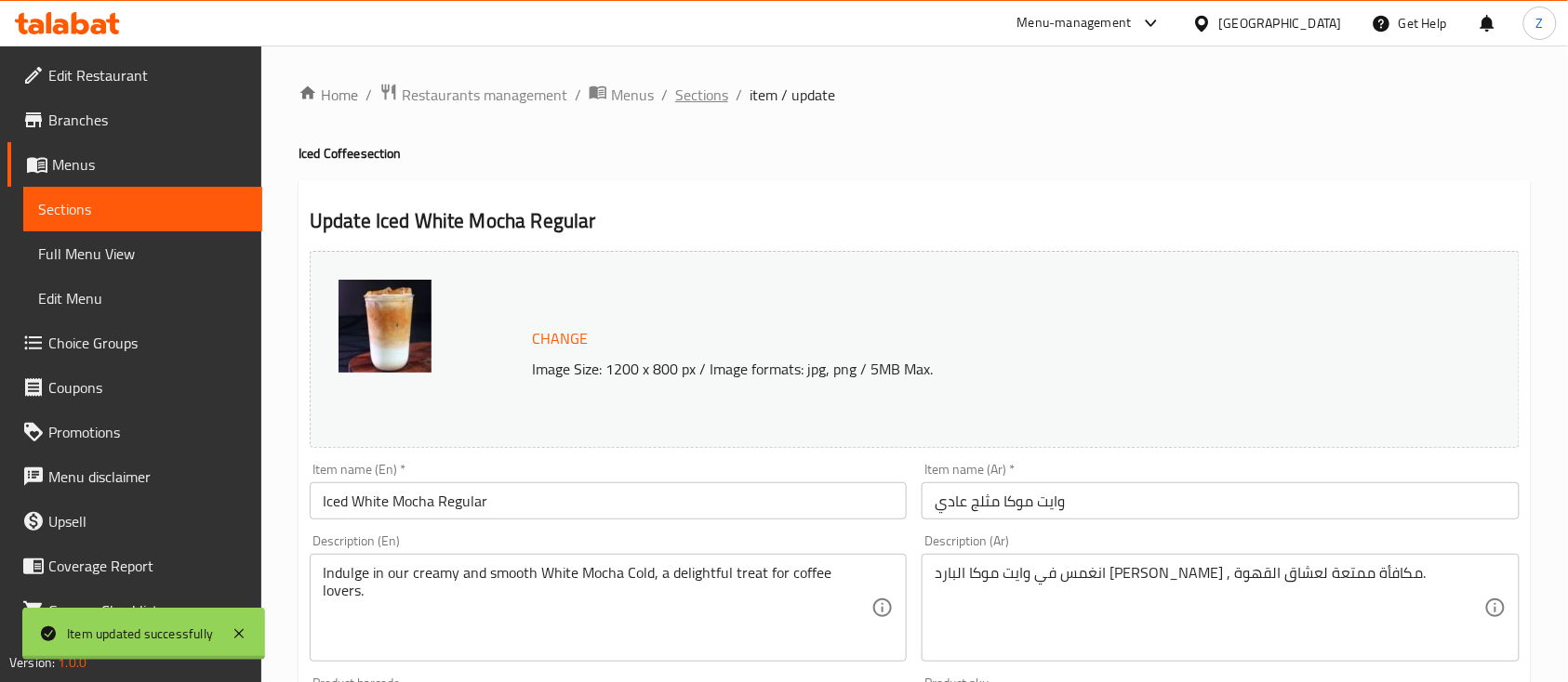
click at [699, 92] on span "Sections" at bounding box center [701, 95] width 53 height 23
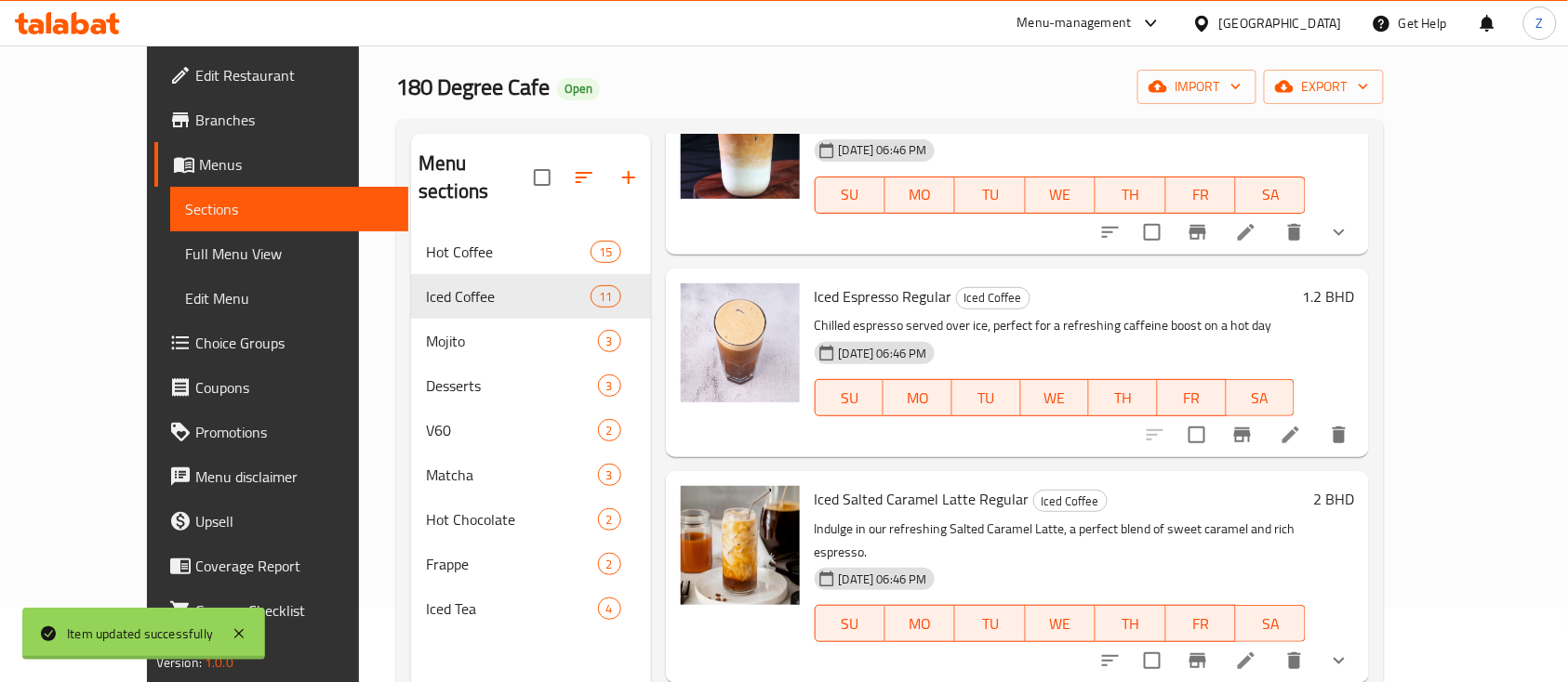
scroll to position [124, 0]
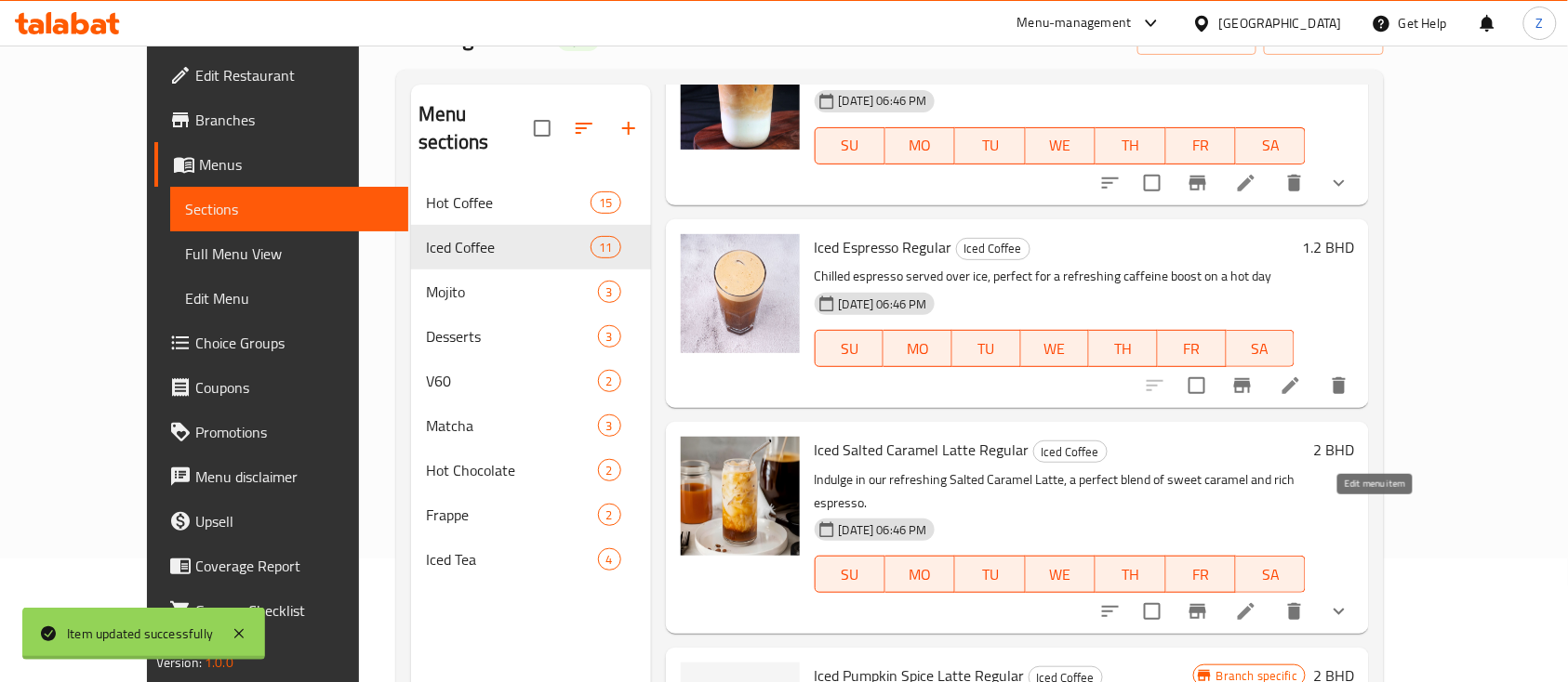
click at [1254, 603] on icon at bounding box center [1246, 612] width 17 height 17
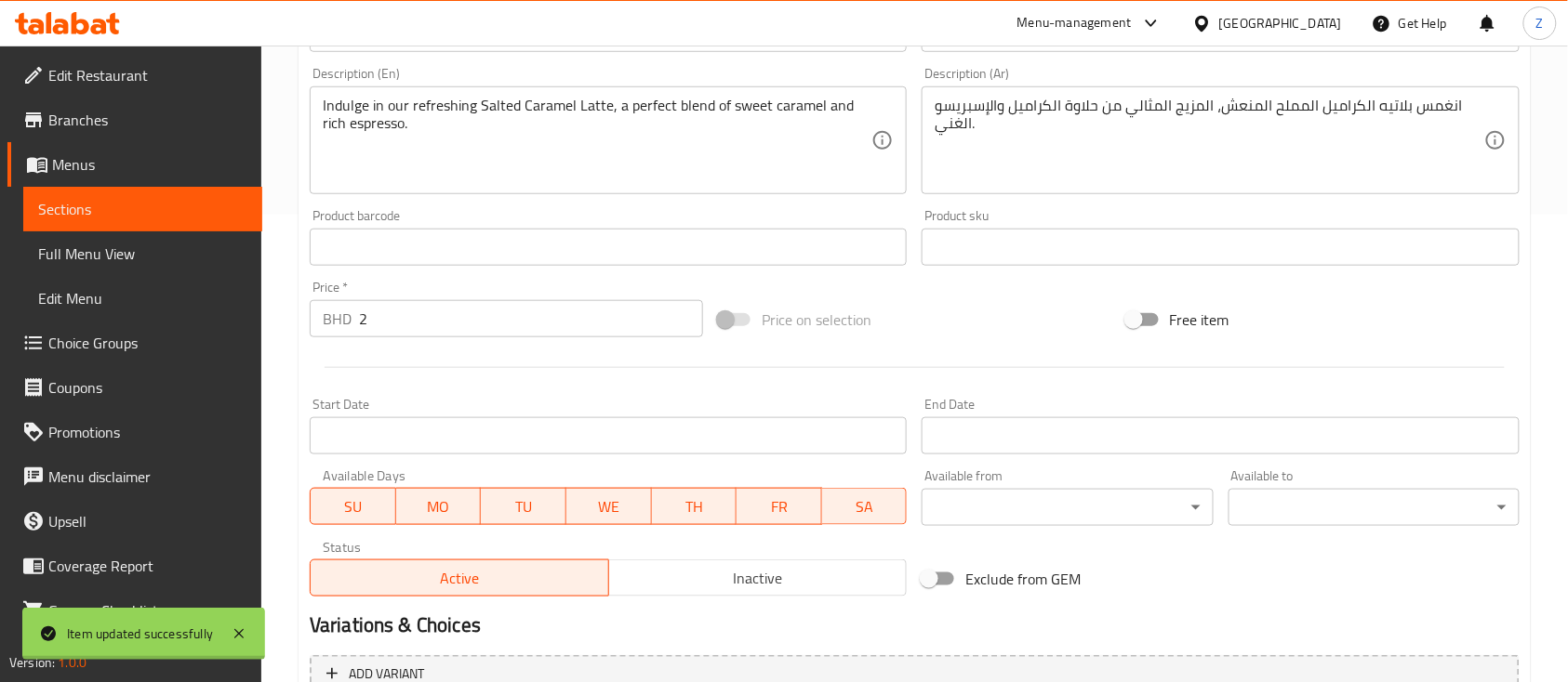
scroll to position [619, 0]
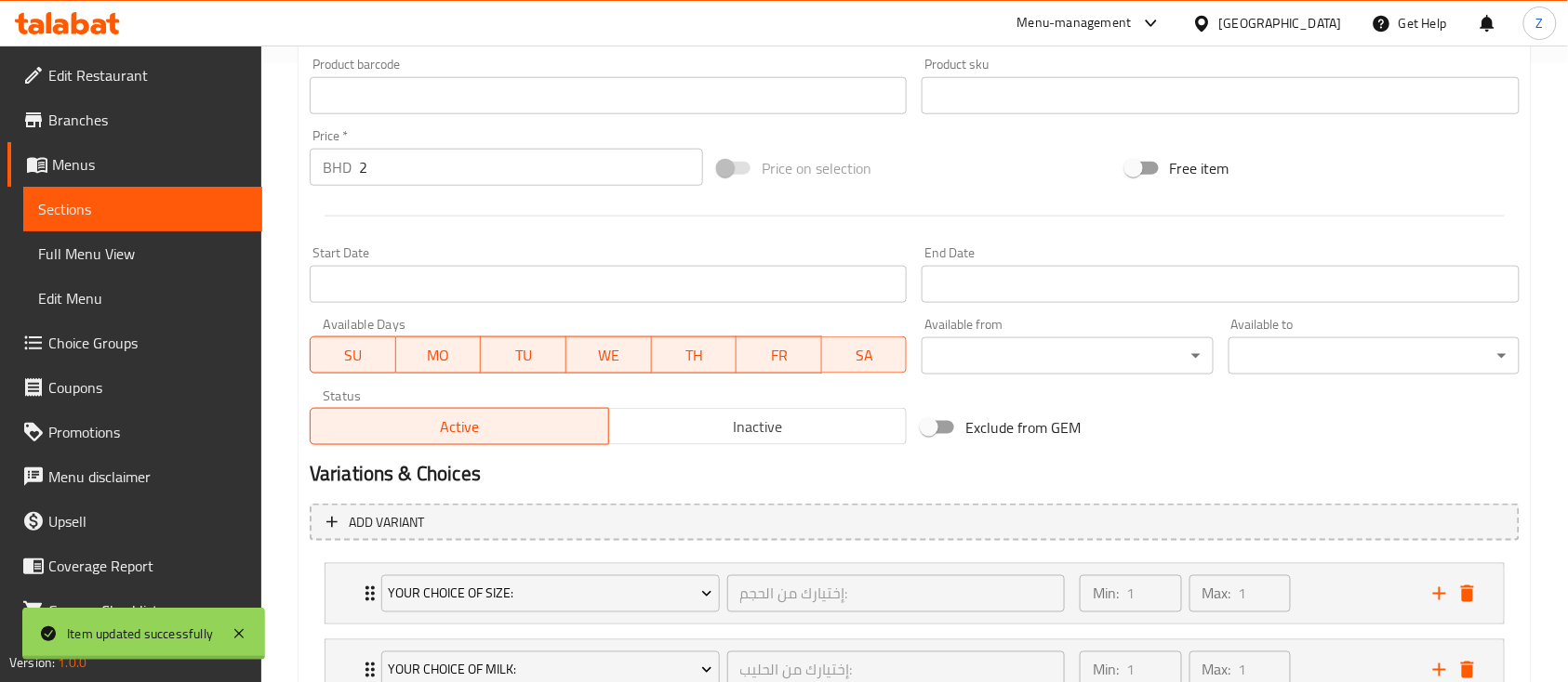
drag, startPoint x: 262, startPoint y: 155, endPoint x: 230, endPoint y: 141, distance: 34.9
click at [236, 145] on div "Edit Restaurant Branches Menus Sections Full Menu View Edit Menu Choice Groups …" at bounding box center [784, 128] width 1568 height 1402
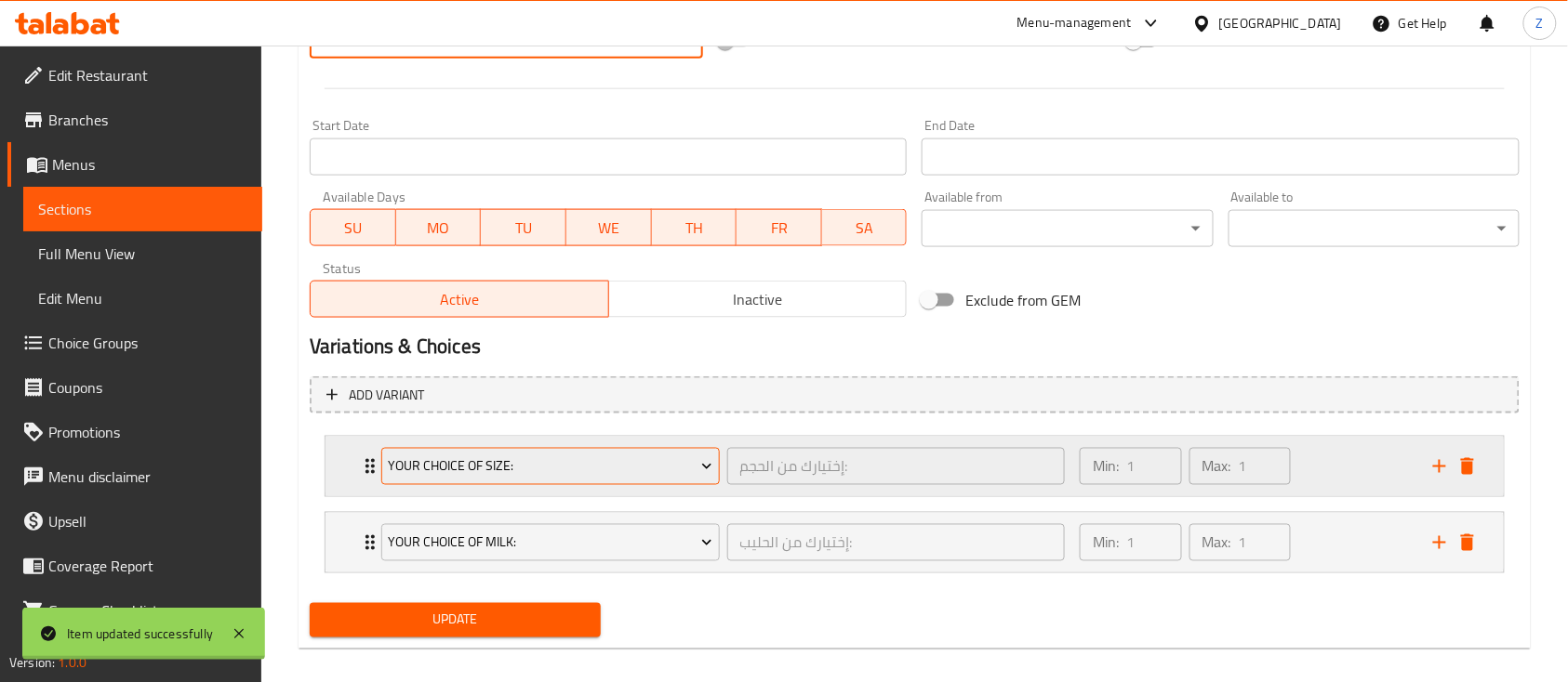
scroll to position [763, 0]
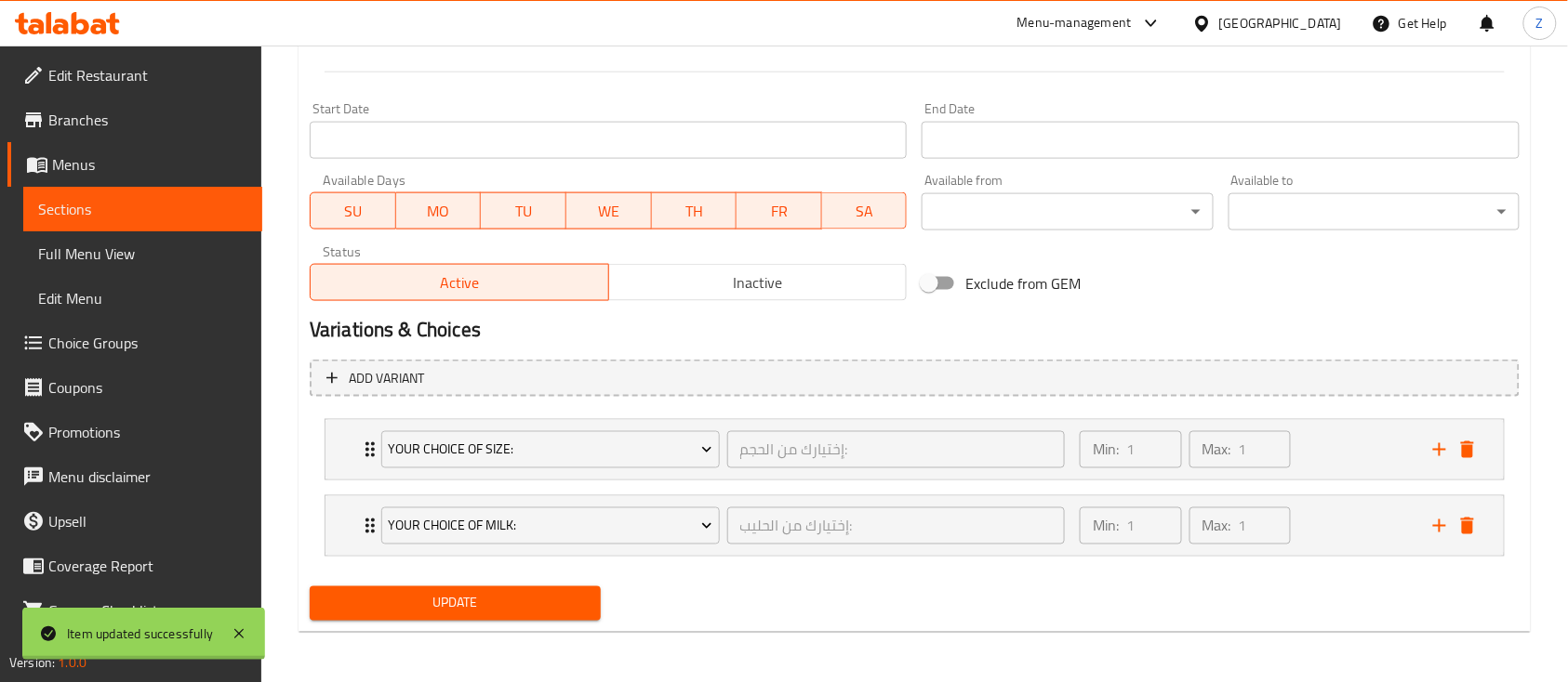
type input "1.8"
click at [486, 613] on span "Update" at bounding box center [455, 603] width 261 height 24
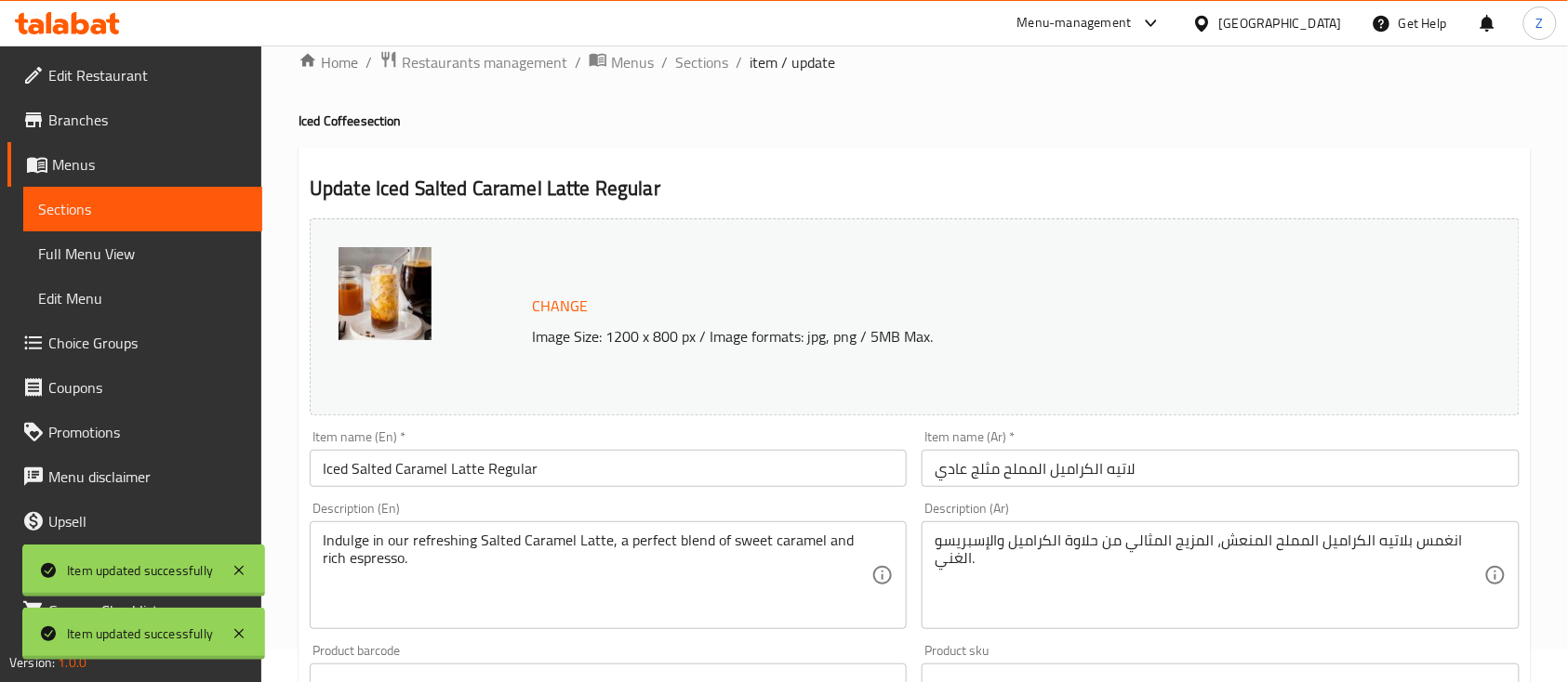
scroll to position [0, 0]
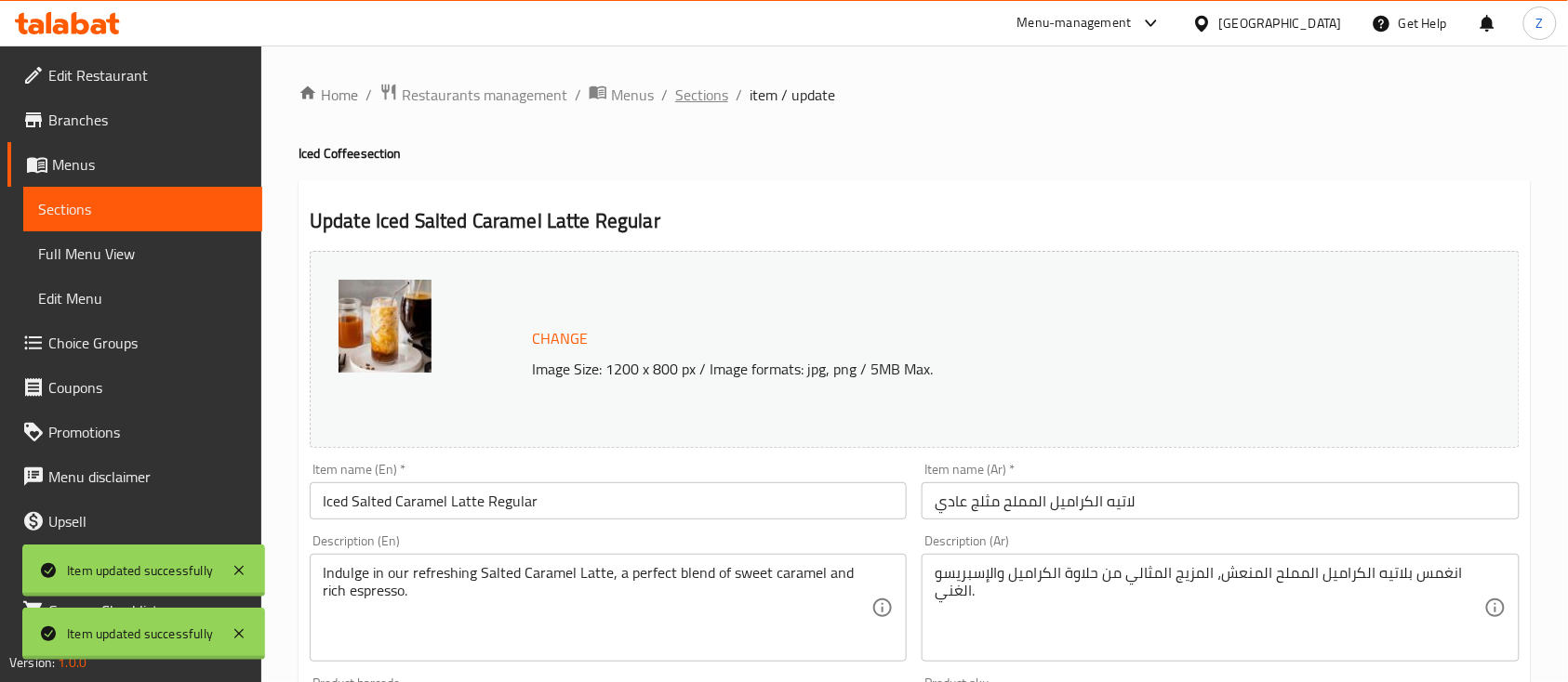
click at [699, 93] on span "Sections" at bounding box center [701, 95] width 53 height 23
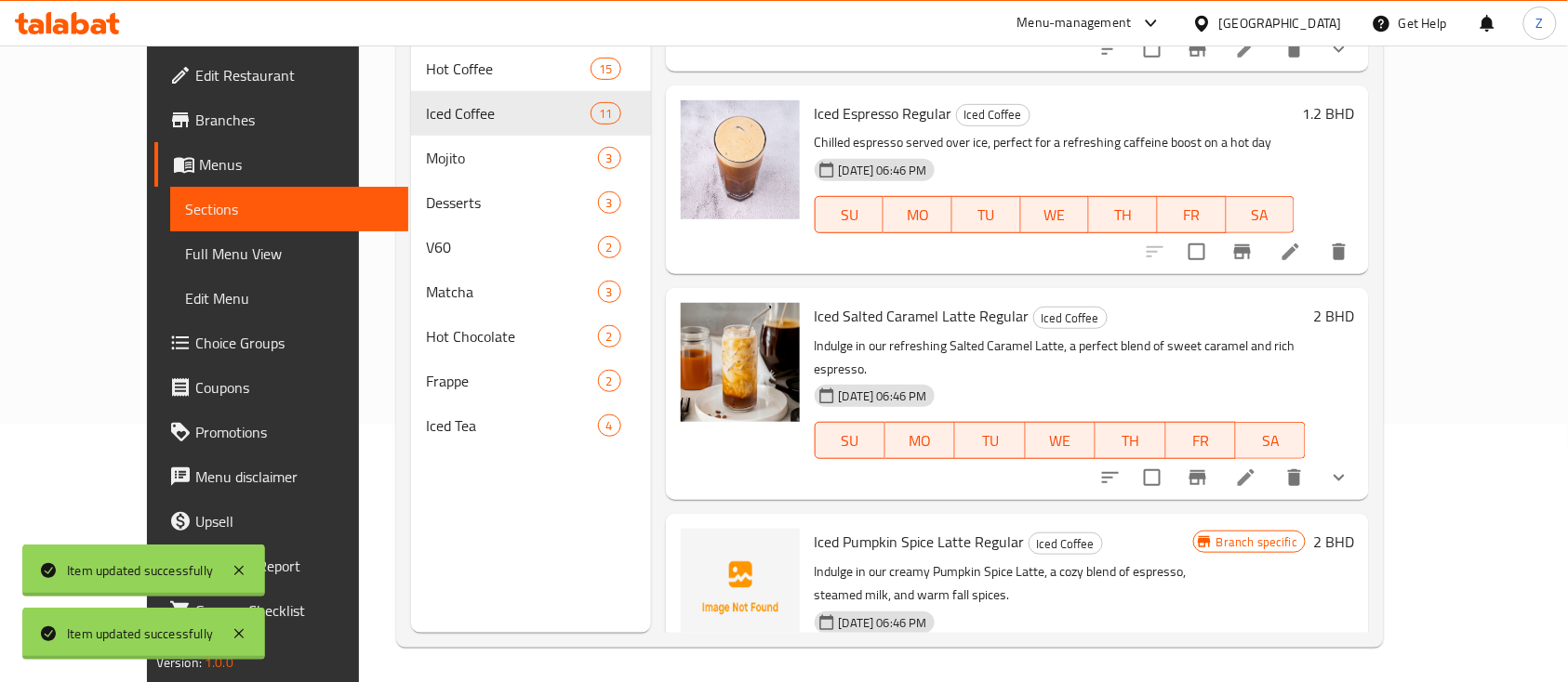
scroll to position [260, 0]
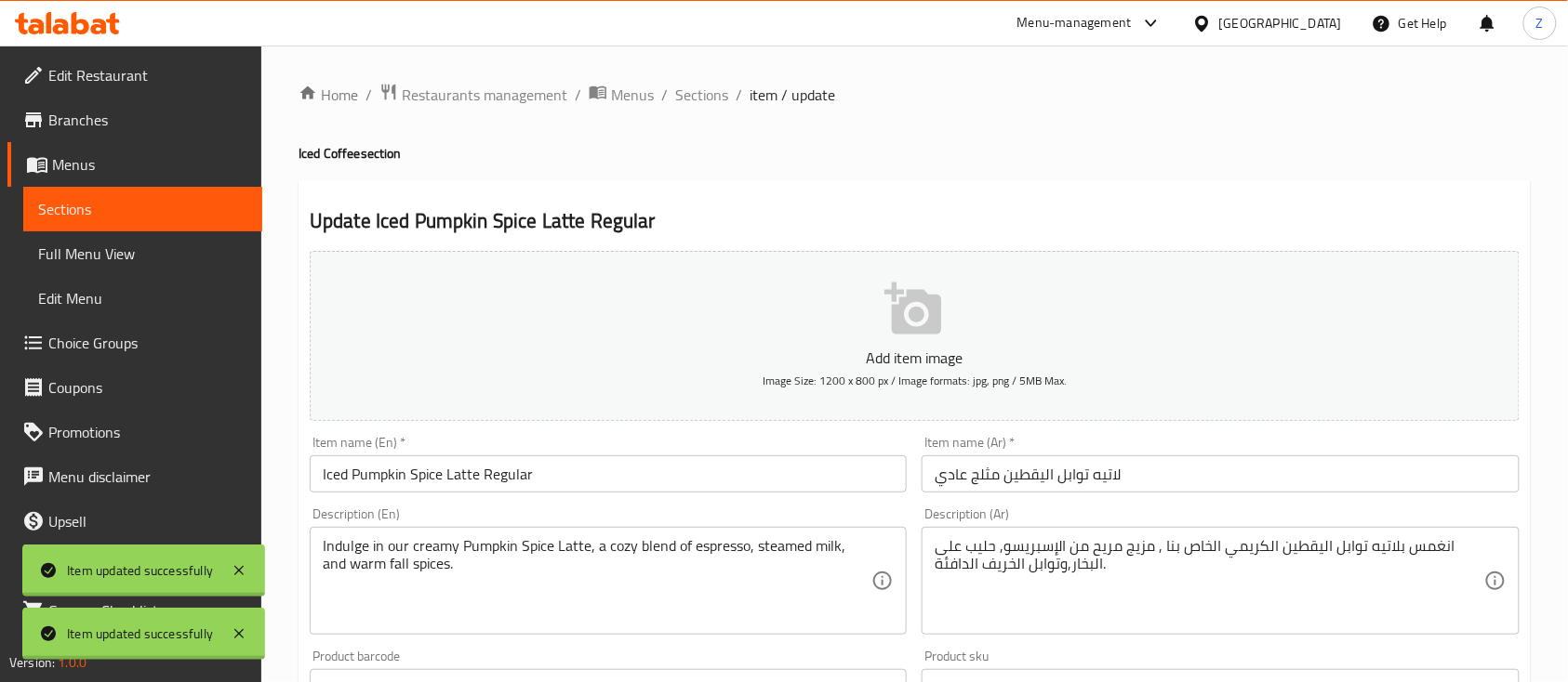
scroll to position [372, 0]
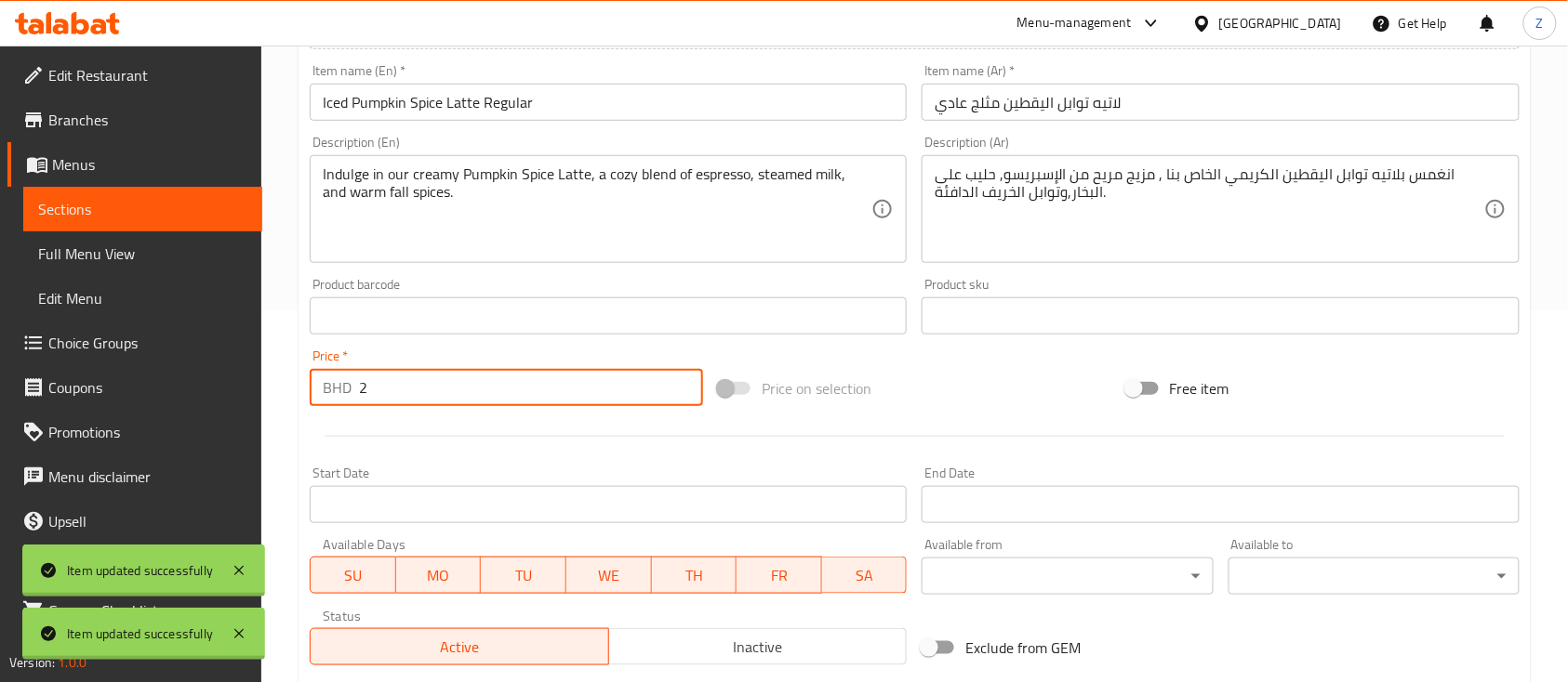
drag, startPoint x: 424, startPoint y: 403, endPoint x: 248, endPoint y: 358, distance: 181.7
click at [249, 358] on div "Edit Restaurant Branches Menus Sections Full Menu View Edit Menu Choice Groups …" at bounding box center [784, 360] width 1568 height 1374
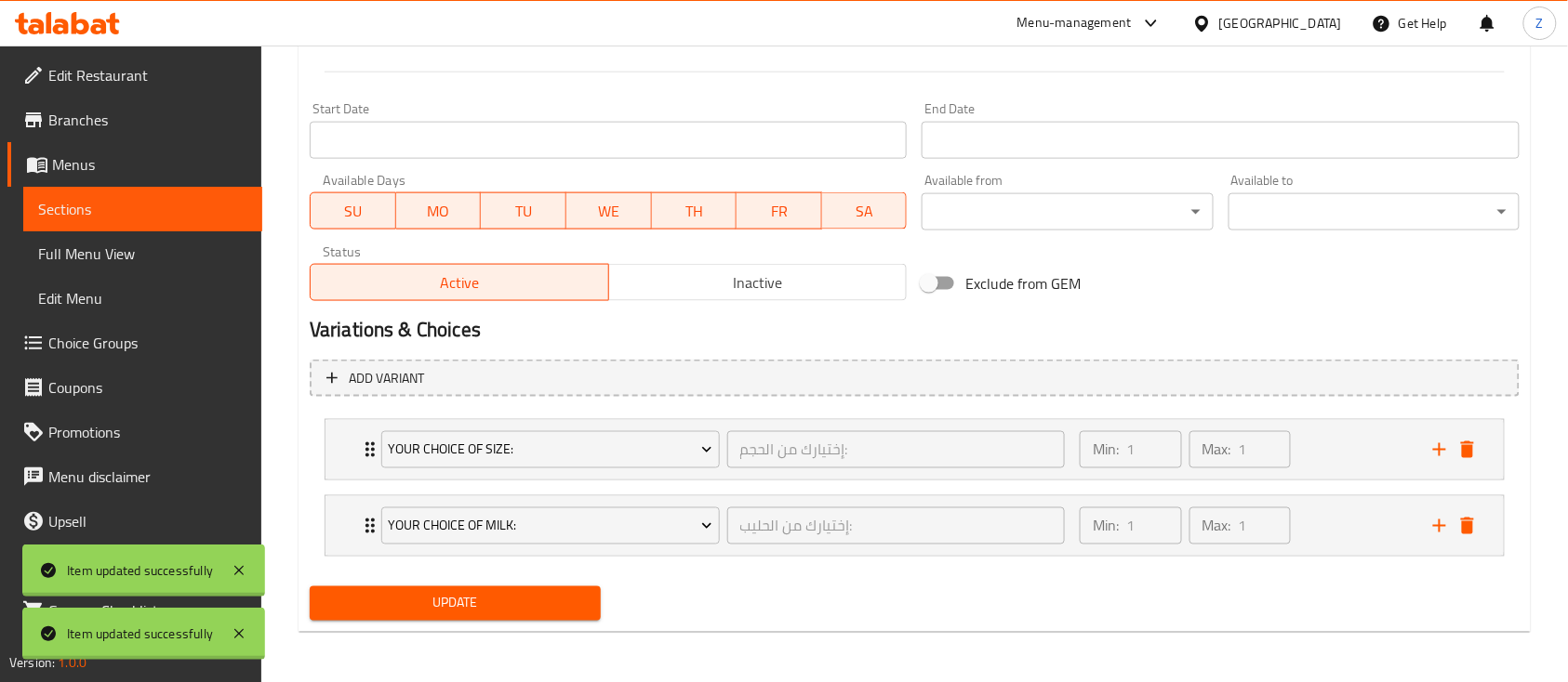
type input "1.8"
click at [520, 613] on span "Update" at bounding box center [455, 603] width 261 height 24
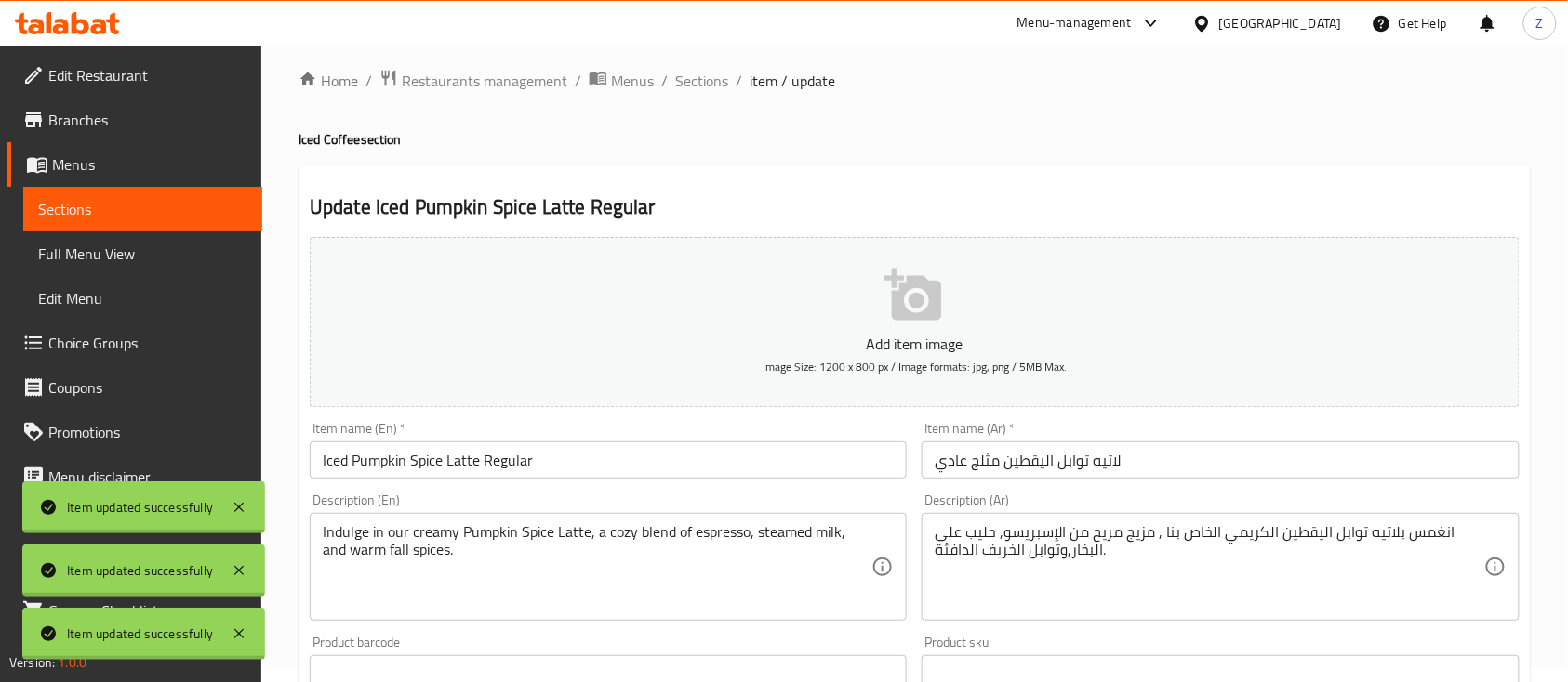
scroll to position [0, 0]
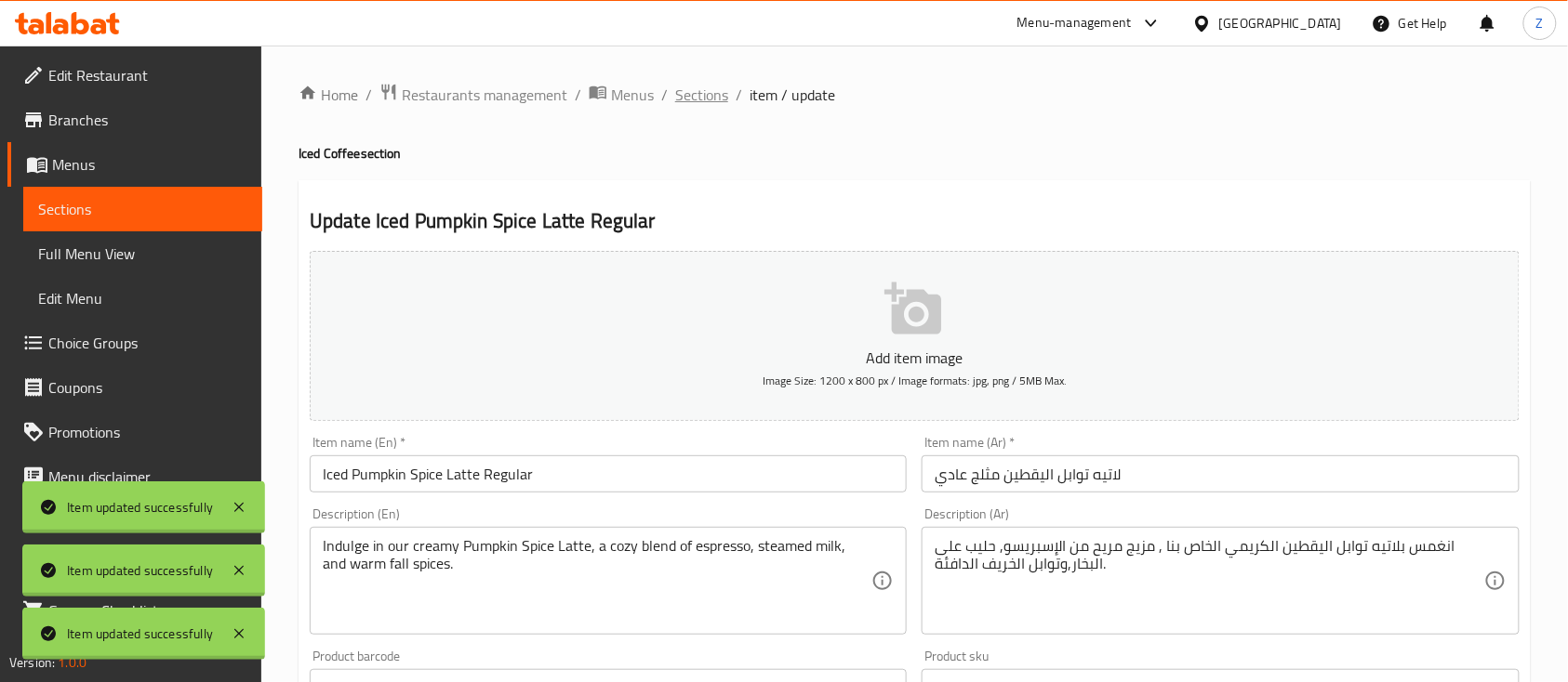
click at [692, 83] on span "Sections" at bounding box center [701, 95] width 53 height 23
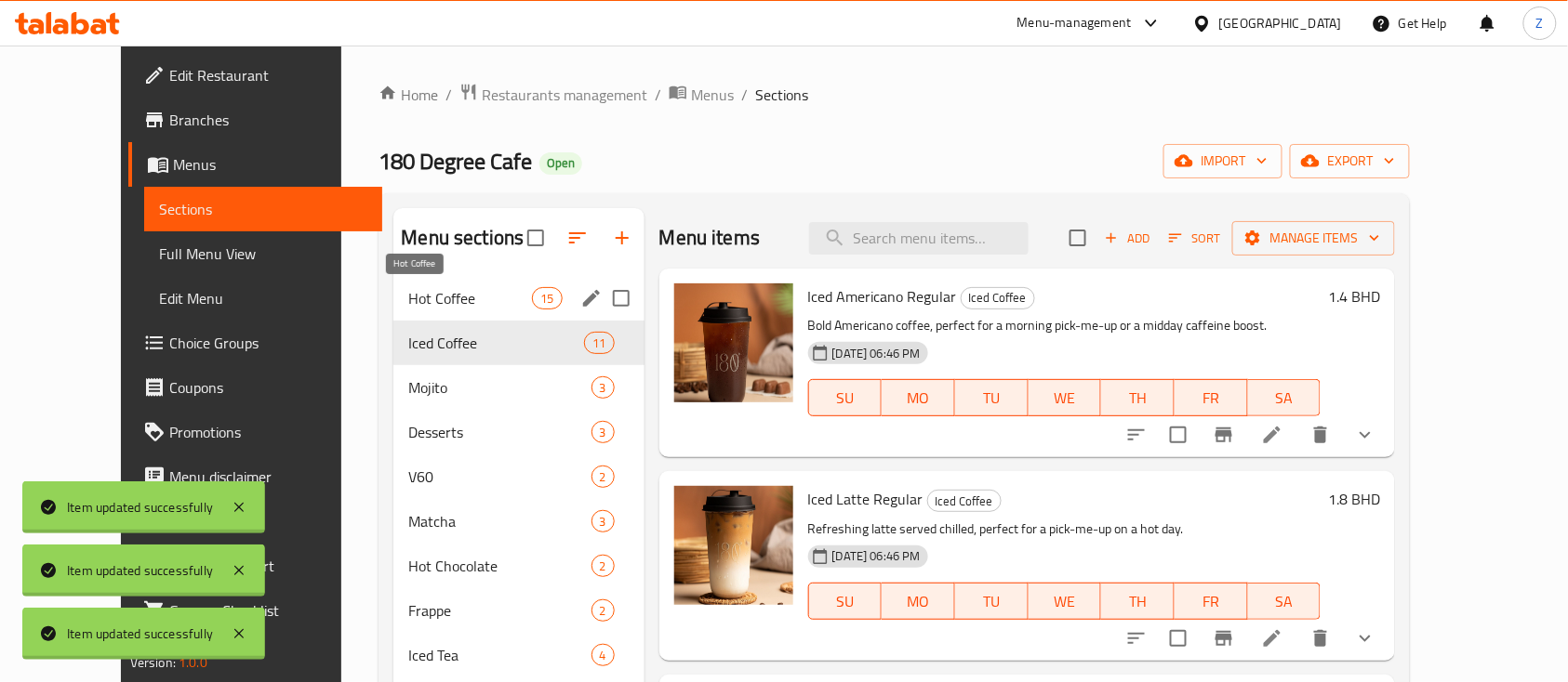
click at [449, 288] on span "Hot Coffee" at bounding box center [469, 299] width 124 height 23
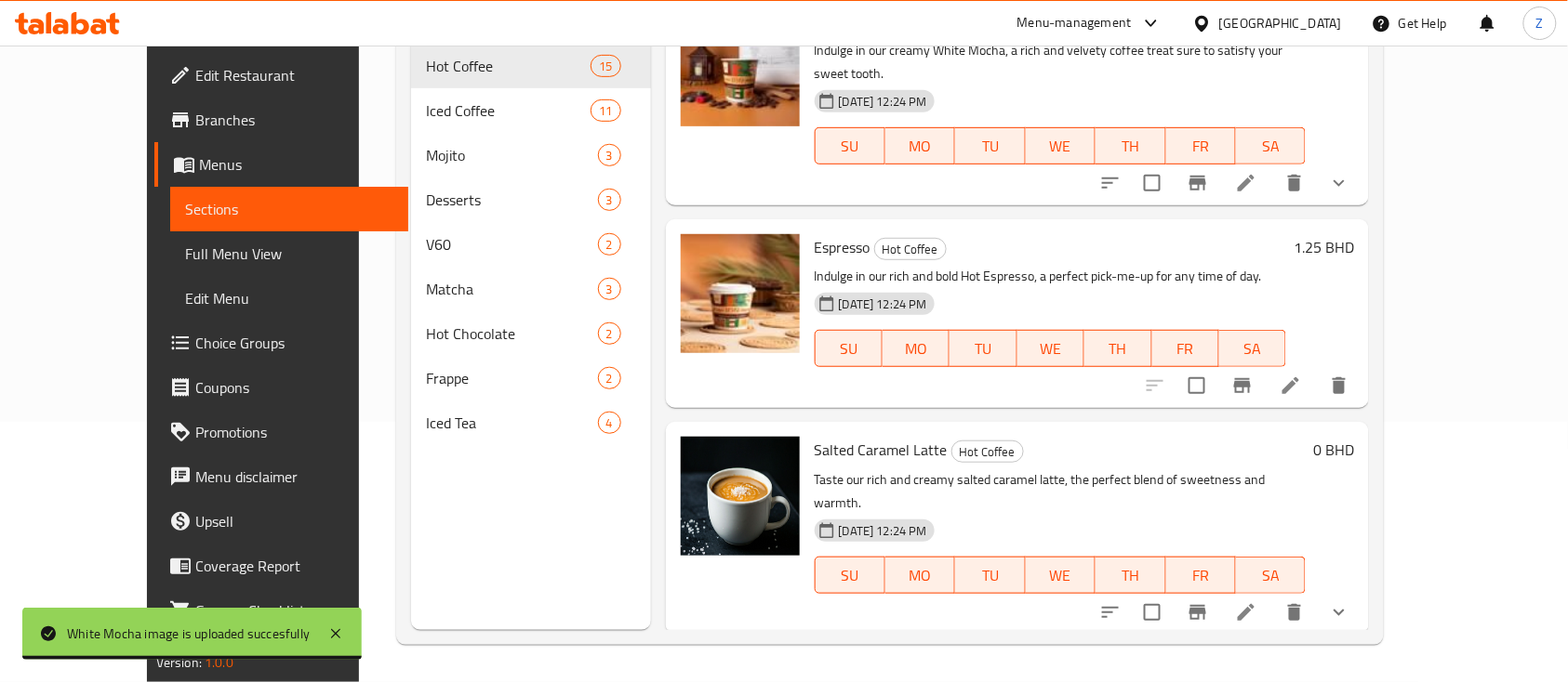
scroll to position [2184, 0]
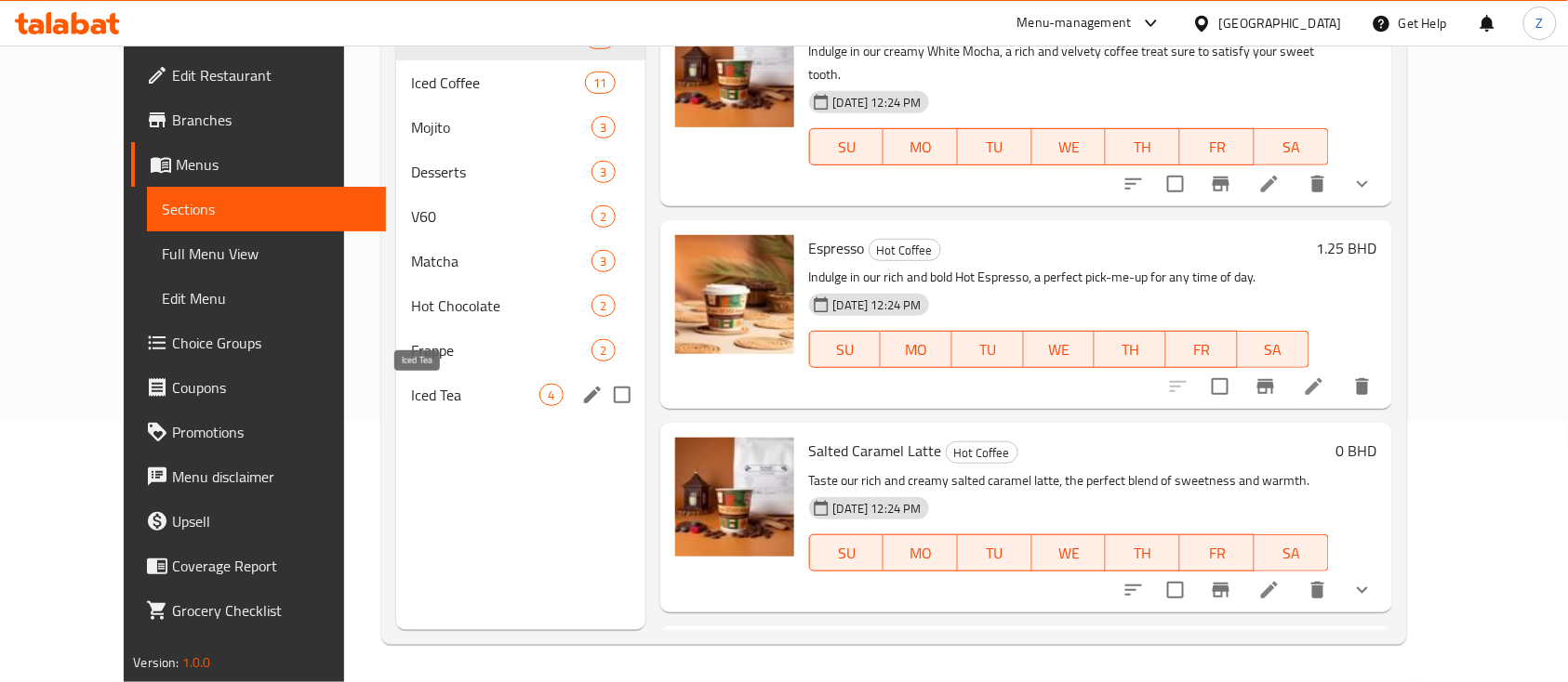
click at [411, 385] on span "Iced Tea" at bounding box center [475, 395] width 130 height 23
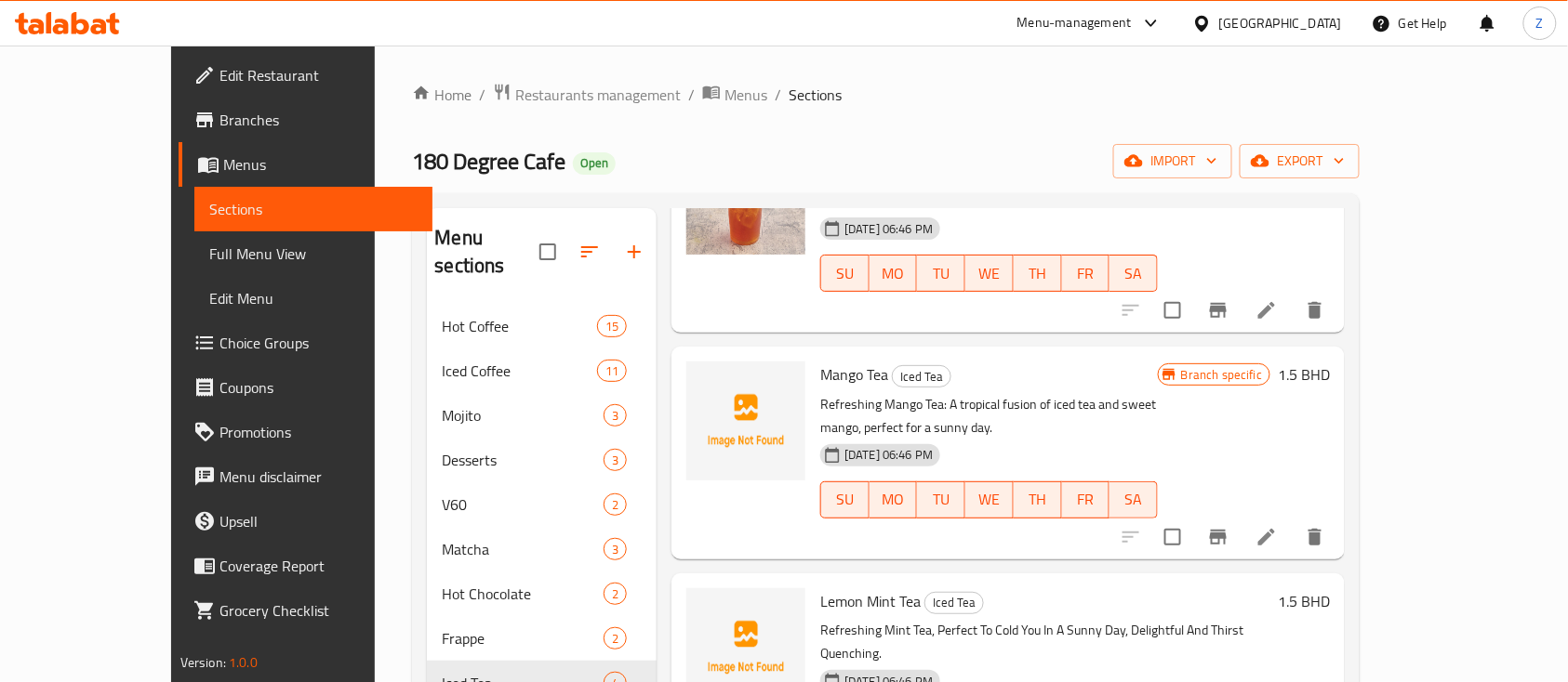
scroll to position [260, 0]
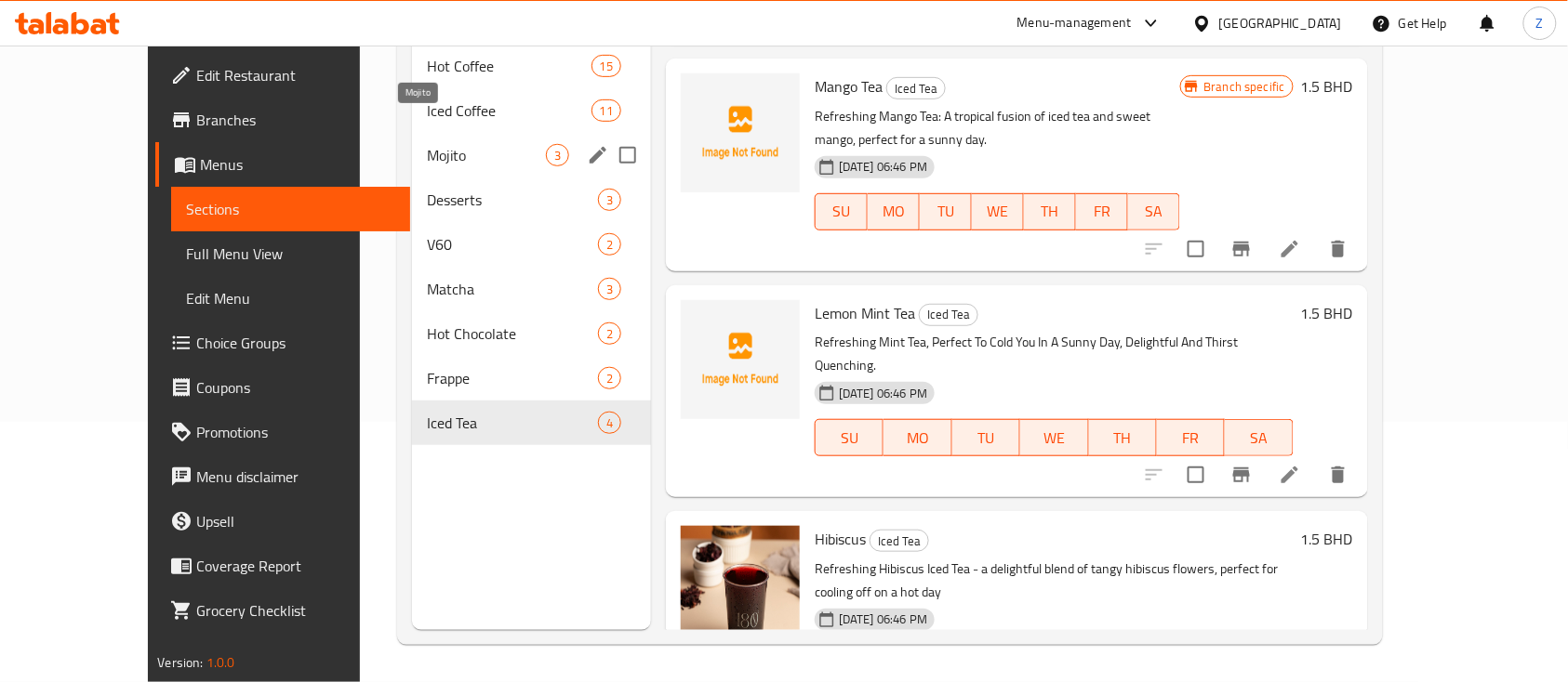
click at [427, 144] on span "Mojito" at bounding box center [486, 155] width 119 height 23
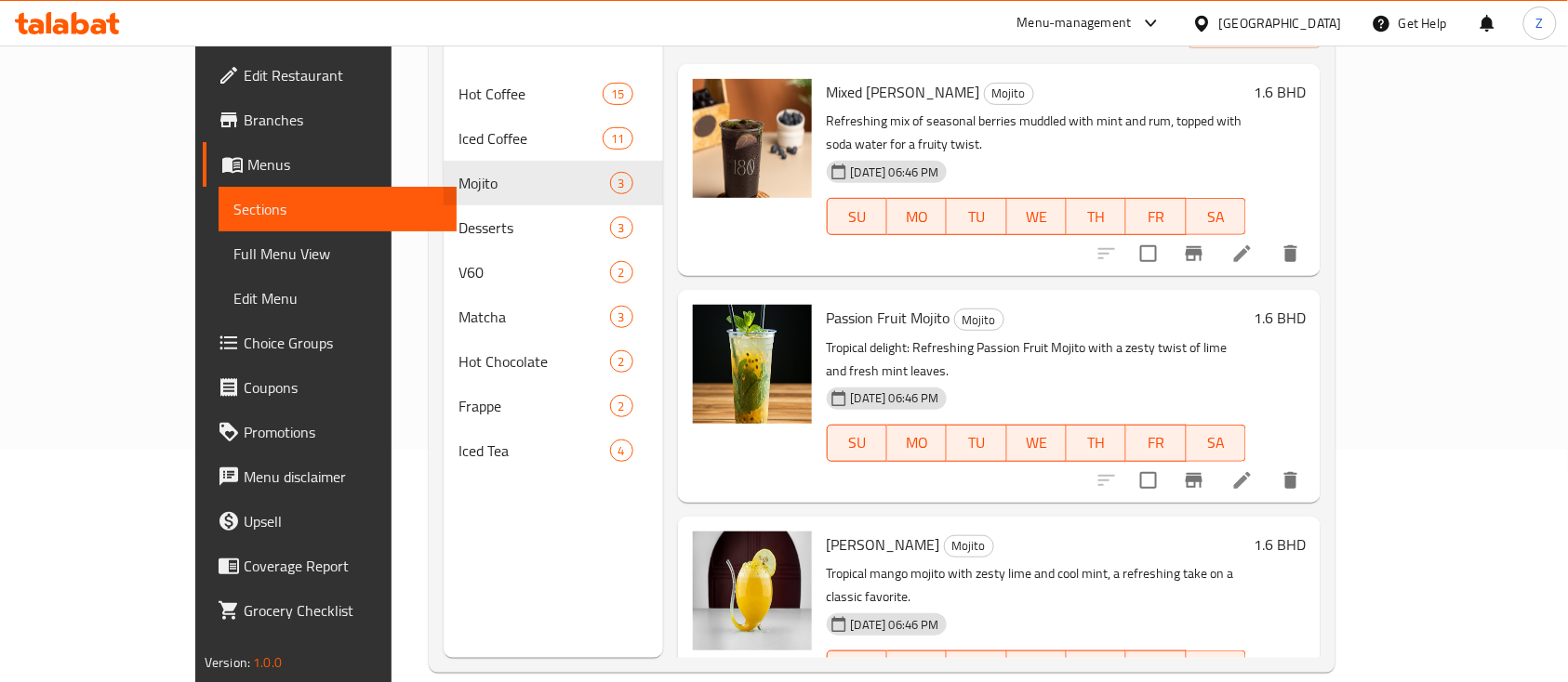
scroll to position [260, 0]
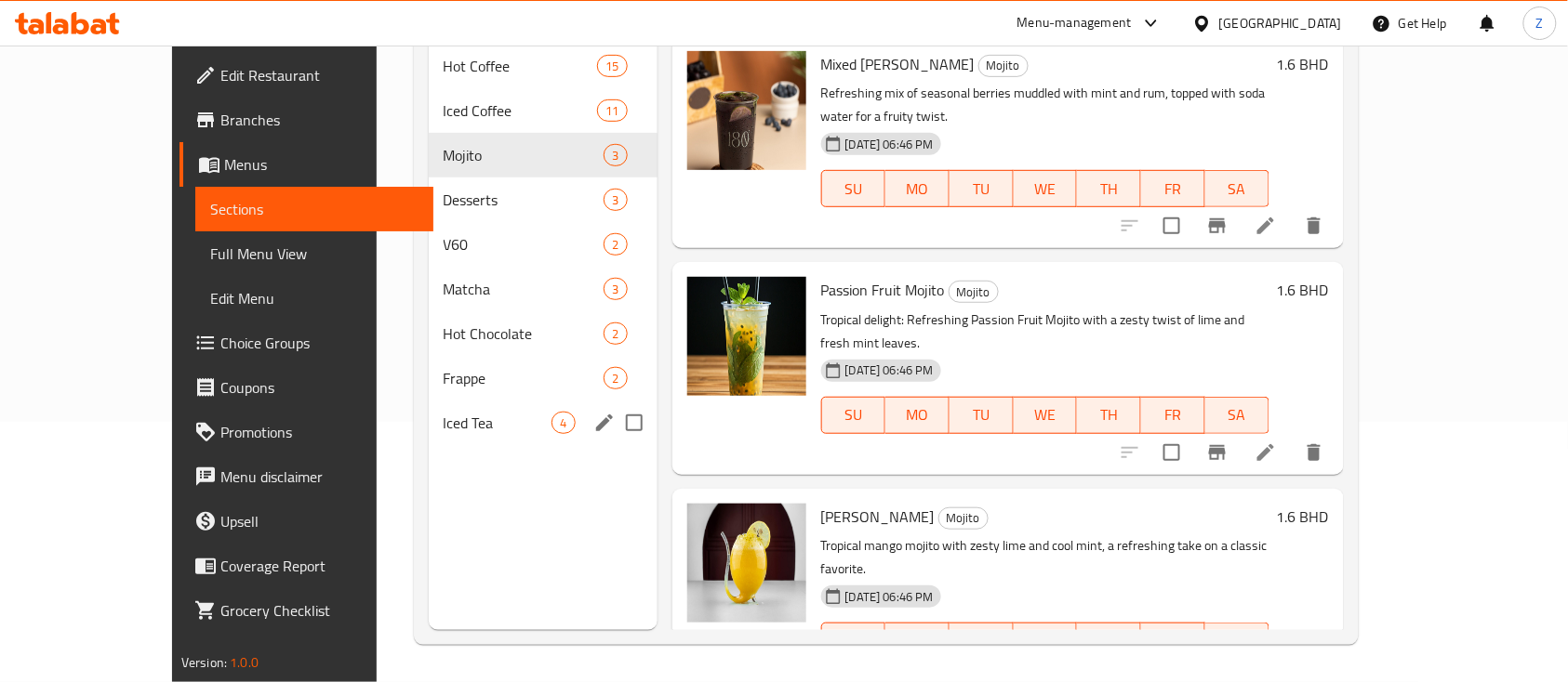
click at [444, 411] on span "Iced Tea" at bounding box center [498, 423] width 109 height 23
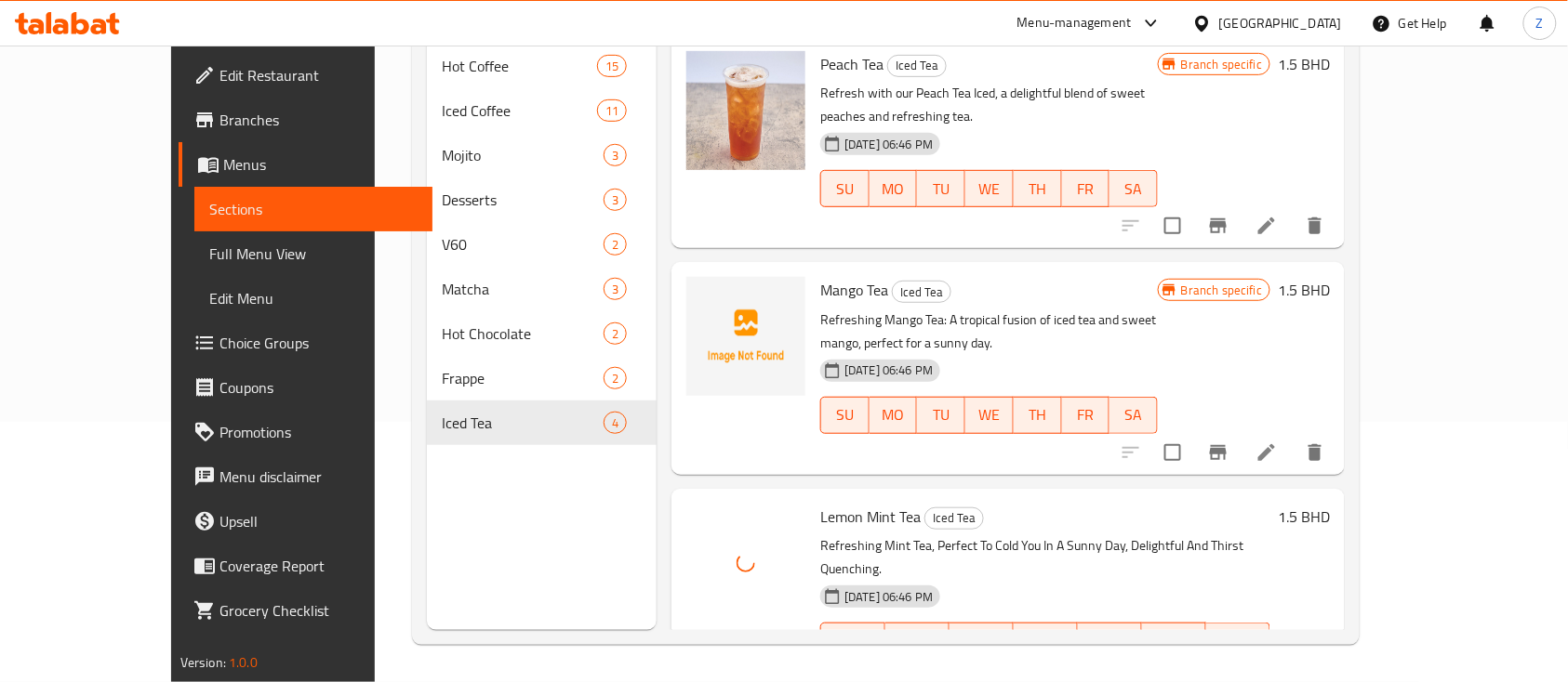
scroll to position [176, 0]
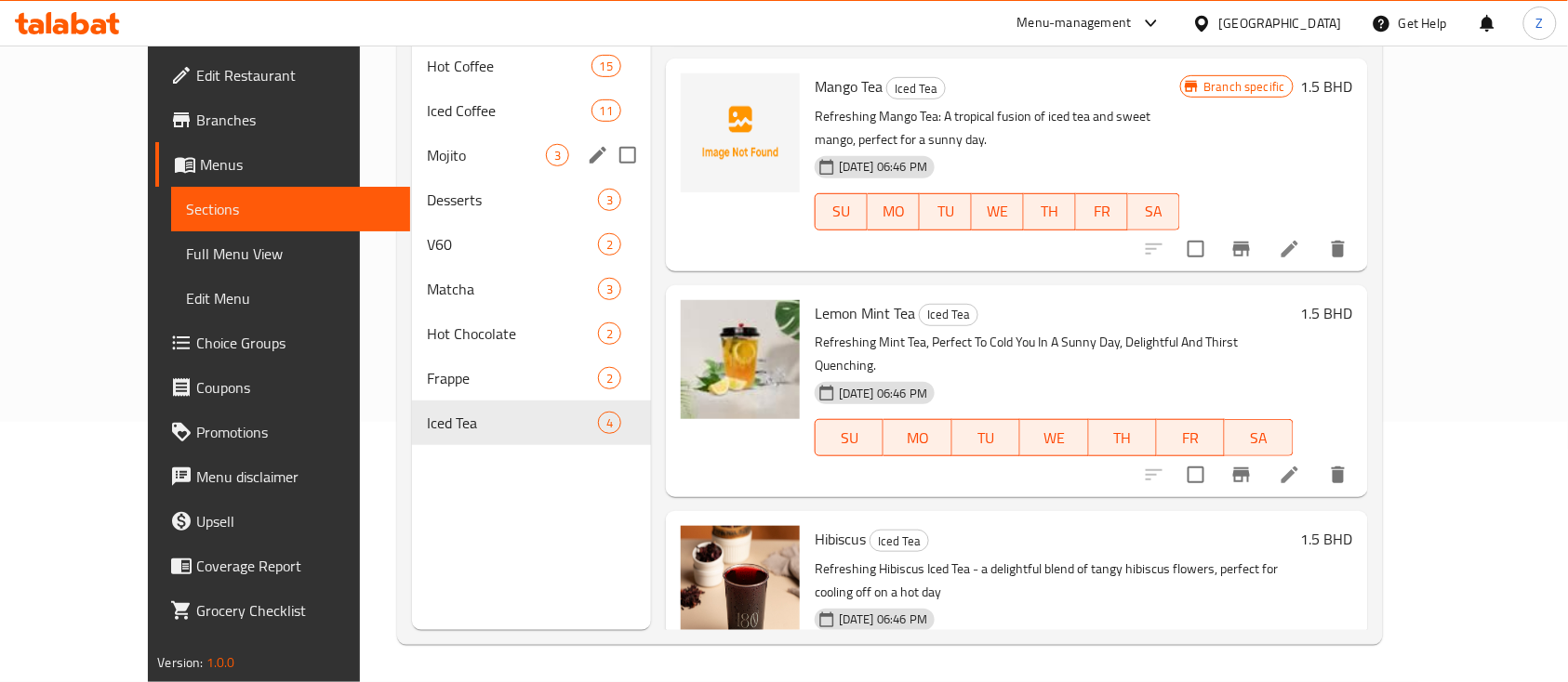
click at [427, 144] on span "Mojito" at bounding box center [486, 155] width 119 height 23
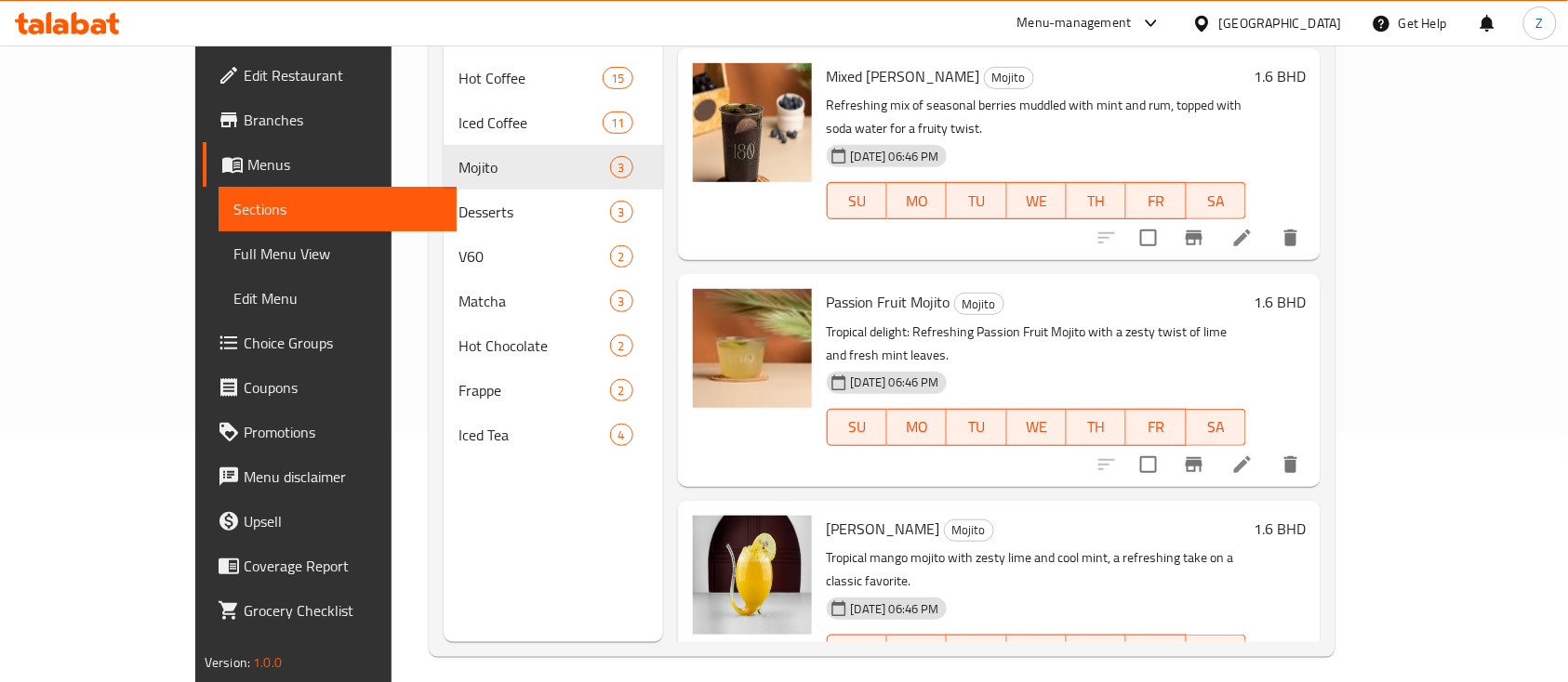
scroll to position [260, 0]
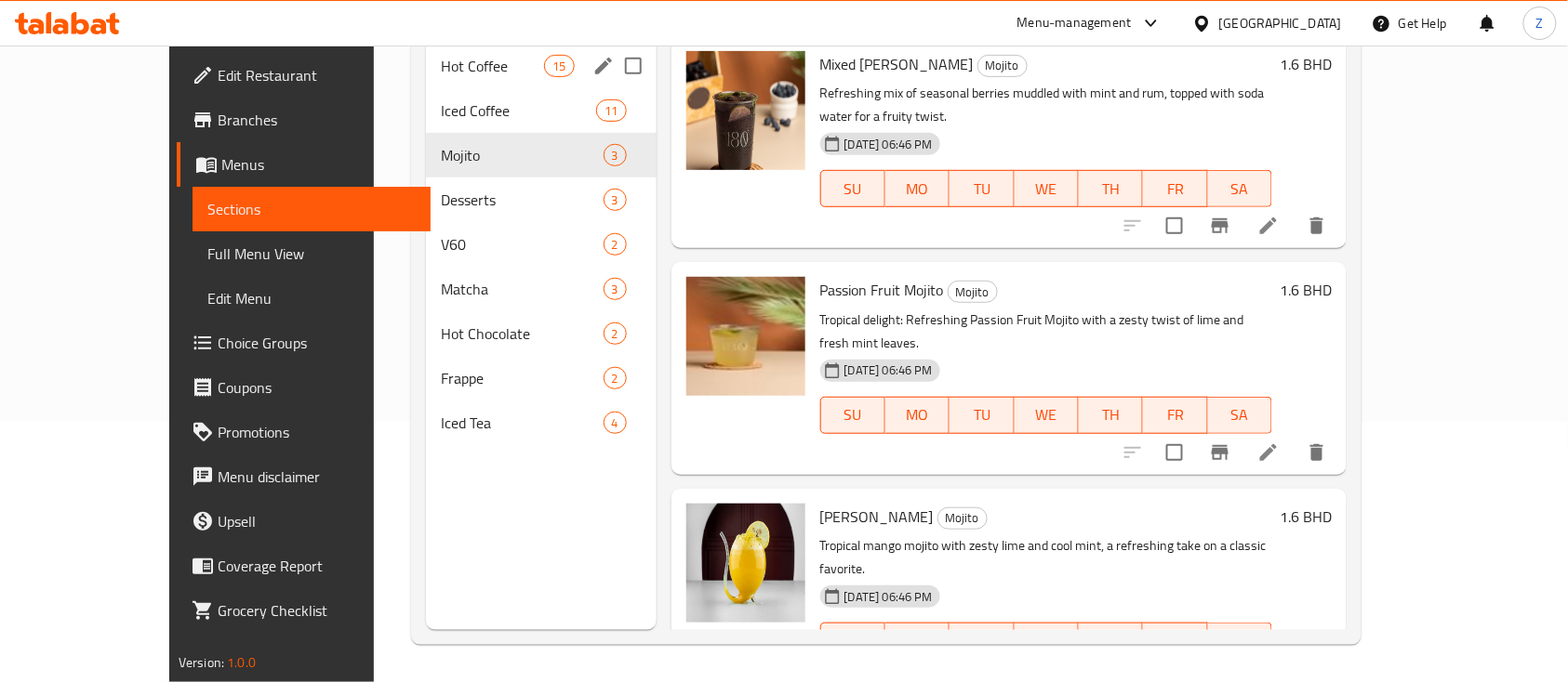
click at [426, 55] on div "Hot Coffee 15" at bounding box center [540, 65] width 230 height 44
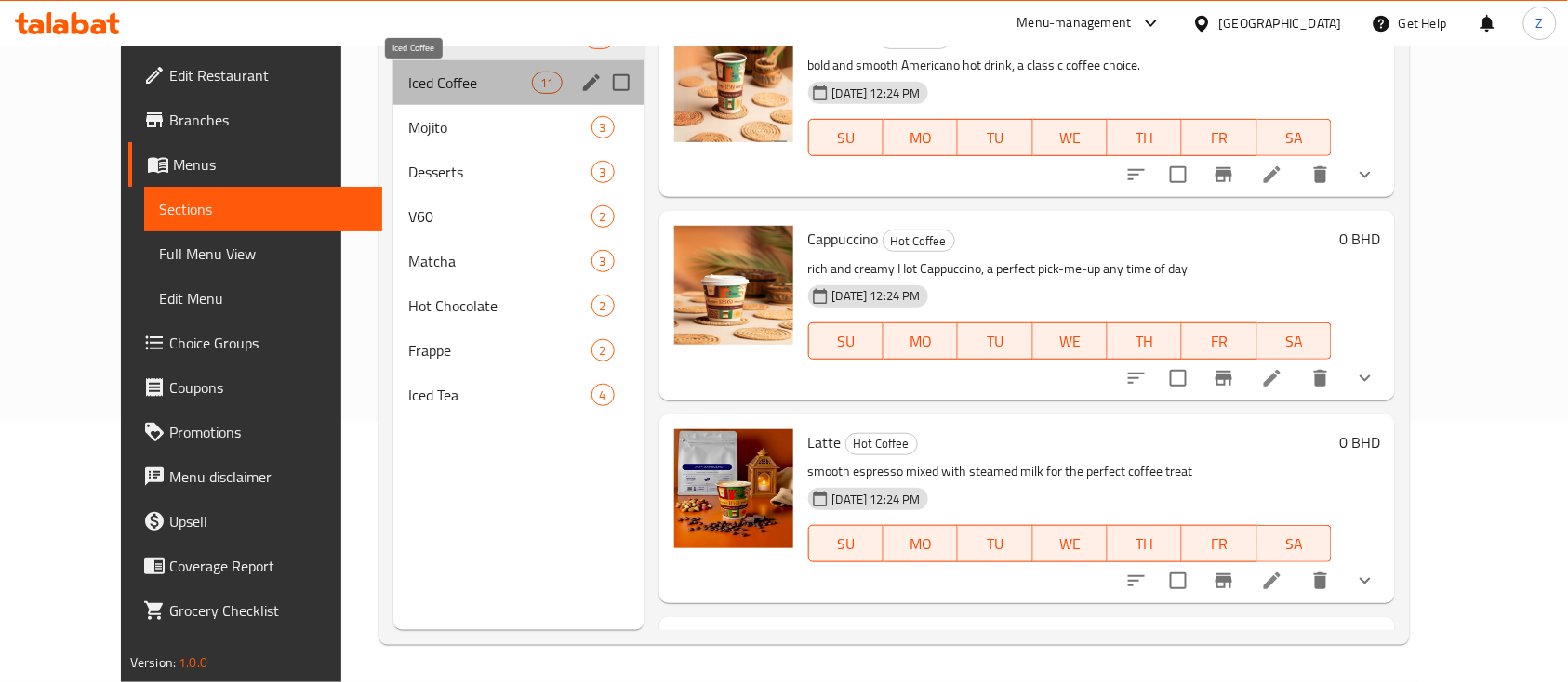
click at [408, 76] on span "Iced Coffee" at bounding box center [469, 83] width 124 height 23
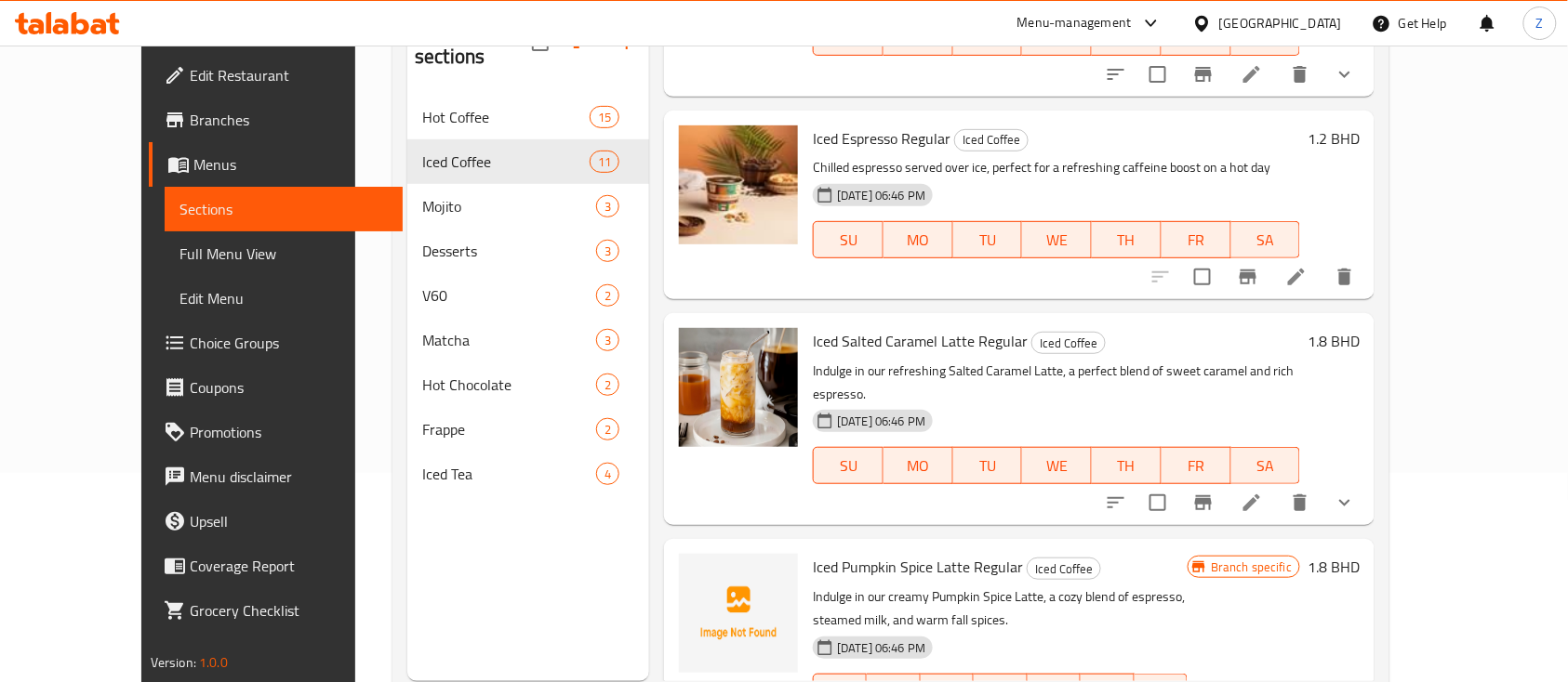
scroll to position [260, 0]
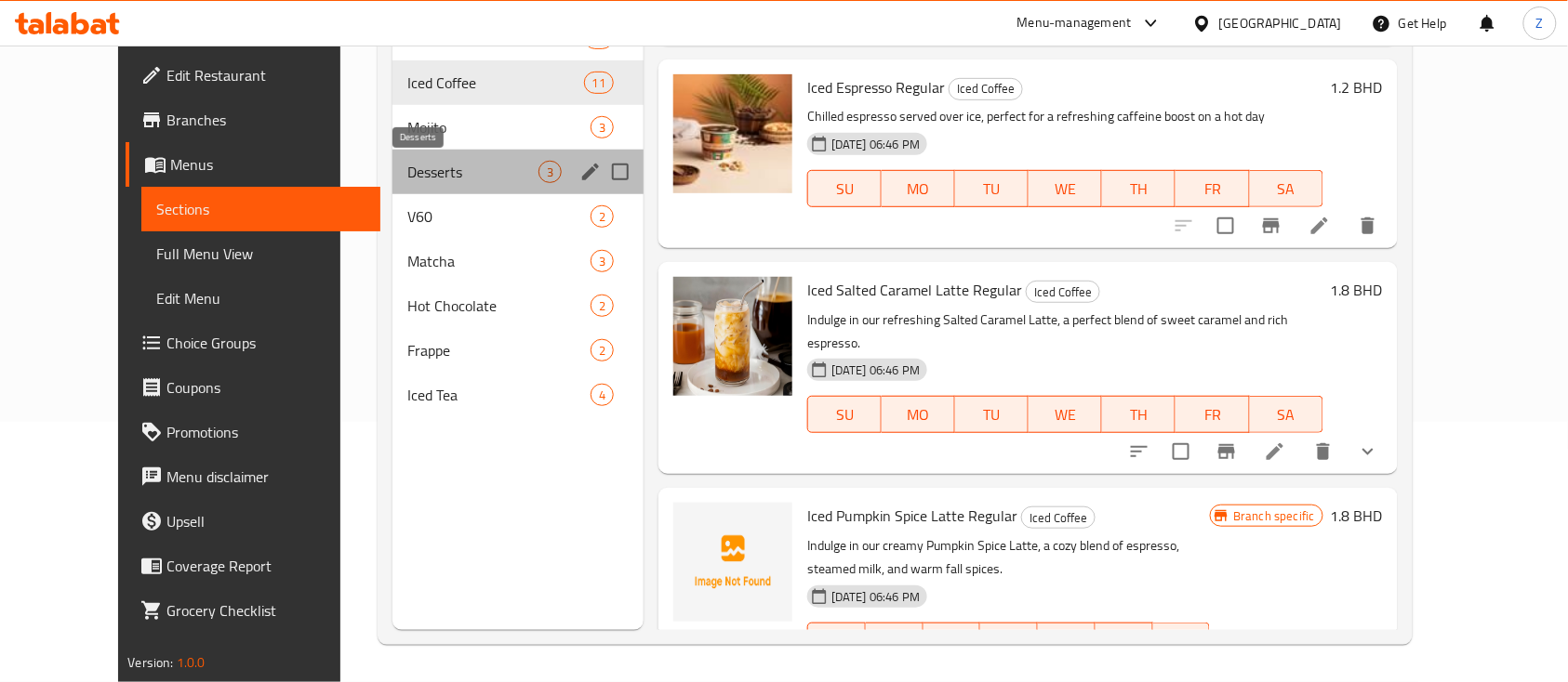
click at [407, 177] on span "Desserts" at bounding box center [472, 172] width 132 height 23
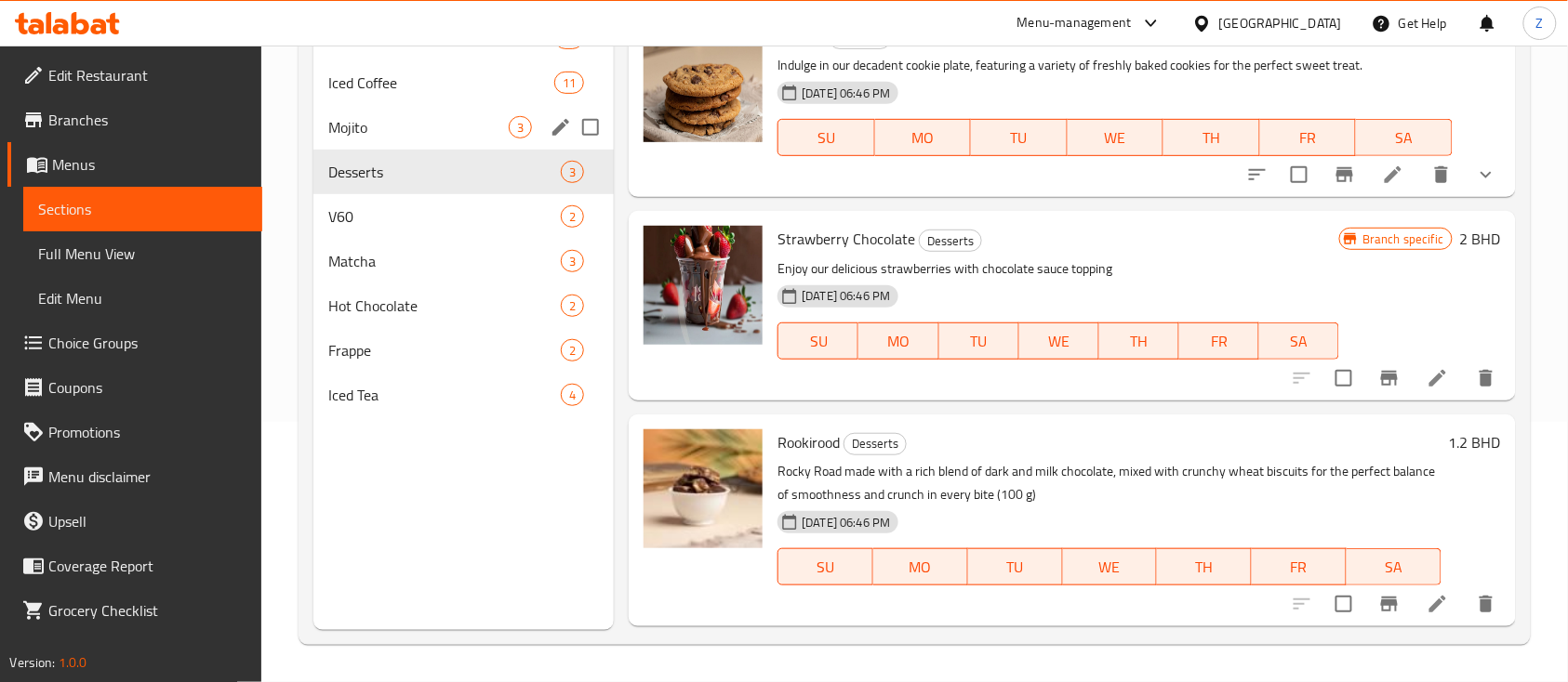
click at [451, 100] on div "Iced Coffee 11" at bounding box center [463, 82] width 300 height 44
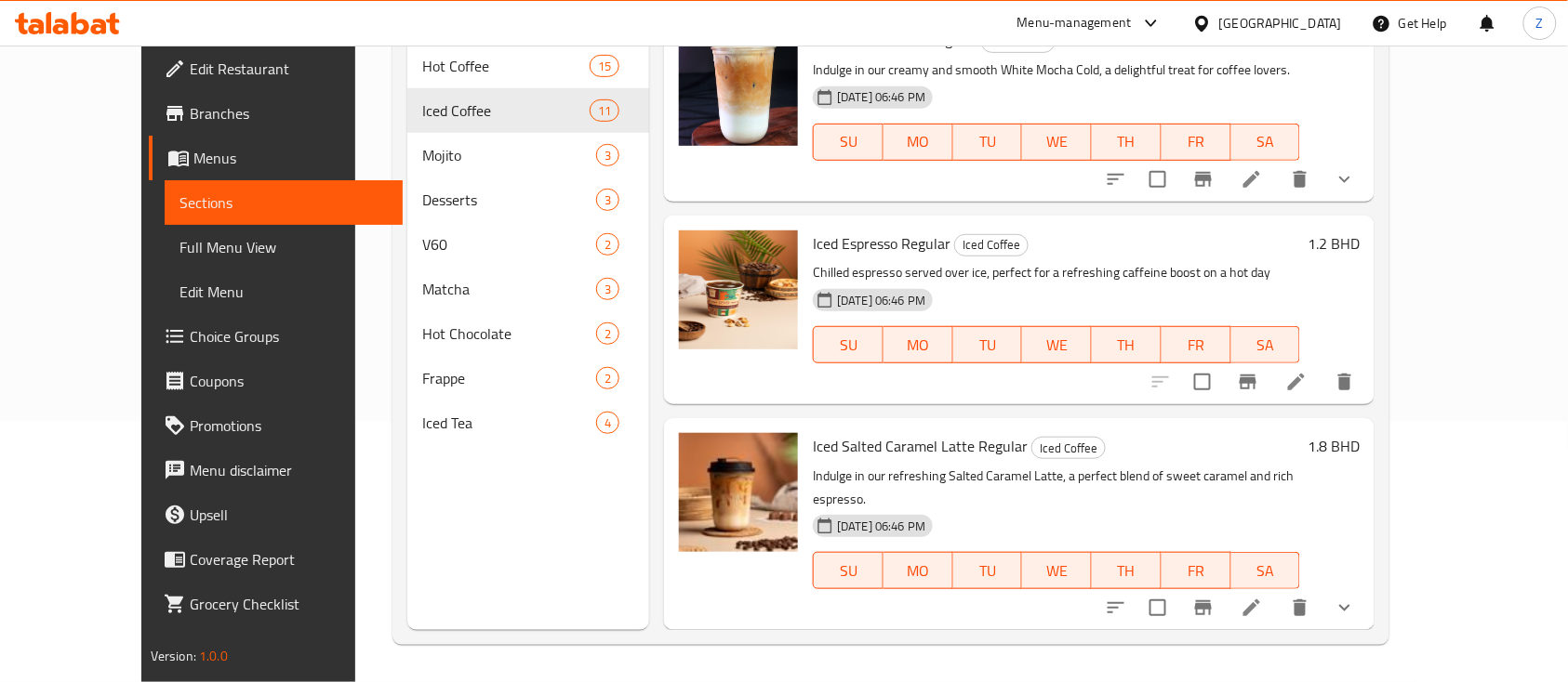
scroll to position [1239, 0]
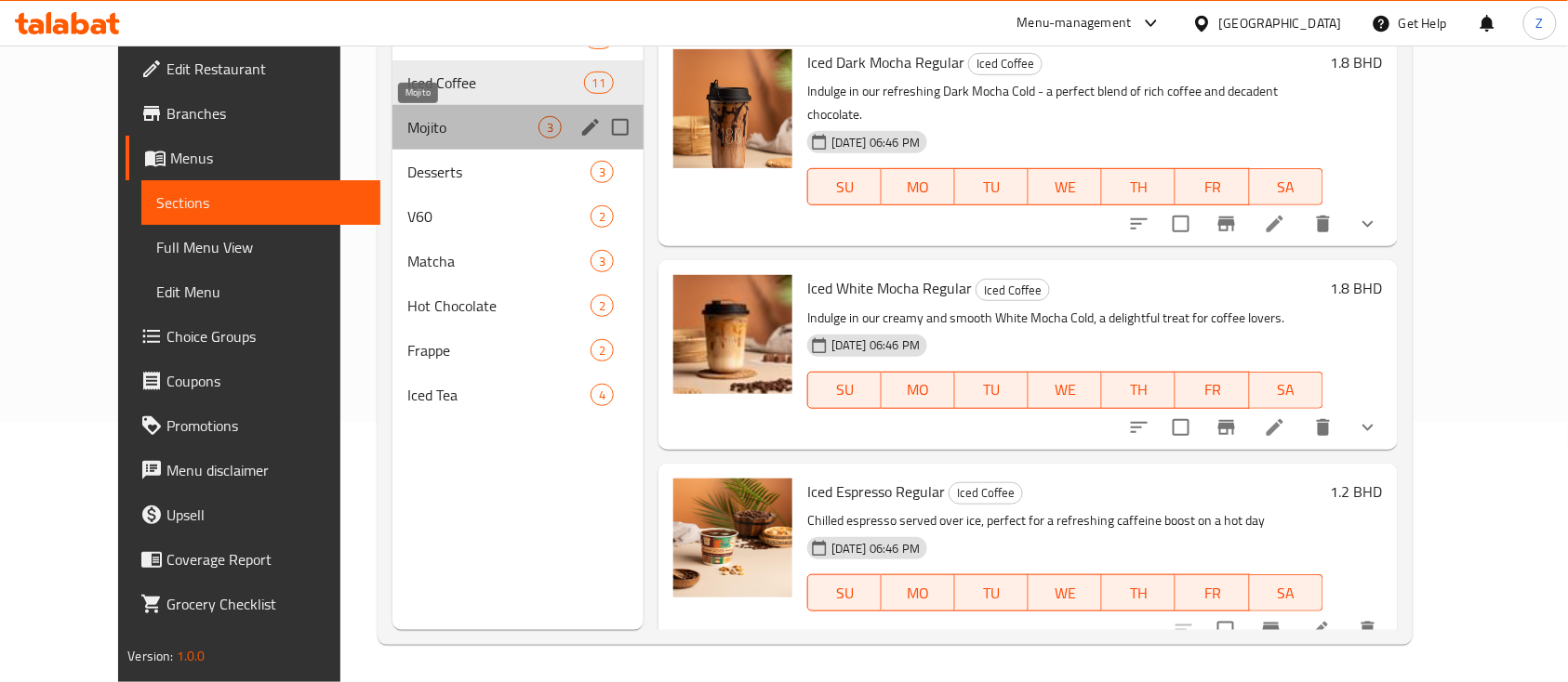
click at [407, 130] on span "Mojito" at bounding box center [472, 128] width 132 height 23
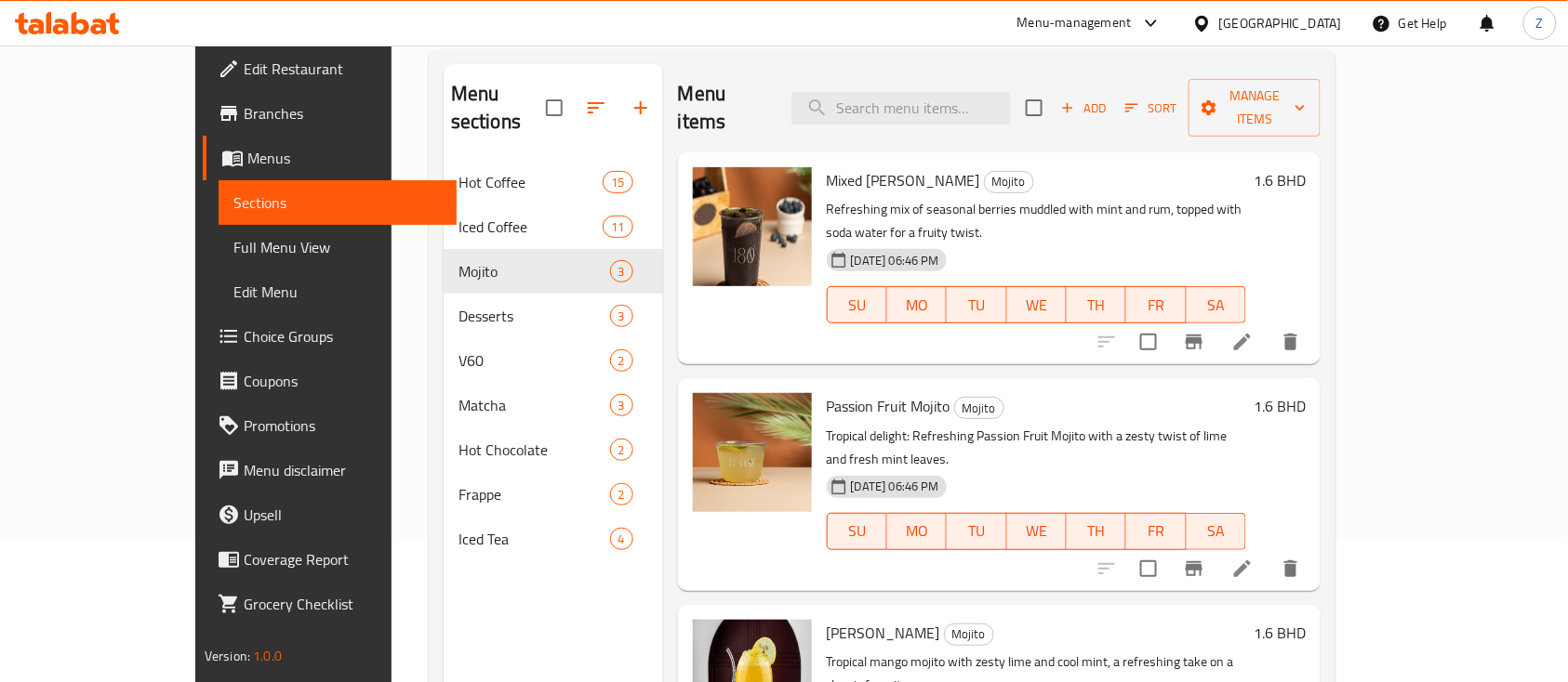
scroll to position [135, 0]
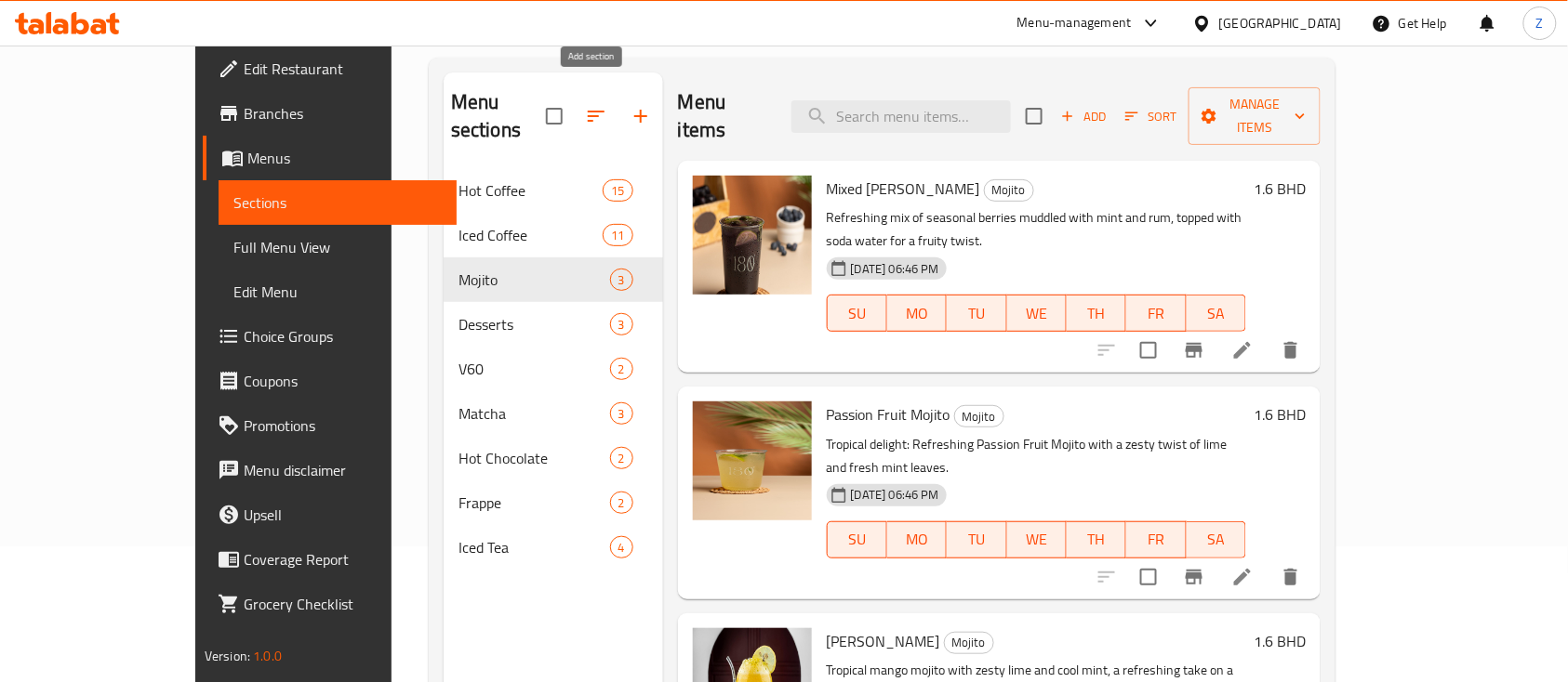
click at [629, 105] on icon "button" at bounding box center [641, 116] width 23 height 23
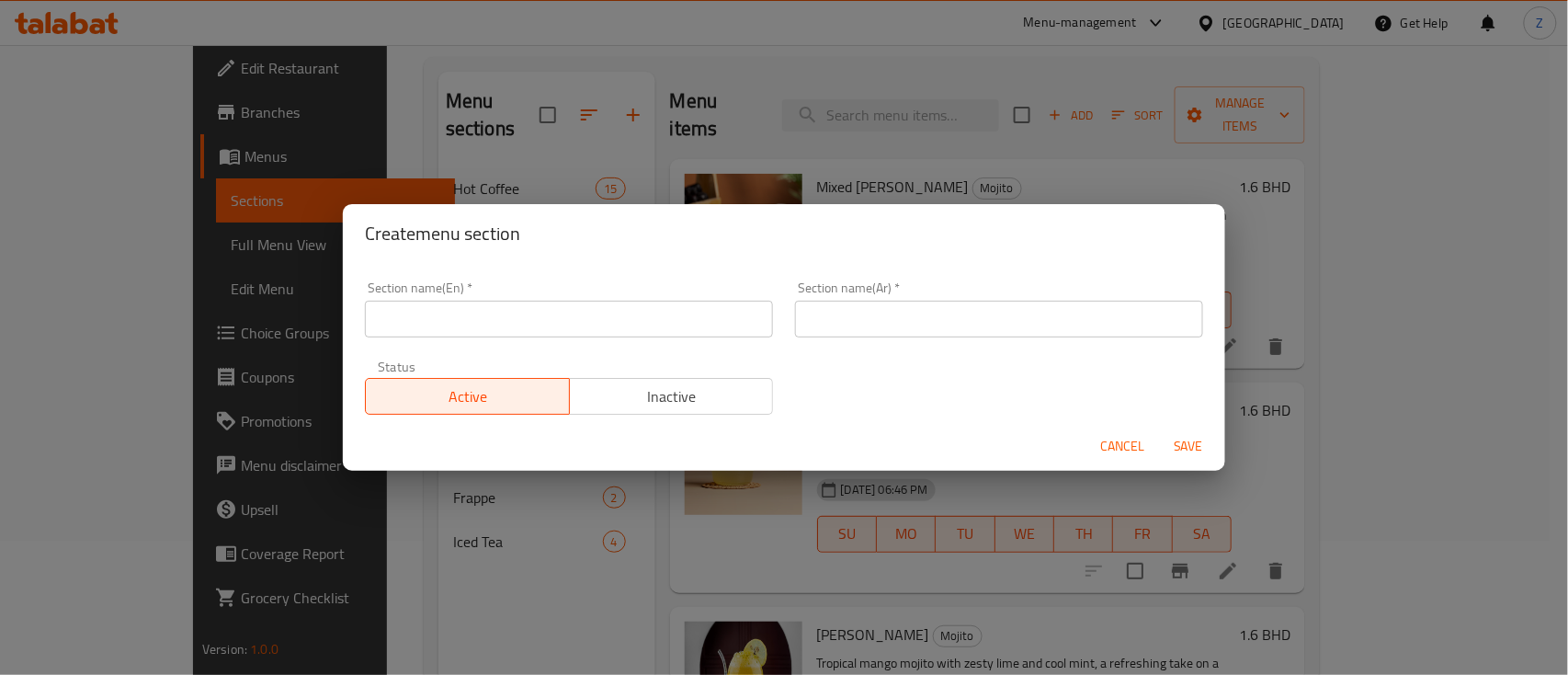
click at [615, 320] on input "text" at bounding box center [569, 318] width 408 height 37
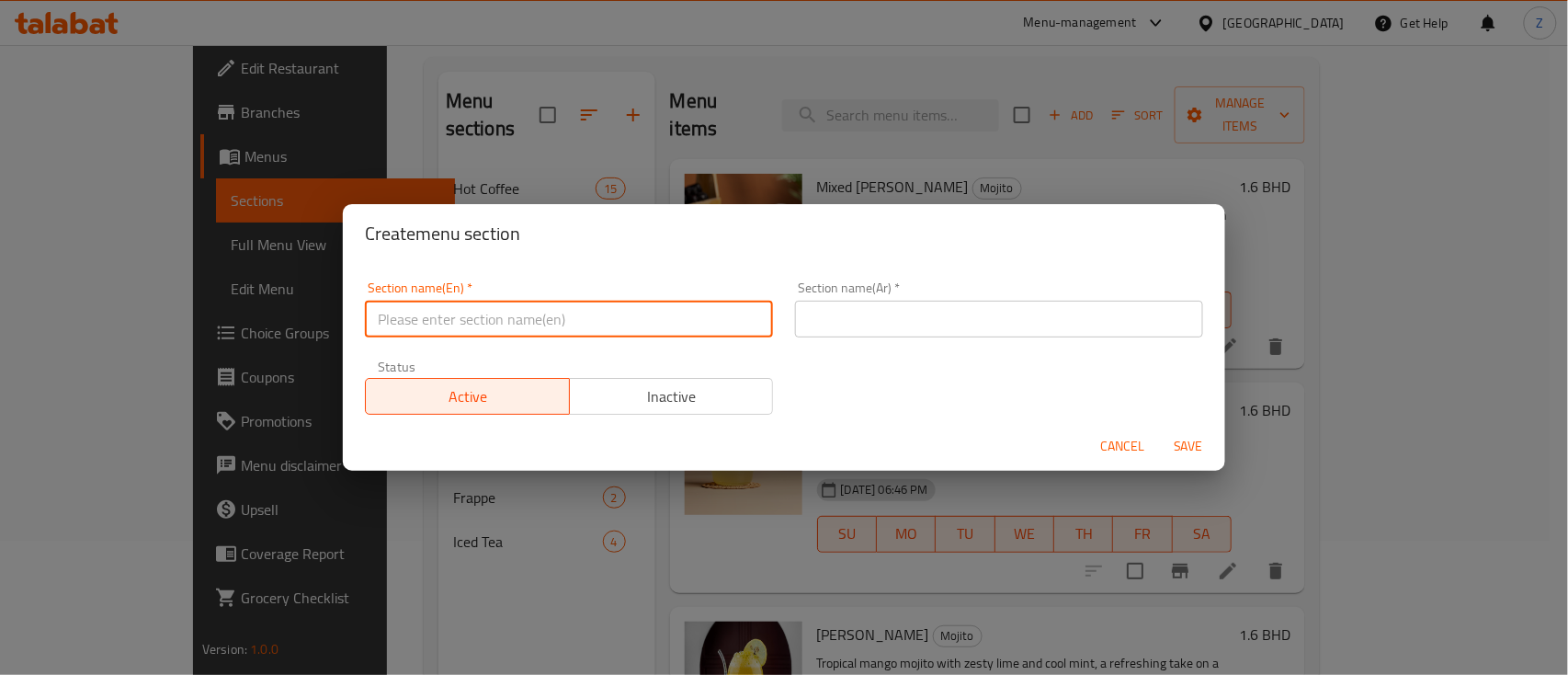
click at [954, 372] on div "Section name(En)   * Section name(En) * Section name(Ar)   * Section name(Ar) *…" at bounding box center [784, 348] width 861 height 155
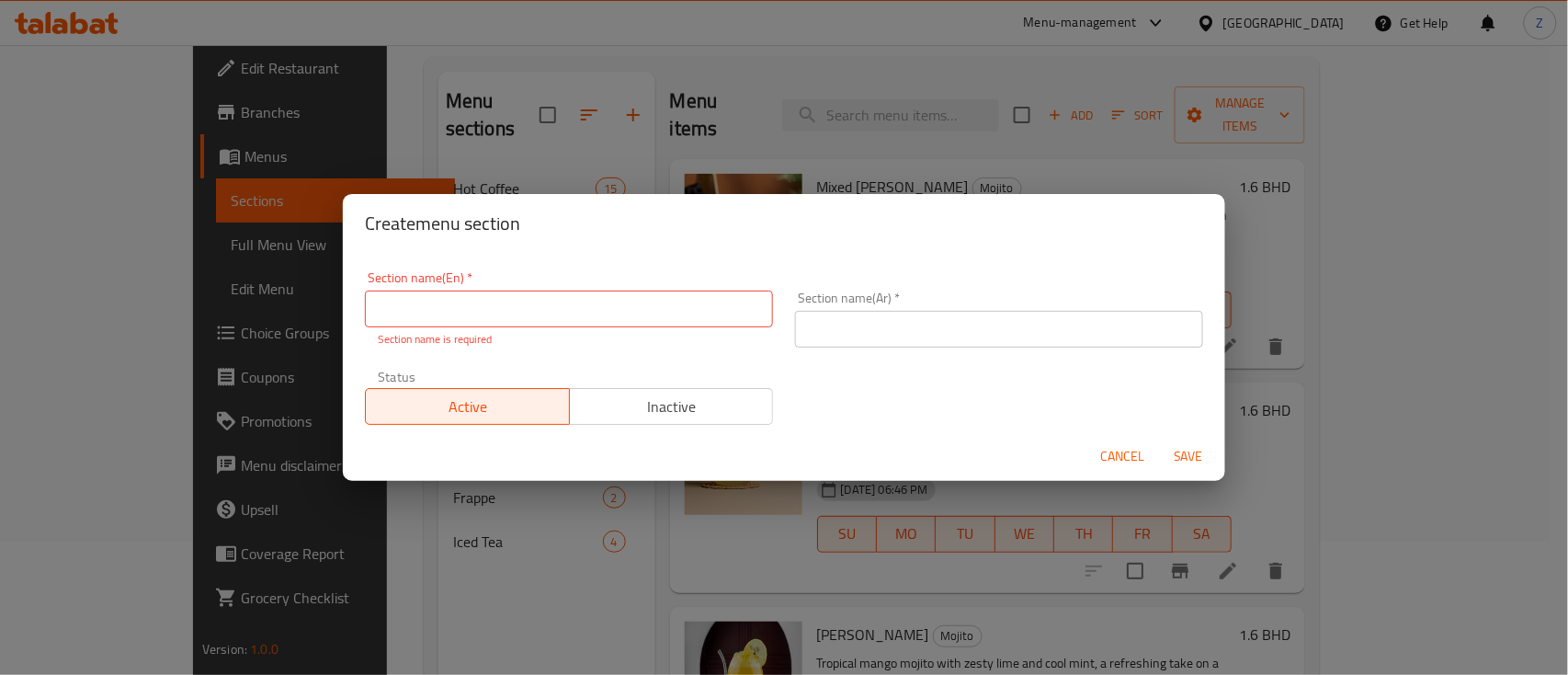
drag, startPoint x: 1101, startPoint y: 447, endPoint x: 1142, endPoint y: 430, distance: 44.4
click at [1103, 447] on span "Cancel" at bounding box center [1122, 457] width 44 height 23
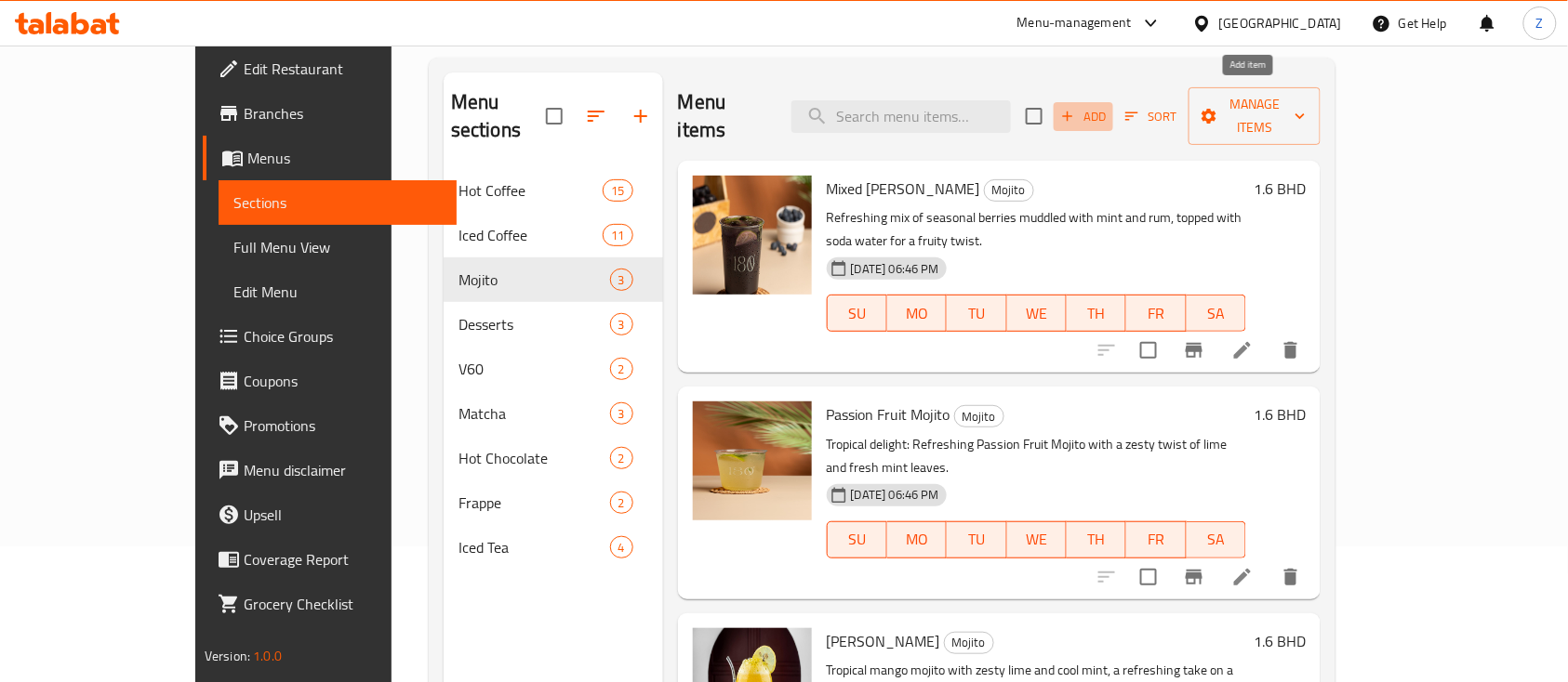
click at [1108, 112] on span "Add" at bounding box center [1083, 116] width 50 height 22
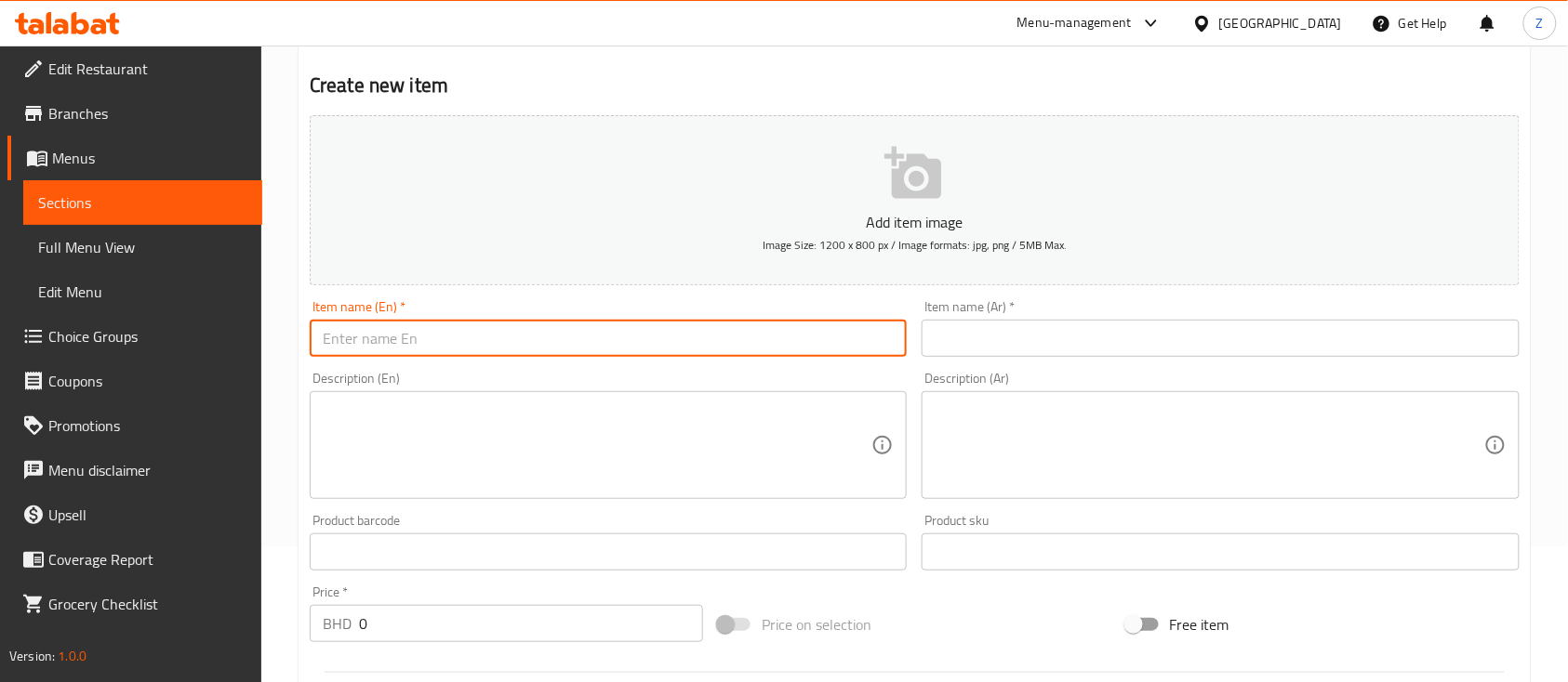
click at [382, 324] on input "text" at bounding box center [608, 338] width 597 height 37
type input "b"
type input "Blue Lagoon Mojito"
click at [1075, 355] on input "text" at bounding box center [1220, 338] width 597 height 37
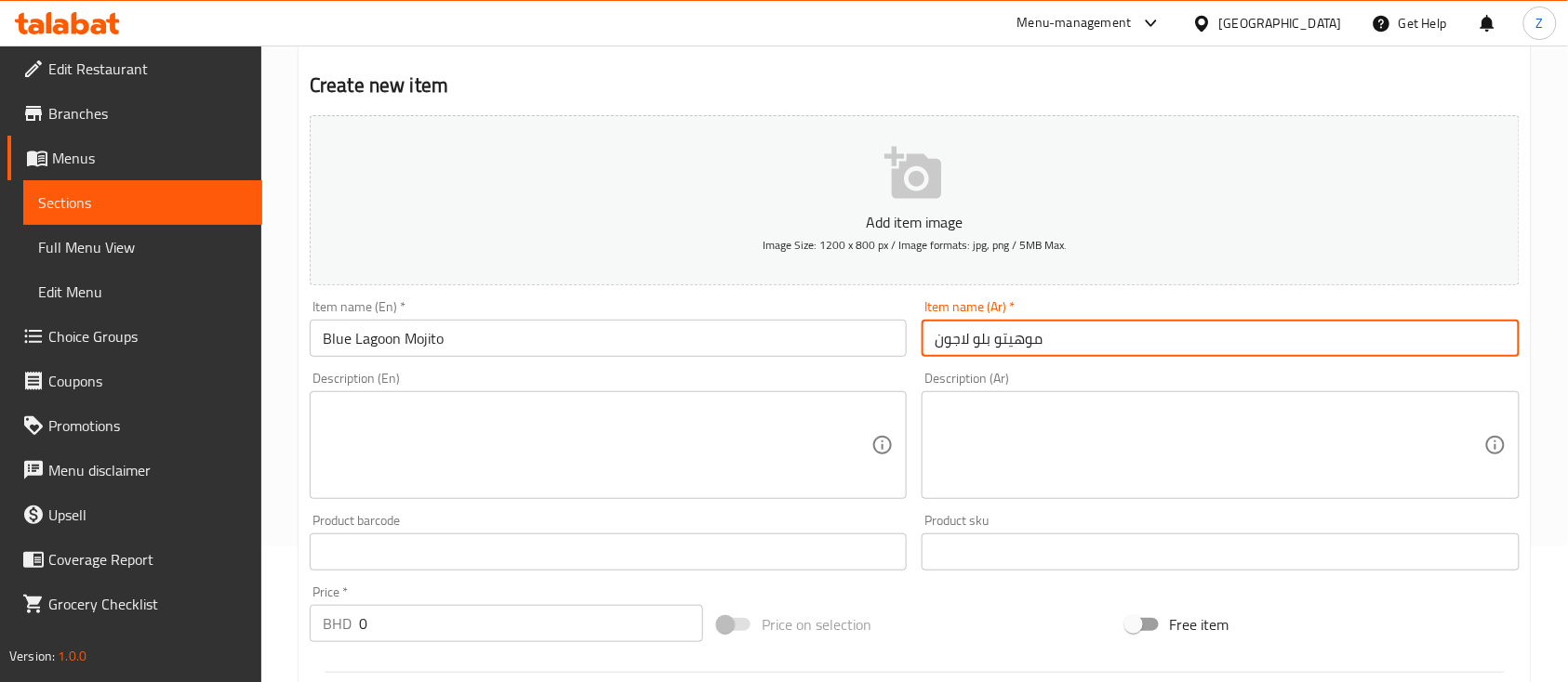
type input "موهيتو بلو لاجون"
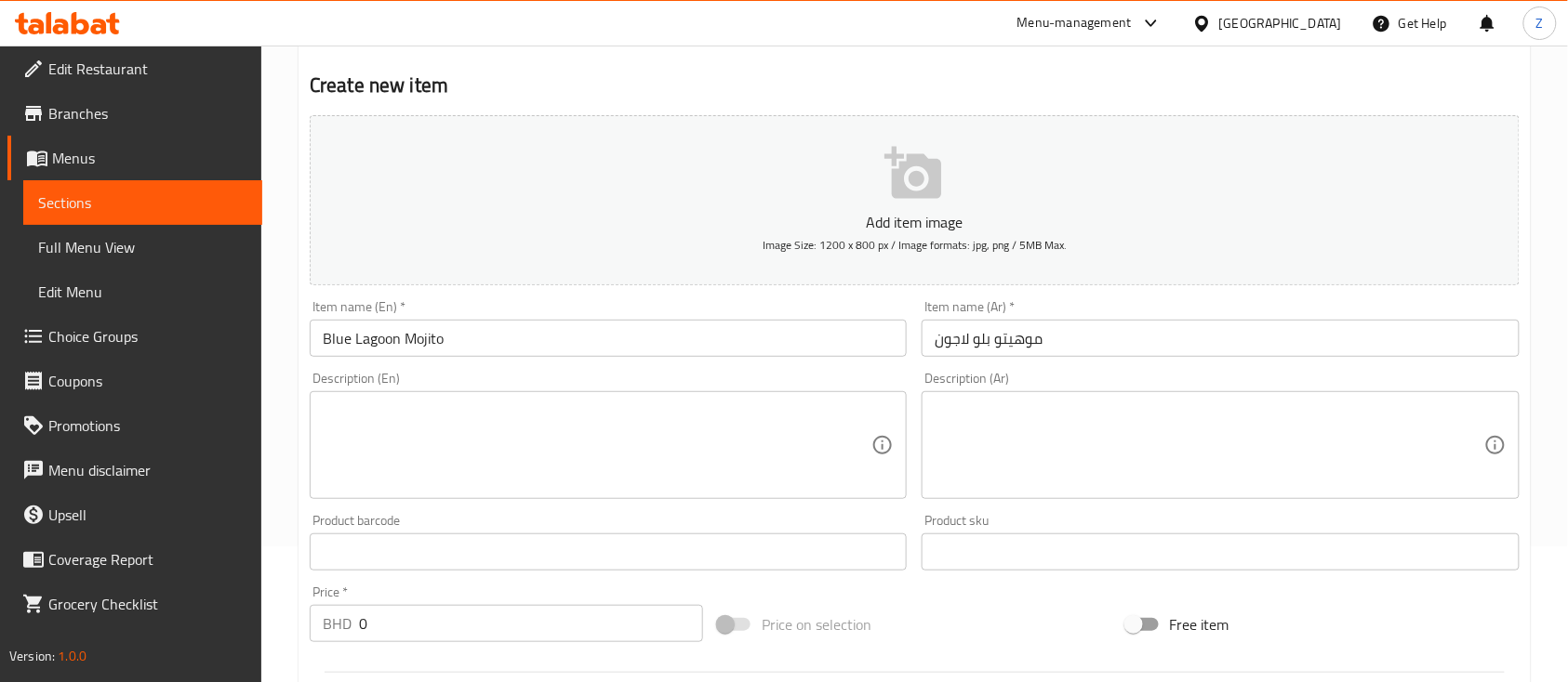
click at [1108, 460] on textarea at bounding box center [1208, 445] width 549 height 88
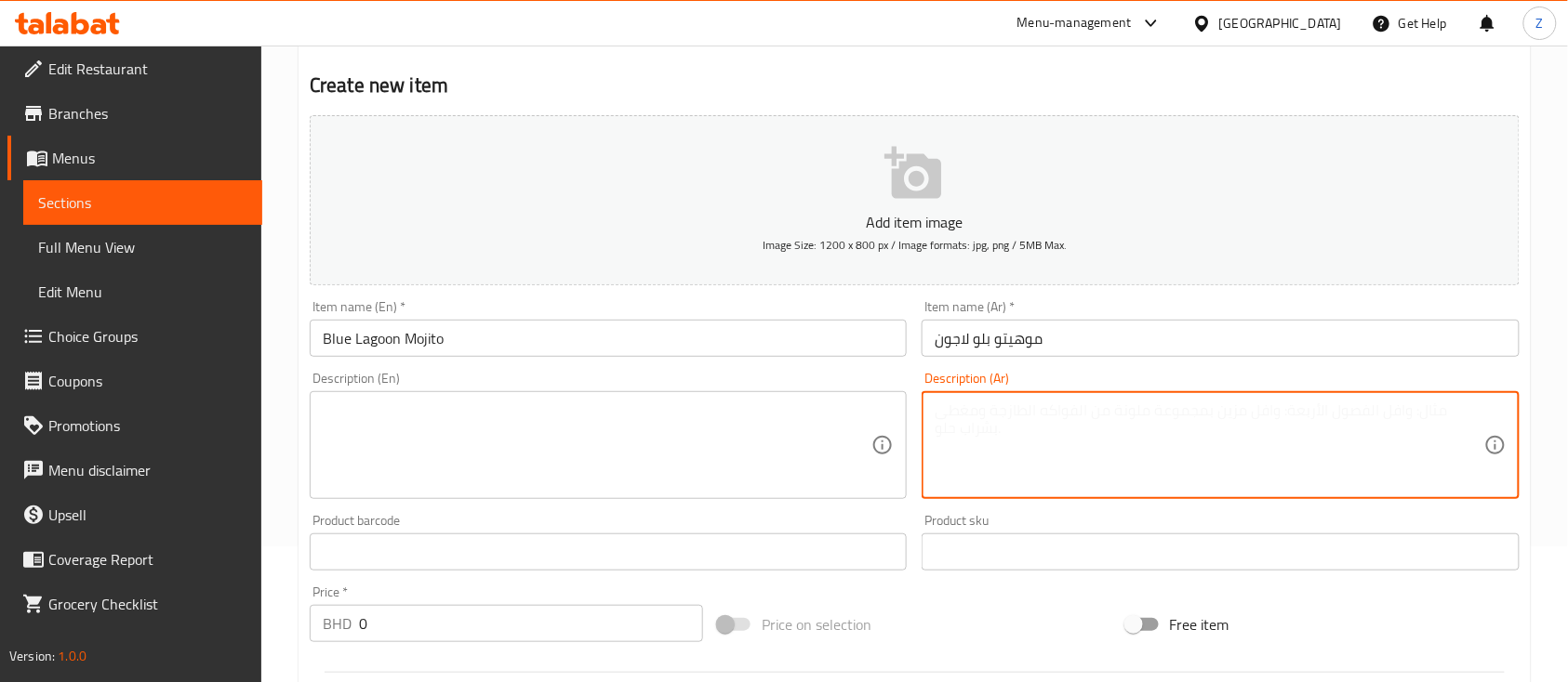
paste textarea "موهيتو بلو لاجون المنعش: مزيج استوائي من الروم والكوراساو الأزرق والنعناع واللي…"
type textarea "موهيتو بلو لاجون المنعش: مزيج استوائي من الروم والكوراساو الأزرق والنعناع واللي…"
click at [507, 425] on textarea at bounding box center [597, 445] width 549 height 88
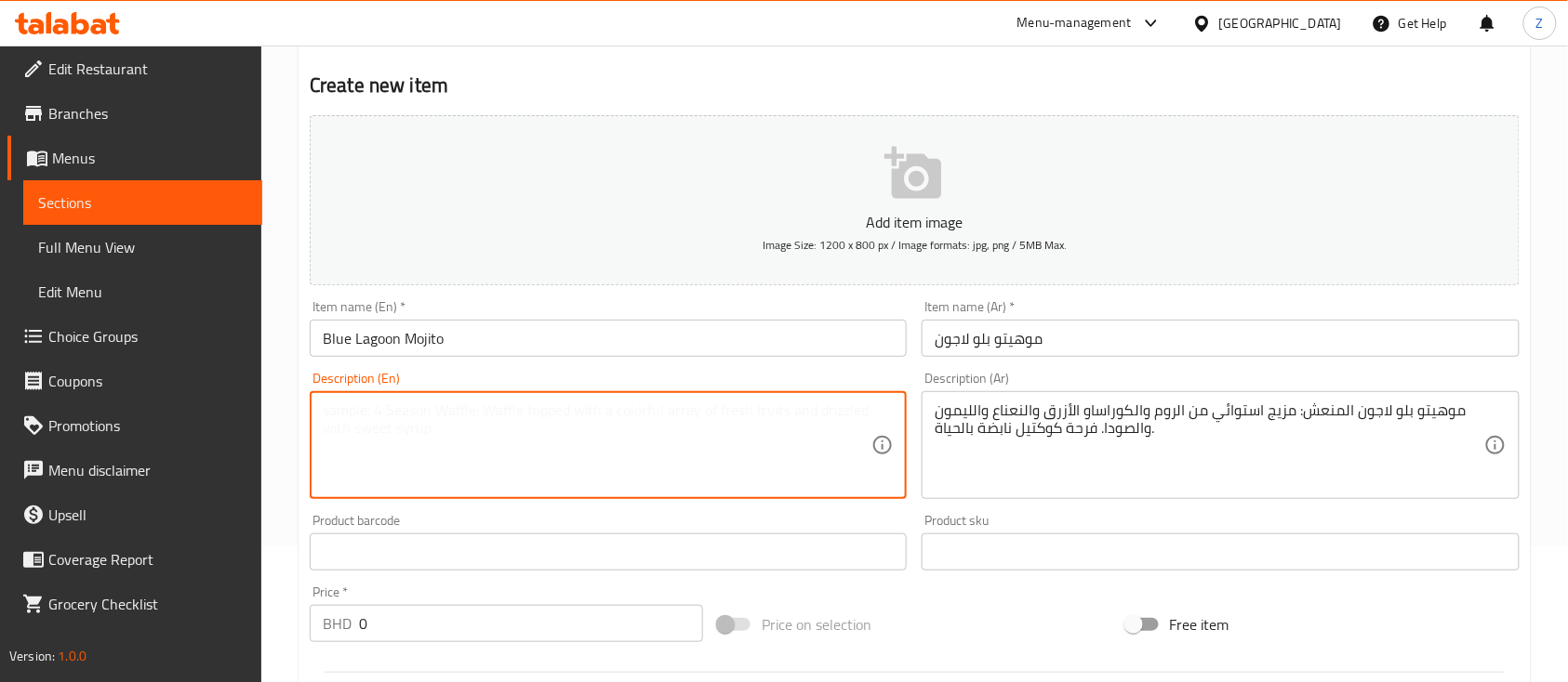
paste textarea "موهيتو بلو لاجون المنعش: مزيج استوائي من الروم والكوراساو الأزرق والنعناع واللي…"
drag, startPoint x: 687, startPoint y: 431, endPoint x: -38, endPoint y: 290, distance: 738.6
click at [0, 290] on html "​ Menu-management Bahrain Get Help Z Edit Restaurant Branches Menus Sections Fu…" at bounding box center [784, 205] width 1568 height 682
type textarea "موهيتو بلو لاجون المنعش: مزيج استوائي من الروم والكوراساو الأزرق والنعناع واللي…"
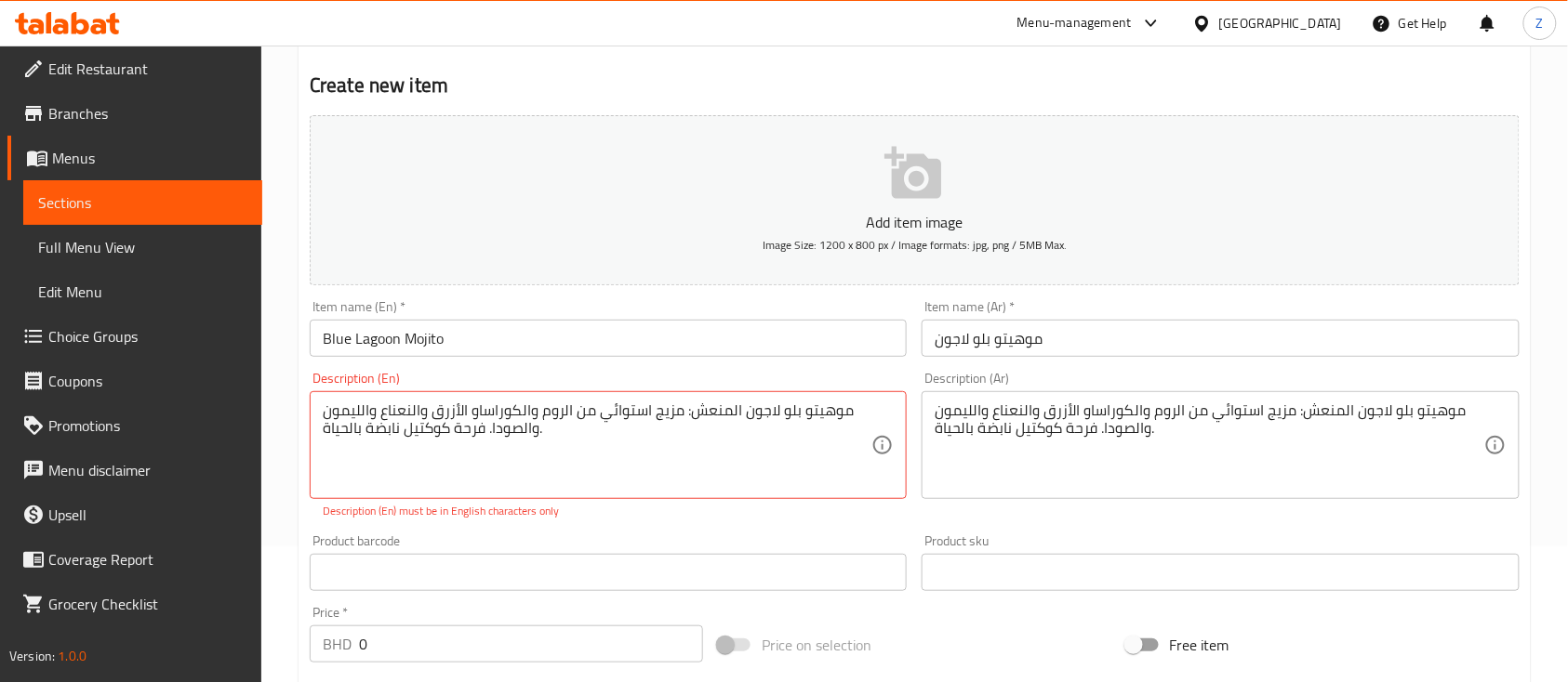
click at [572, 393] on div "موهيتو بلو لاجون المنعش: مزيج استوائي من الروم والكوراساو الأزرق والنعناع واللي…" at bounding box center [608, 446] width 597 height 108
click at [459, 416] on textarea "موهيتو بلو لاجون المنعش: مزيج استوائي من الروم والكوراساو الأزرق والنعناع واللي…" at bounding box center [597, 445] width 549 height 88
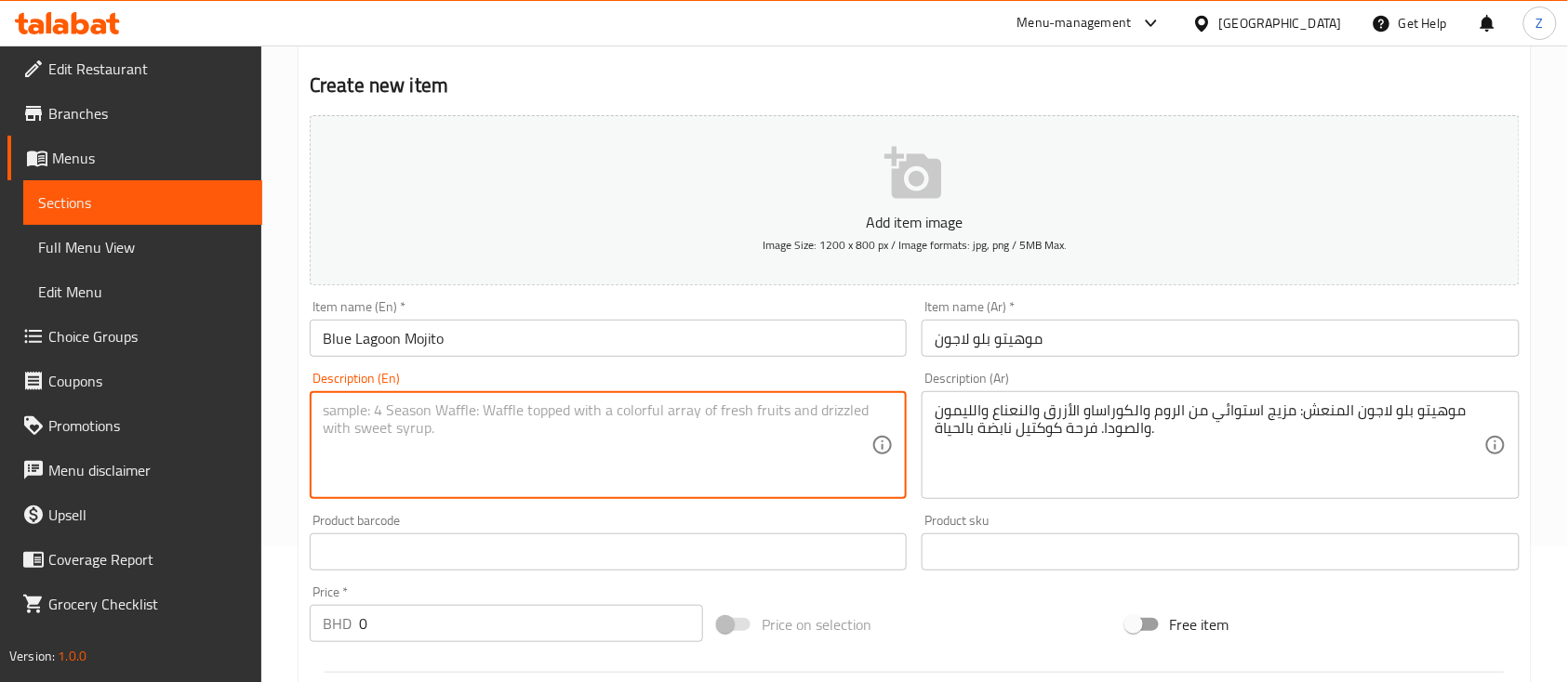
click at [489, 446] on textarea at bounding box center [597, 445] width 549 height 88
paste textarea "Refreshing Blue Lagoon Mojito: a tropical blend of rum, blue curaçao, mint, lim…"
drag, startPoint x: 658, startPoint y: 404, endPoint x: 950, endPoint y: 322, distance: 303.3
click at [616, 404] on textarea "Refreshing Blue Lagoon Mojito: a tropical blend of rum, blue curaçao, mint, lim…" at bounding box center [597, 445] width 549 height 88
drag, startPoint x: 518, startPoint y: 409, endPoint x: -2, endPoint y: 309, distance: 529.5
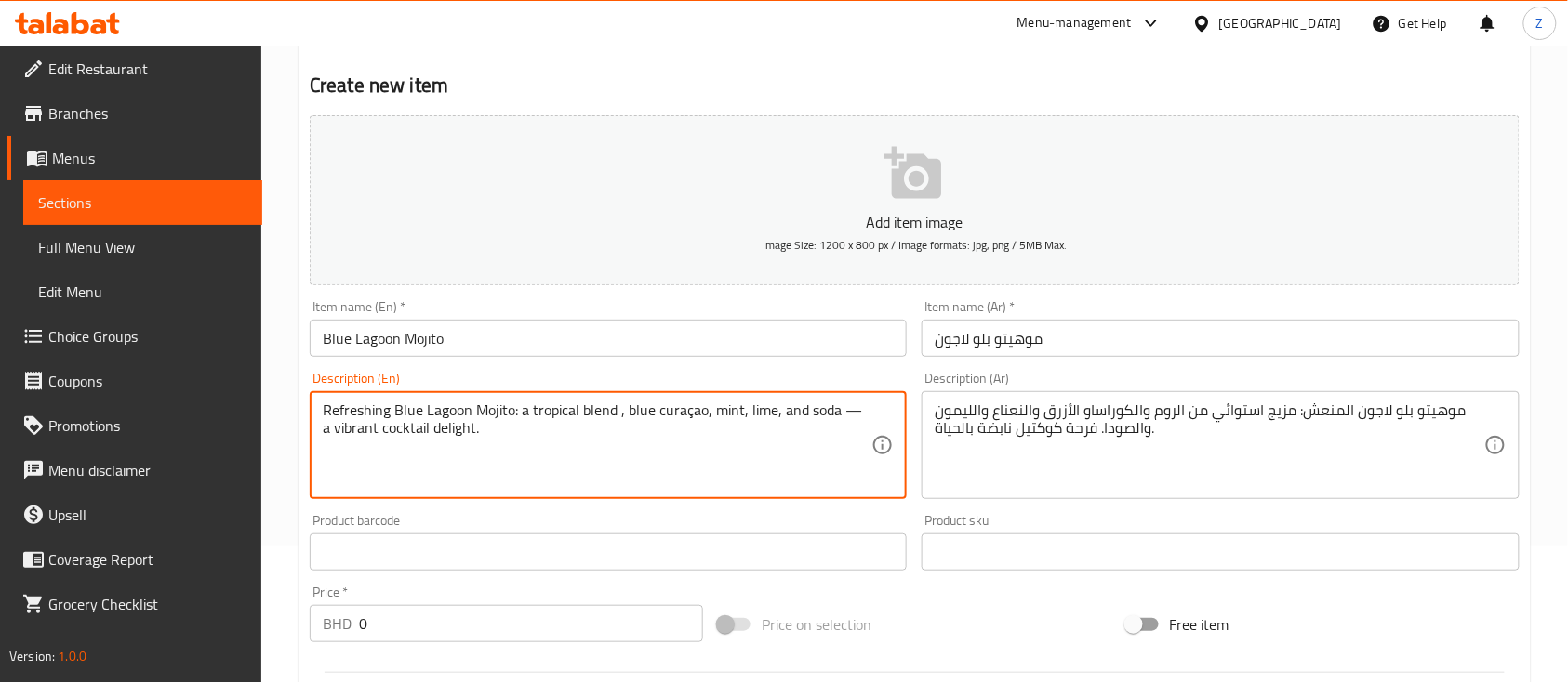
click at [0, 309] on html "​ Menu-management Bahrain Get Help Z Edit Restaurant Branches Menus Sections Fu…" at bounding box center [784, 205] width 1568 height 682
drag, startPoint x: 335, startPoint y: 414, endPoint x: 196, endPoint y: 353, distance: 151.8
click at [198, 359] on div "Edit Restaurant Branches Menus Sections Full Menu View Edit Menu Choice Groups …" at bounding box center [784, 544] width 1568 height 1268
type textarea "A tropical blend , blue curaçao, mint, lime, and soda — a vibrant cocktail deli…"
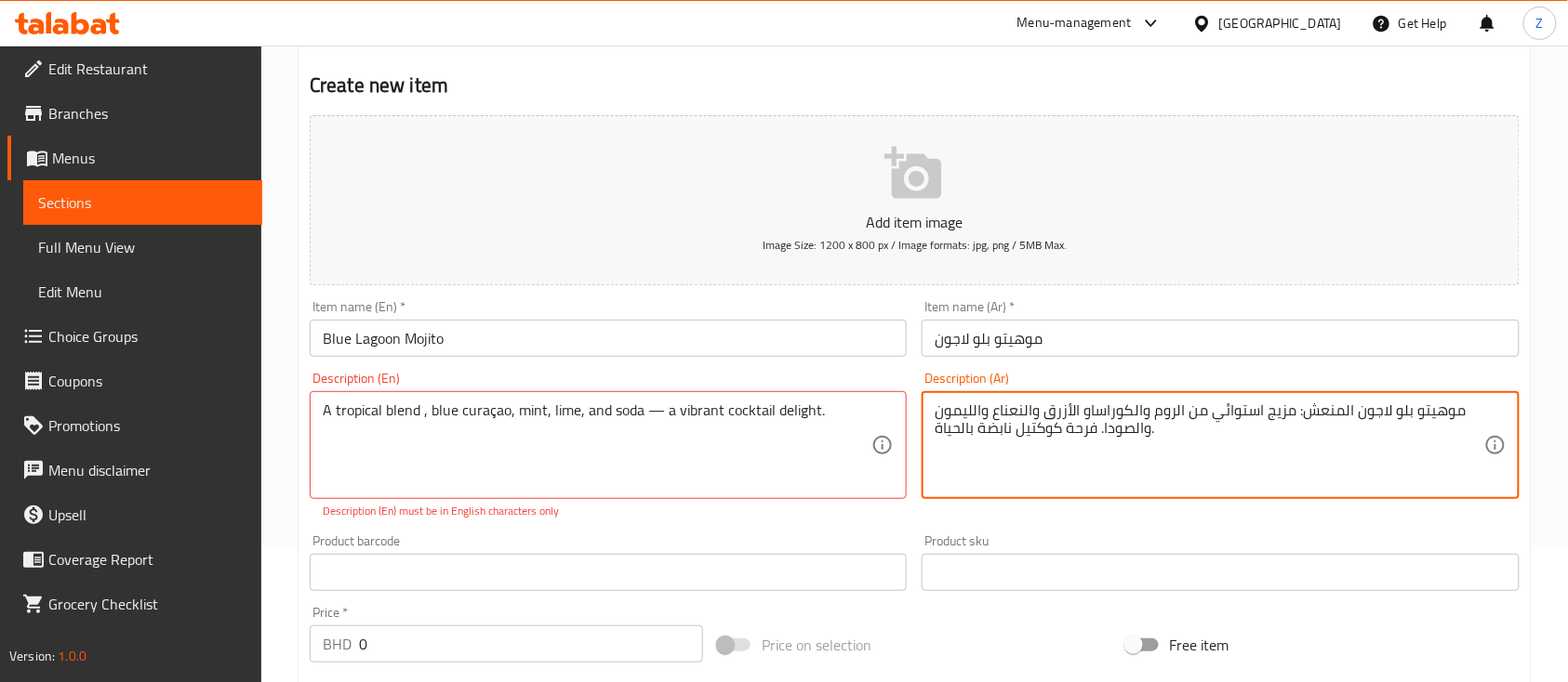
drag, startPoint x: 1141, startPoint y: 409, endPoint x: 1184, endPoint y: 411, distance: 43.0
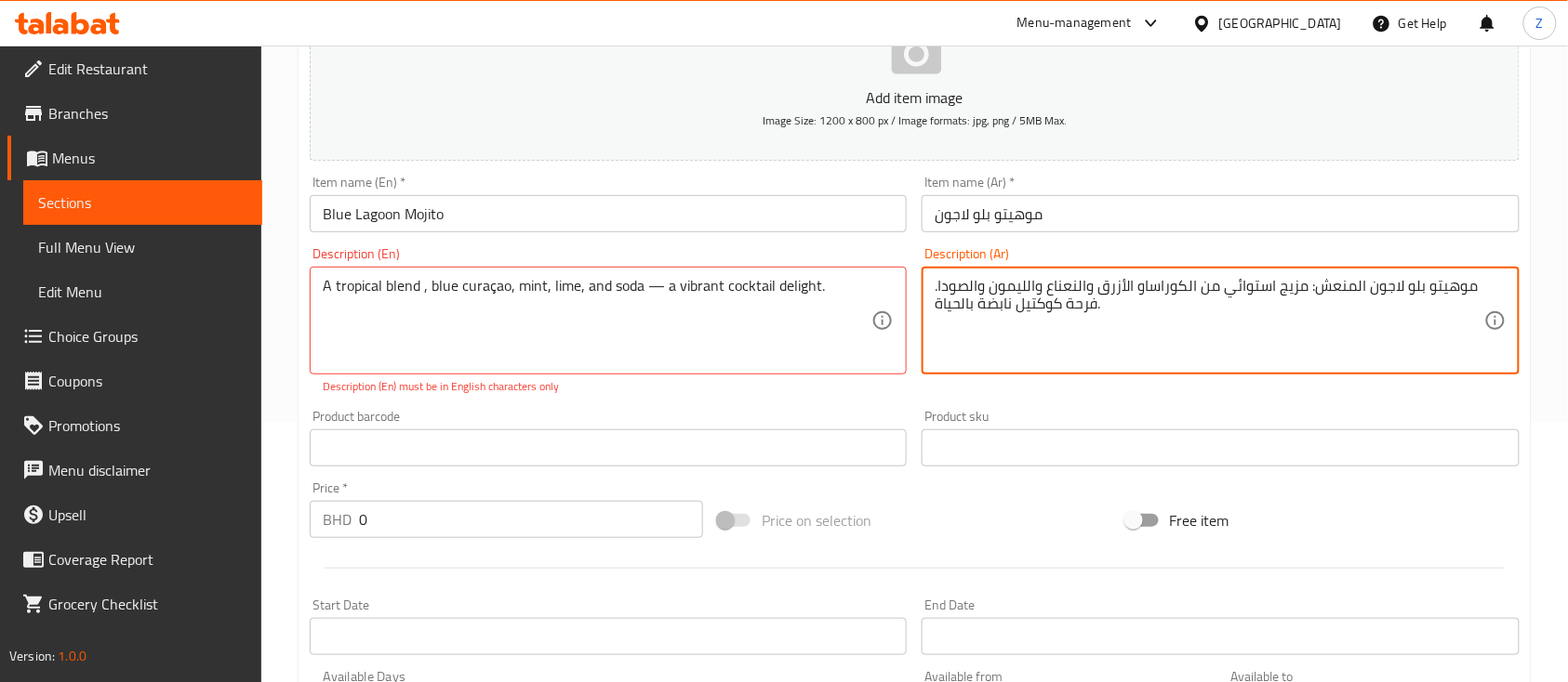
type textarea "موهيتو بلو لاجون المنعش: مزيج استوائي من الكوراساو الأزرق والنعناع والليمون وال…"
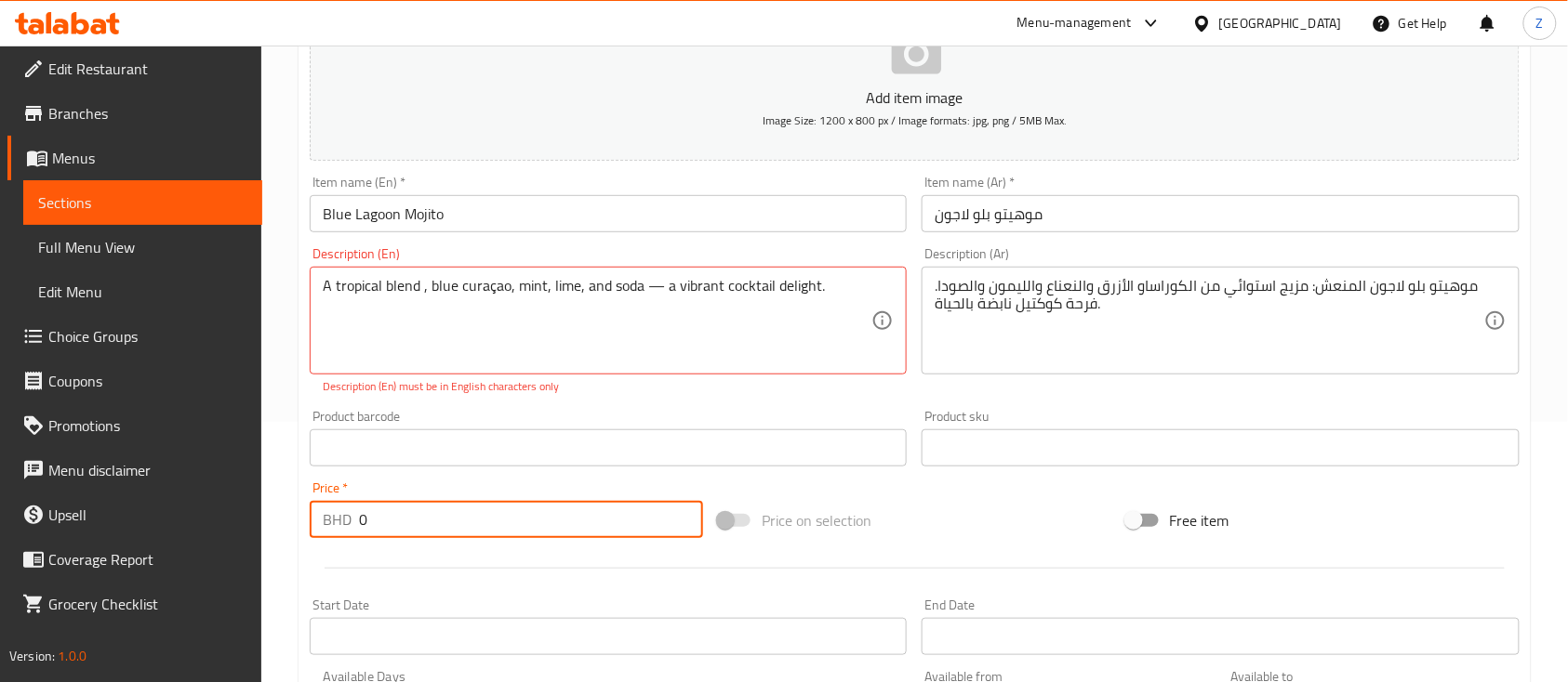
drag, startPoint x: 409, startPoint y: 521, endPoint x: 168, endPoint y: 506, distance: 241.5
click at [181, 507] on div "Edit Restaurant Branches Menus Sections Full Menu View Edit Menu Choice Groups …" at bounding box center [784, 429] width 1568 height 1288
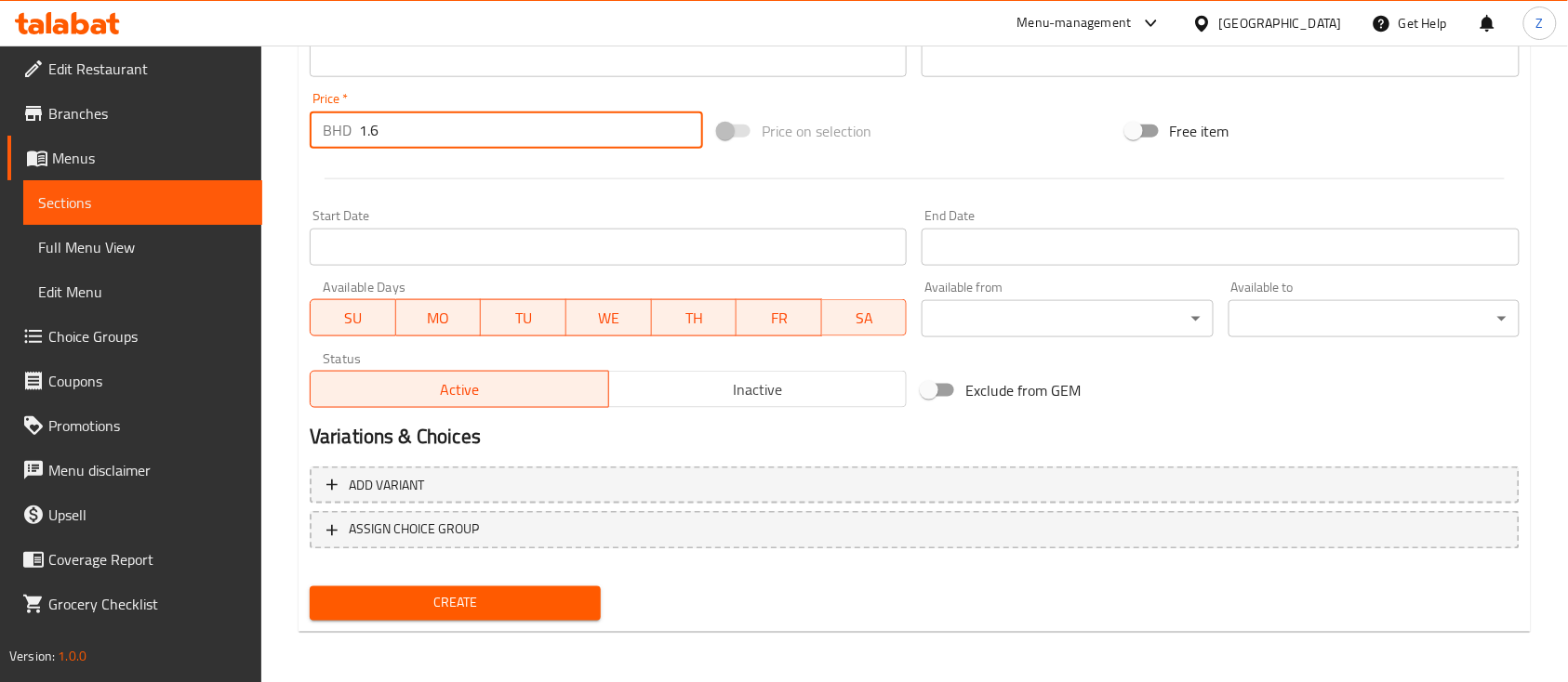
type input "1.6"
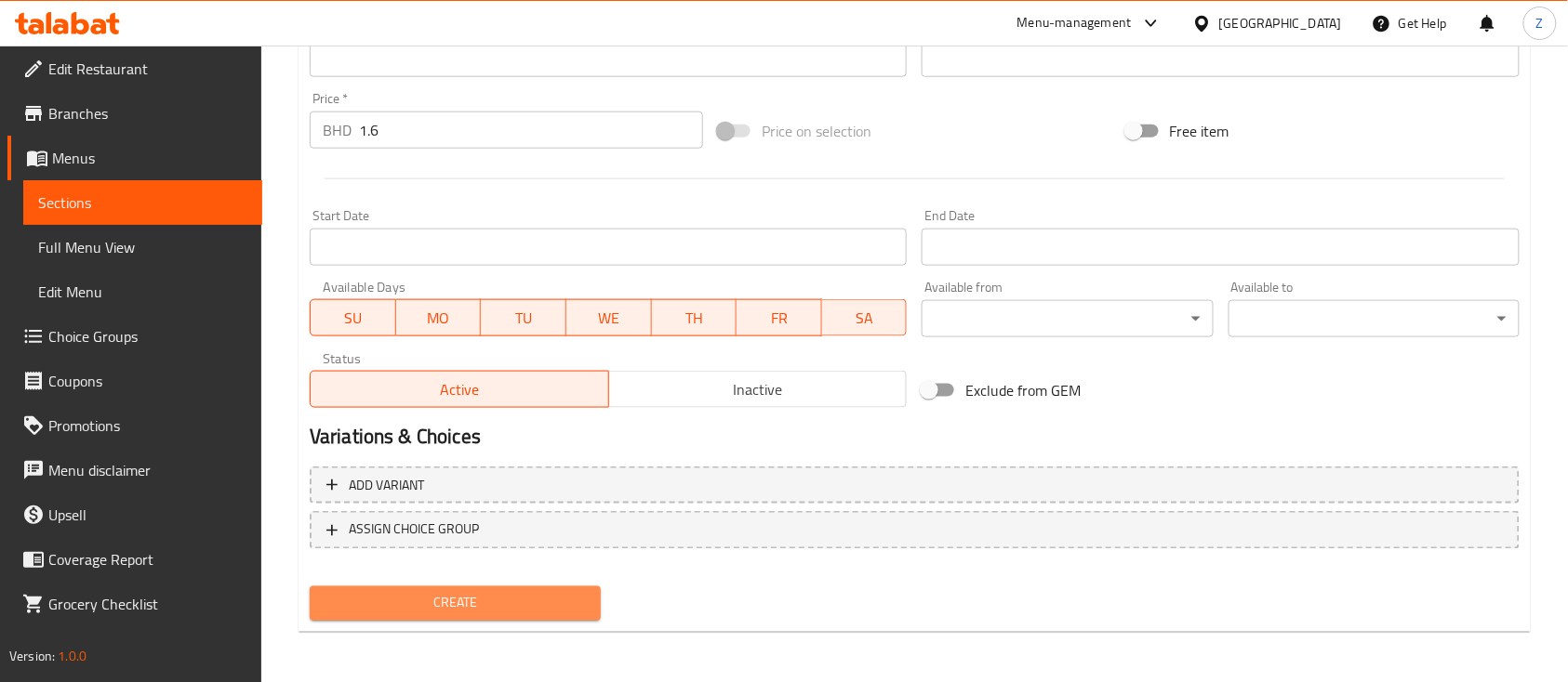
click at [387, 617] on button "Create" at bounding box center [455, 603] width 291 height 34
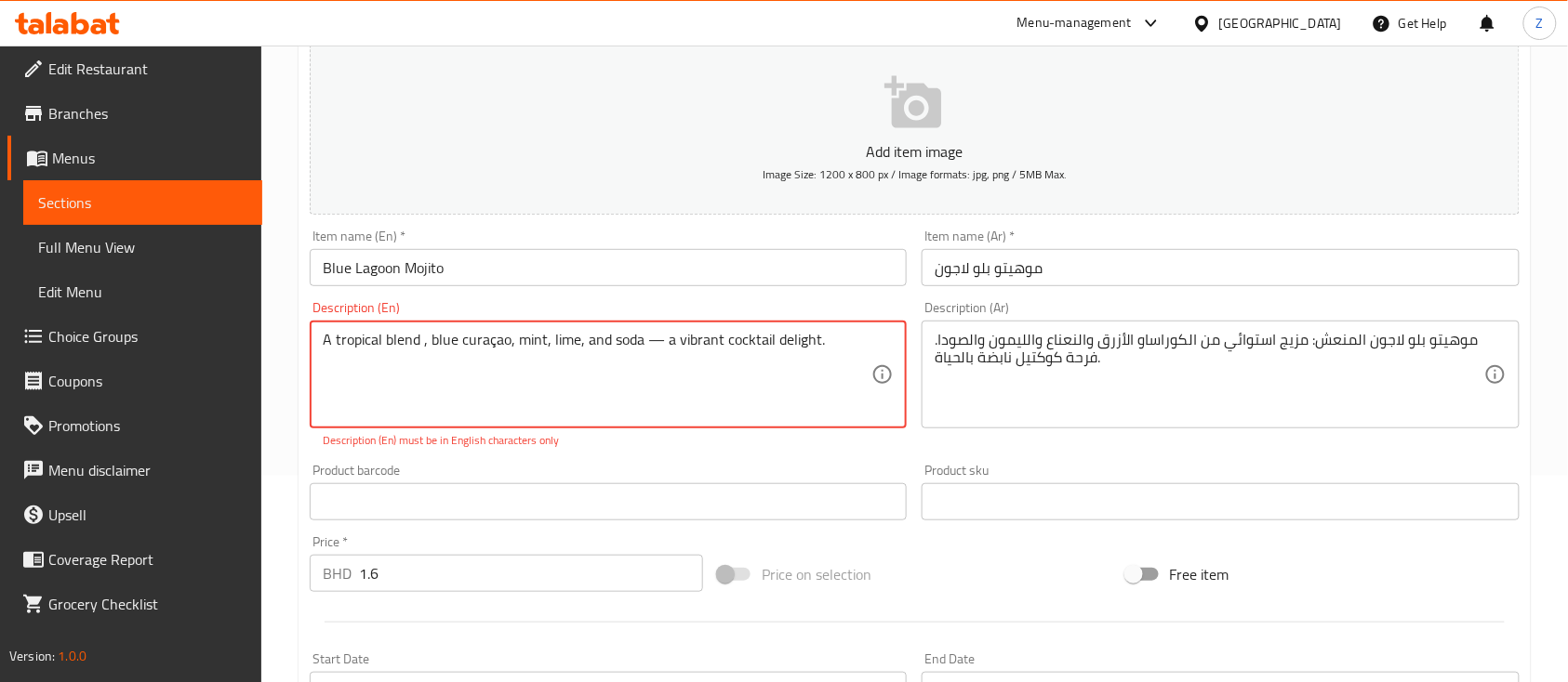
click at [745, 374] on textarea "A tropical blend , blue curaçao, mint, lime, and soda — a vibrant cocktail deli…" at bounding box center [597, 375] width 549 height 88
drag, startPoint x: 697, startPoint y: 465, endPoint x: 604, endPoint y: 316, distance: 175.6
click at [696, 464] on div "Product barcode Product barcode" at bounding box center [608, 492] width 597 height 57
drag, startPoint x: 661, startPoint y: 335, endPoint x: 800, endPoint y: 231, distance: 173.6
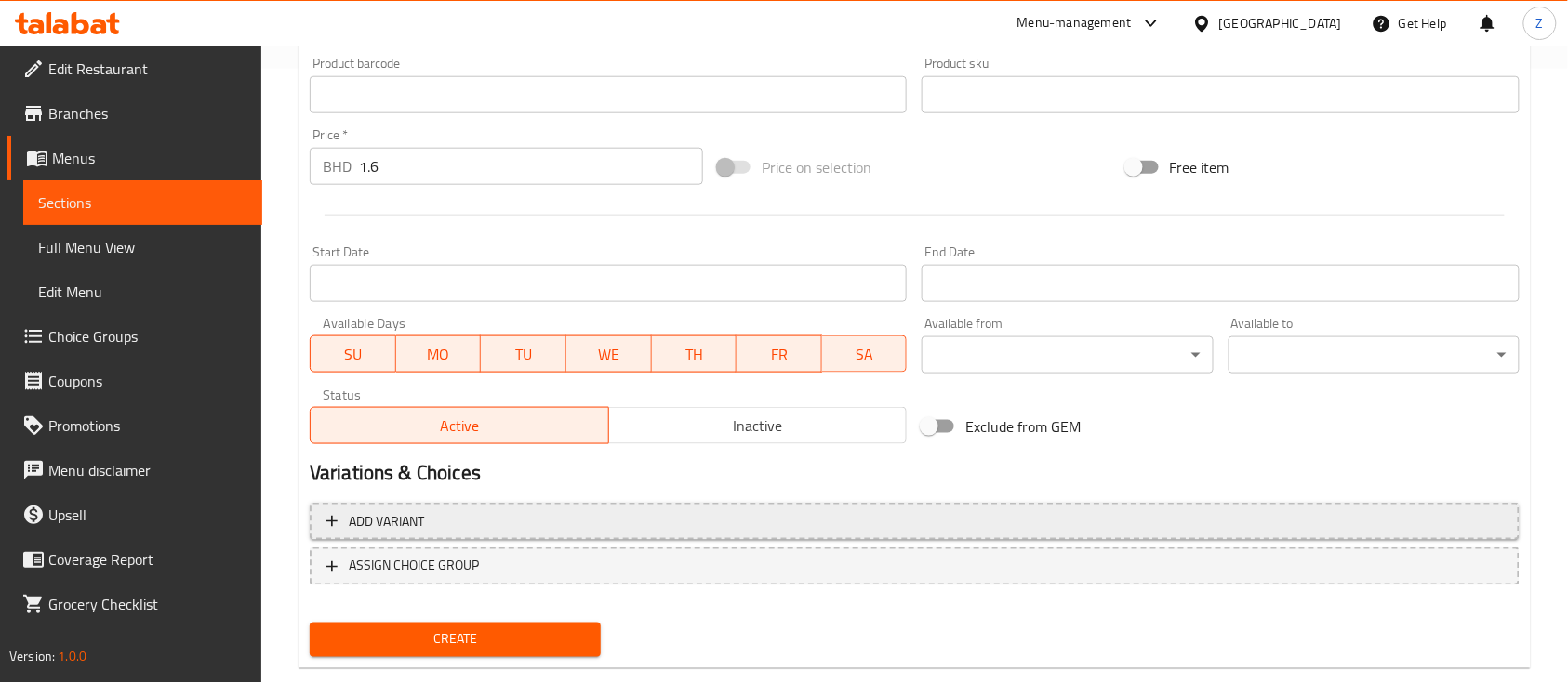
scroll to position [650, 0]
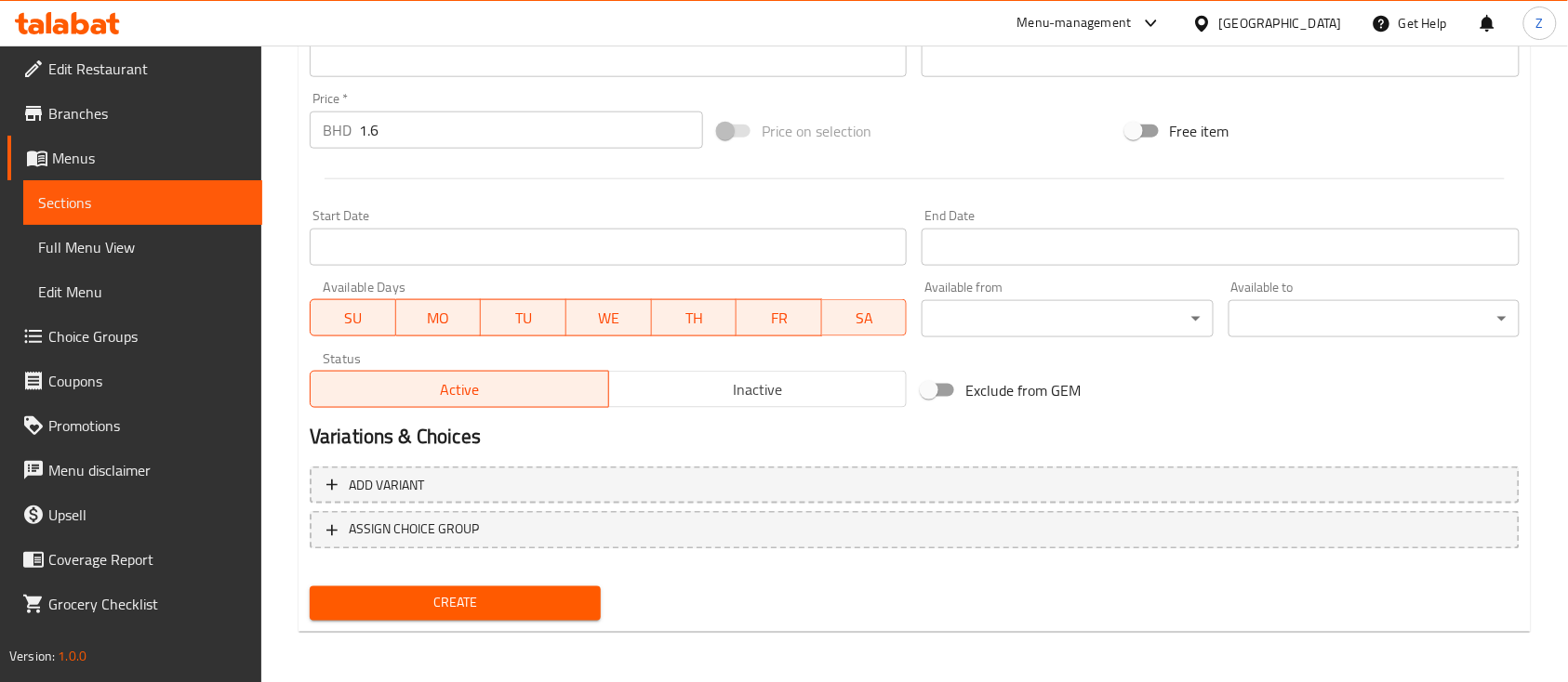
click at [694, 562] on nav at bounding box center [914, 565] width 1209 height 15
click at [443, 602] on span "Create" at bounding box center [455, 603] width 261 height 24
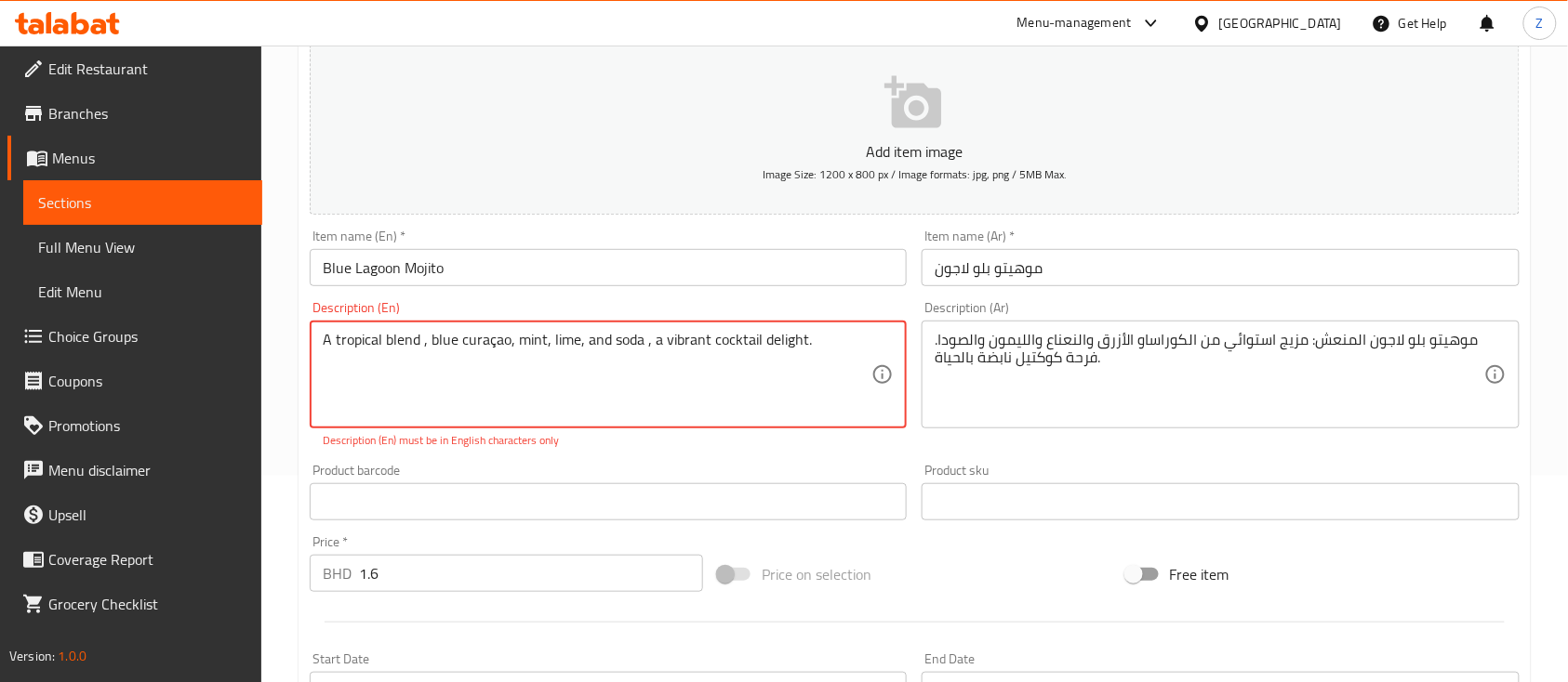
drag, startPoint x: 637, startPoint y: 390, endPoint x: 632, endPoint y: 359, distance: 31.4
click at [635, 377] on textarea "A tropical blend , blue curaçao, mint, lime, and soda , a vibrant cocktail deli…" at bounding box center [597, 375] width 549 height 88
click at [628, 247] on div "Item name (En)   * Blue Lagoon Mojito Item name (En) *" at bounding box center [608, 258] width 597 height 57
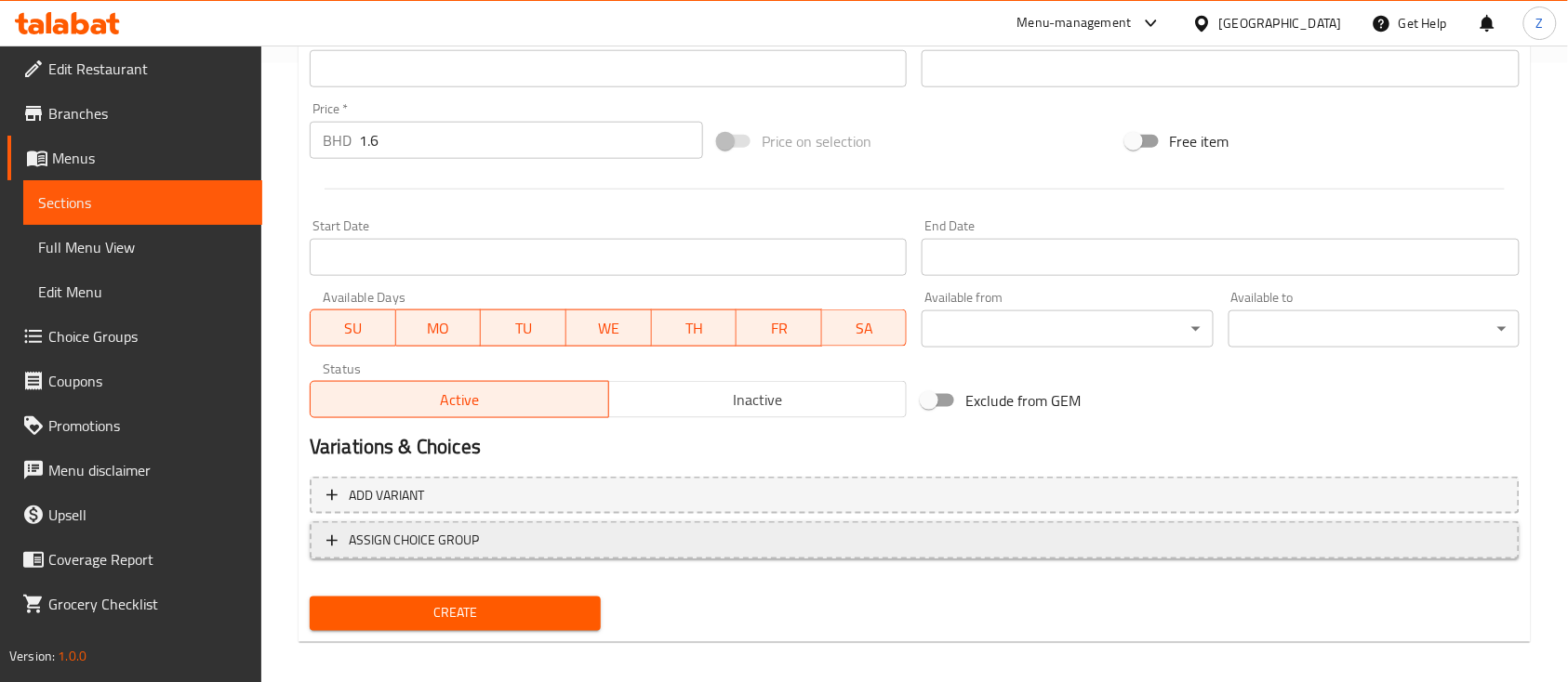
scroll to position [629, 0]
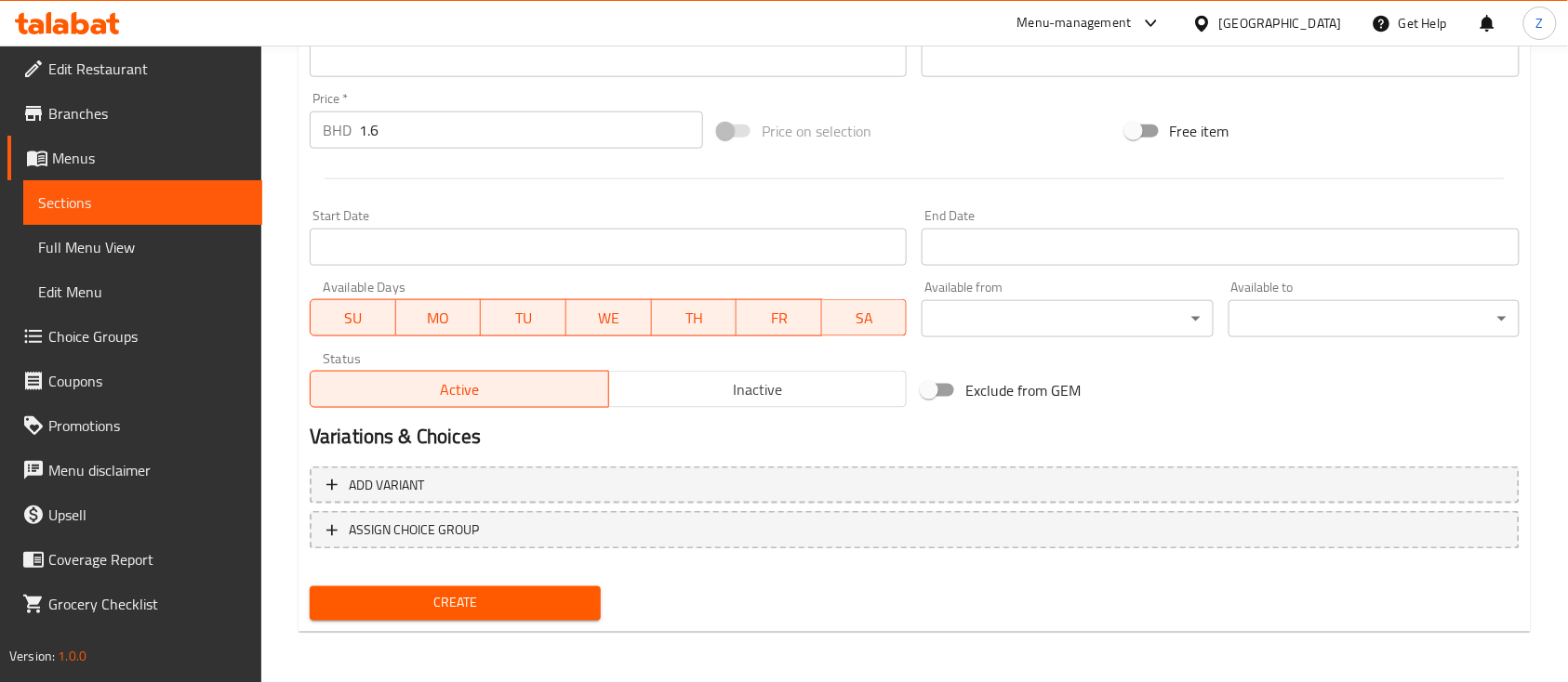
type textarea "A tropical blend , blue curacao, mint, lime, and soda , a vibrant cocktail deli…"
click at [484, 613] on div "Create" at bounding box center [454, 603] width 306 height 49
click at [486, 612] on span "Create" at bounding box center [455, 603] width 261 height 24
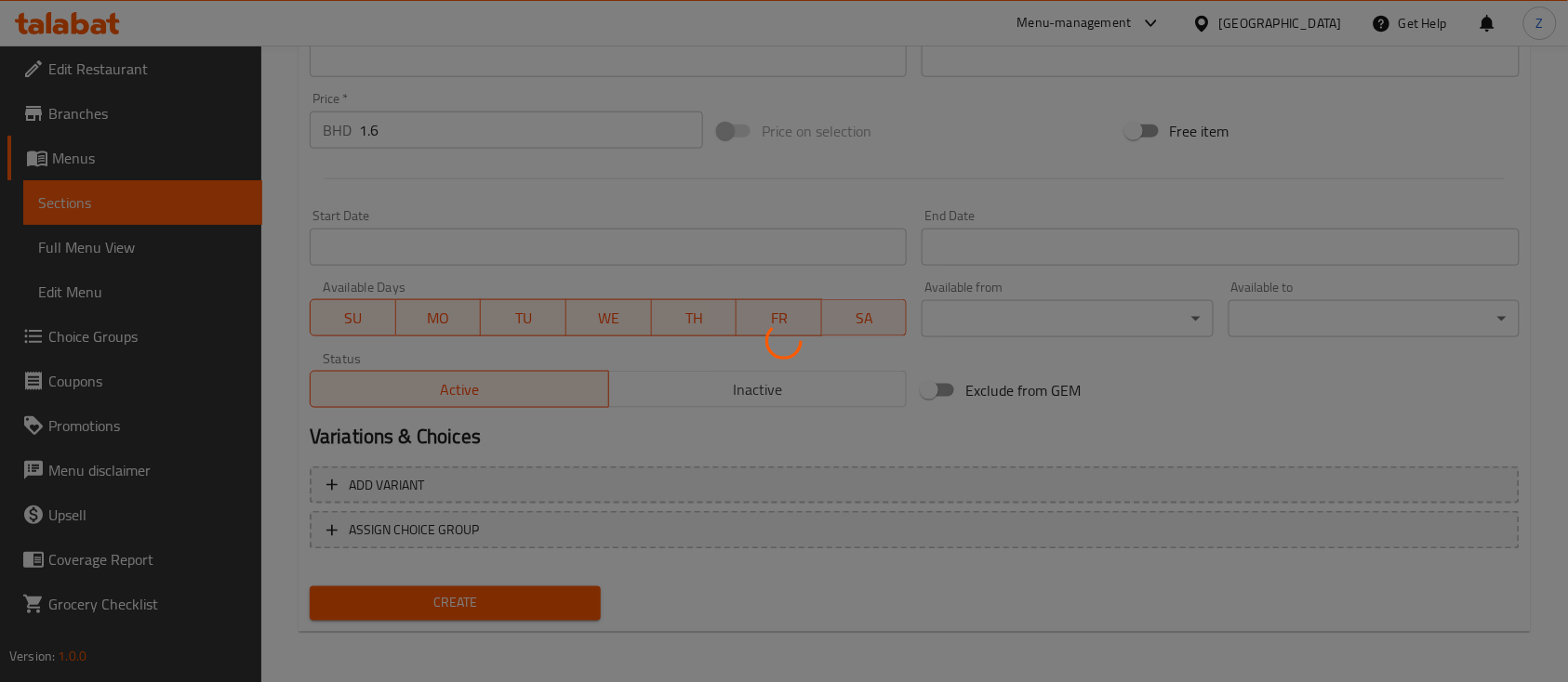
type input "0"
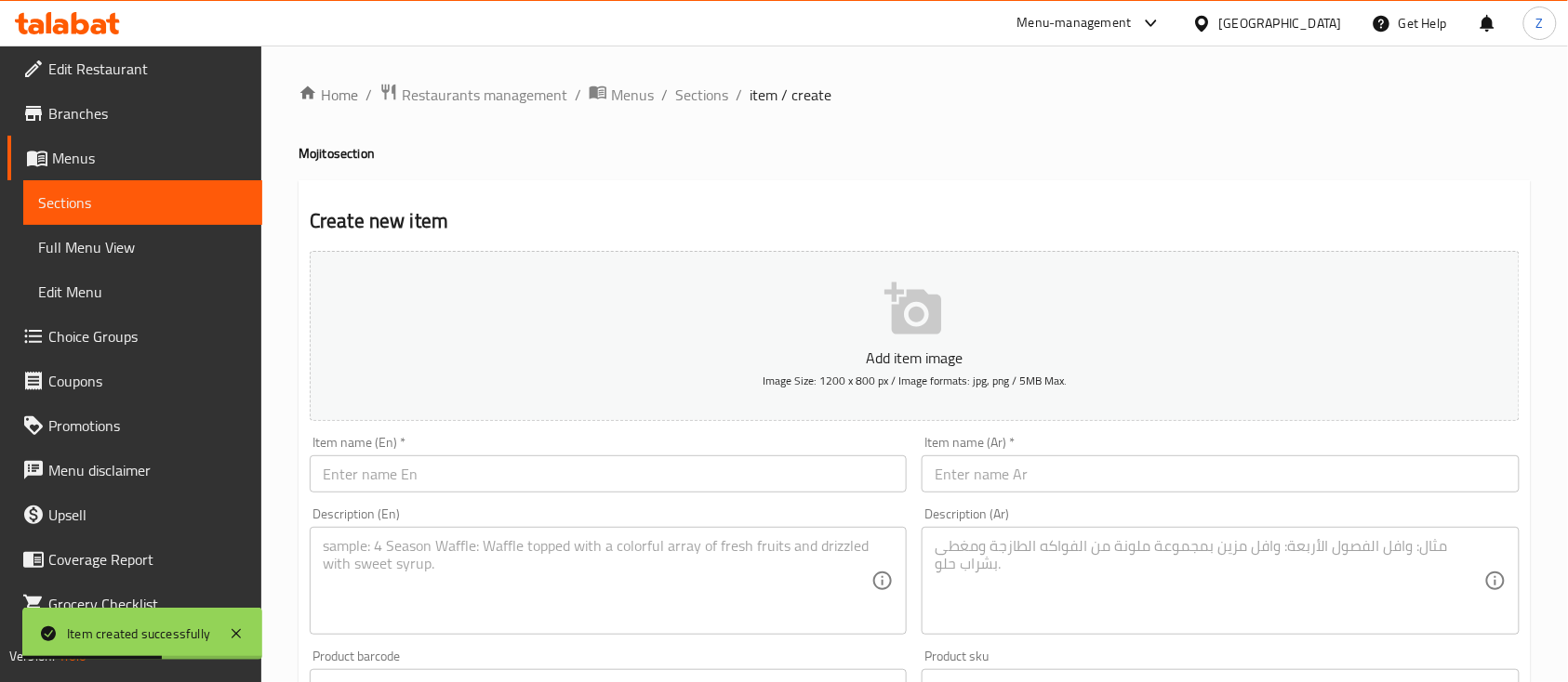
scroll to position [247, 0]
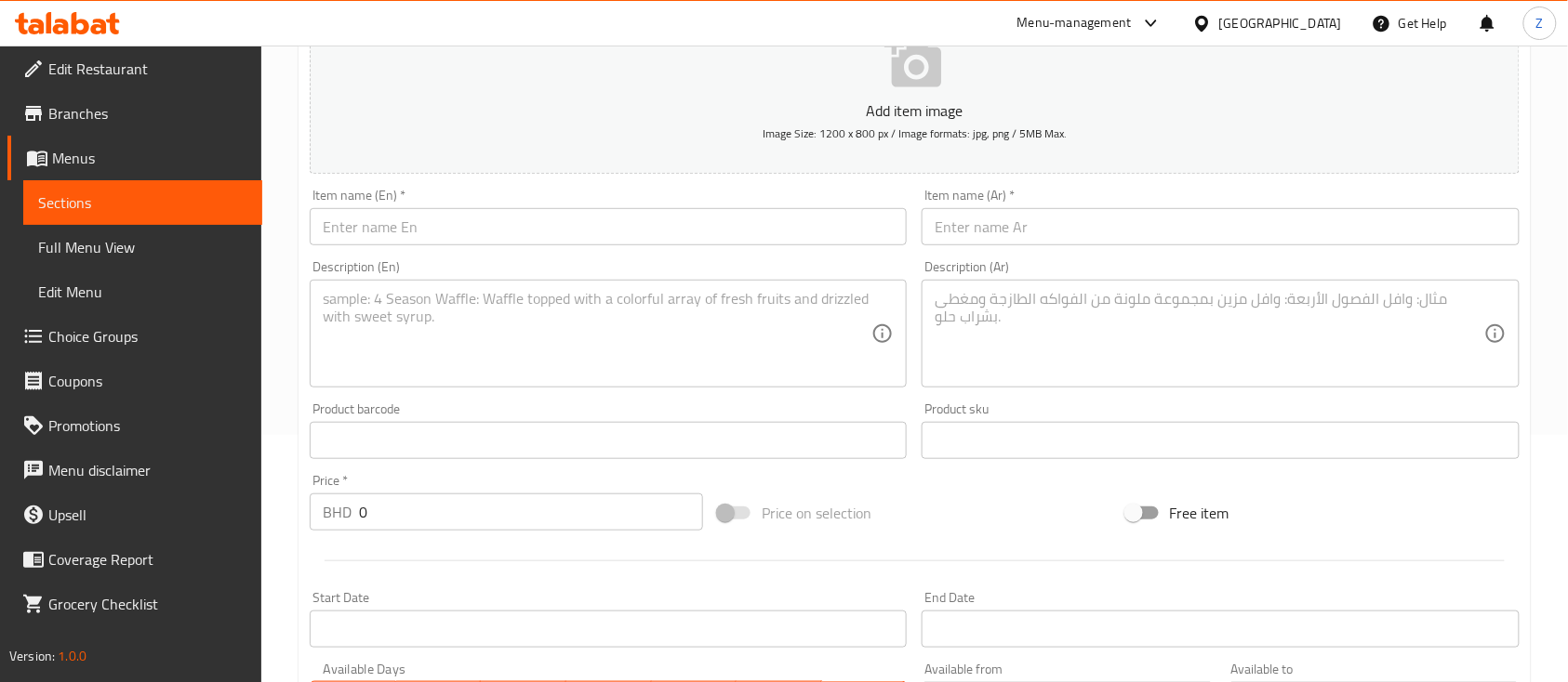
drag, startPoint x: 945, startPoint y: 184, endPoint x: 952, endPoint y: 192, distance: 10.6
click at [945, 186] on div "Item name (Ar)   * Item name (Ar) *" at bounding box center [1220, 218] width 612 height 72
click at [971, 227] on input "text" at bounding box center [1220, 226] width 597 height 37
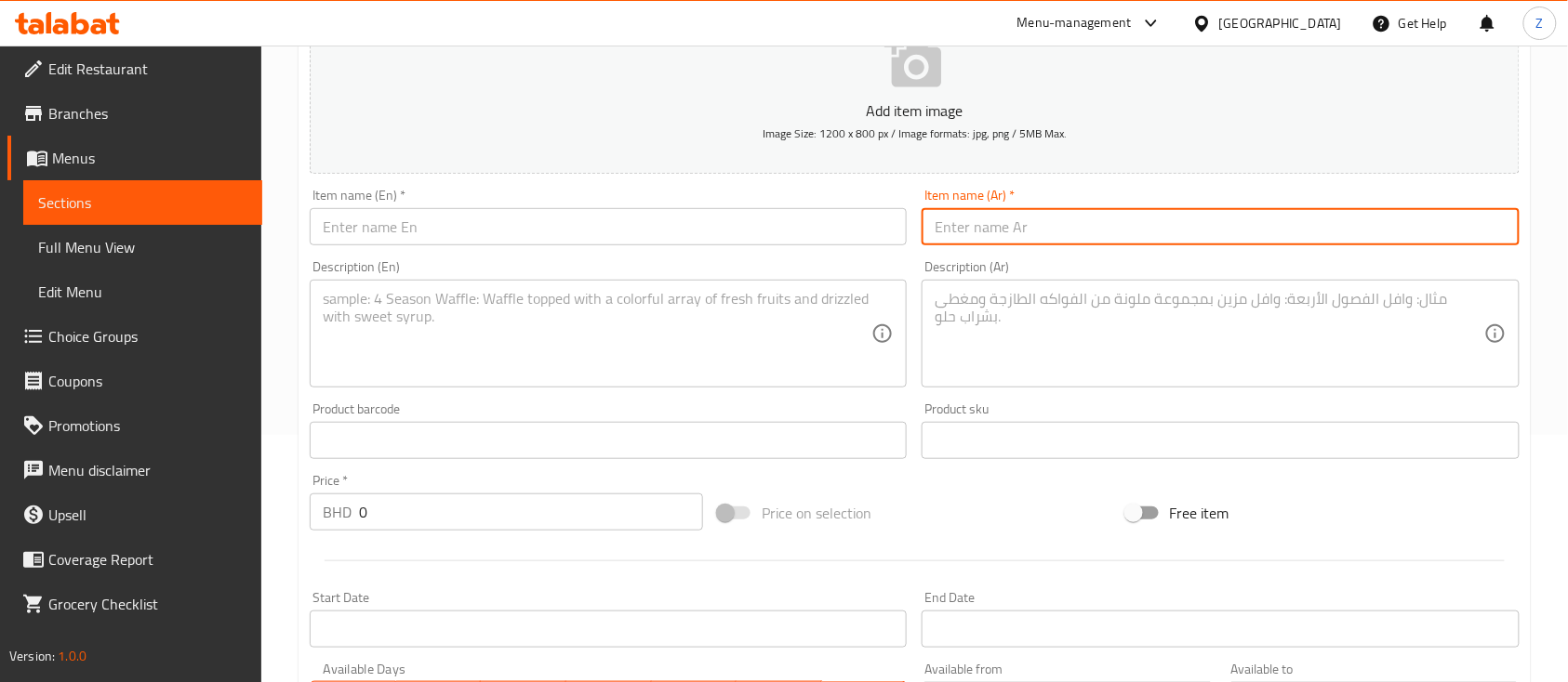
click at [1000, 236] on input "text" at bounding box center [1220, 226] width 597 height 37
click at [989, 230] on input "text" at bounding box center [1220, 226] width 597 height 37
paste input "180° موهيتو الخاص"
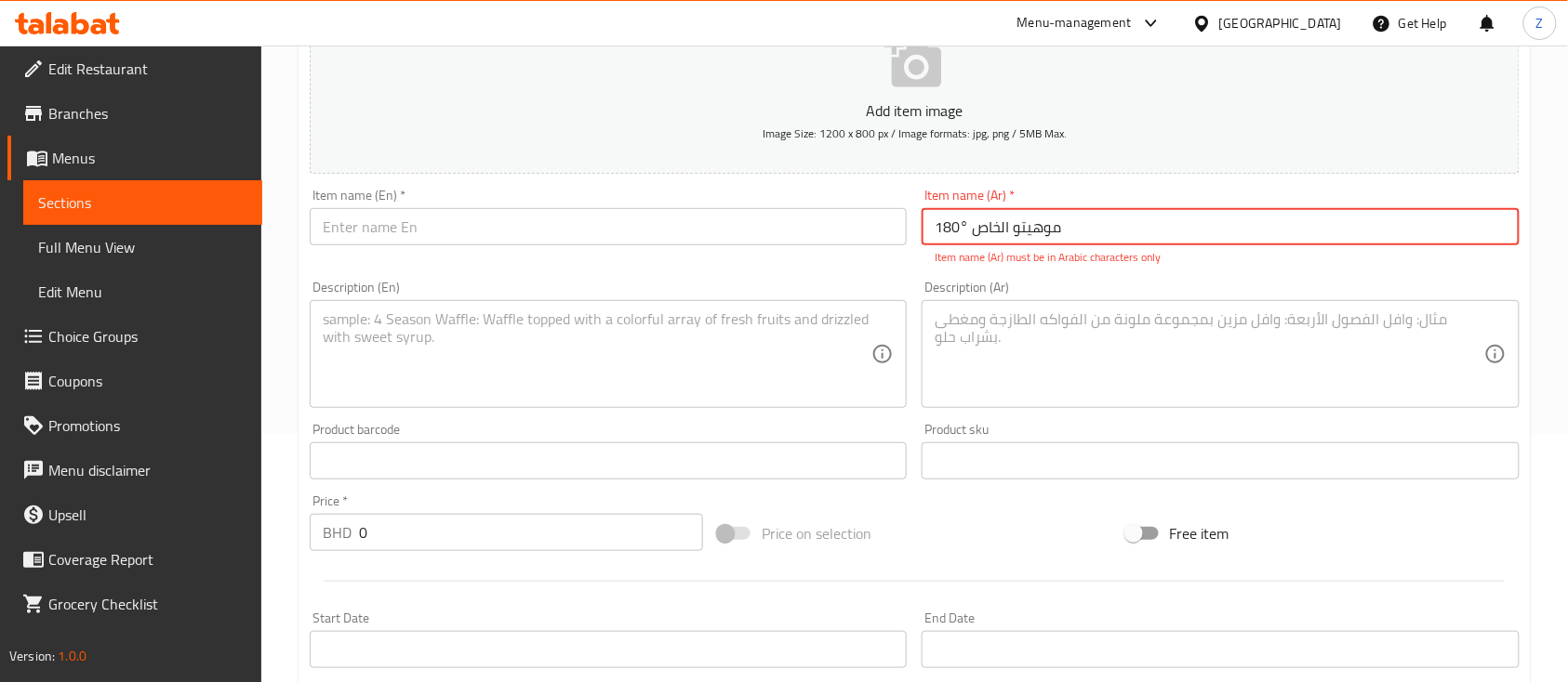
drag, startPoint x: 970, startPoint y: 213, endPoint x: 959, endPoint y: 213, distance: 11.0
click at [959, 213] on input "180° موهيتو الخاص" at bounding box center [1220, 226] width 597 height 37
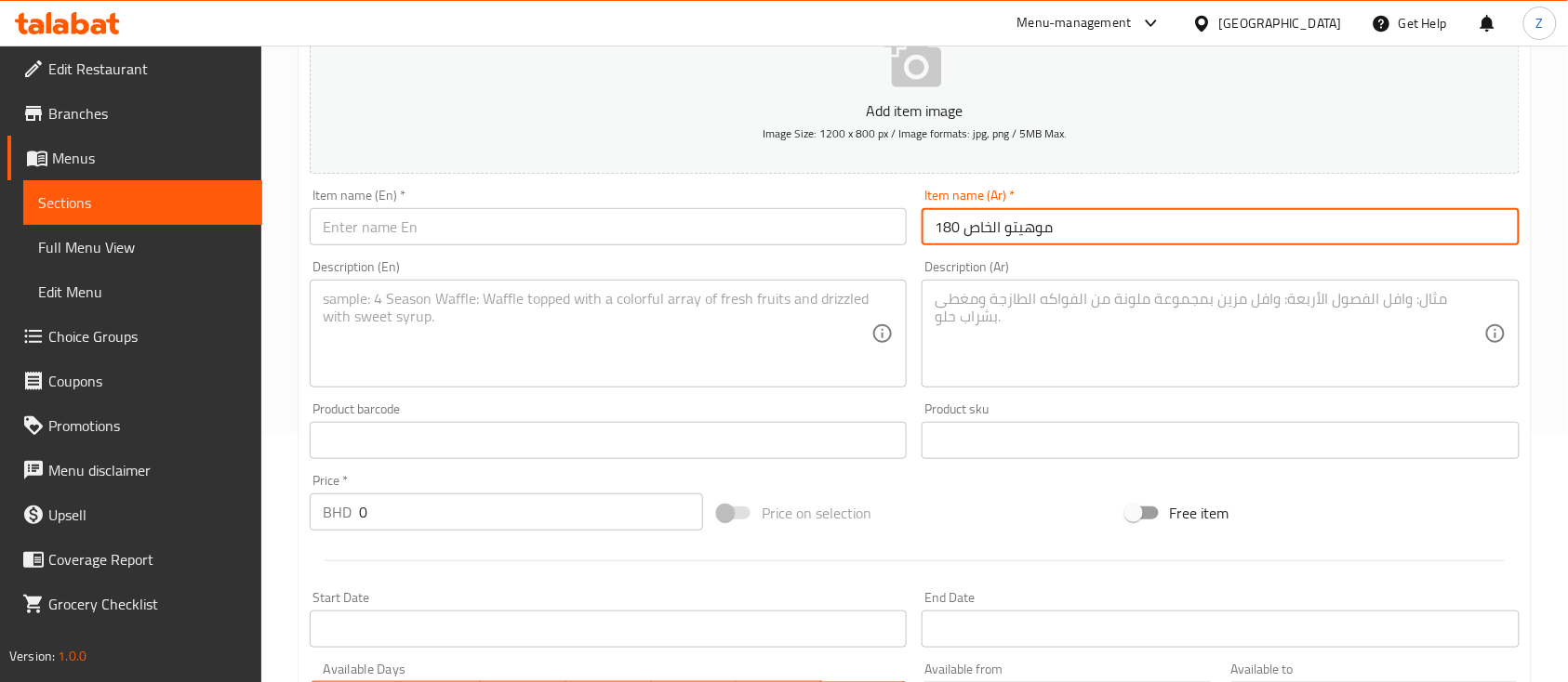
type input "180 موهيتو الخاص"
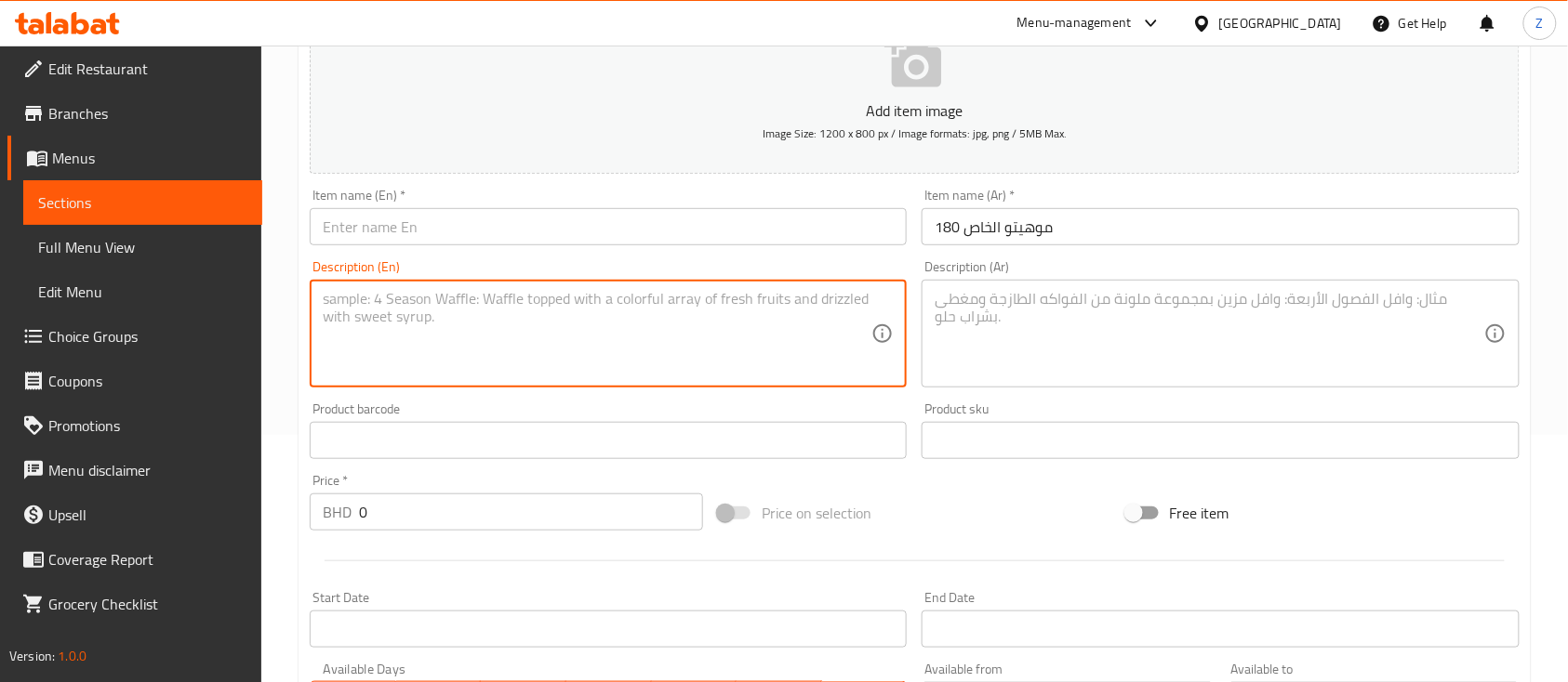
click at [383, 312] on textarea at bounding box center [597, 334] width 549 height 88
paste textarea "ropical mango mojito with zesty lime and cool mint, a refreshing take on a clas…"
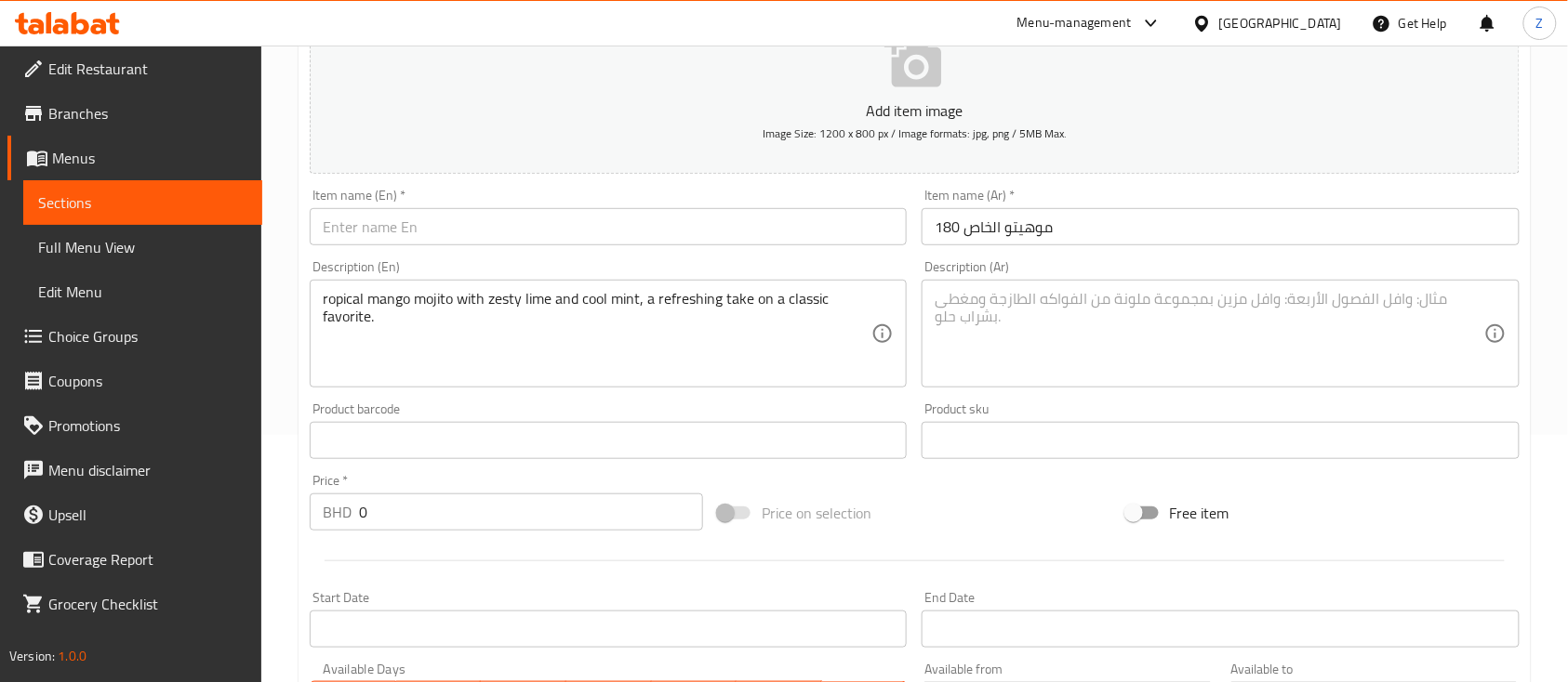
click at [320, 295] on div "ropical mango mojito with zesty lime and cool mint, a refreshing take on a clas…" at bounding box center [608, 334] width 597 height 108
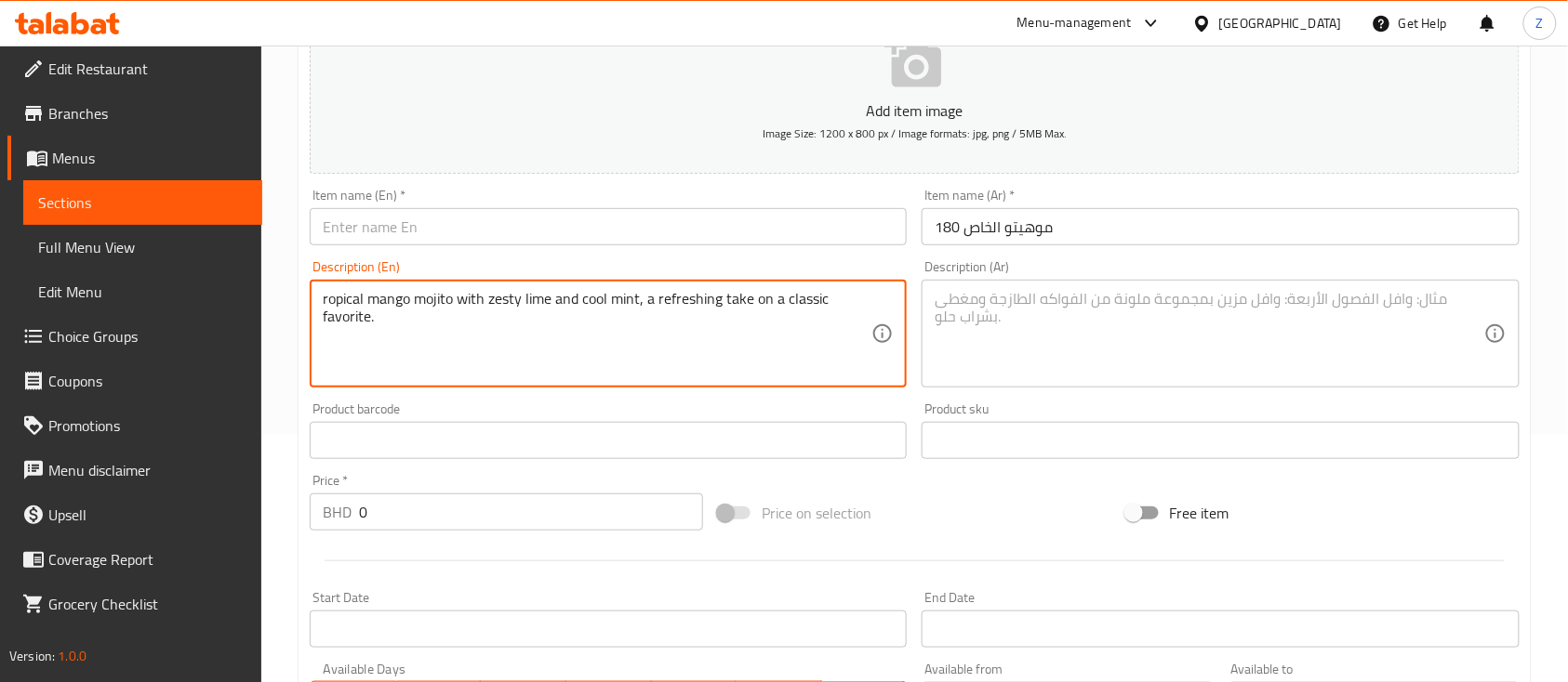
click at [323, 297] on textarea "ropical mango mojito with zesty lime and cool mint, a refreshing take on a clas…" at bounding box center [597, 334] width 549 height 88
type textarea "Tropical mango mojito with zesty lime and cool mint, a refreshing take on a cla…"
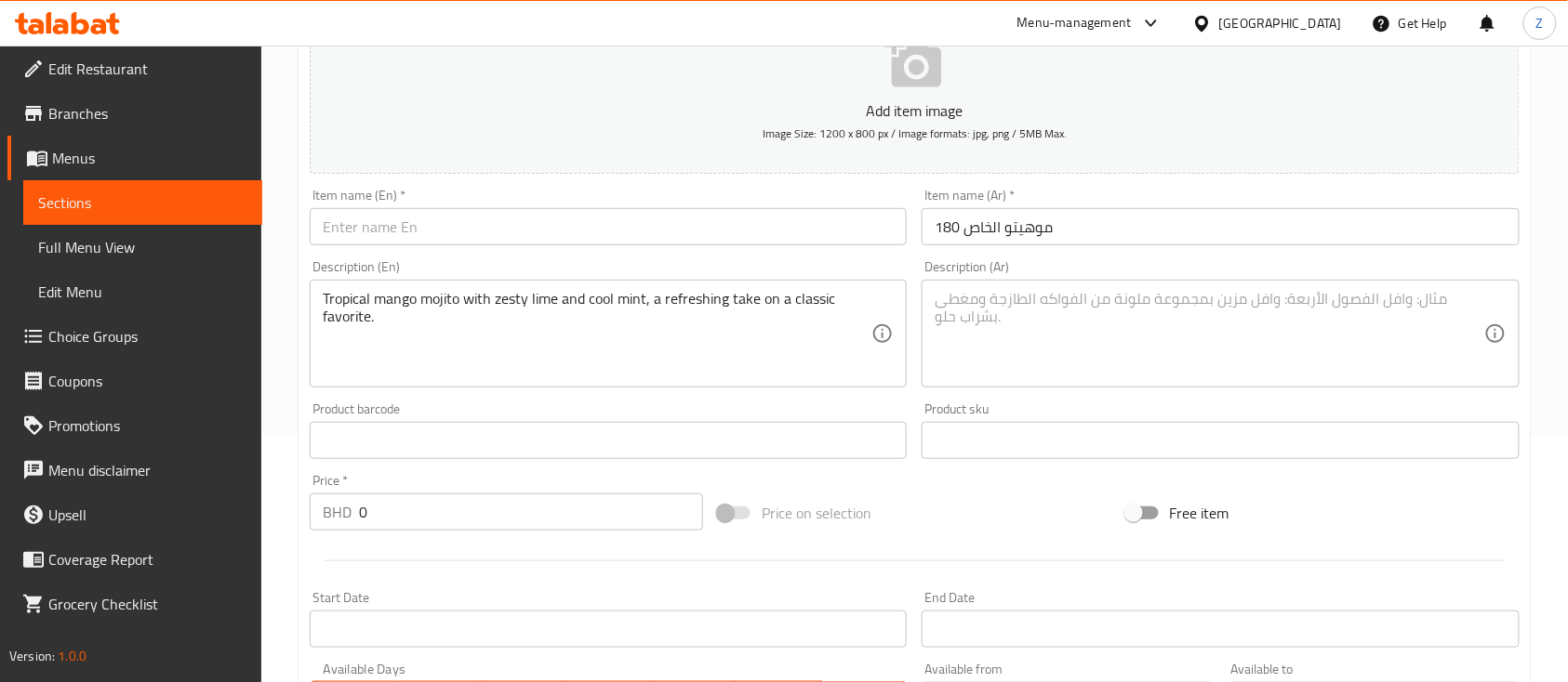
drag, startPoint x: 383, startPoint y: 225, endPoint x: 374, endPoint y: 216, distance: 12.7
click at [383, 225] on input "text" at bounding box center [608, 226] width 597 height 37
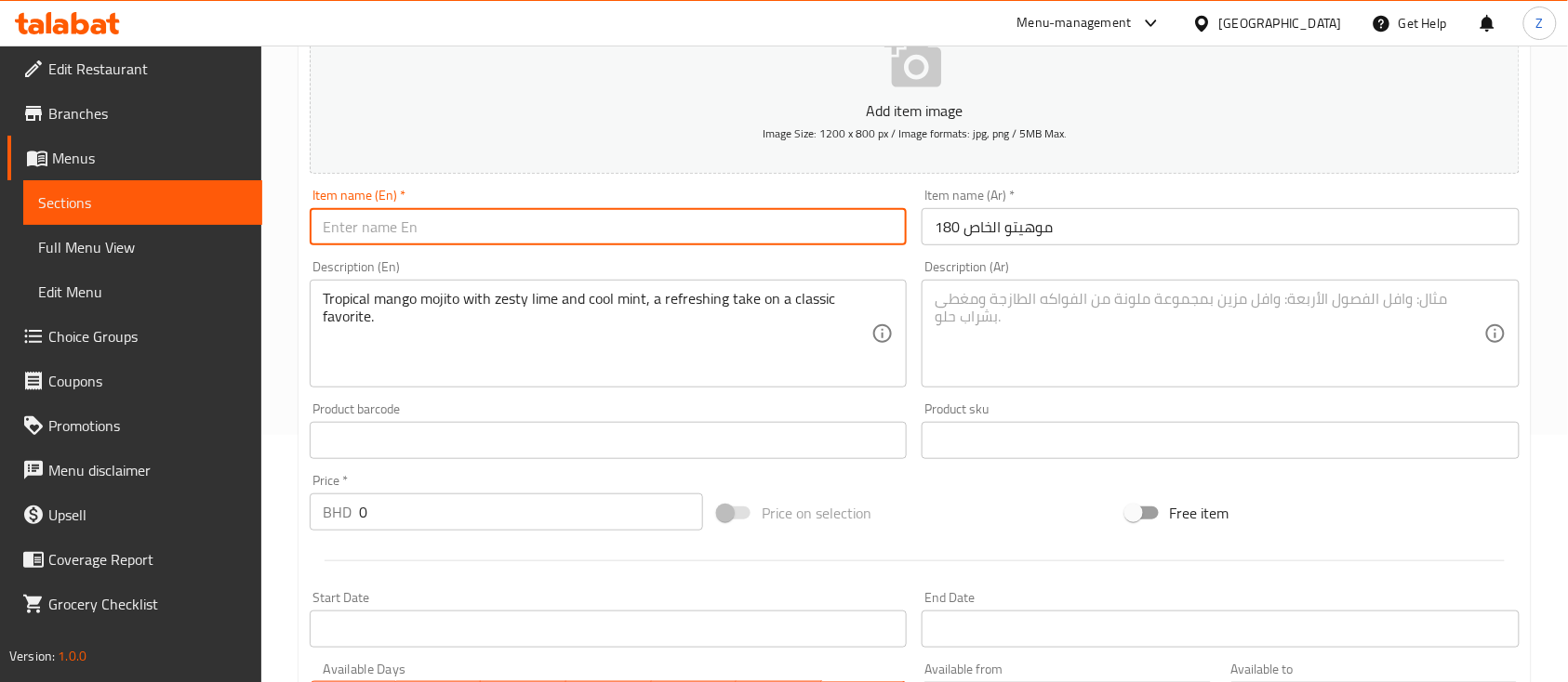
paste input "180° Special Mojito"
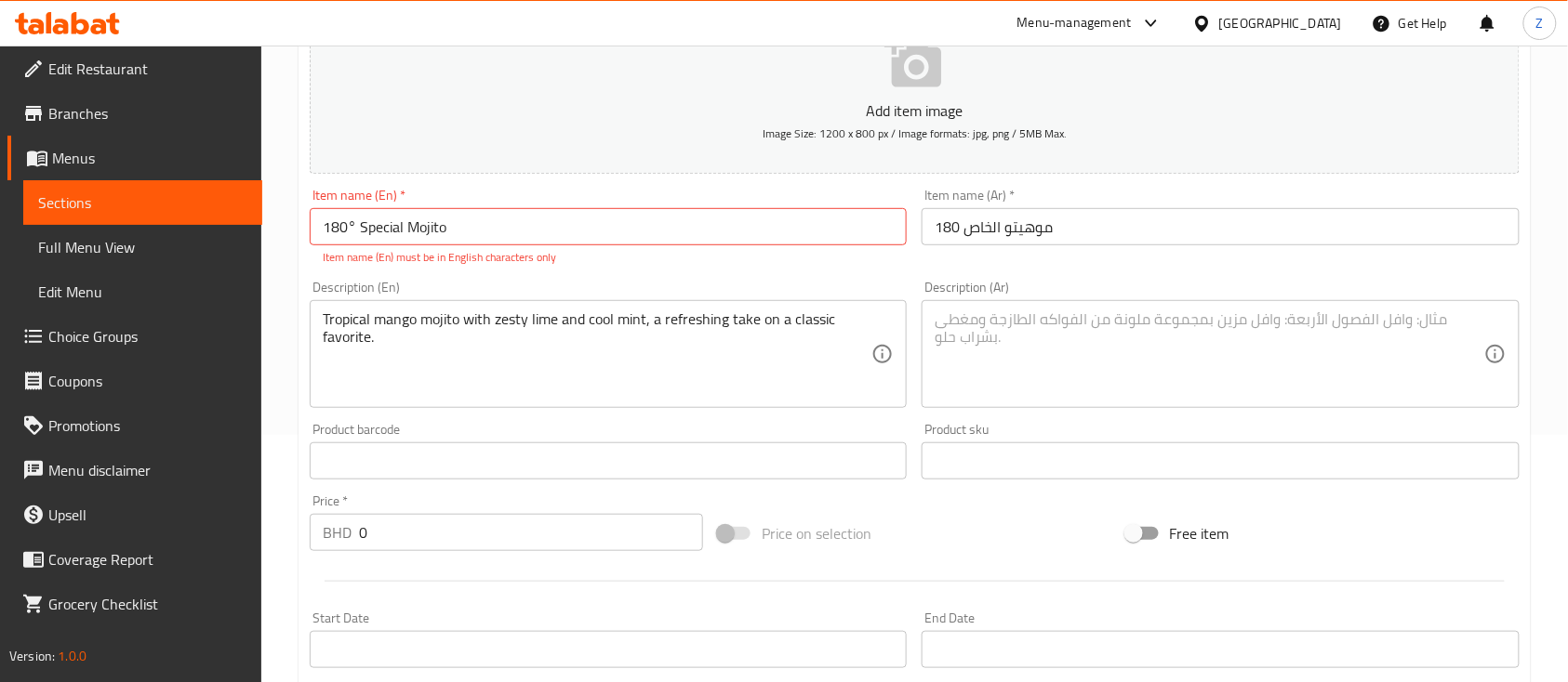
click at [445, 281] on div "Description (En) Tropical mango mojito with zesty lime and cool mint, a refresh…" at bounding box center [608, 344] width 597 height 128
click at [354, 230] on input "180° Special Mojito" at bounding box center [608, 226] width 597 height 37
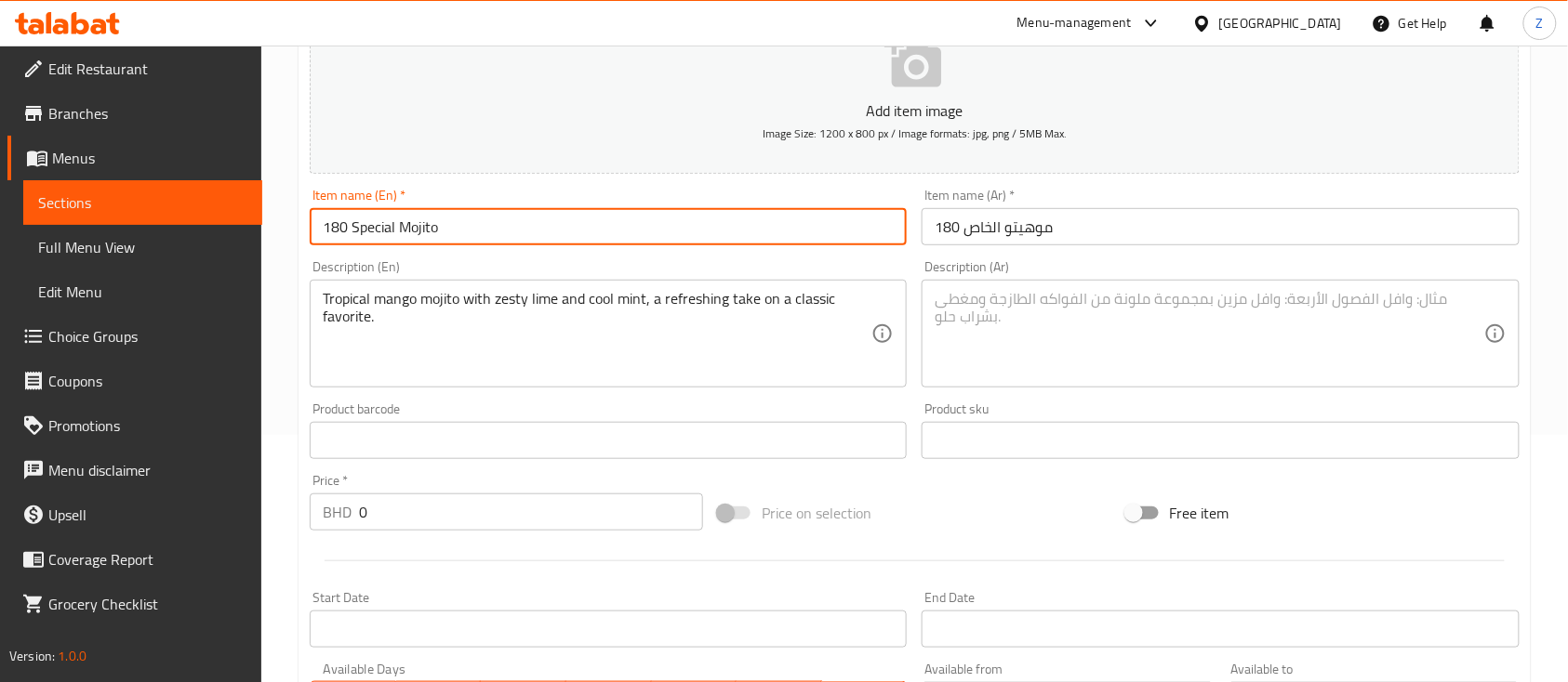
type input "180 Special Mojito"
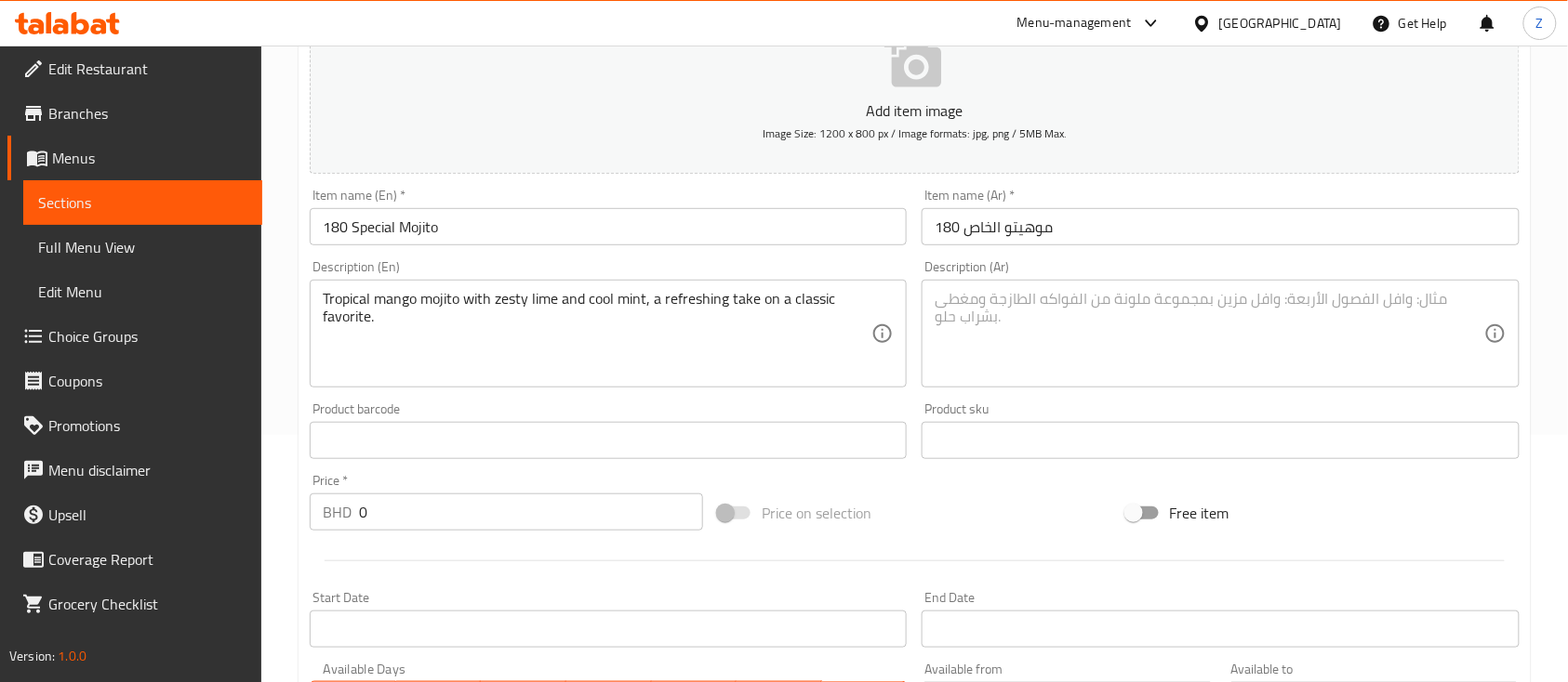
click at [926, 296] on div "Description (Ar)" at bounding box center [1220, 334] width 597 height 108
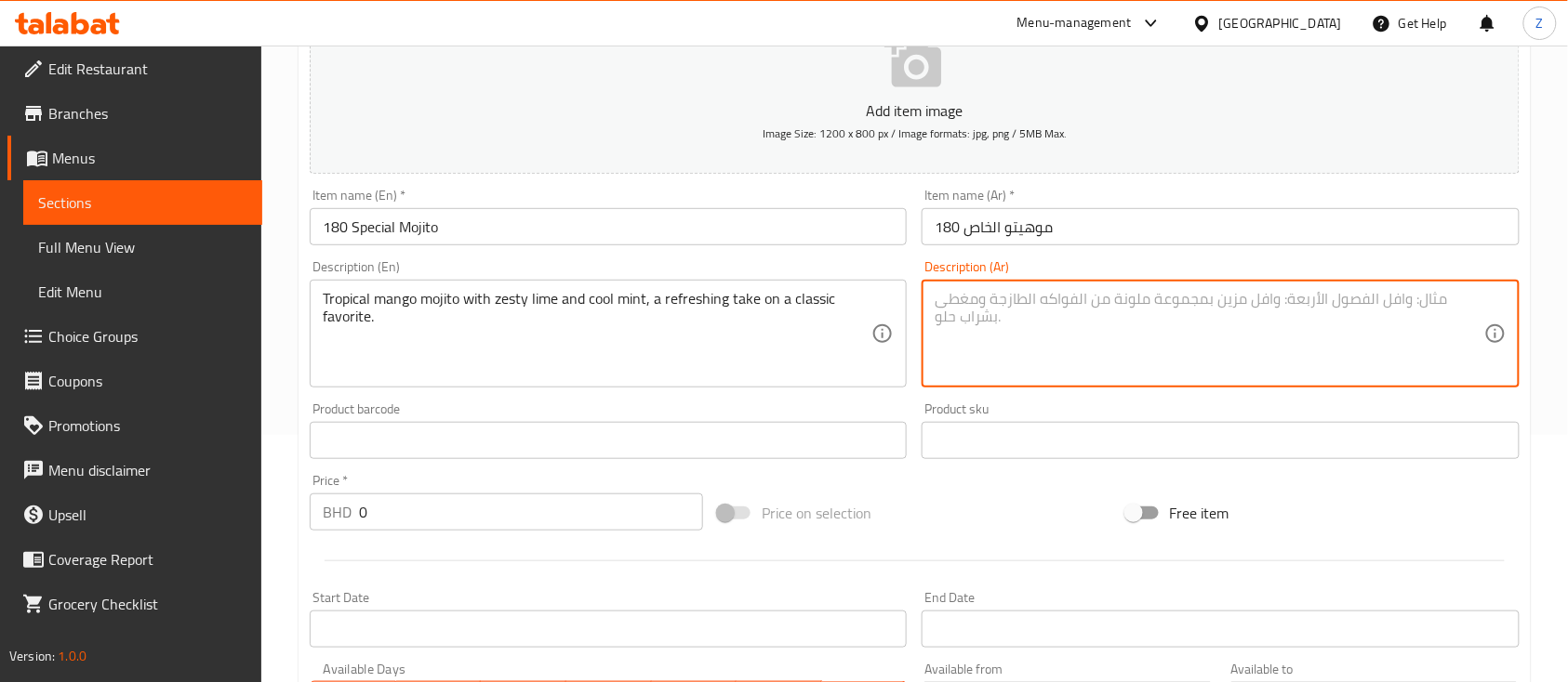
paste textarea "تطورنا على الموهيتو الكلاسيكي"
type textarea "تطورنا على الموهيتو الكلاسيكي"
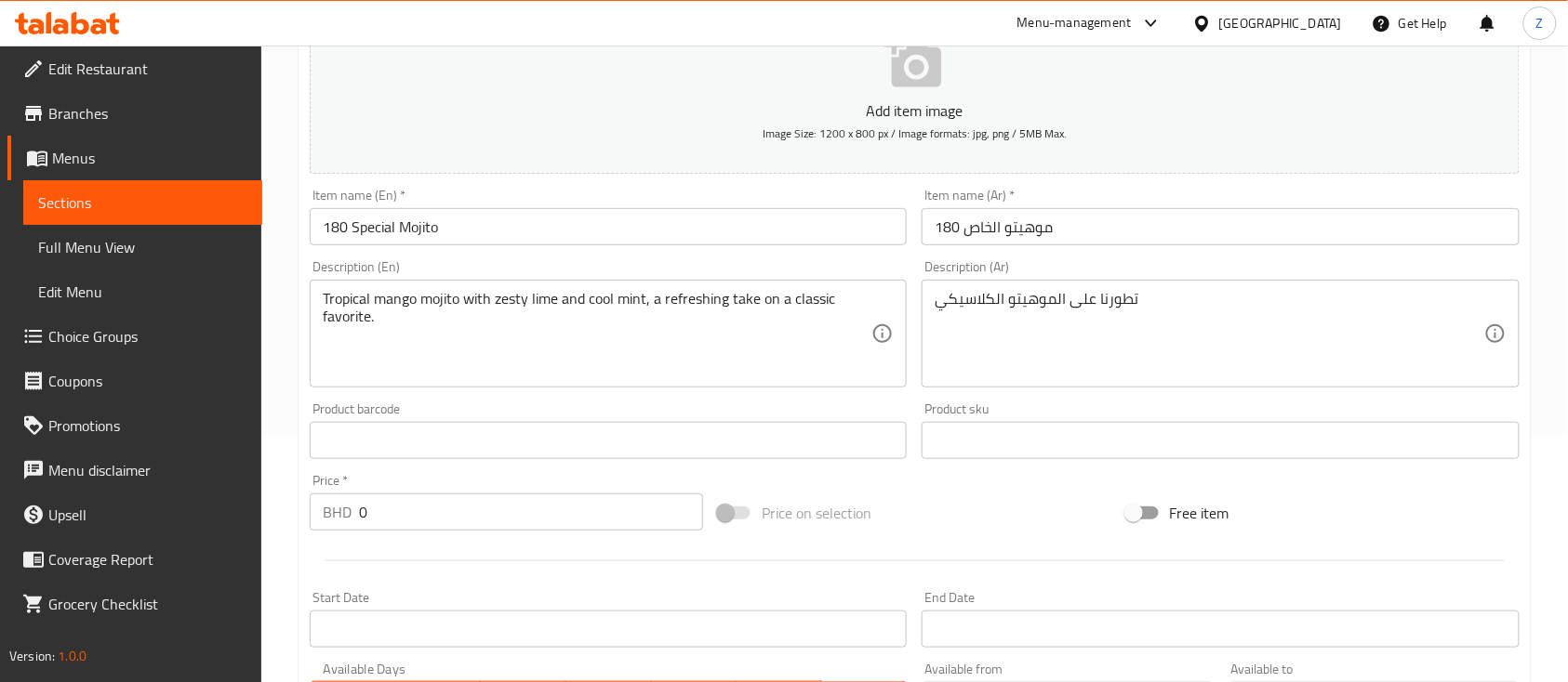
click at [474, 526] on div "Price   * BHD 0 Price *" at bounding box center [505, 502] width 408 height 72
drag, startPoint x: 474, startPoint y: 525, endPoint x: 340, endPoint y: 498, distance: 136.7
click at [346, 501] on div "BHD 0 Price *" at bounding box center [506, 512] width 394 height 37
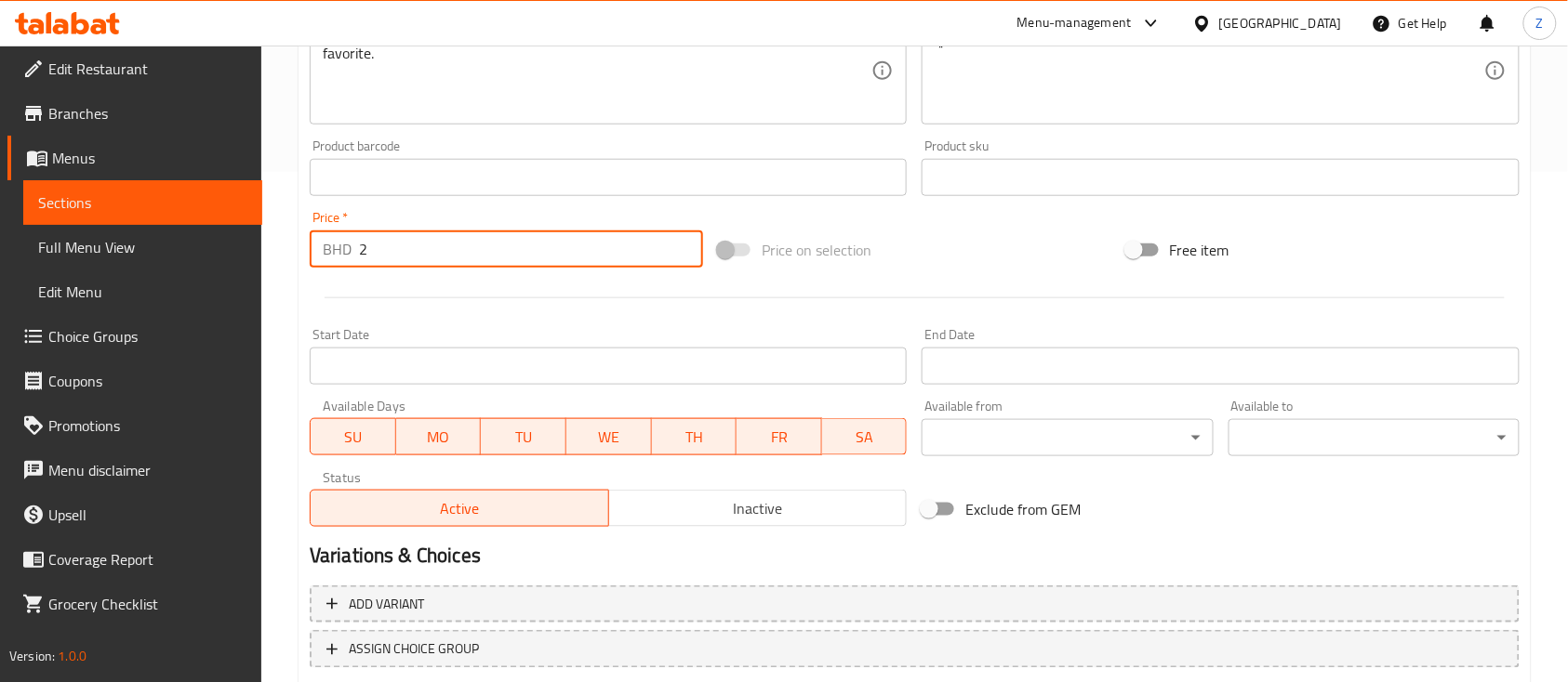
scroll to position [629, 0]
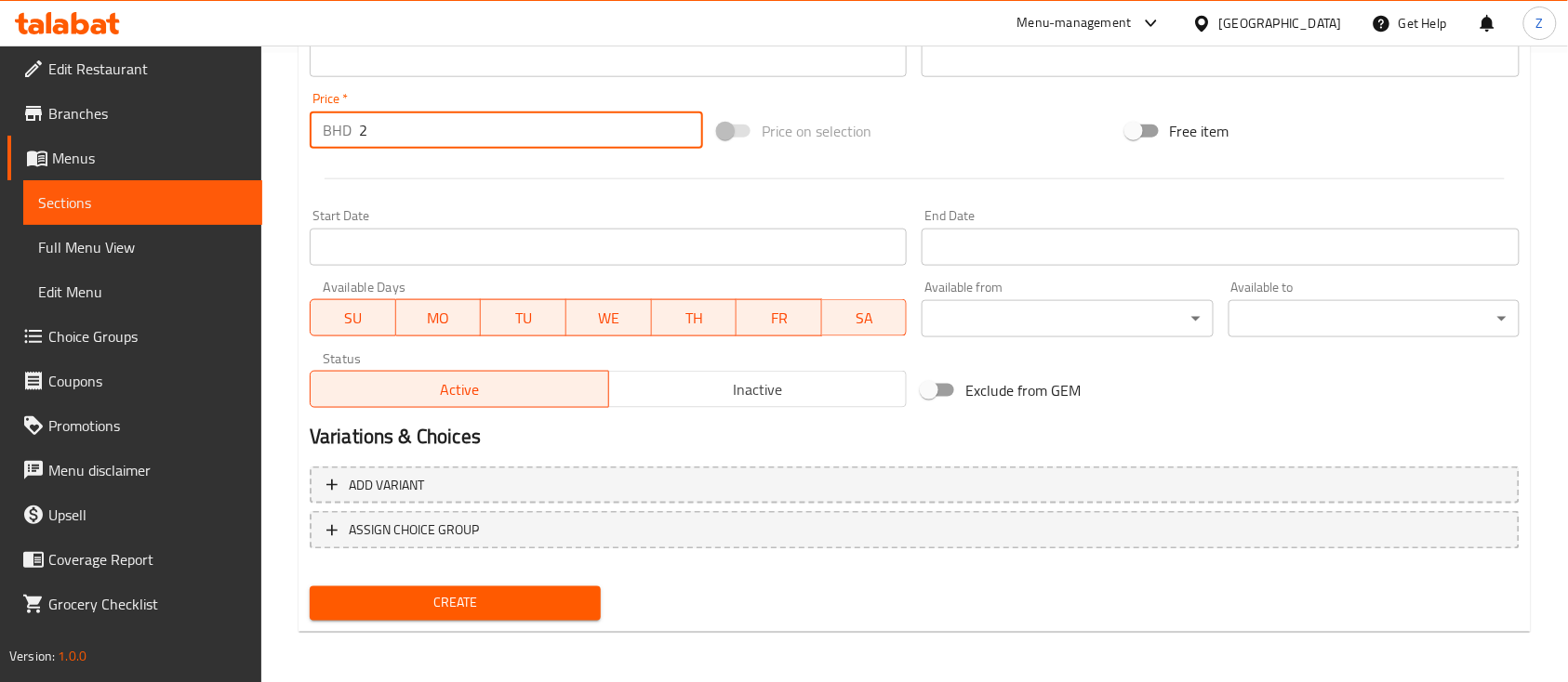
type input "2"
click at [478, 604] on span "Create" at bounding box center [455, 603] width 261 height 24
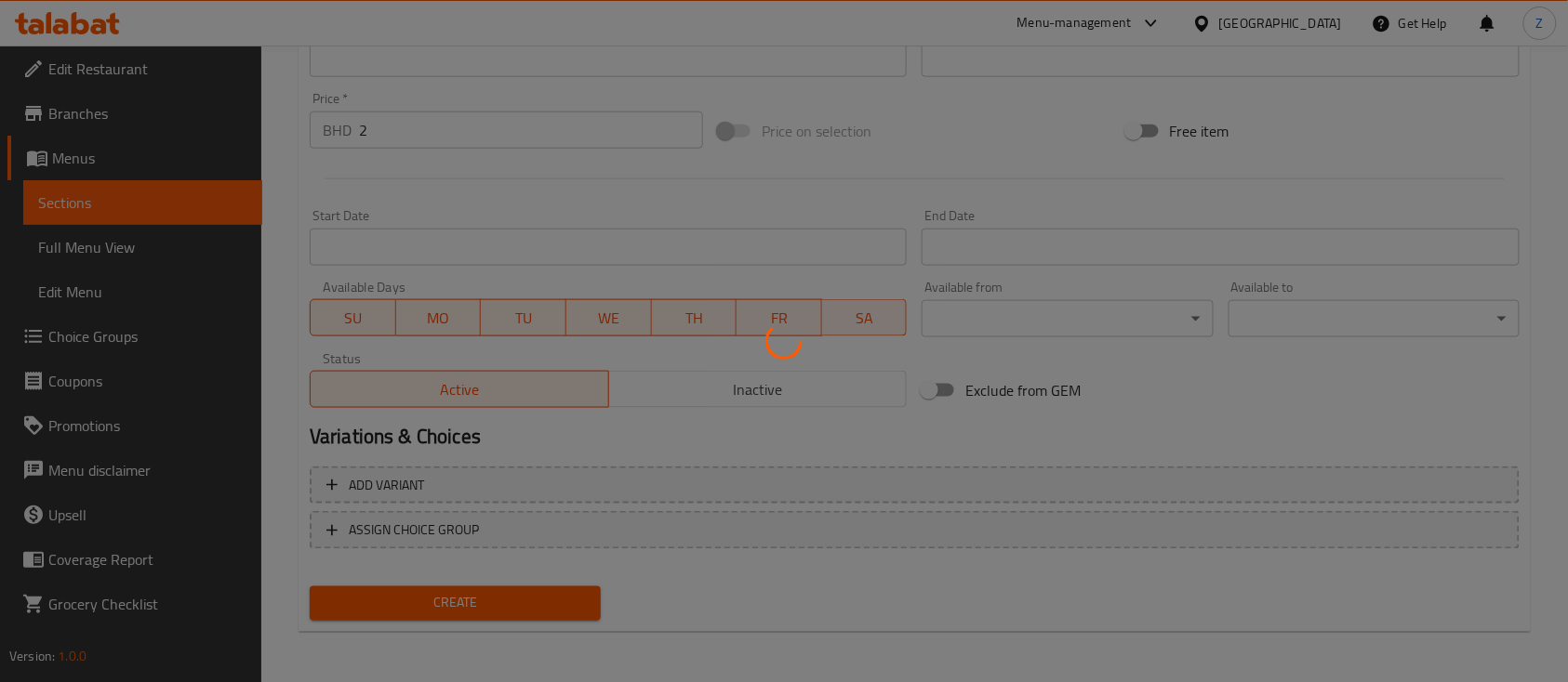
type input "0"
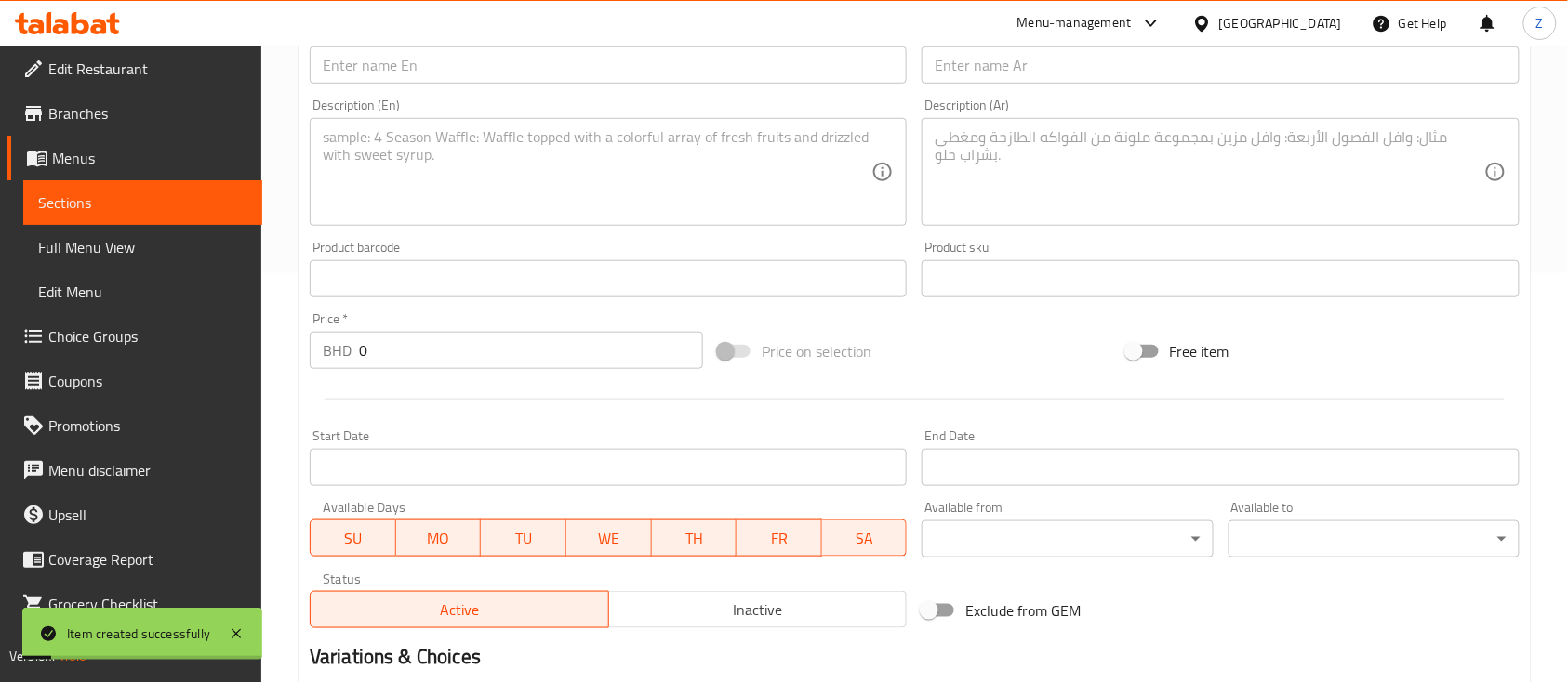
scroll to position [257, 0]
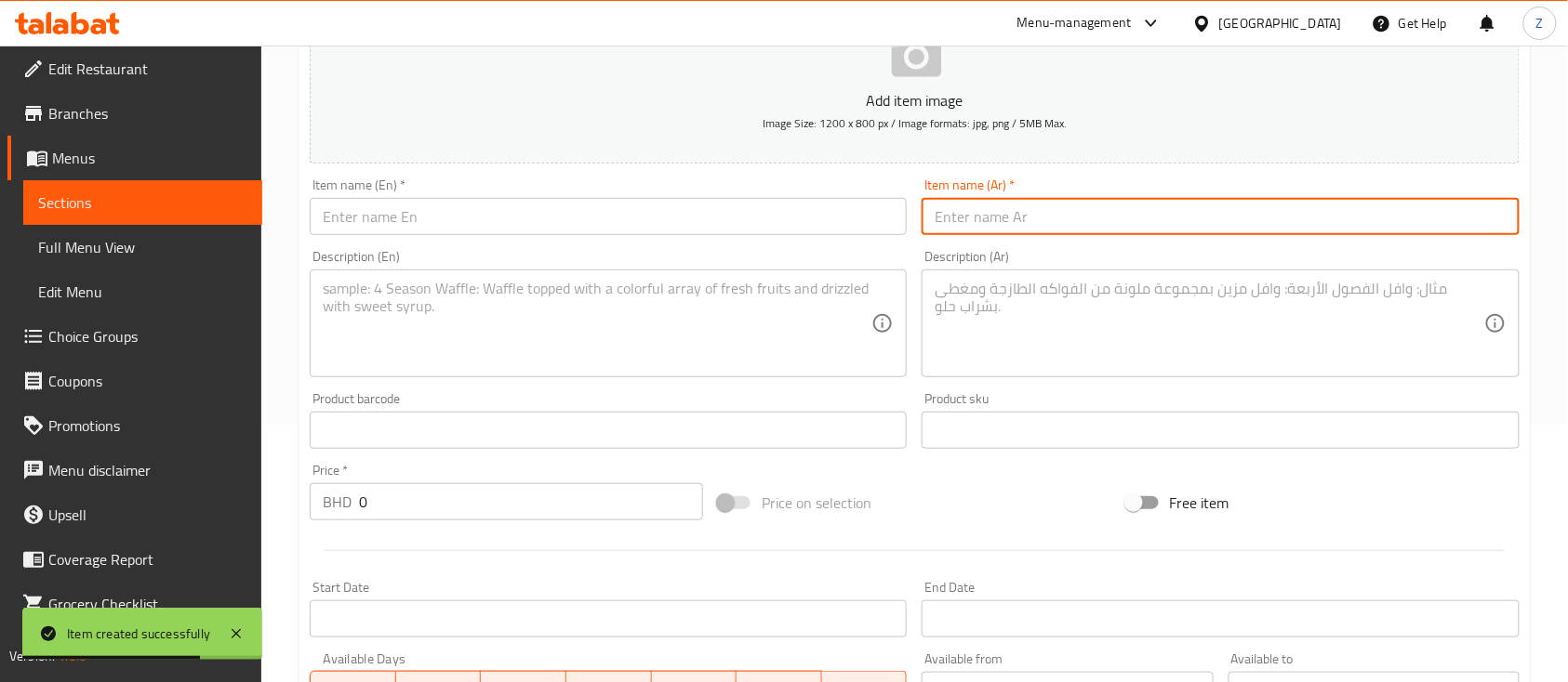
click at [1102, 232] on input "text" at bounding box center [1220, 216] width 597 height 37
click at [1101, 219] on input "text" at bounding box center [1220, 216] width 597 height 37
paste input "موهيتو الخوخ"
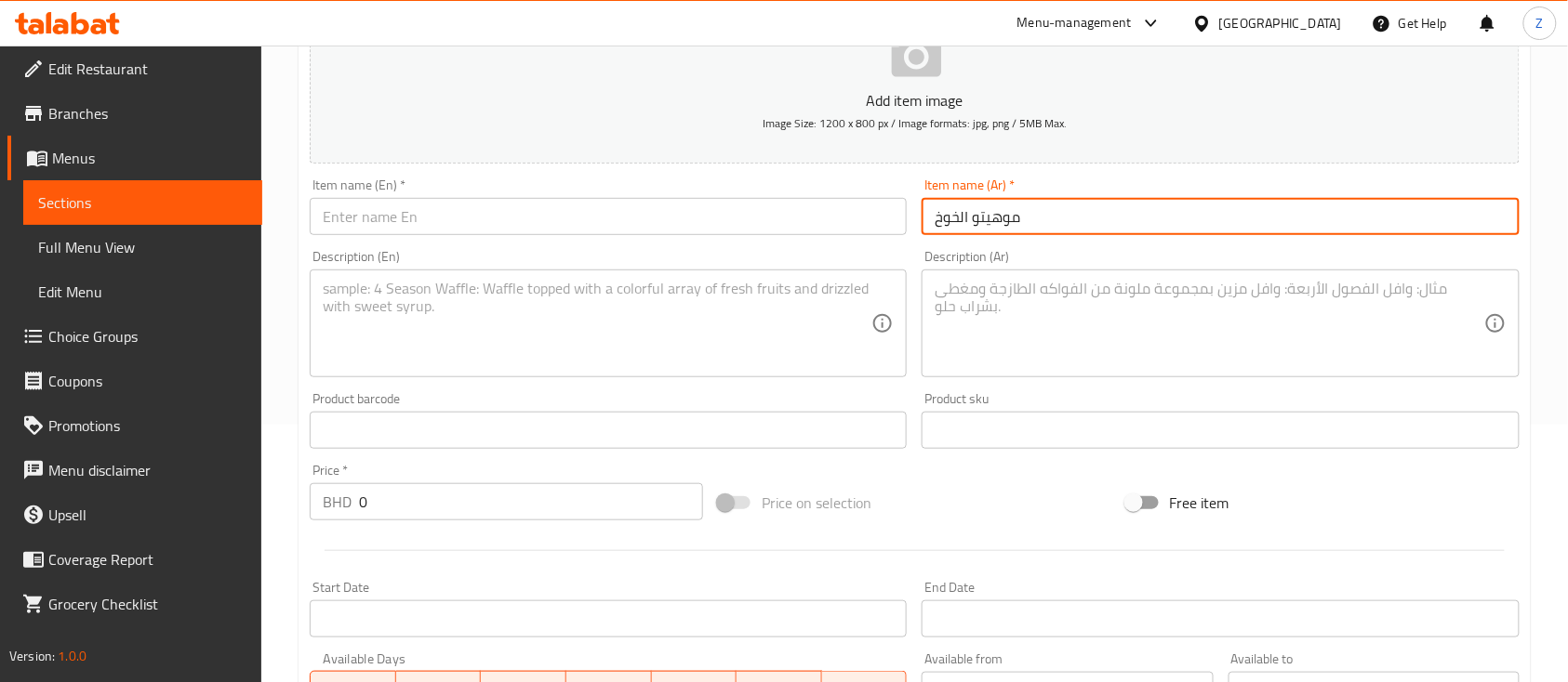
type input "موهيتو الخوخ"
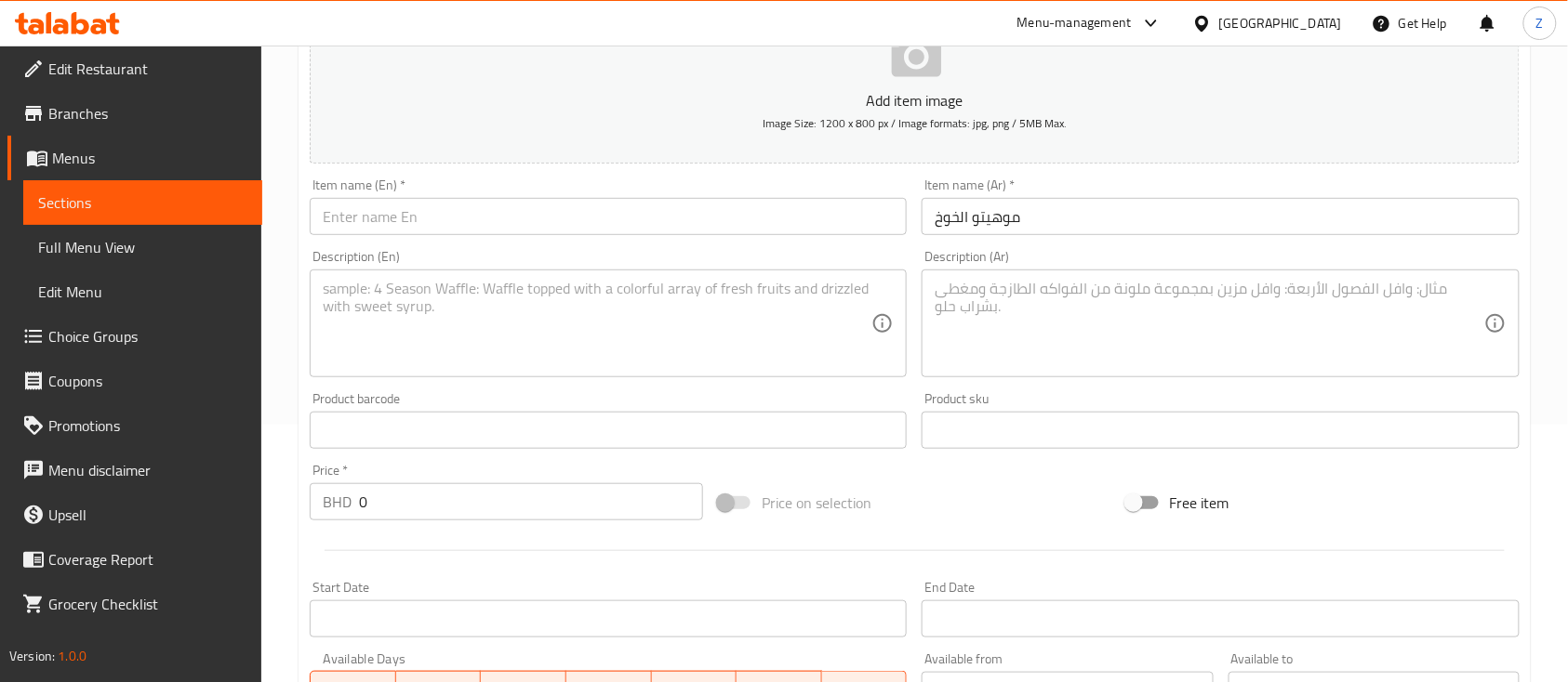
click at [960, 288] on textarea at bounding box center [1208, 324] width 549 height 88
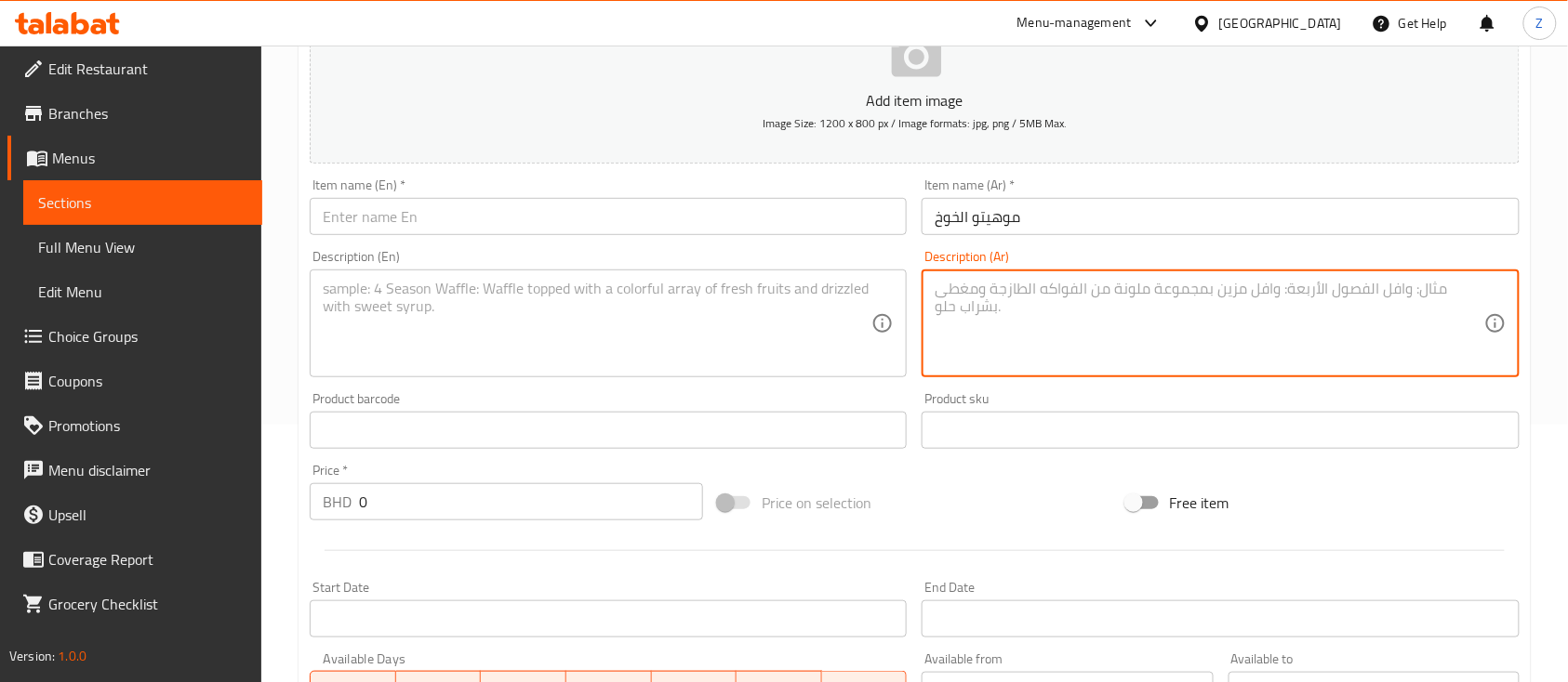
paste textarea "موهيتو الخوخ المنعش مع النعناع والروم ورشّة من الصودا. سيبر صيفي مثالي."
type textarea "موهيتو الخوخ المنعش مع النعناع والروم ورشّة من الصودا. سيبر صيفي مثالي."
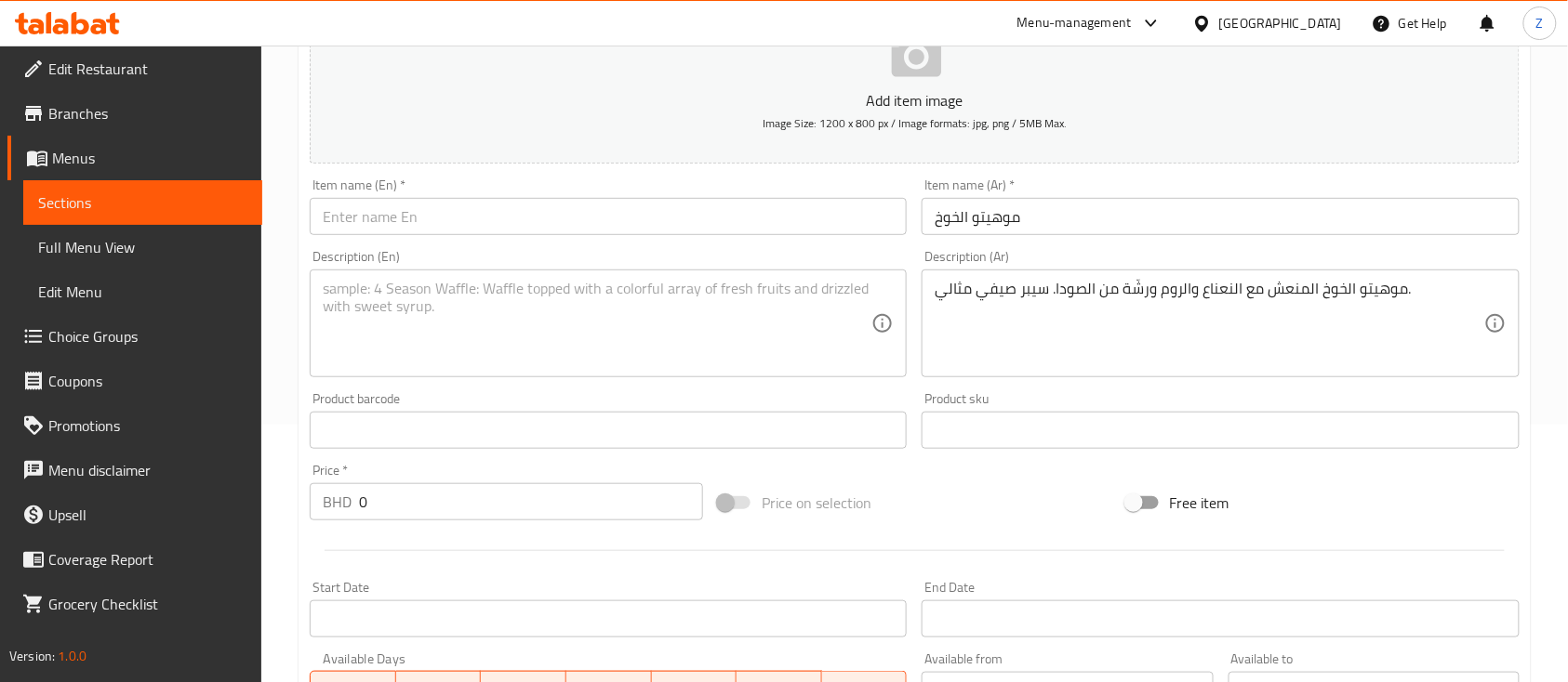
click at [399, 219] on input "text" at bounding box center [608, 216] width 597 height 37
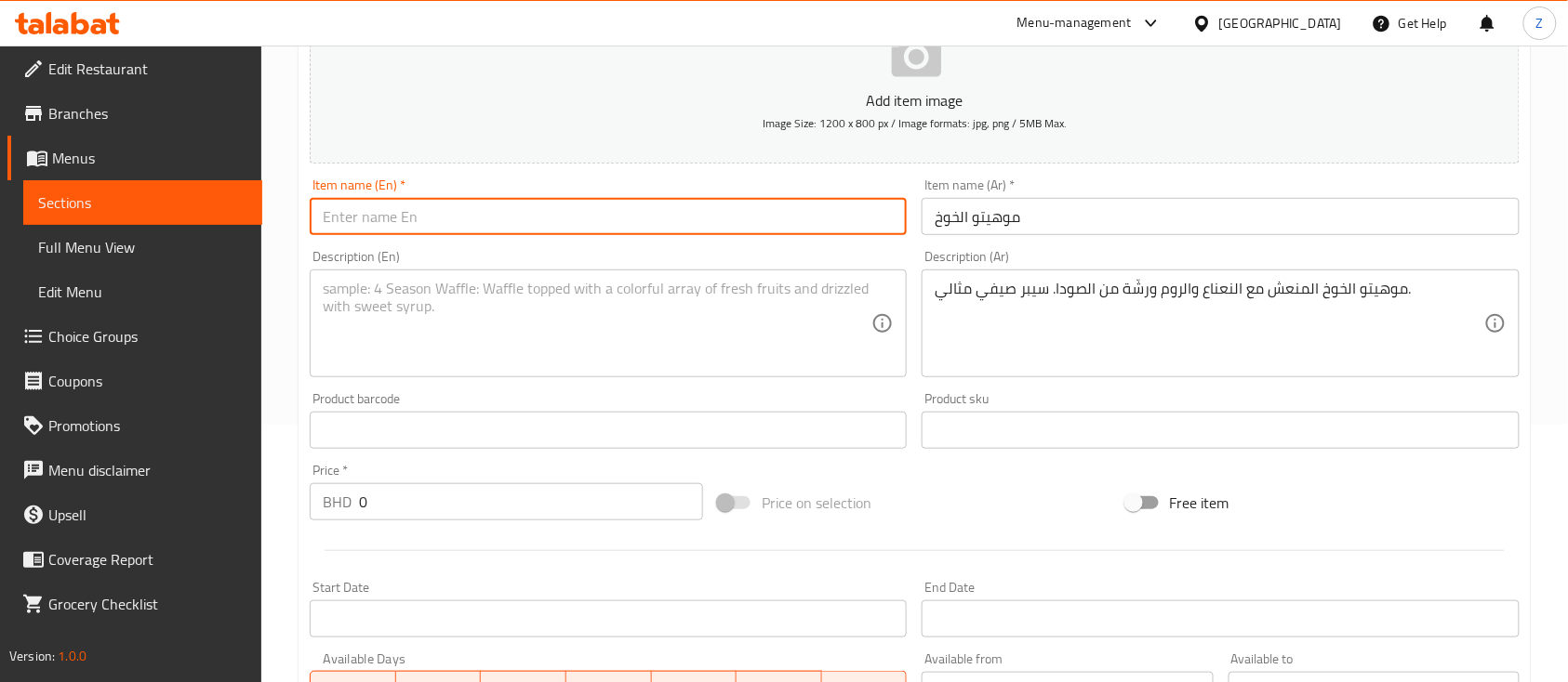
paste input "Peach Mojito"
type input "Peach Mojito"
click at [444, 331] on textarea at bounding box center [597, 324] width 549 height 88
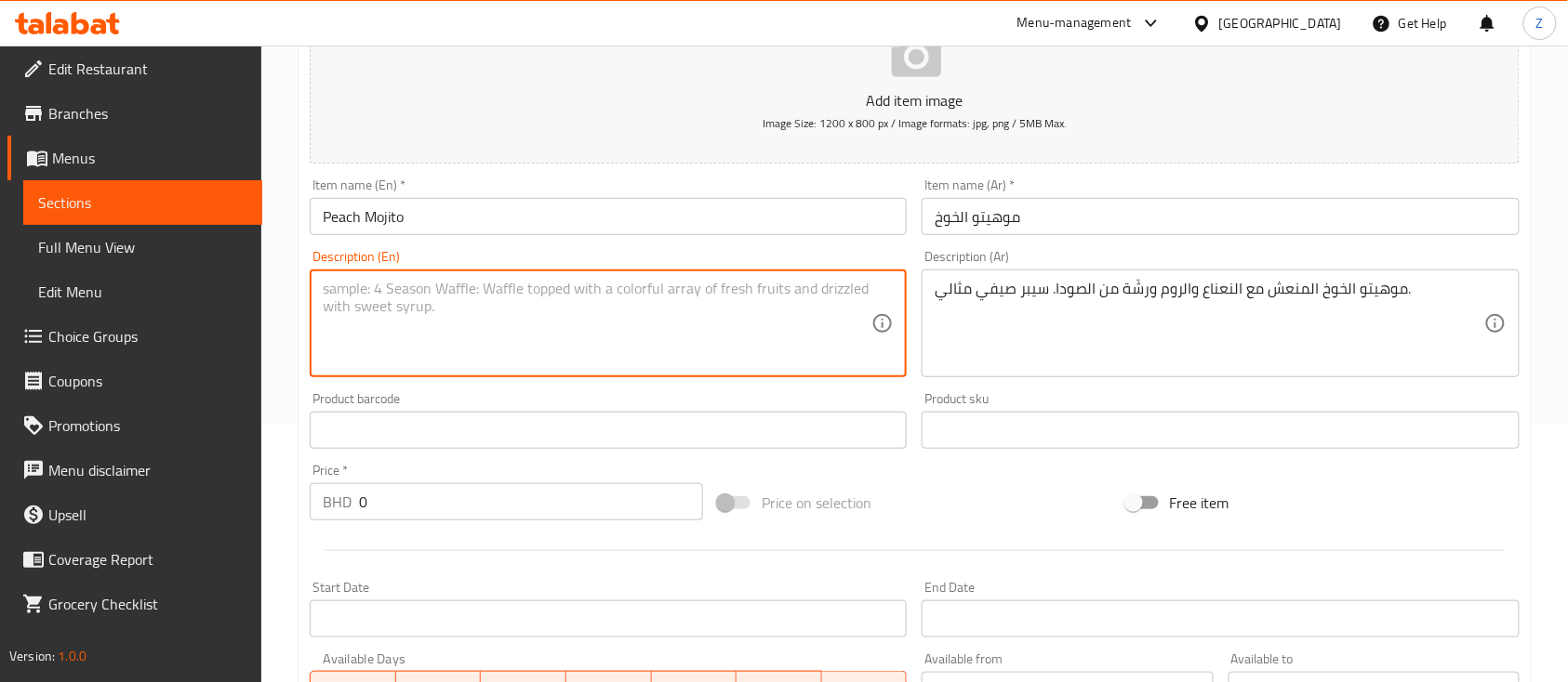
paste textarea "Refreshing peach mojito with muddled mint, and a splash of soda. Perfect summer…"
type textarea "Refreshing peach mojito with muddled mint, and a splash of soda. Perfect summer…"
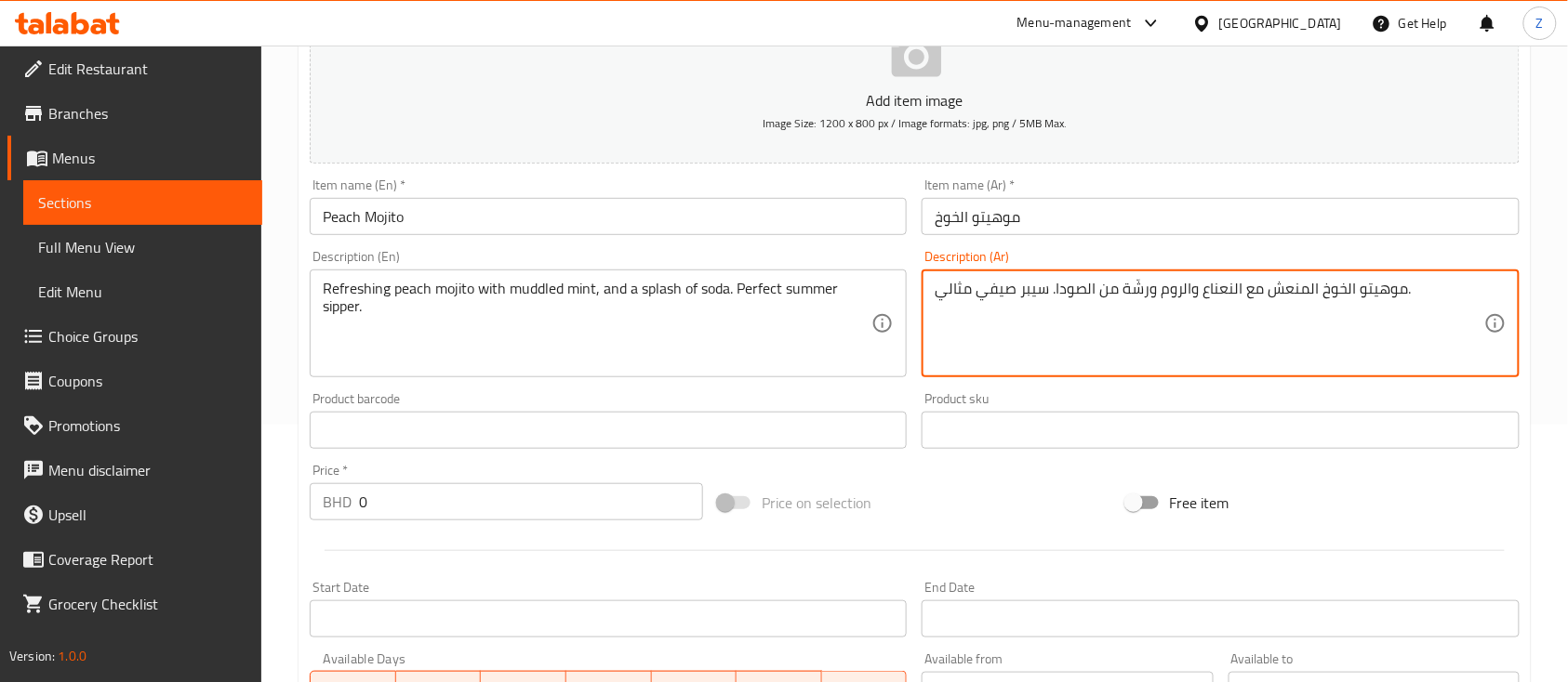
drag, startPoint x: 1156, startPoint y: 289, endPoint x: 1198, endPoint y: 291, distance: 42.0
type textarea "موهيتو الخوخ المنعش مع النعناع ورشّة من الصودا. سيبر صيفي مثالي."
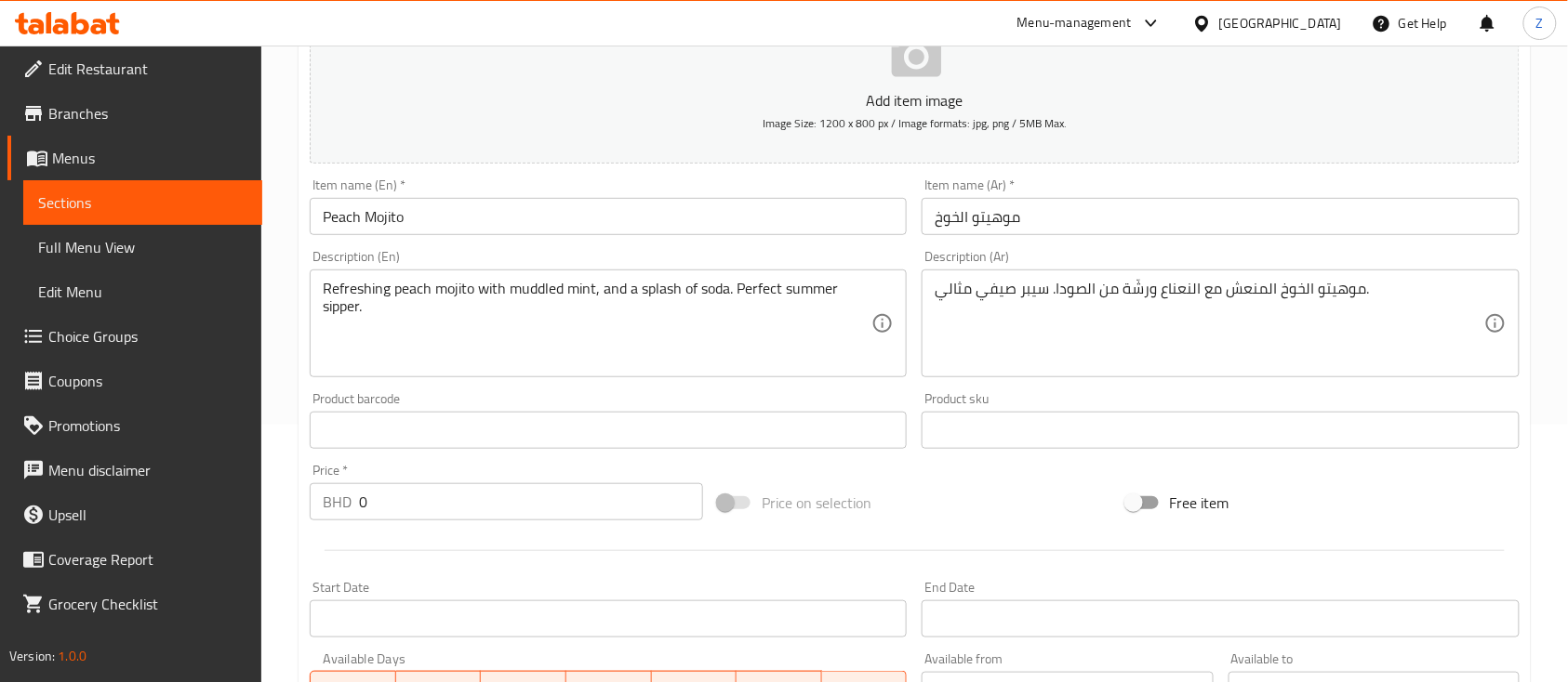
drag, startPoint x: 420, startPoint y: 477, endPoint x: 405, endPoint y: 489, distance: 19.2
click at [406, 489] on div "Price   * BHD 0 Price *" at bounding box center [506, 492] width 394 height 57
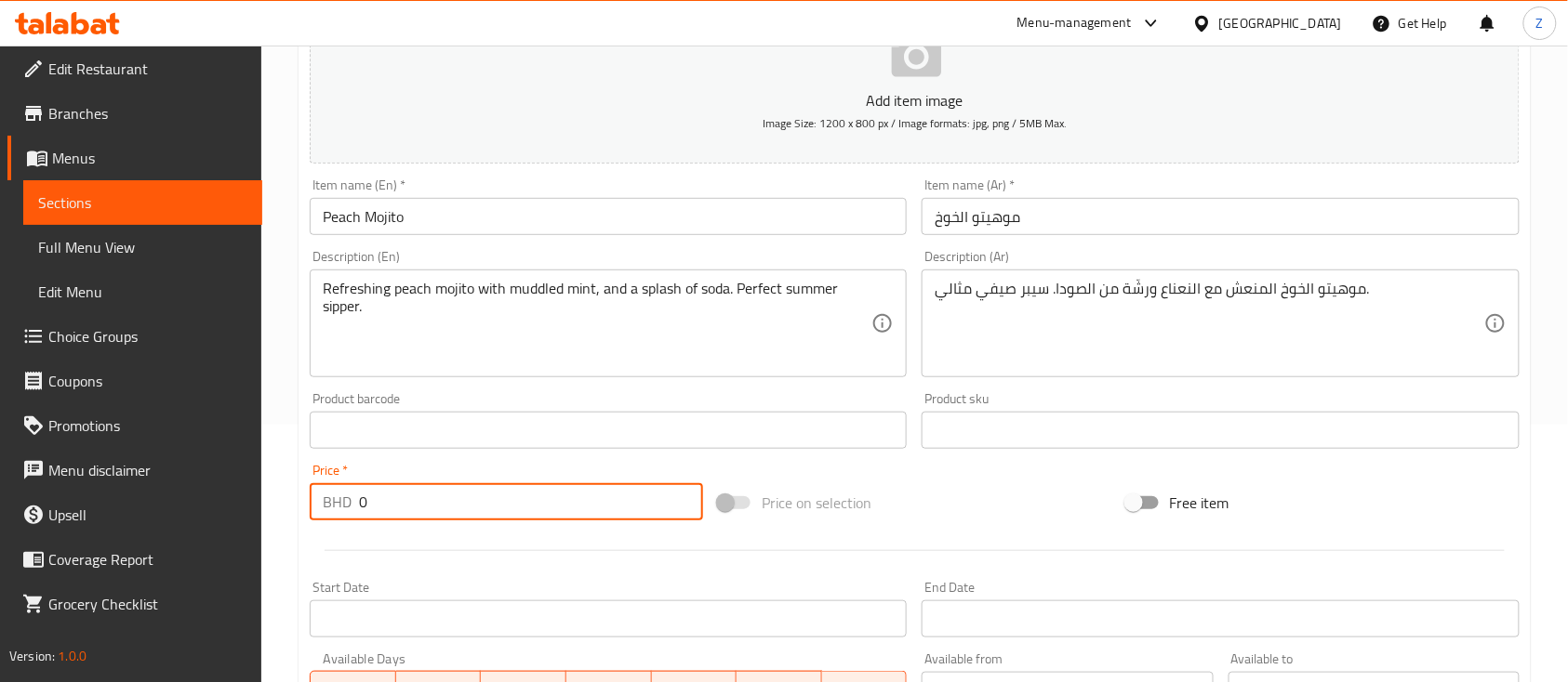
drag, startPoint x: 413, startPoint y: 506, endPoint x: 238, endPoint y: 505, distance: 175.0
click at [238, 505] on div "Edit Restaurant Branches Menus Sections Full Menu View Edit Menu Choice Groups …" at bounding box center [784, 422] width 1568 height 1268
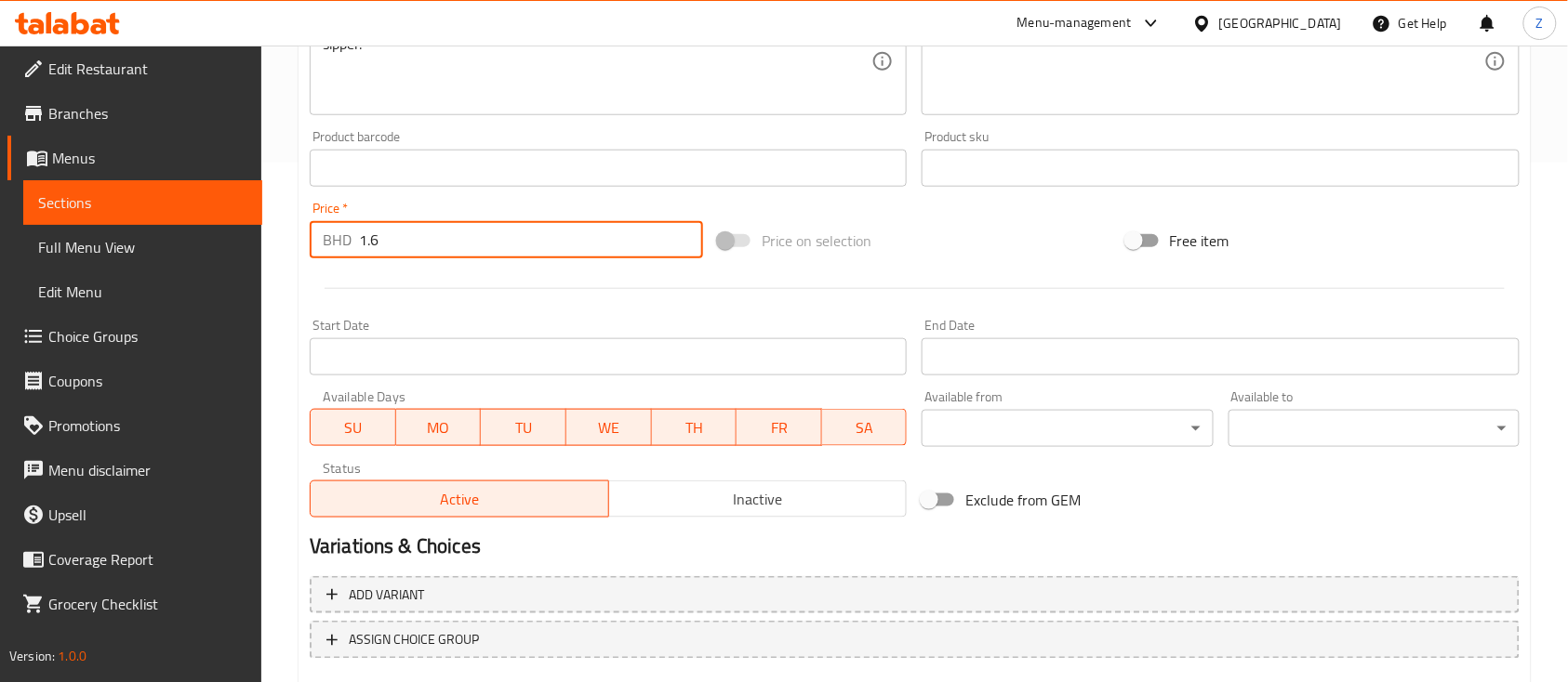
scroll to position [629, 0]
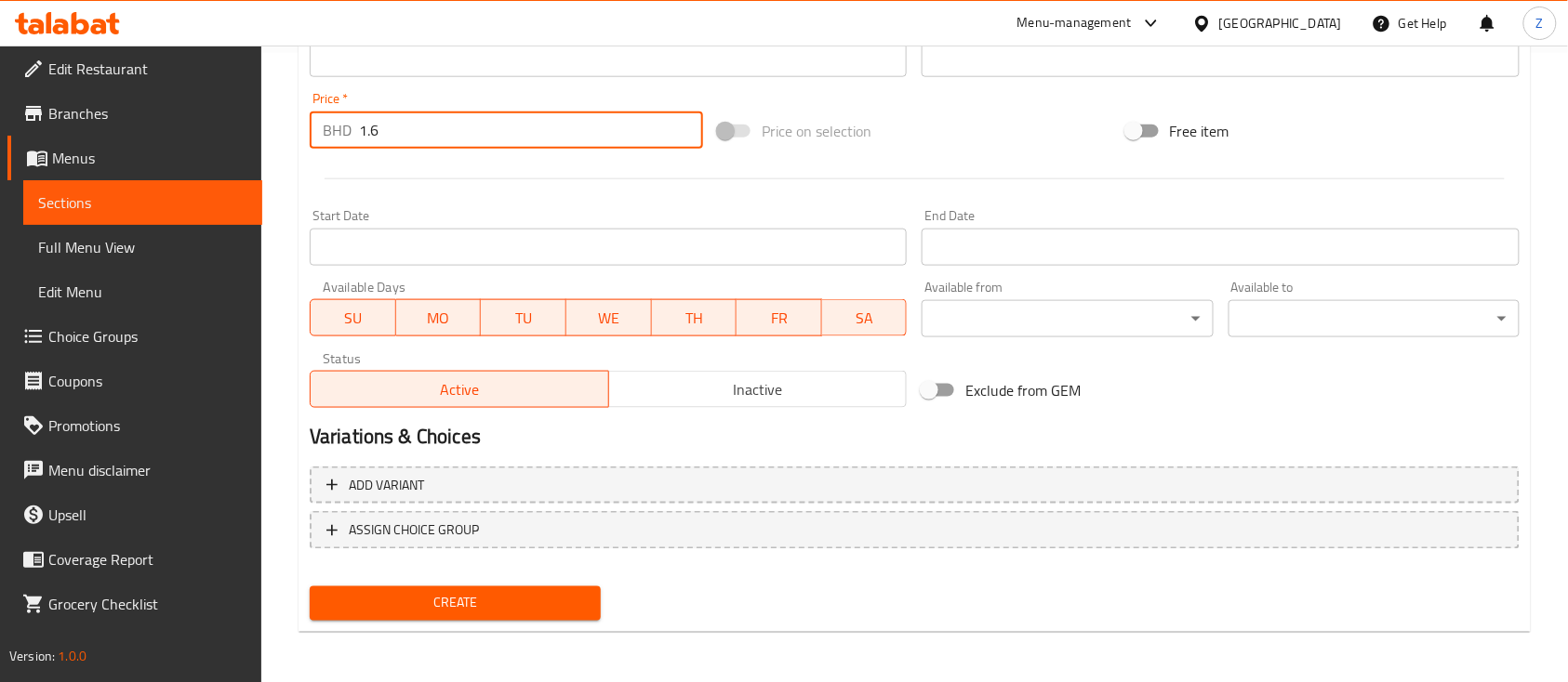
type input "1.6"
click at [507, 614] on button "Create" at bounding box center [455, 603] width 291 height 34
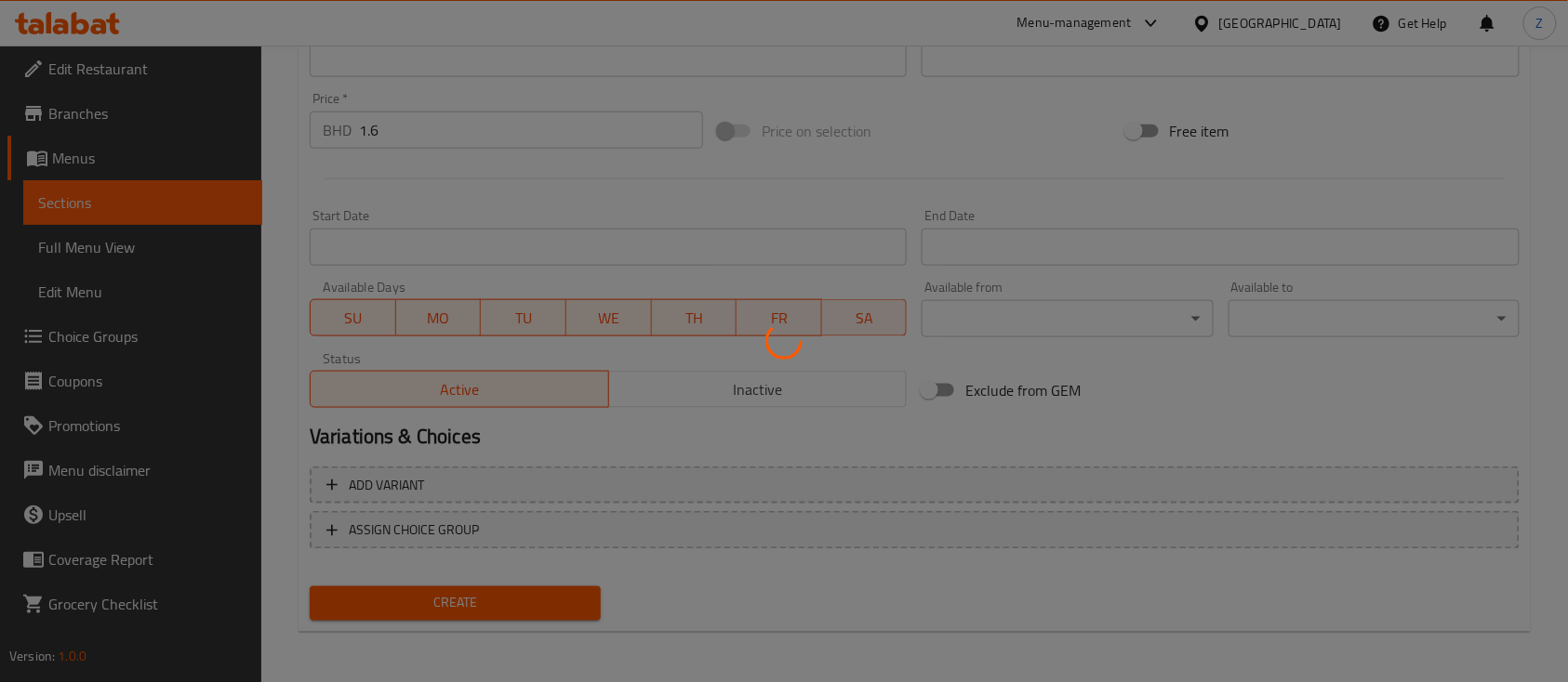
type input "0"
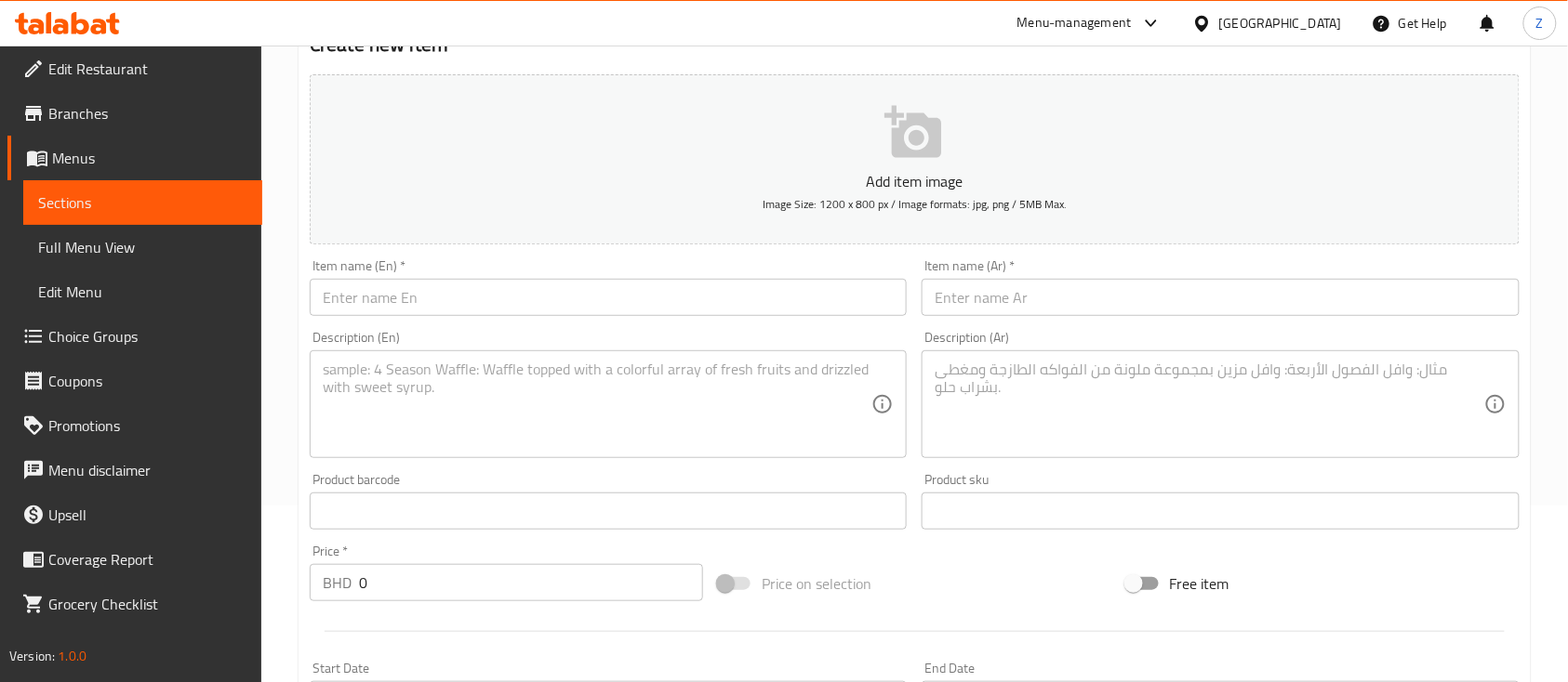
scroll to position [0, 0]
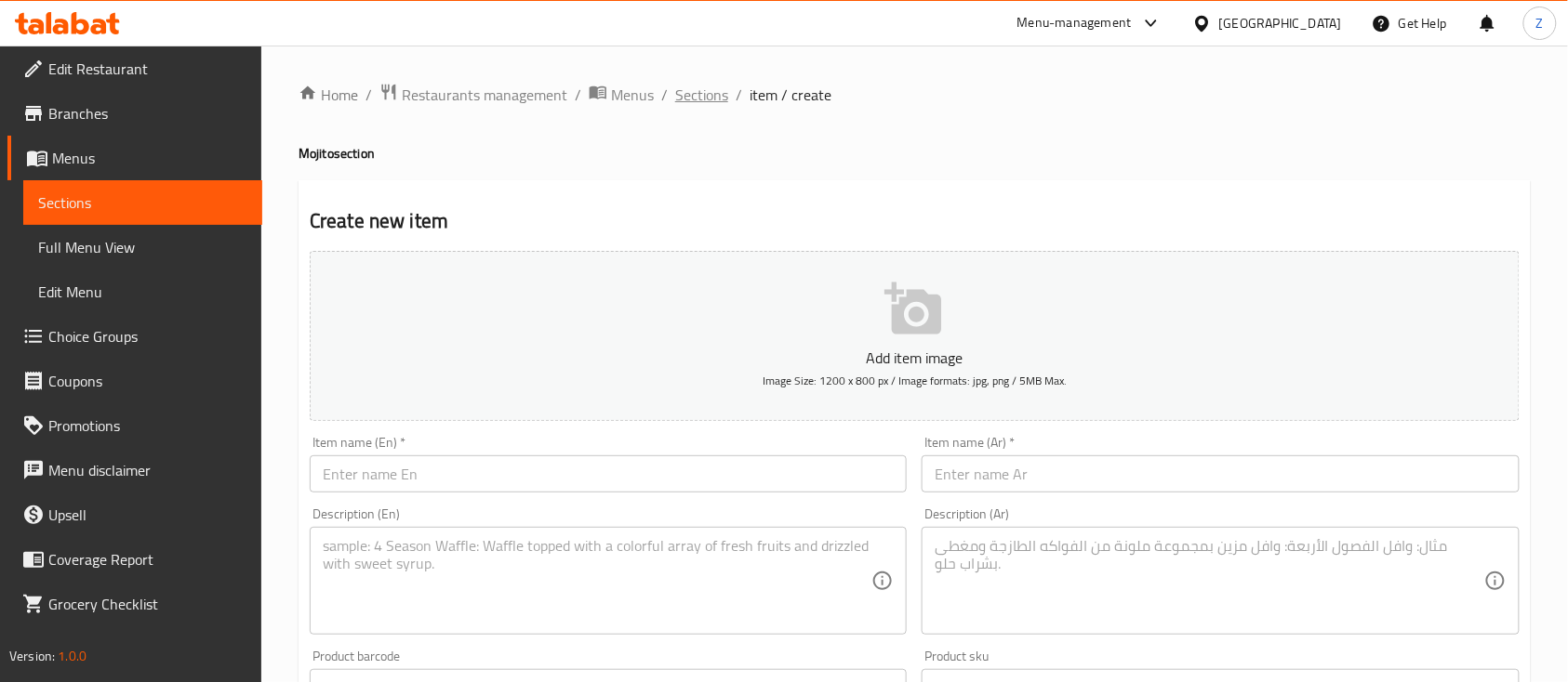
click at [697, 85] on span "Sections" at bounding box center [701, 95] width 53 height 23
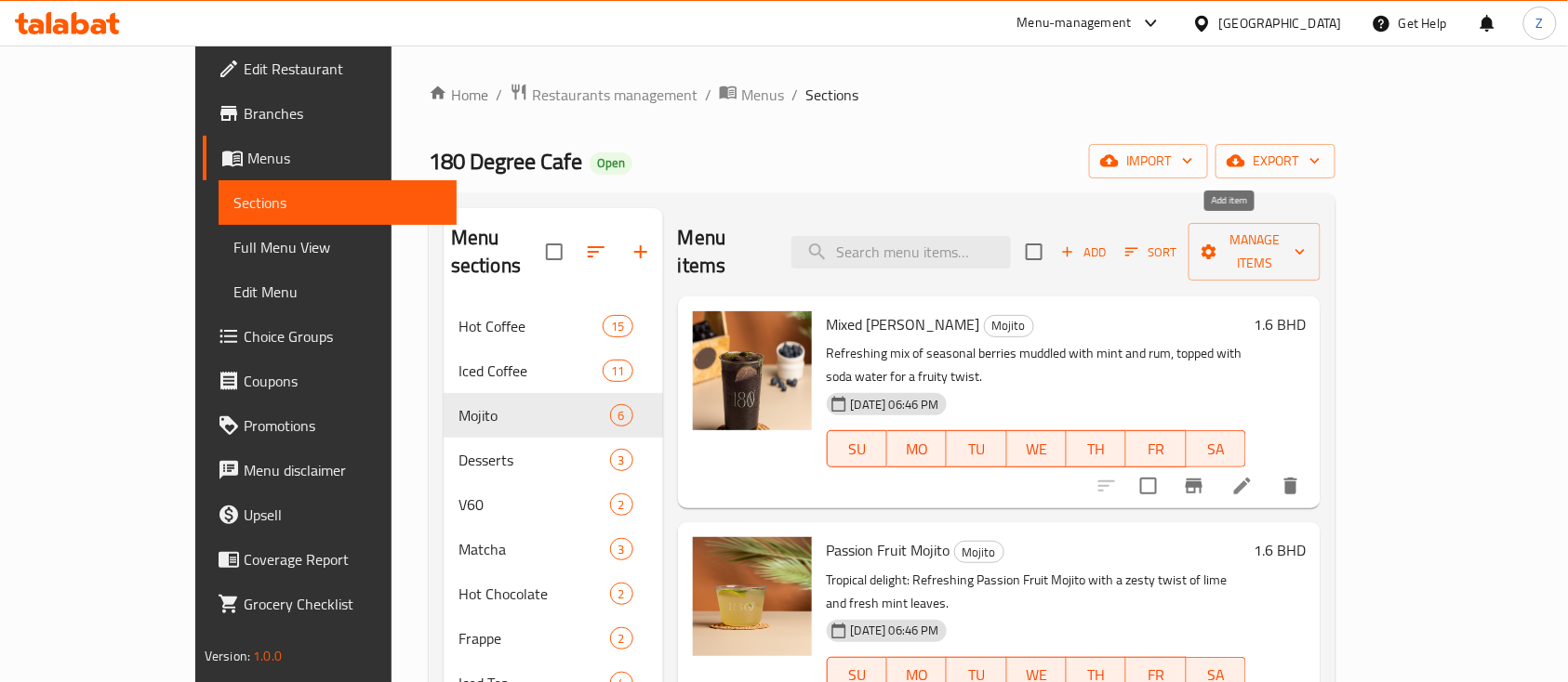
click at [1108, 245] on span "Add" at bounding box center [1083, 252] width 50 height 22
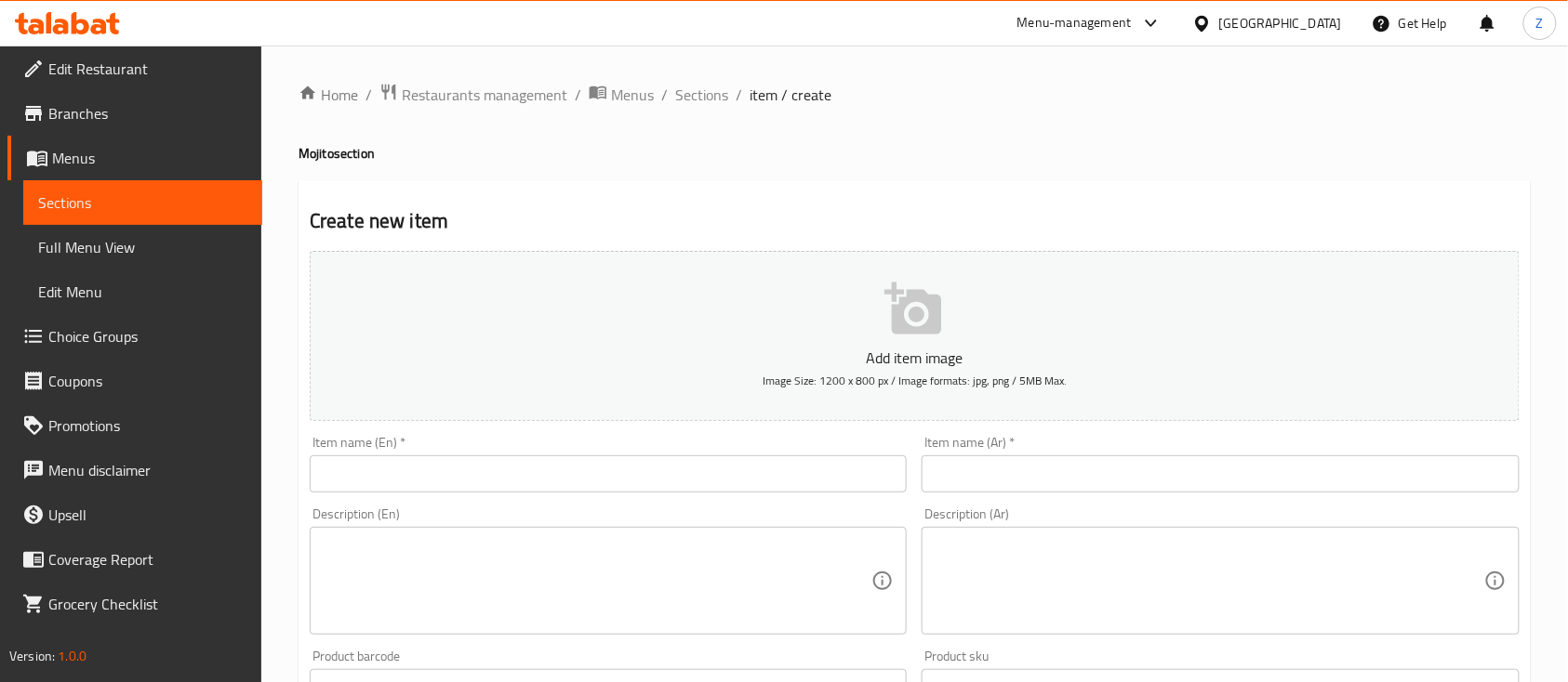
click at [460, 470] on input "text" at bounding box center [608, 473] width 597 height 37
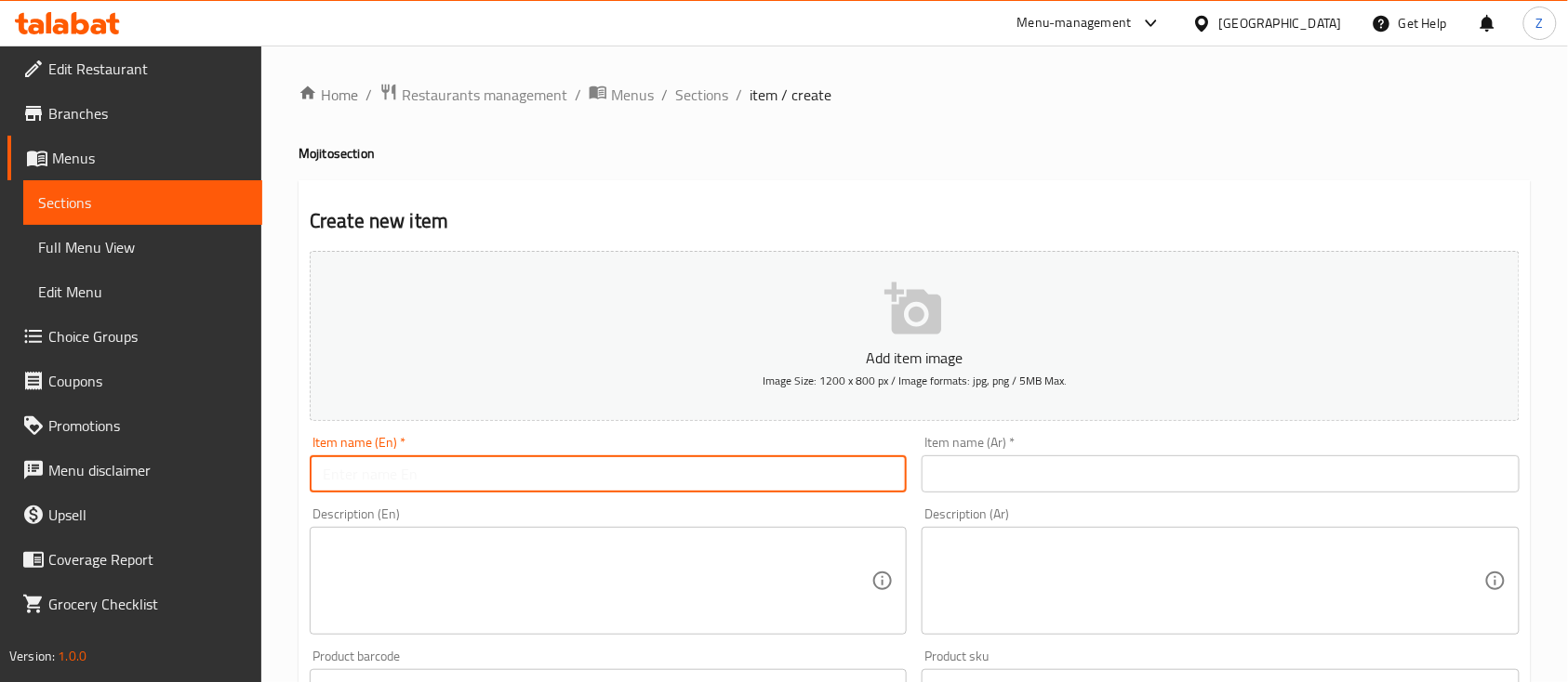
paste input "ChatGPT said: جرانادين (Grenadine) is a sweet, red syrup traditionally made fro…"
type input "ChatGPT said: جرانادين (Grenadine) is a sweet, red syrup traditionally made fro…"
drag, startPoint x: 900, startPoint y: 471, endPoint x: -325, endPoint y: 345, distance: 1231.5
click at [0, 345] on html "​ Menu-management Bahrain Get Help Z Edit Restaurant Branches Menus Sections Fu…" at bounding box center [784, 341] width 1568 height 682
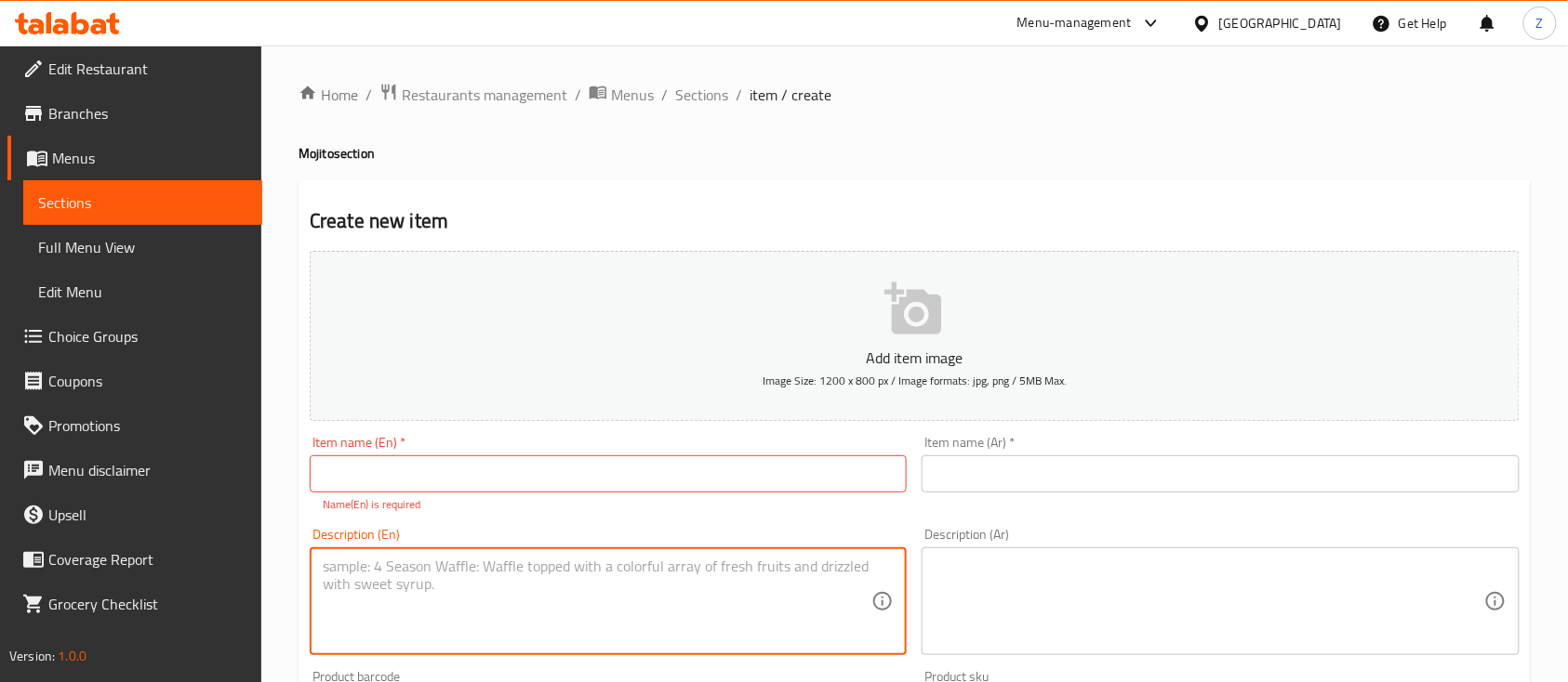
click at [355, 558] on textarea at bounding box center [597, 602] width 549 height 88
paste textarea "ChatGPT said: جرانادين (Grenadine) is a sweet, red syrup traditionally made fro…"
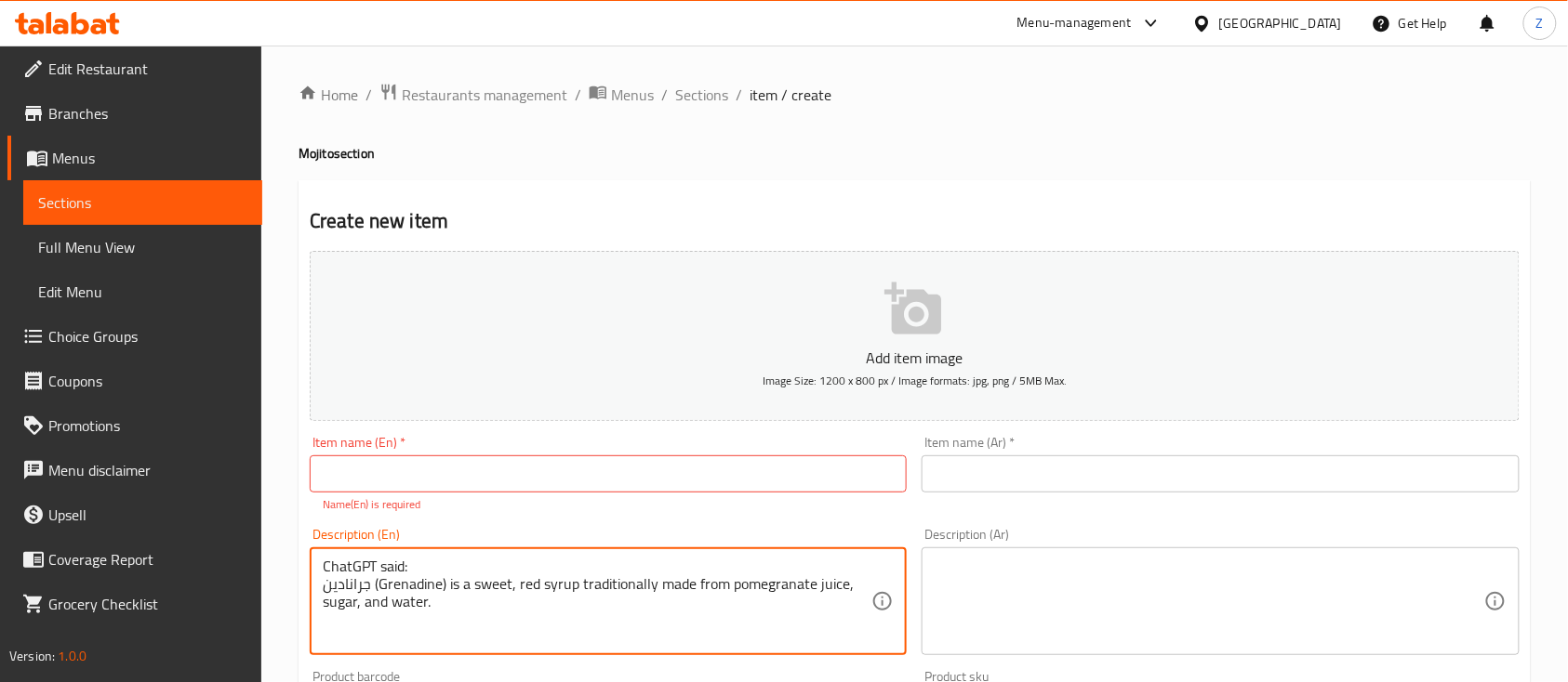
drag, startPoint x: 439, startPoint y: 569, endPoint x: 114, endPoint y: 583, distance: 325.3
click at [114, 583] on div "Edit Restaurant Branches Menus Sections Full Menu View Edit Menu Choice Groups …" at bounding box center [784, 690] width 1568 height 1288
click at [357, 578] on textarea "ChatGPT said: جرانادين (Grenadine) is a sweet, red syrup traditionally made fro…" at bounding box center [597, 602] width 549 height 88
drag, startPoint x: 422, startPoint y: 567, endPoint x: 308, endPoint y: 568, distance: 114.0
click at [308, 568] on div "Description (En) ChatGPT said: جرانادين (Grenadine) is a sweet, red syrup tradi…" at bounding box center [608, 591] width 612 height 142
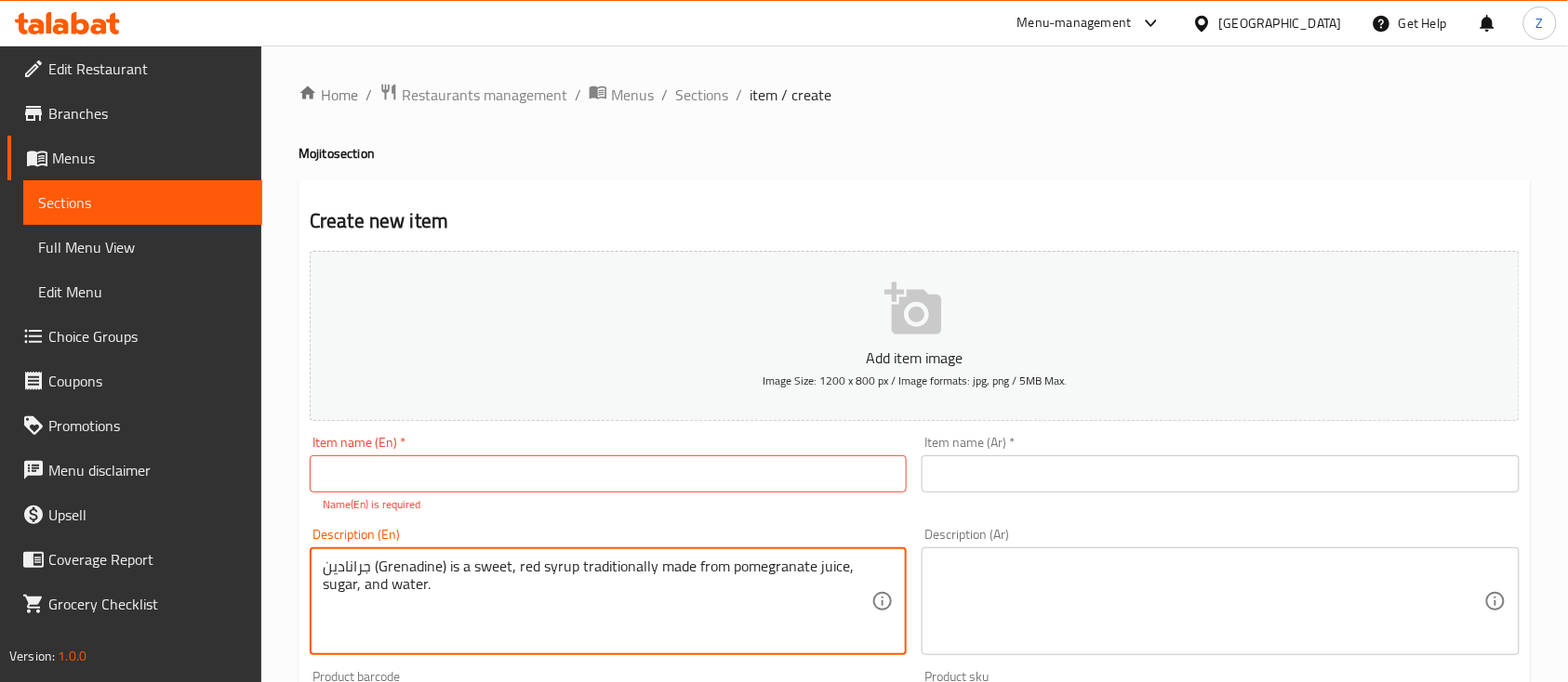
drag, startPoint x: 371, startPoint y: 582, endPoint x: 311, endPoint y: 586, distance: 60.1
click at [311, 586] on div "جرانادين (Grenadine) is a sweet, red syrup traditionally made from pomegranate …" at bounding box center [608, 602] width 597 height 108
type textarea "جرانادين (Grenadine) is a sweet, red syrup traditionally made from pomegranate …"
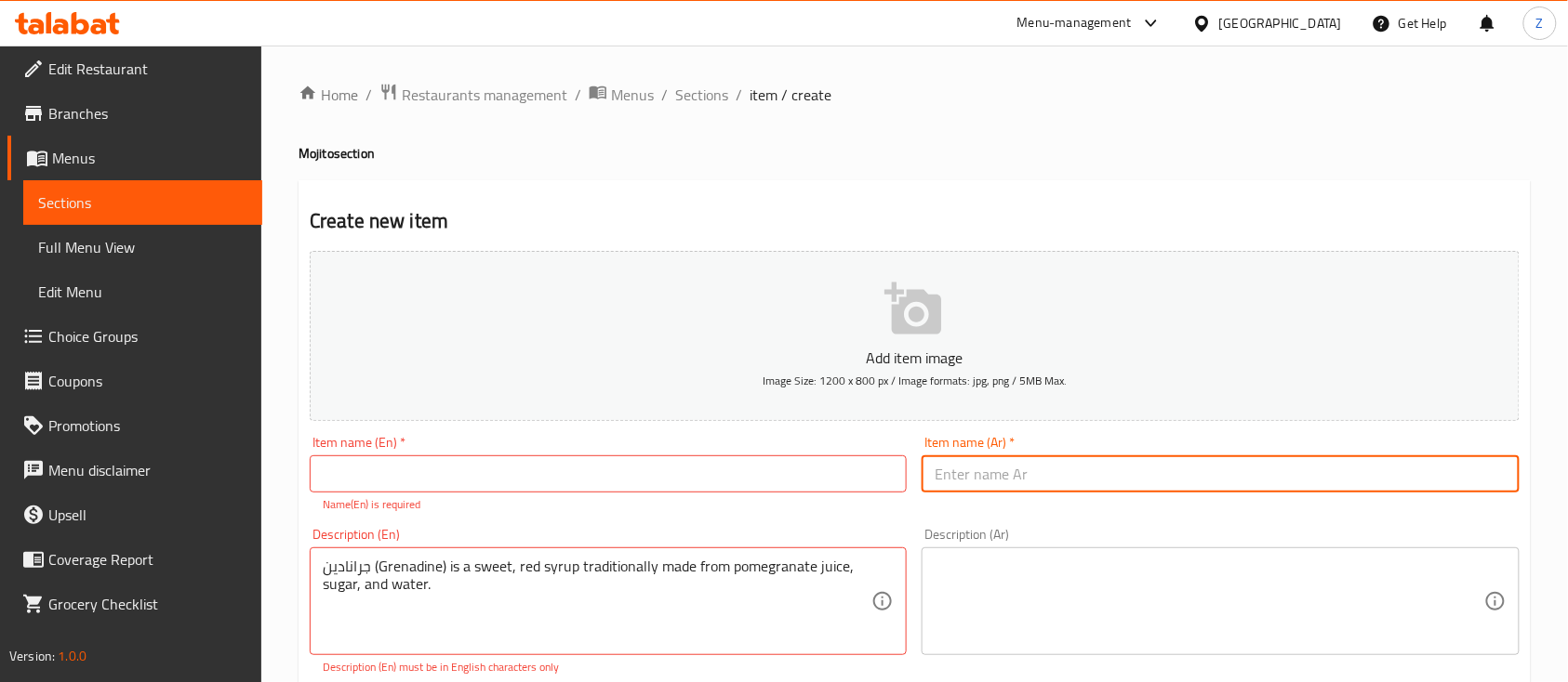
click at [978, 466] on input "text" at bounding box center [1220, 473] width 597 height 37
paste input "جرانادين"
type input "جرانادين موهيتو"
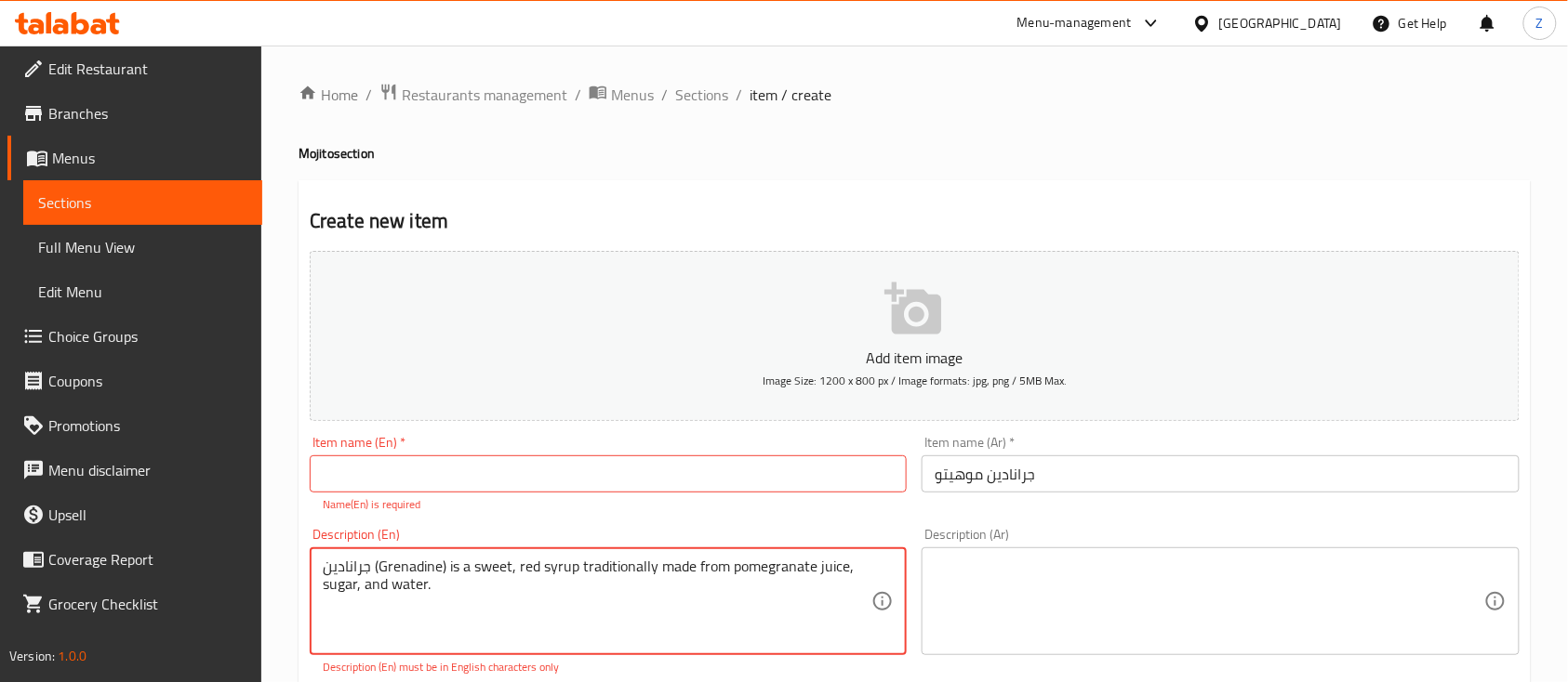
drag, startPoint x: 368, startPoint y: 586, endPoint x: 471, endPoint y: 606, distance: 104.9
click at [423, 590] on textarea "جرانادين (Grenadine) is a sweet, red syrup traditionally made from pomegranate …" at bounding box center [597, 602] width 549 height 88
drag, startPoint x: 440, startPoint y: 587, endPoint x: 430, endPoint y: 587, distance: 10.0
click at [430, 587] on textarea "جرانادين (Grenadine) is a sweet, red syrup traditionally made from pomegranate …" at bounding box center [597, 602] width 549 height 88
click at [443, 585] on textarea "جرانادين (Grenadine) is a sweet, red syrup traditionally made from pomegranate …" at bounding box center [597, 602] width 549 height 88
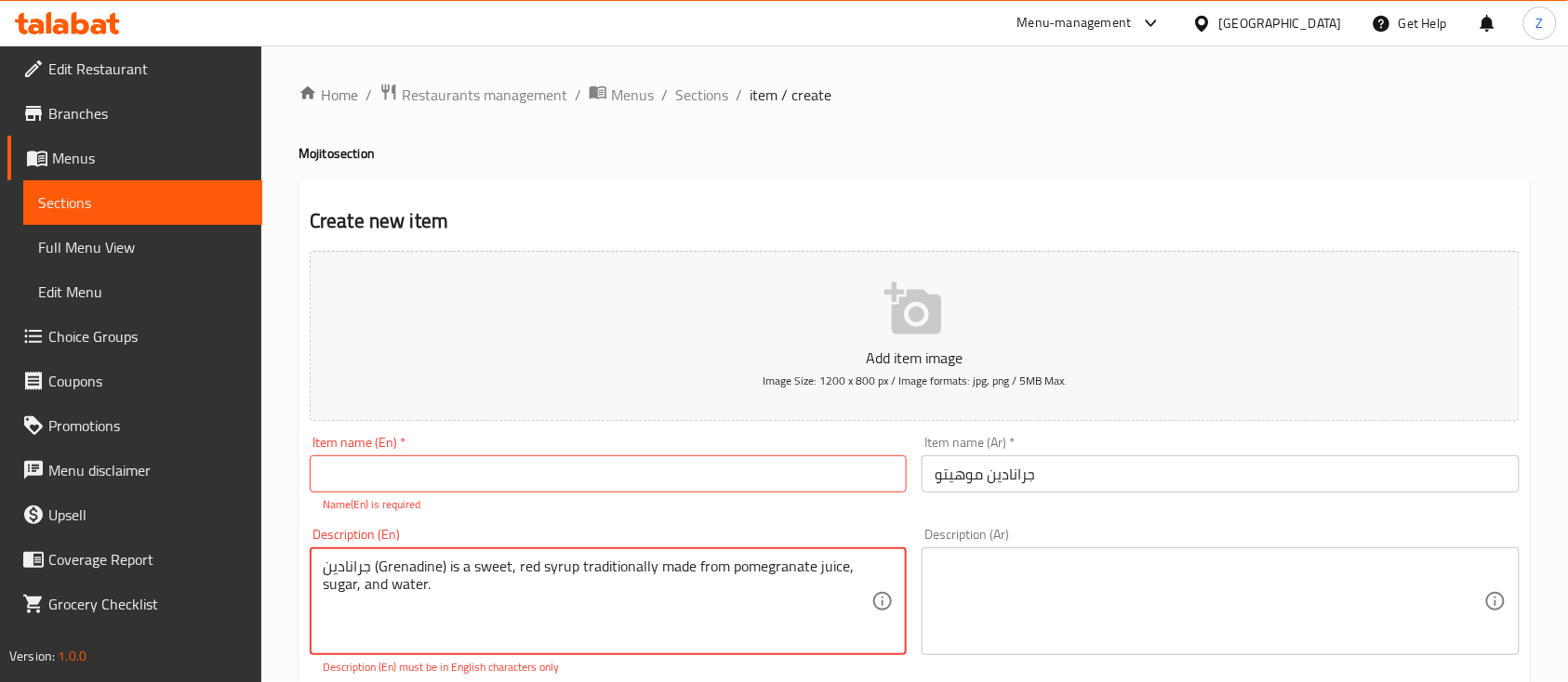
drag, startPoint x: 443, startPoint y: 584, endPoint x: 414, endPoint y: 584, distance: 29.0
click at [392, 584] on textarea "جرانادين (Grenadine) is a sweet, red syrup traditionally made from pomegranate …" at bounding box center [597, 602] width 549 height 88
drag, startPoint x: 414, startPoint y: 584, endPoint x: 423, endPoint y: 604, distance: 21.9
click at [423, 604] on textarea "جرانادين (Grenadine) is a sweet, red syrup traditionally made from pomegranate …" at bounding box center [597, 602] width 549 height 88
drag, startPoint x: 437, startPoint y: 583, endPoint x: 428, endPoint y: 580, distance: 9.5
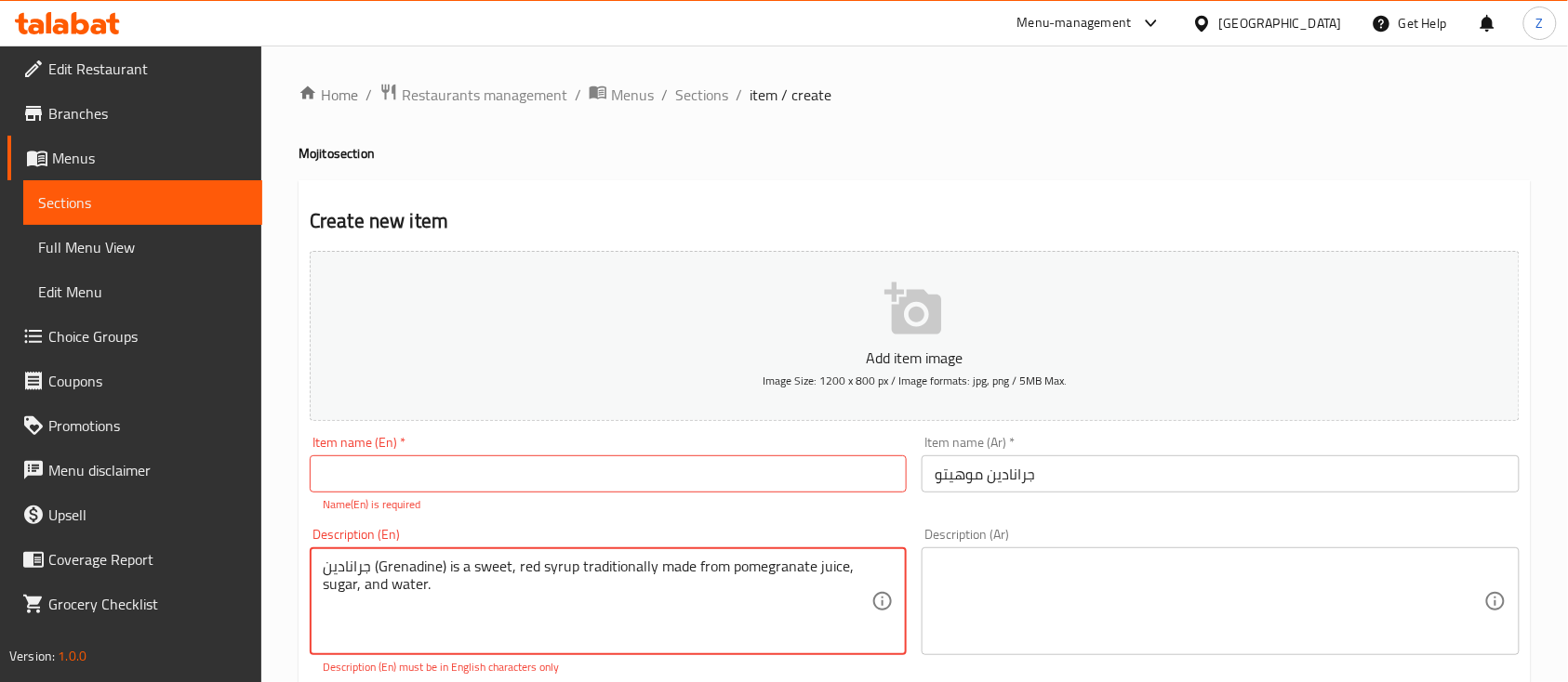
click at [414, 582] on textarea "جرانادين (Grenadine) is a sweet, red syrup traditionally made from pomegranate …" at bounding box center [597, 602] width 549 height 88
click at [449, 584] on textarea "جرانادين (Grenadine) is a sweet, red syrup traditionally made from pomegranate …" at bounding box center [597, 602] width 549 height 88
drag, startPoint x: 442, startPoint y: 585, endPoint x: 375, endPoint y: 584, distance: 67.0
click at [375, 584] on textarea "جرانادين (Grenadine) is a sweet, red syrup traditionally made from pomegranate …" at bounding box center [597, 602] width 549 height 88
drag, startPoint x: 384, startPoint y: 582, endPoint x: 97, endPoint y: 580, distance: 287.0
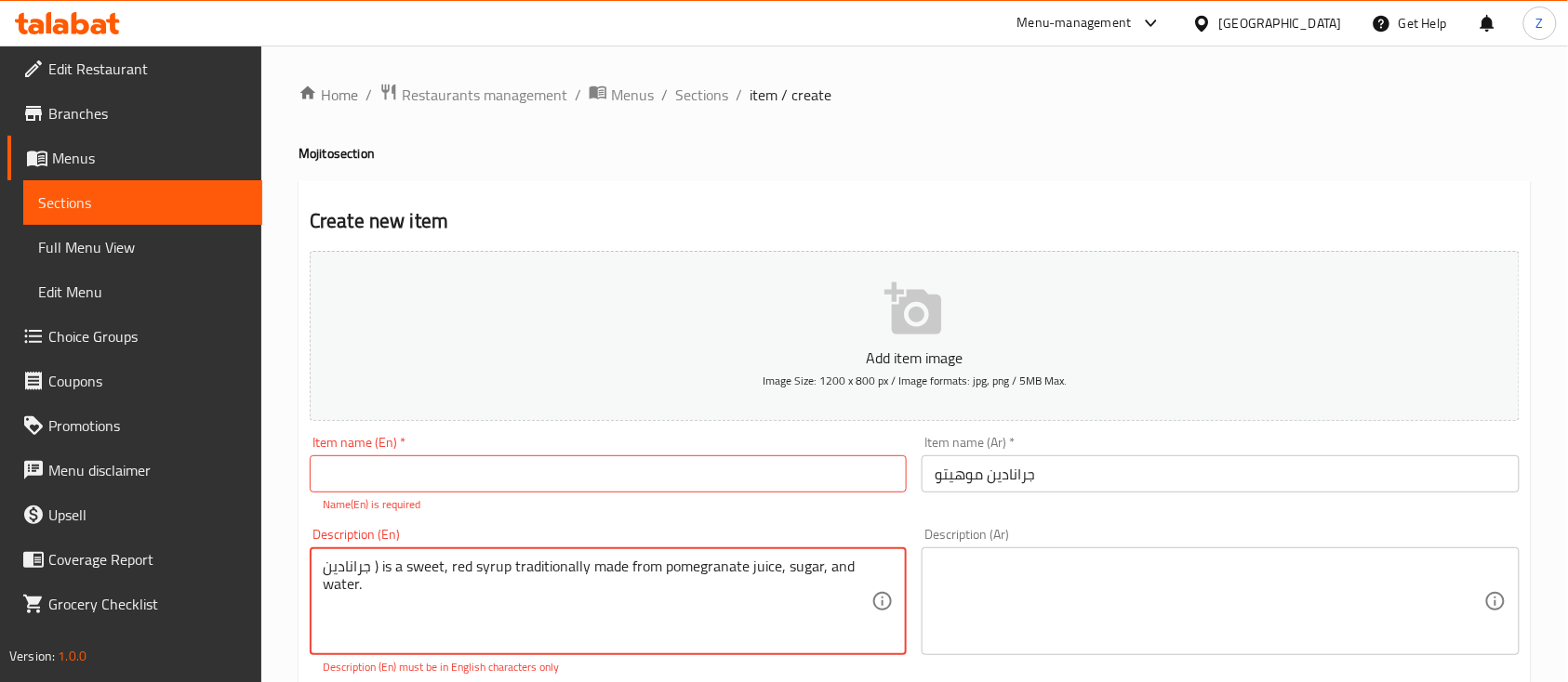
click at [447, 593] on textarea "جرانادين ) is a sweet, red syrup traditionally made from pomegranate juice, sug…" at bounding box center [597, 602] width 549 height 88
drag, startPoint x: 414, startPoint y: 585, endPoint x: -112, endPoint y: 280, distance: 608.0
click at [0, 280] on html "​ Menu-management Bahrain Get Help Z Edit Restaurant Branches Menus Sections Fu…" at bounding box center [784, 341] width 1568 height 682
type textarea "Sweet, red syrup traditionally made from pomegranate juice, sugar, and water."
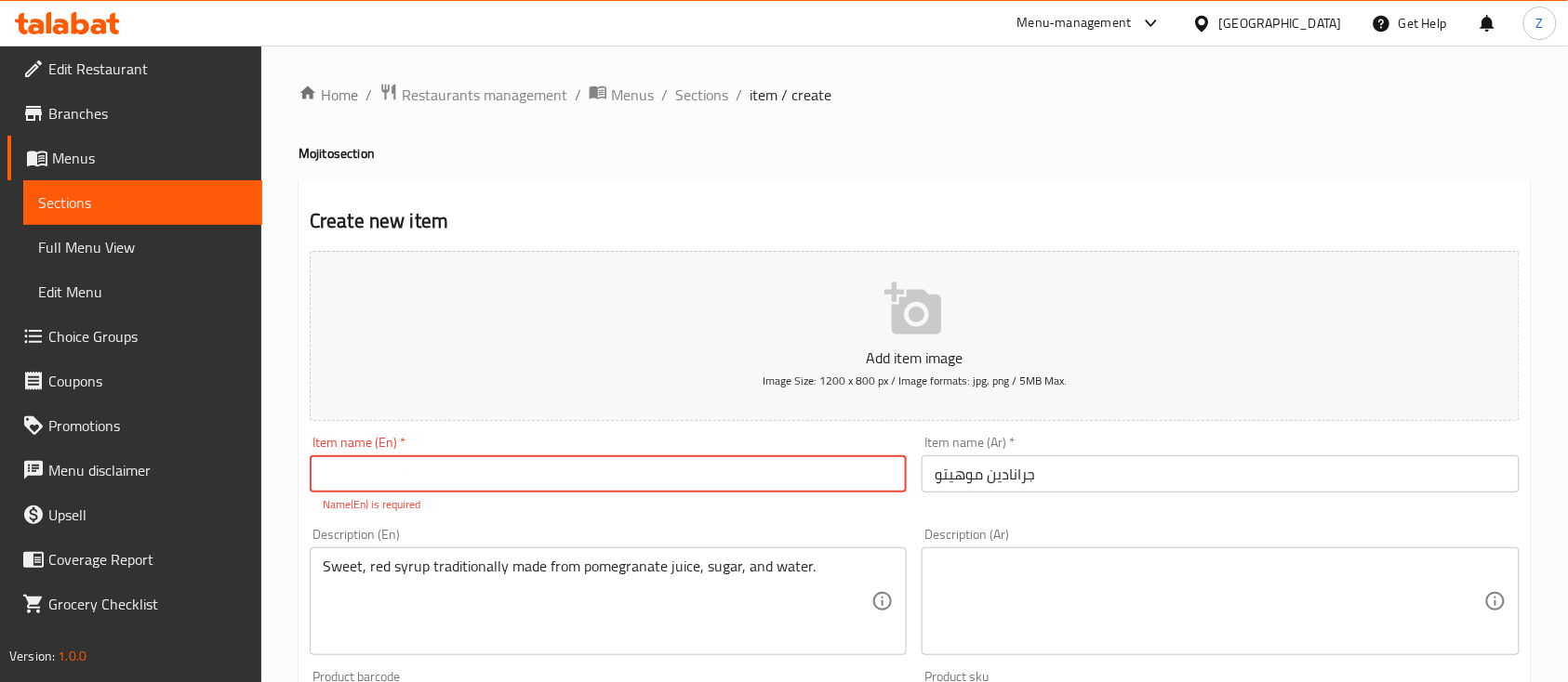
click at [360, 487] on input "text" at bounding box center [608, 473] width 597 height 37
paste input "(Grenadine"
click at [324, 468] on input "(Grenadine" at bounding box center [608, 473] width 597 height 37
click at [328, 471] on input "(Grenadine" at bounding box center [608, 473] width 597 height 37
click at [569, 481] on input "Grenadine" at bounding box center [608, 473] width 597 height 37
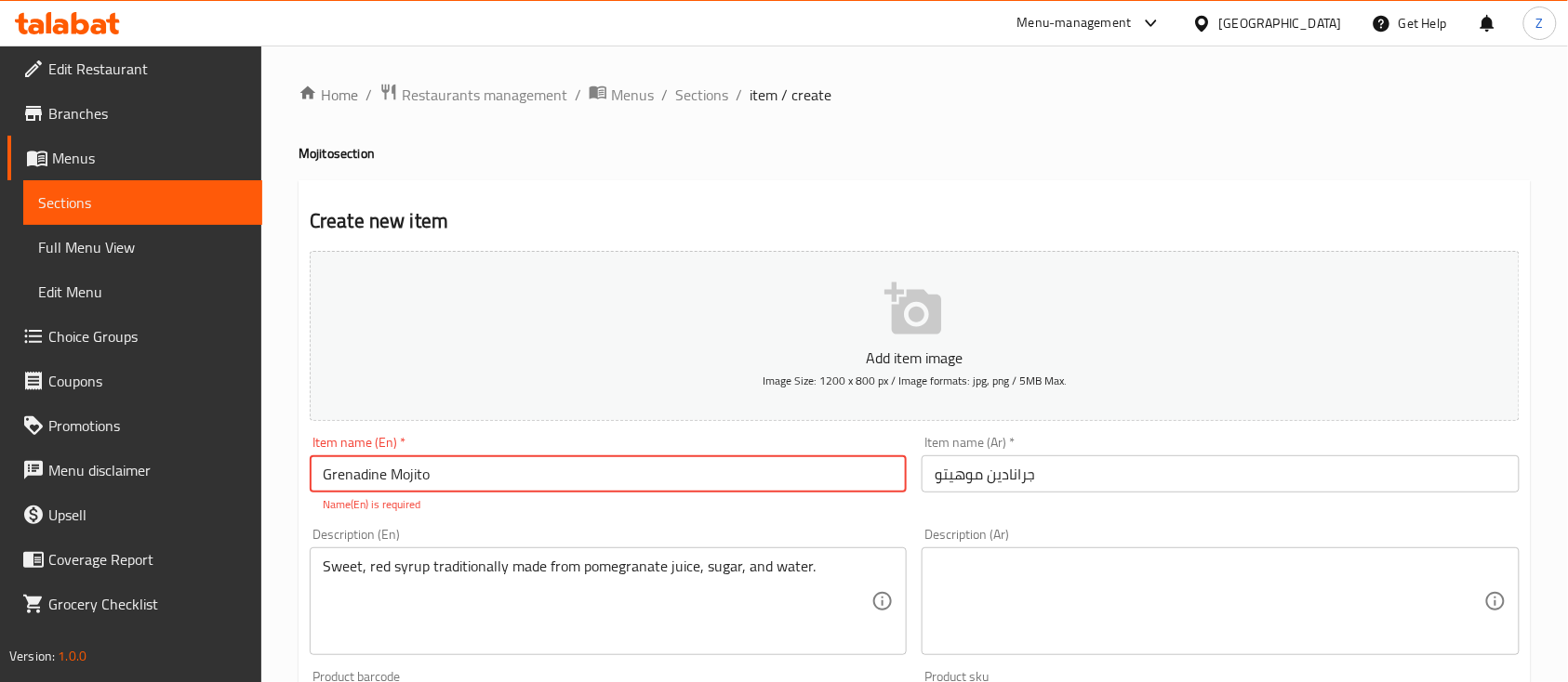
type input "Grenadine Mojito"
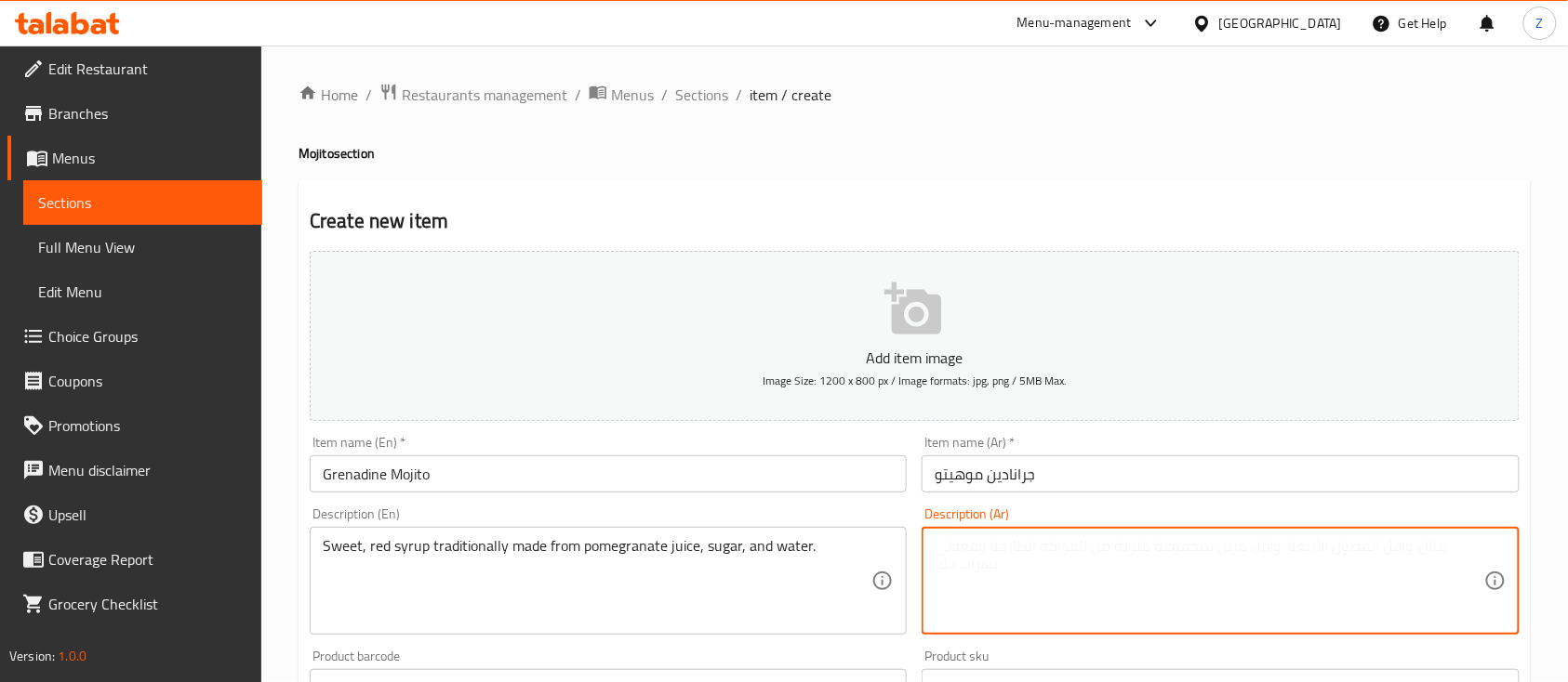
click at [993, 572] on textarea at bounding box center [1208, 581] width 549 height 88
paste textarea "الجرانادين هو شراب أحمر حلو يُحضَّر تقليديًا من عصير الرمان والسكر والماء. Ask …"
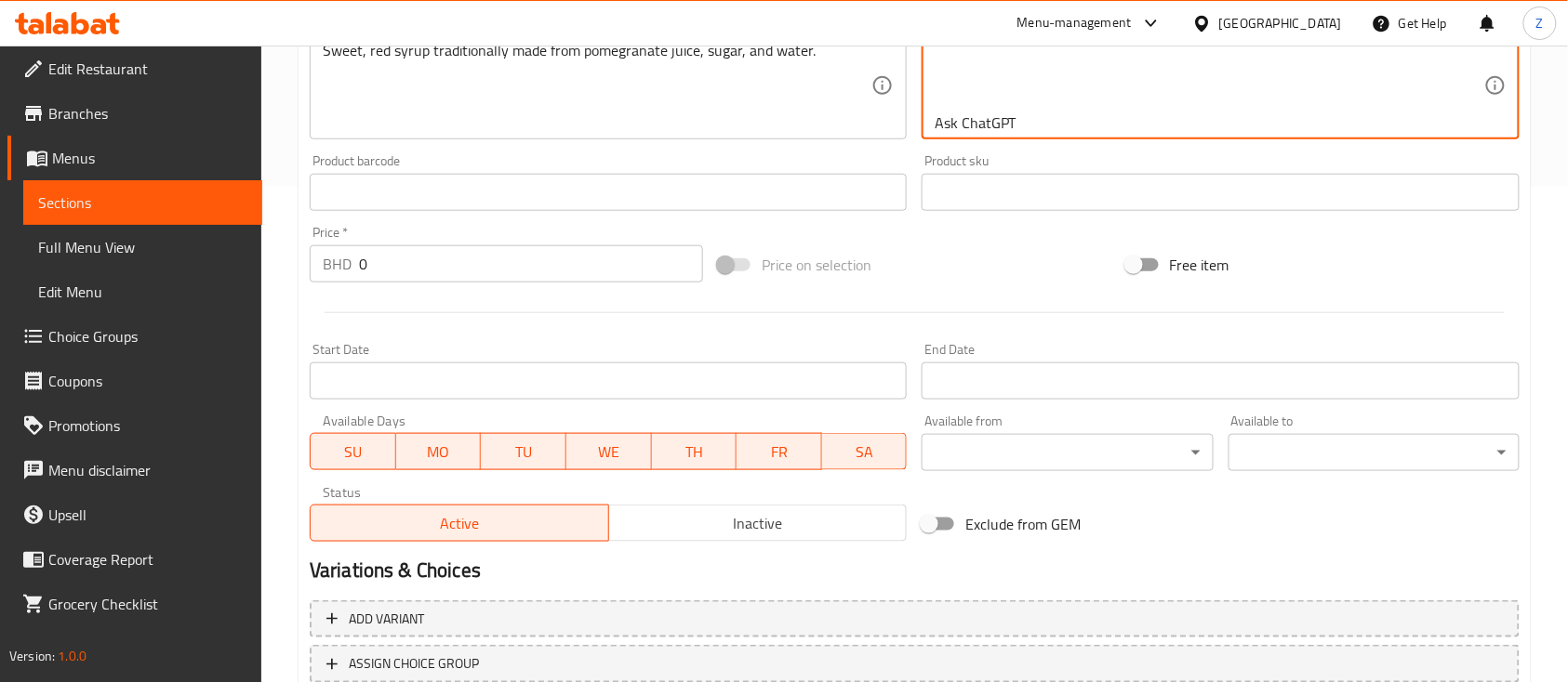
scroll to position [123, 0]
drag, startPoint x: 1060, startPoint y: 115, endPoint x: 993, endPoint y: 63, distance: 84.8
click at [993, 63] on textarea "الجرانادين هو شراب أحمر حلو يُحضَّر تقليديًا من عصير الرمان والسكر والماء. Ask …" at bounding box center [1208, 85] width 549 height 88
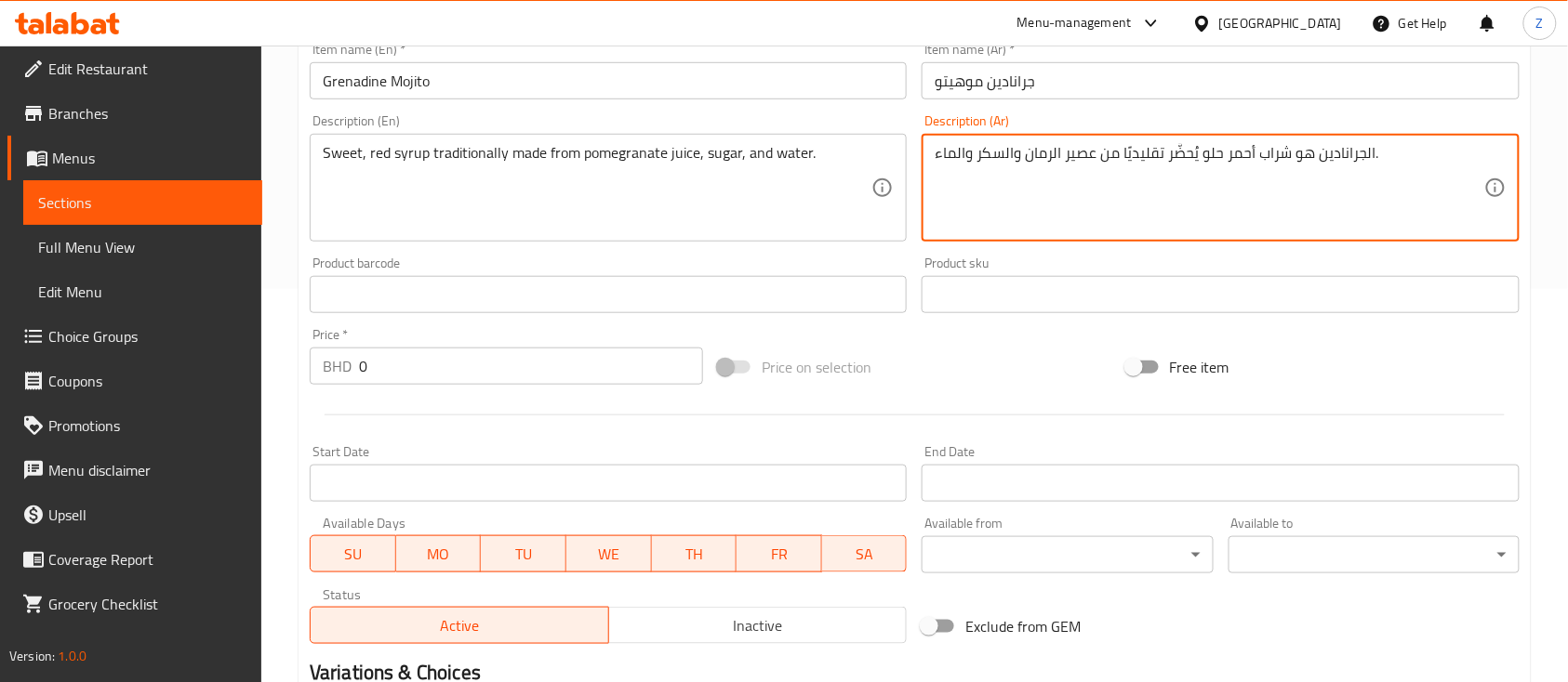
scroll to position [372, 0]
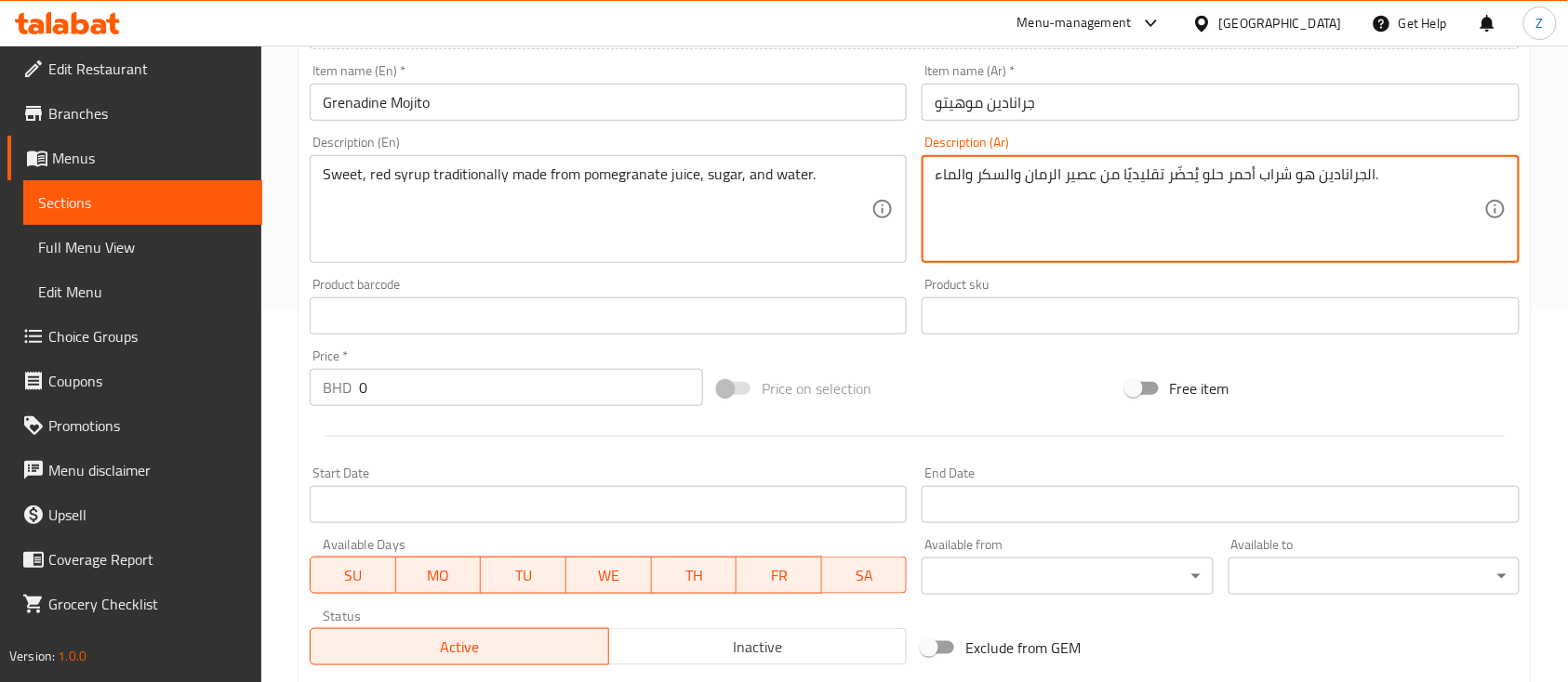
drag, startPoint x: 1284, startPoint y: 169, endPoint x: 238, endPoint y: 205, distance: 1046.6
click at [238, 205] on div "Edit Restaurant Branches Menus Sections Full Menu View Edit Menu Choice Groups …" at bounding box center [784, 307] width 1568 height 1268
click at [1224, 227] on textarea "الجرانادين هو شراب أحمر حلو يُحضَّر تقليديًا من عصير الرمان والسكر والماء." at bounding box center [1208, 209] width 549 height 88
drag, startPoint x: 1324, startPoint y: 168, endPoint x: 1372, endPoint y: 171, distance: 48.1
click at [1372, 171] on textarea "الجرانادين هو شراب أحمر حلو يُحضَّر تقليديًا من عصير الرمان والسكر والماء." at bounding box center [1208, 209] width 549 height 88
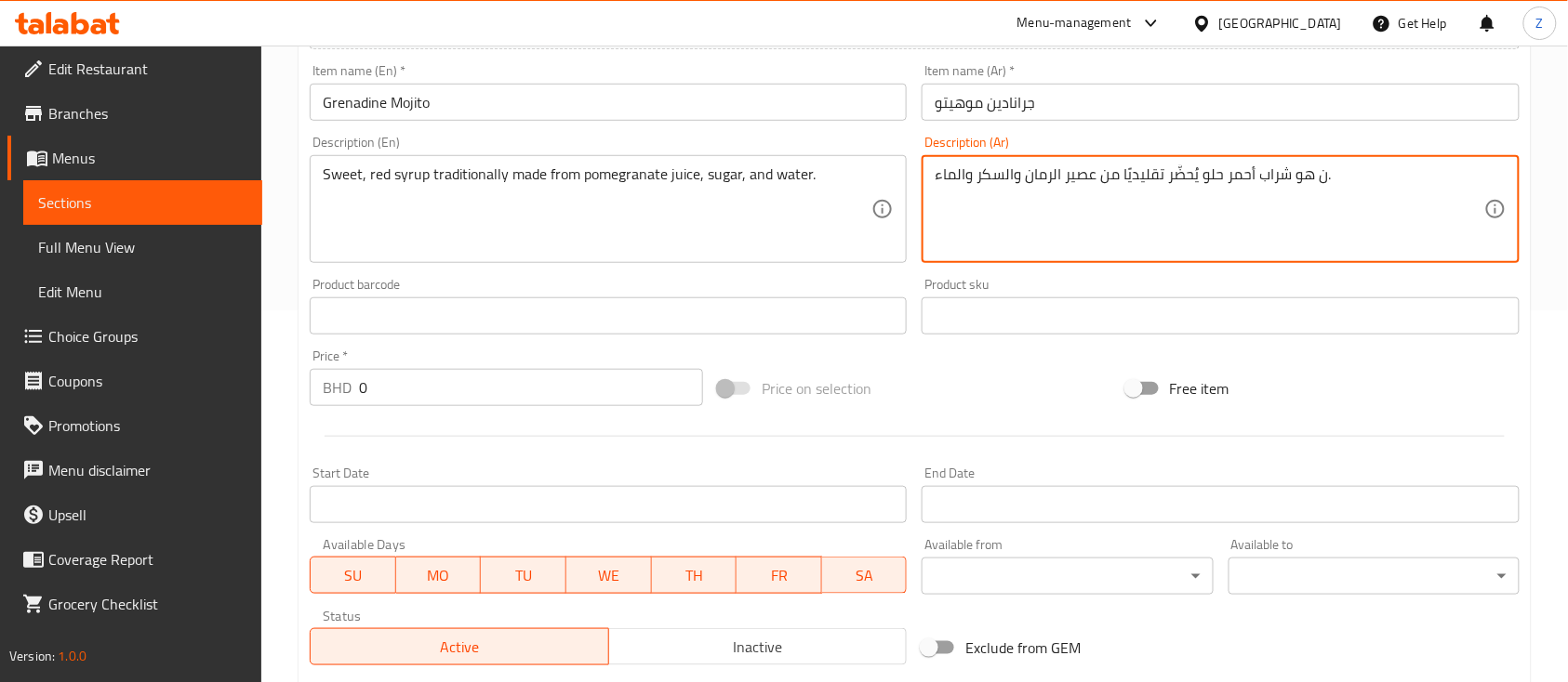
drag, startPoint x: 1327, startPoint y: 178, endPoint x: 1315, endPoint y: 178, distance: 12.0
click at [1315, 178] on textarea "ن هو شراب أحمر حلو يُحضَّر تقليديًا من عصير الرمان والسكر والماء." at bounding box center [1208, 209] width 549 height 88
drag, startPoint x: 982, startPoint y: 177, endPoint x: 991, endPoint y: 176, distance: 9.1
click at [991, 176] on textarea "هو شراب أحمر حلو يُحضَّر تقليديًا من عصير الرمان والسكر والماء." at bounding box center [1208, 209] width 549 height 88
type textarea "هو شراب أحمر حلو يُحضَّر تقليديًا من عصير الرمان والسيروب والماء."
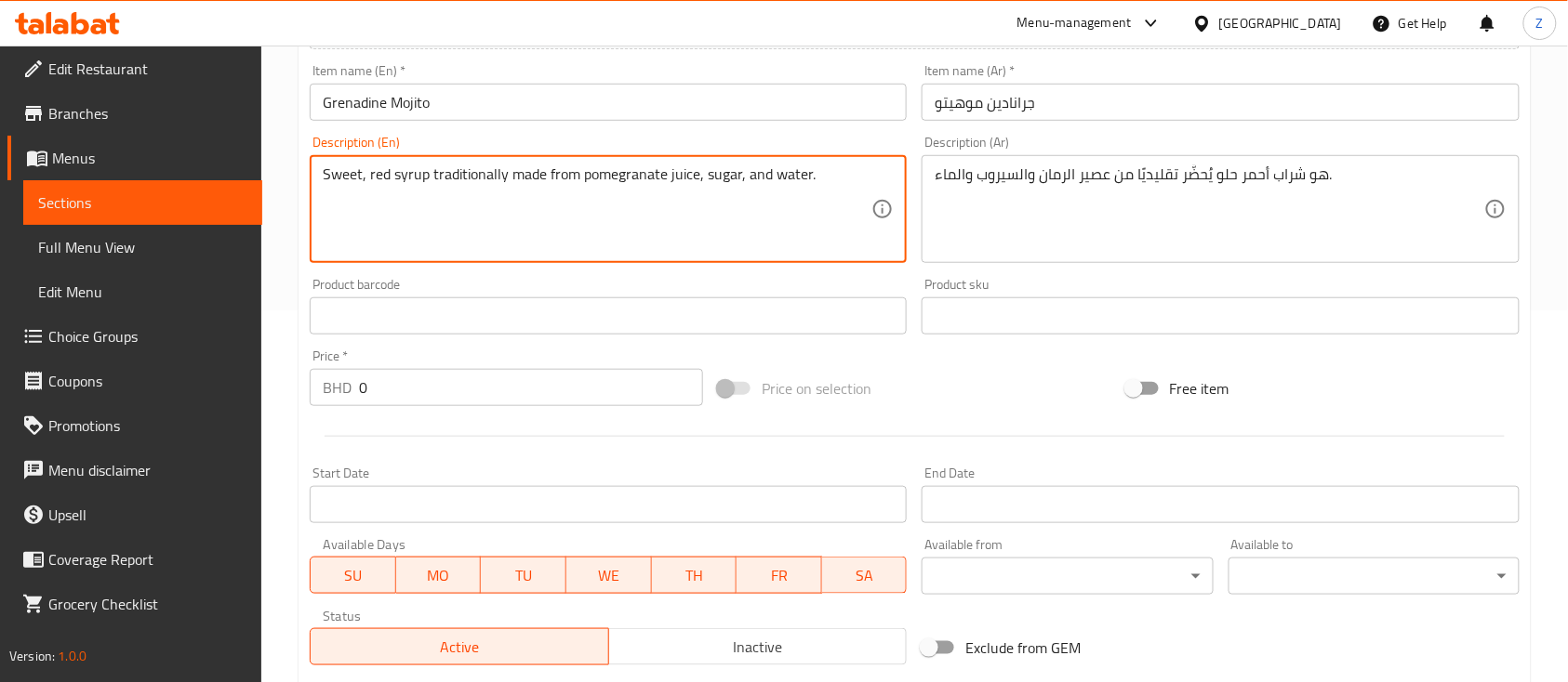
click at [819, 178] on textarea "Sweet, red syrup traditionally made from pomegranate juice, sugar, and water." at bounding box center [597, 209] width 549 height 88
click at [804, 173] on textarea "Sweet, red syrup traditionally made from pomegranate juice, sugar, and water." at bounding box center [597, 209] width 549 height 88
drag, startPoint x: 812, startPoint y: 173, endPoint x: 768, endPoint y: 170, distance: 44.1
click at [768, 170] on textarea "Sweet, red syrup traditionally made from pomegranate juice, sugar, and water." at bounding box center [597, 209] width 549 height 88
type textarea "Sweet, red syrup traditionally made from pomegranate juice, sugar, and Soda"
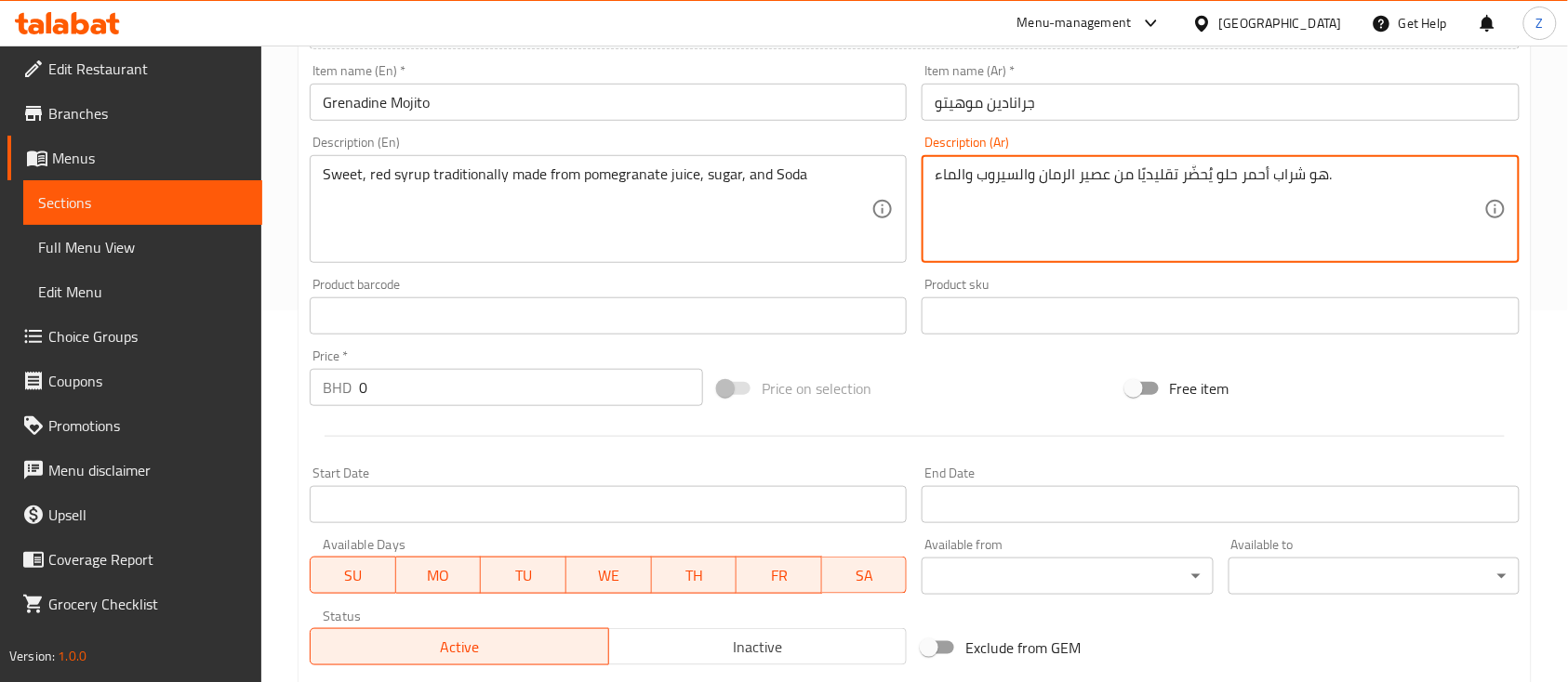
drag, startPoint x: 938, startPoint y: 171, endPoint x: 960, endPoint y: 175, distance: 22.4
type textarea "هو شراب أحمر حلو يُحضَّر تقليديًا من عصير الرمان والسيروب والصودا."
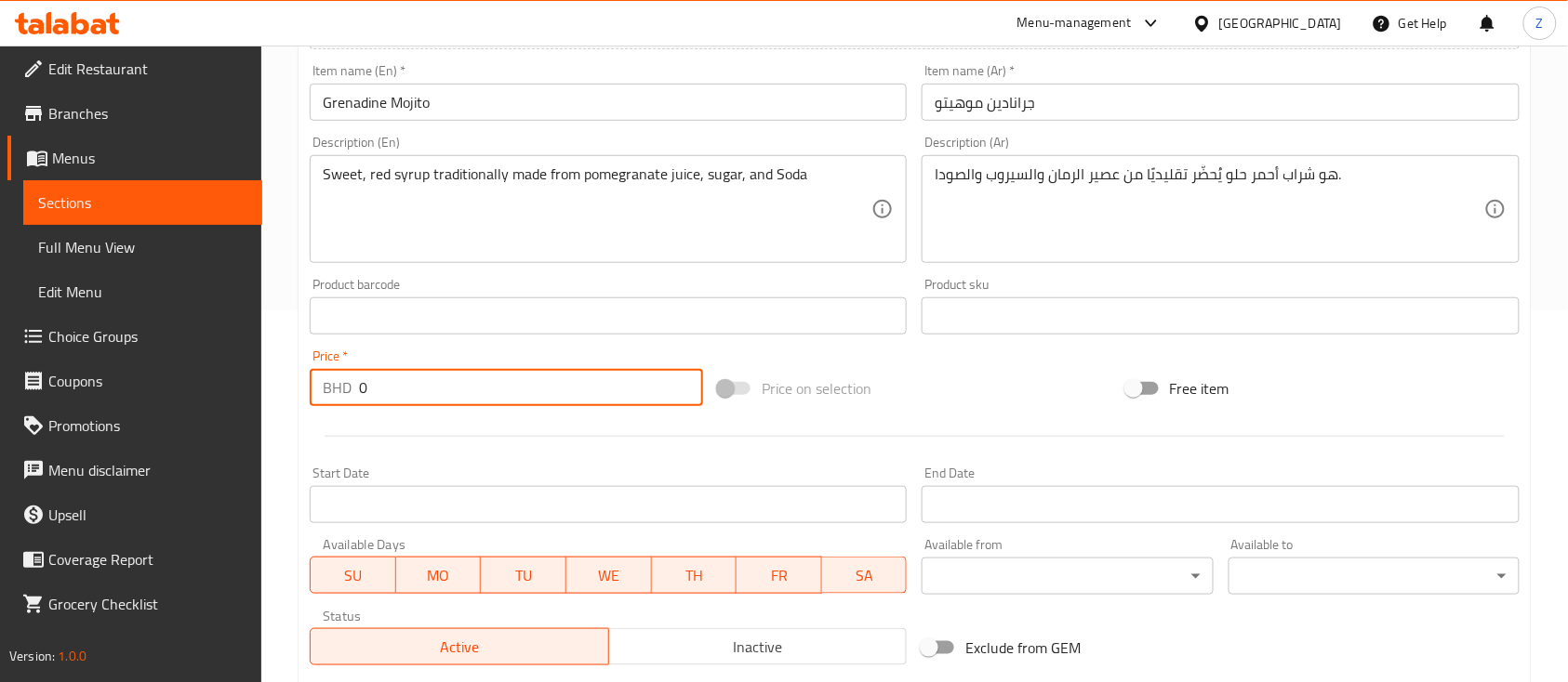
drag, startPoint x: 352, startPoint y: 391, endPoint x: 320, endPoint y: 394, distance: 32.1
click at [320, 394] on div "BHD 0 Price *" at bounding box center [506, 387] width 394 height 37
type input "1"
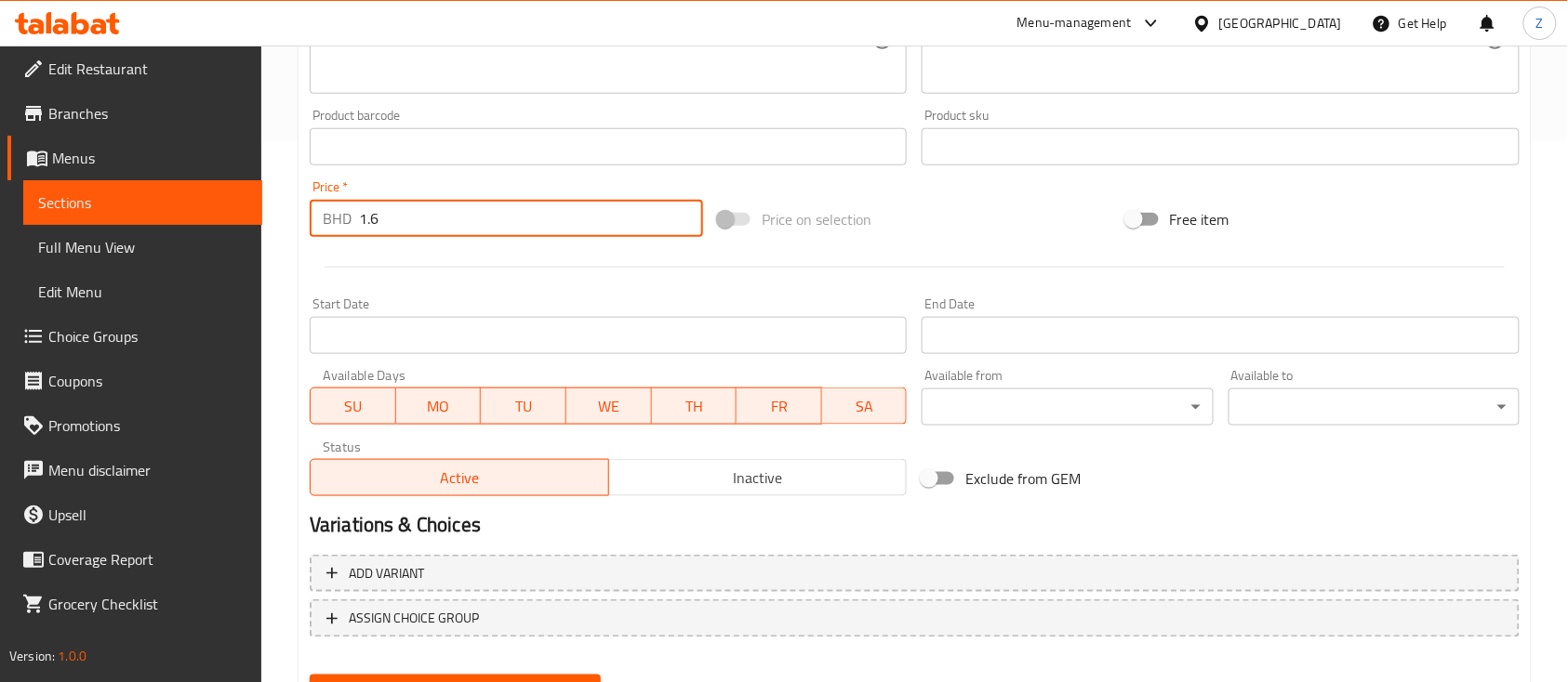
scroll to position [629, 0]
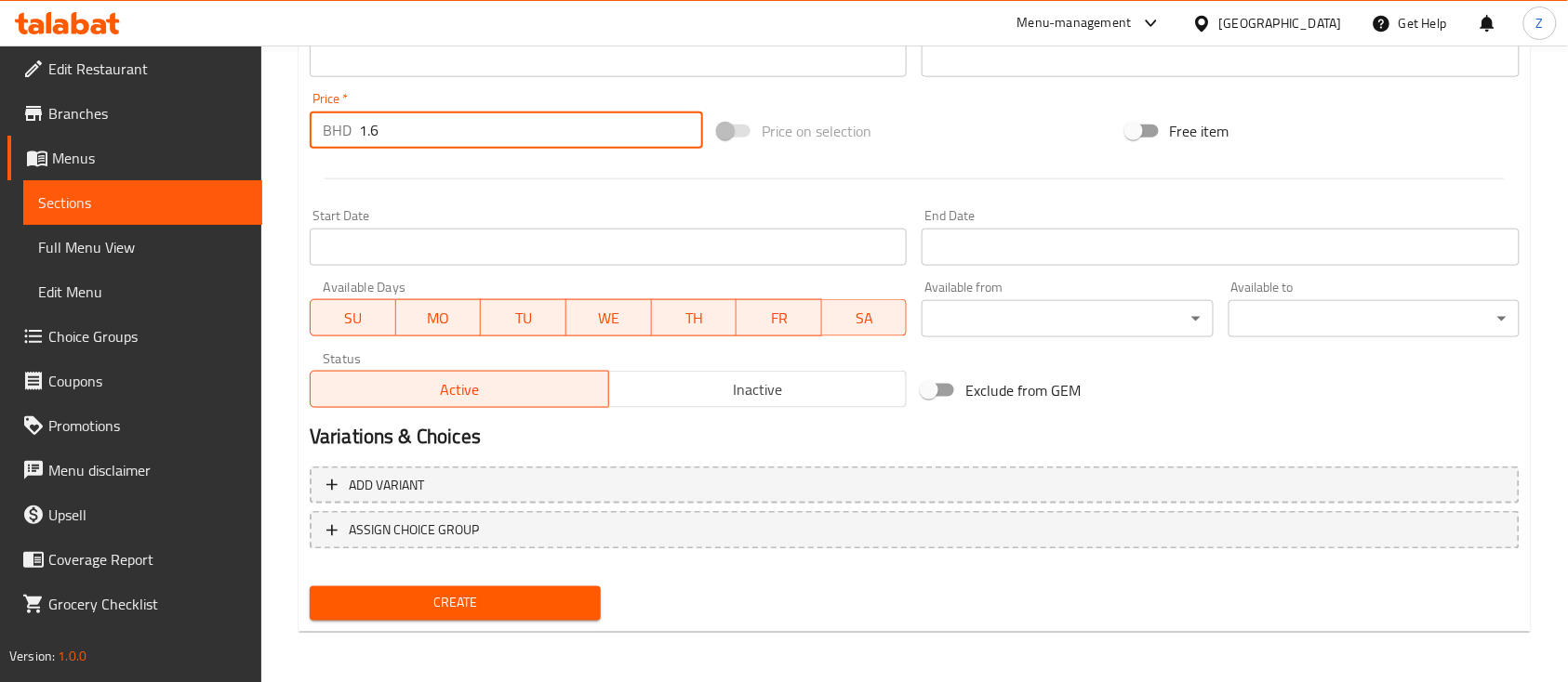
type input "1.6"
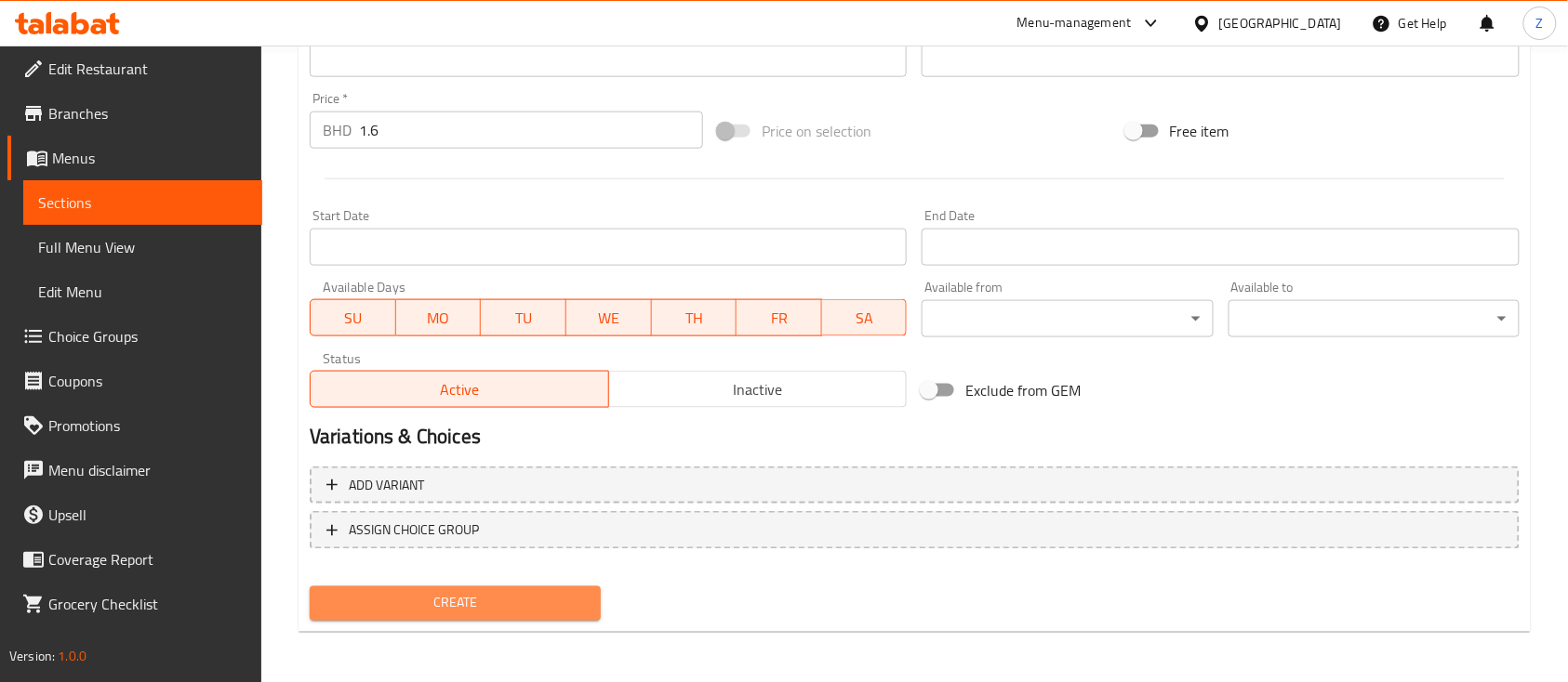
click at [452, 608] on span "Create" at bounding box center [455, 603] width 261 height 24
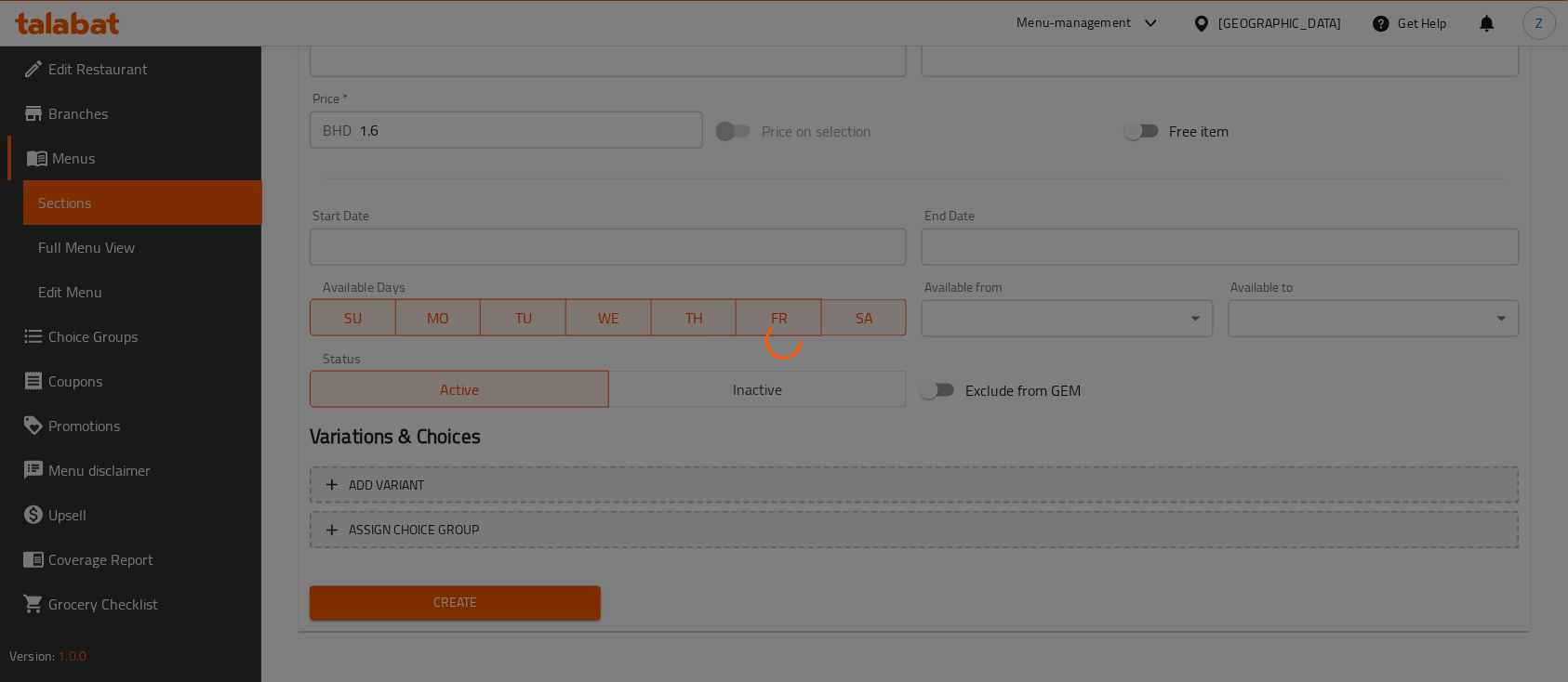
type input "0"
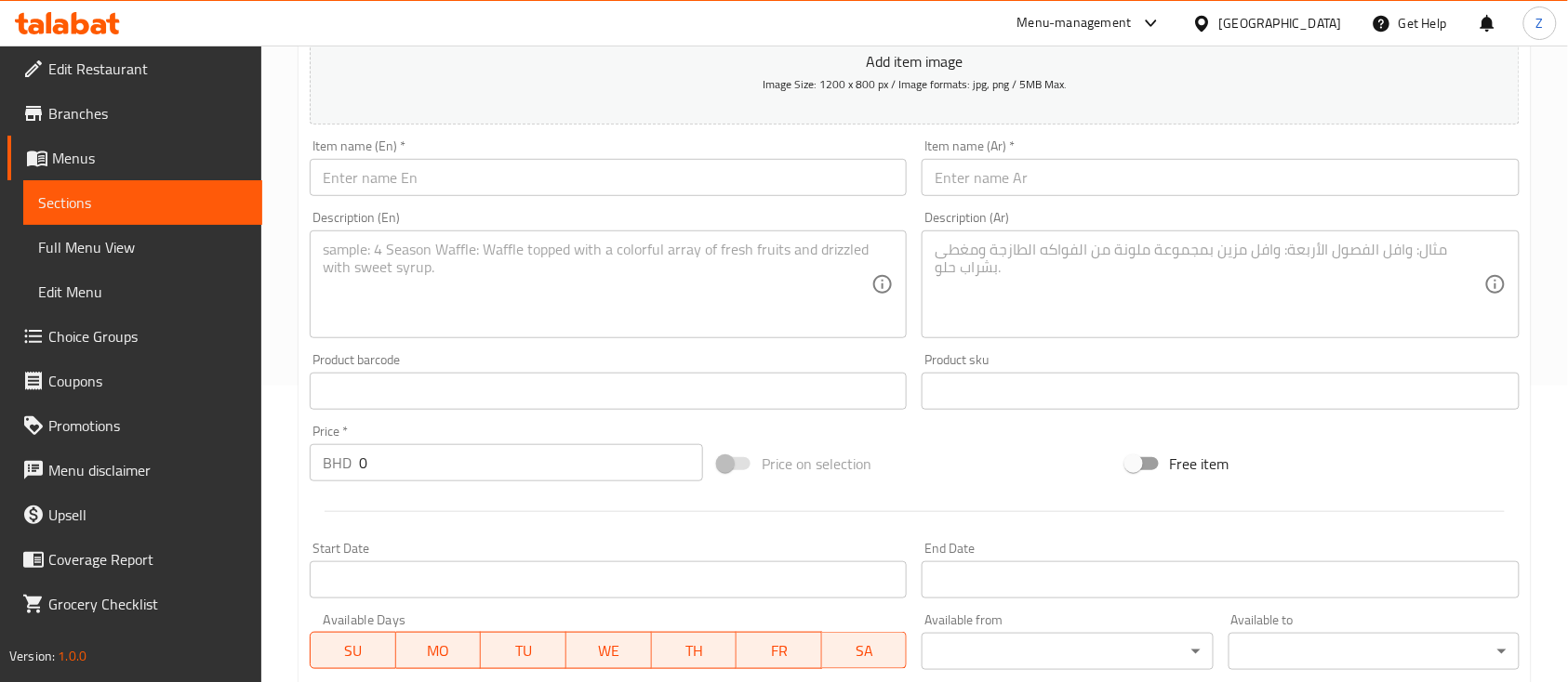
scroll to position [9, 0]
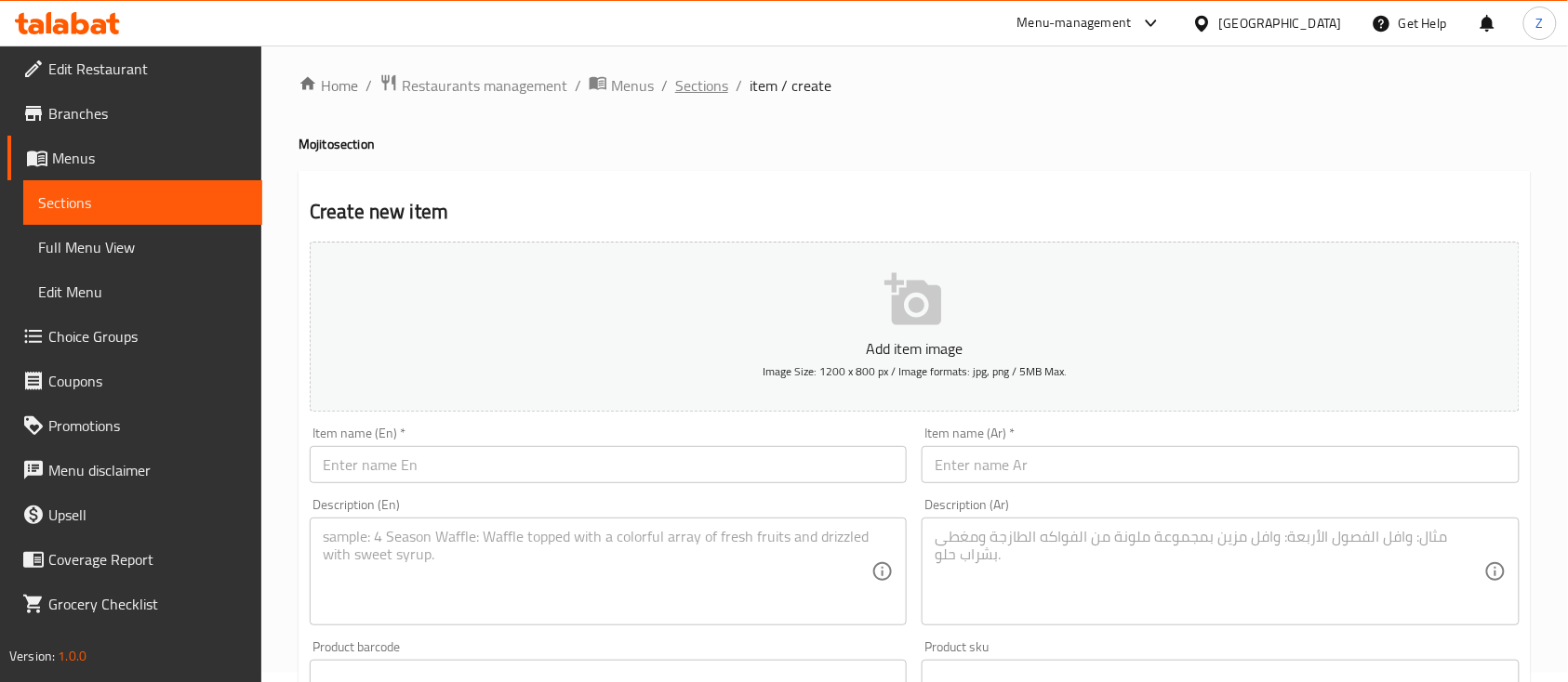
click at [689, 81] on span "Sections" at bounding box center [701, 86] width 53 height 23
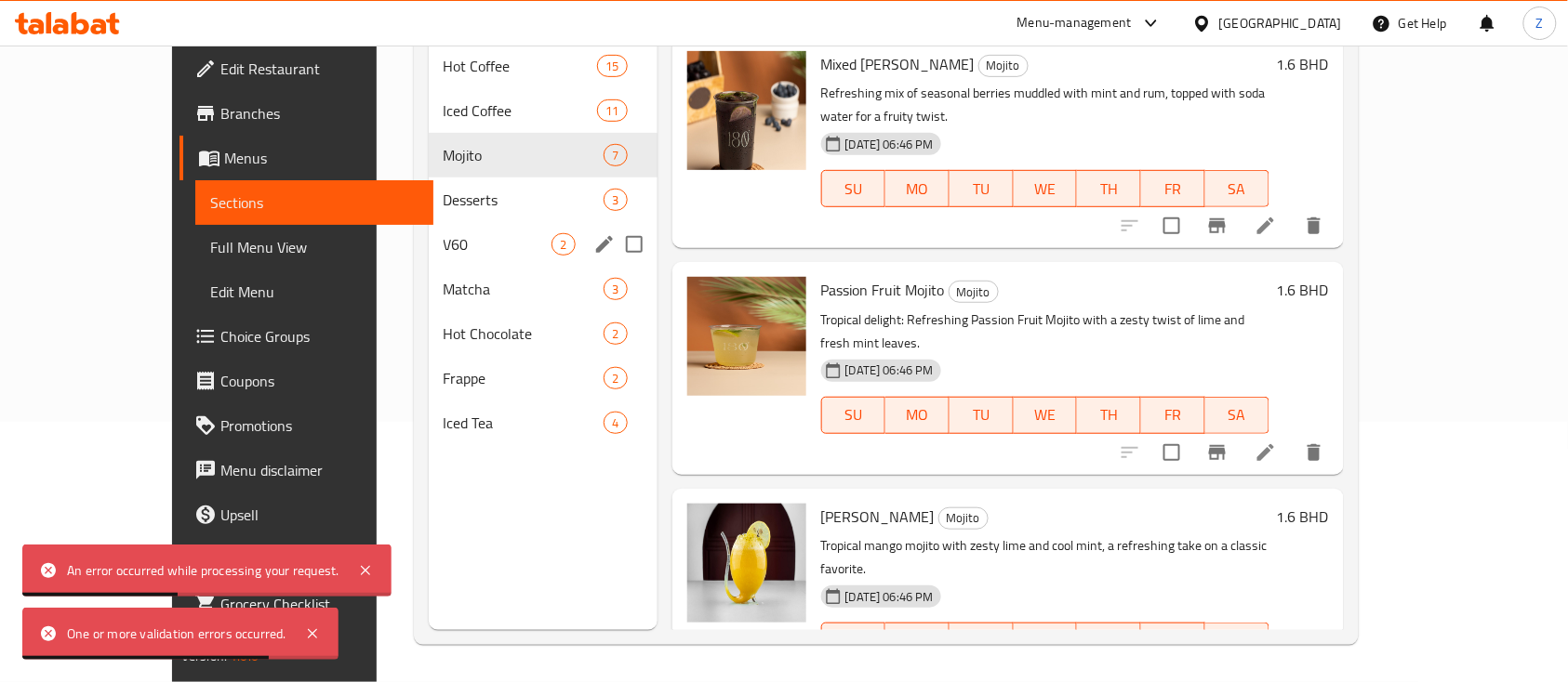
click at [429, 185] on div "Desserts 3" at bounding box center [543, 200] width 229 height 44
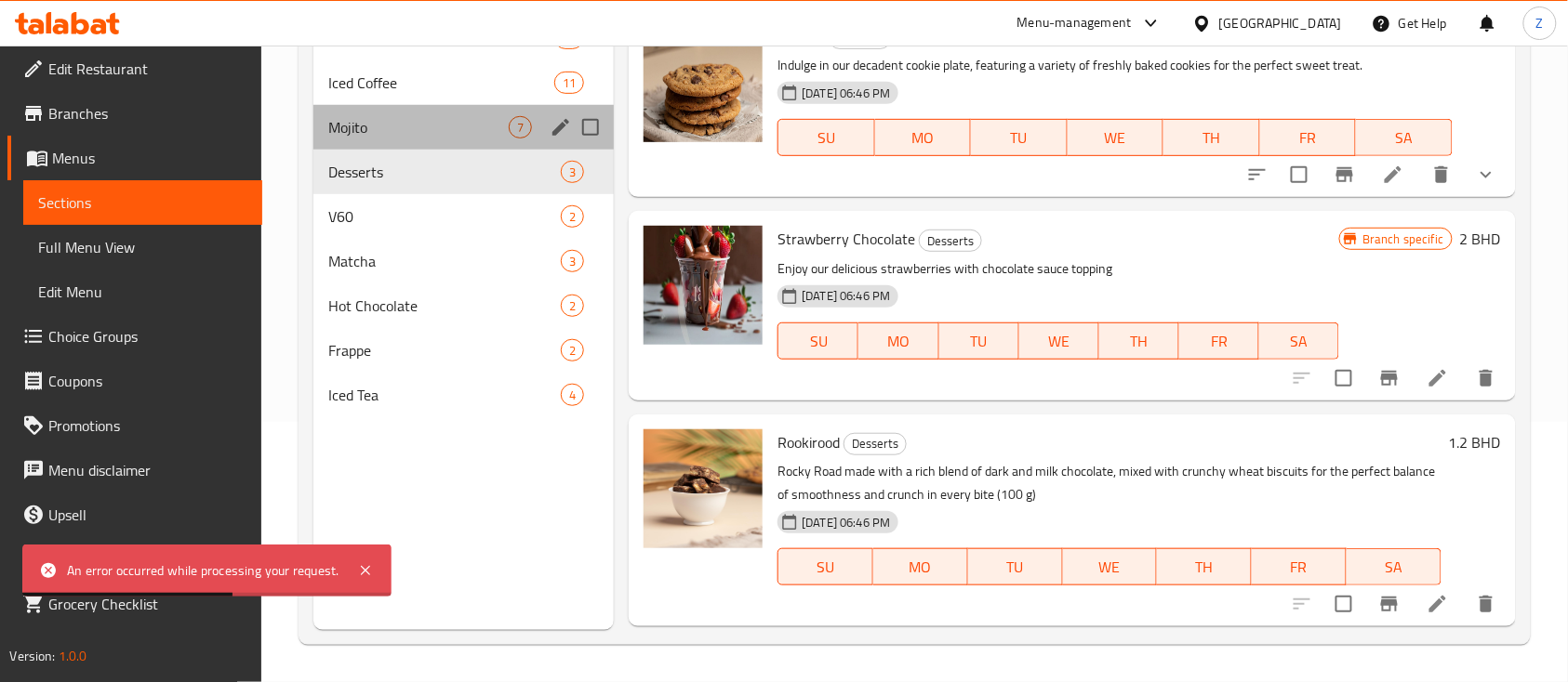
click at [410, 114] on div "Mojito 7" at bounding box center [463, 127] width 300 height 44
